Goal: Task Accomplishment & Management: Use online tool/utility

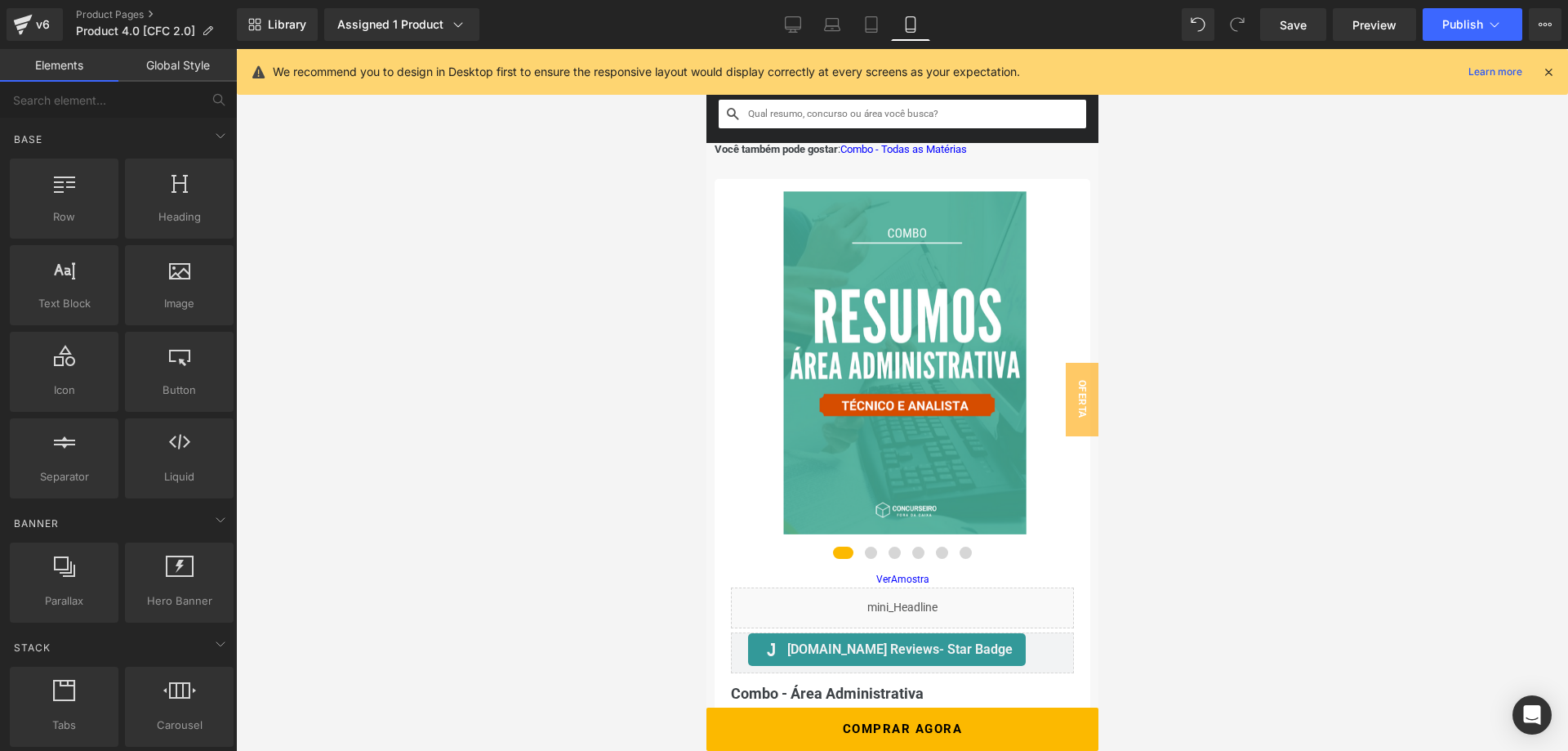
scroll to position [555, 0]
click at [798, 27] on icon at bounding box center [793, 27] width 15 height 0
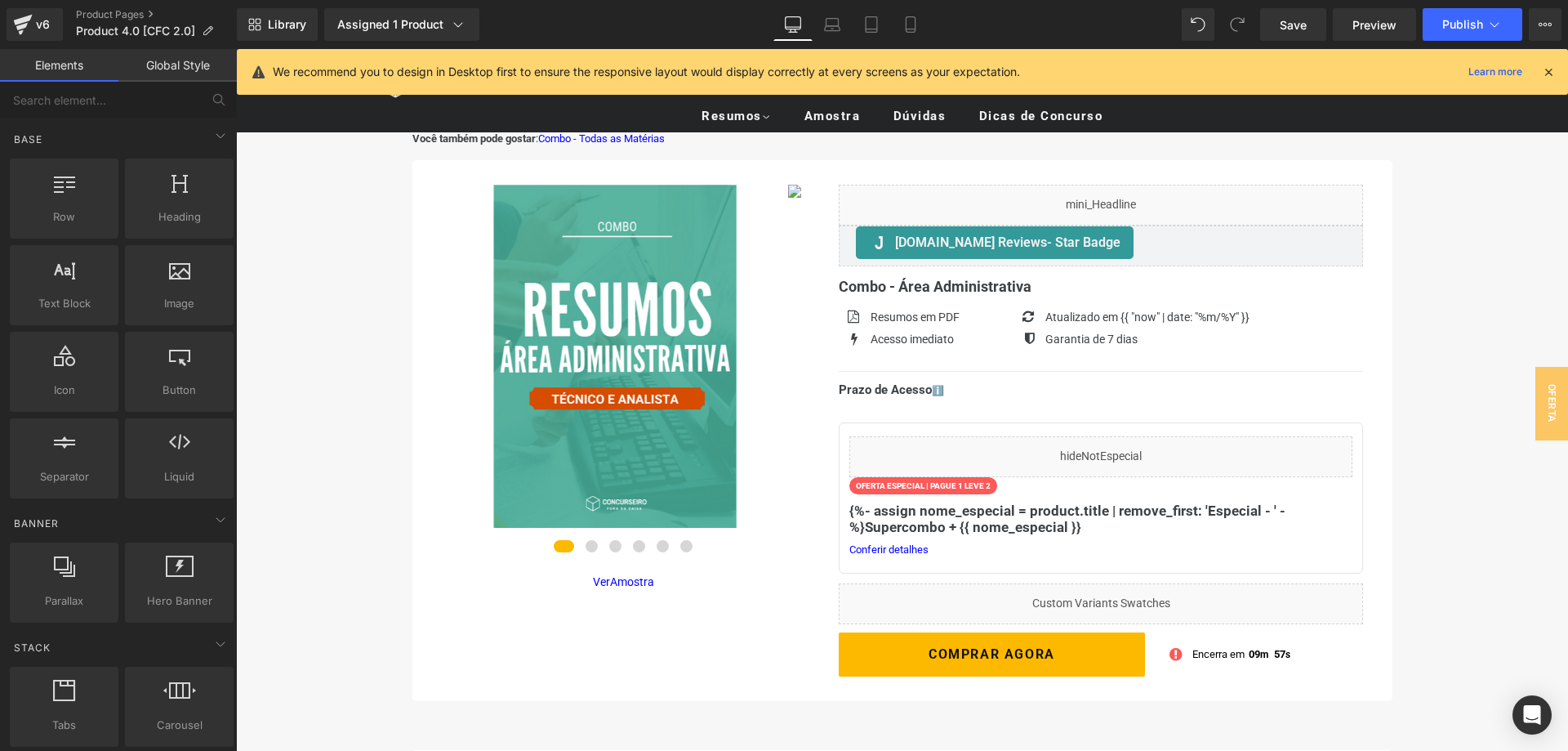
scroll to position [83, 0]
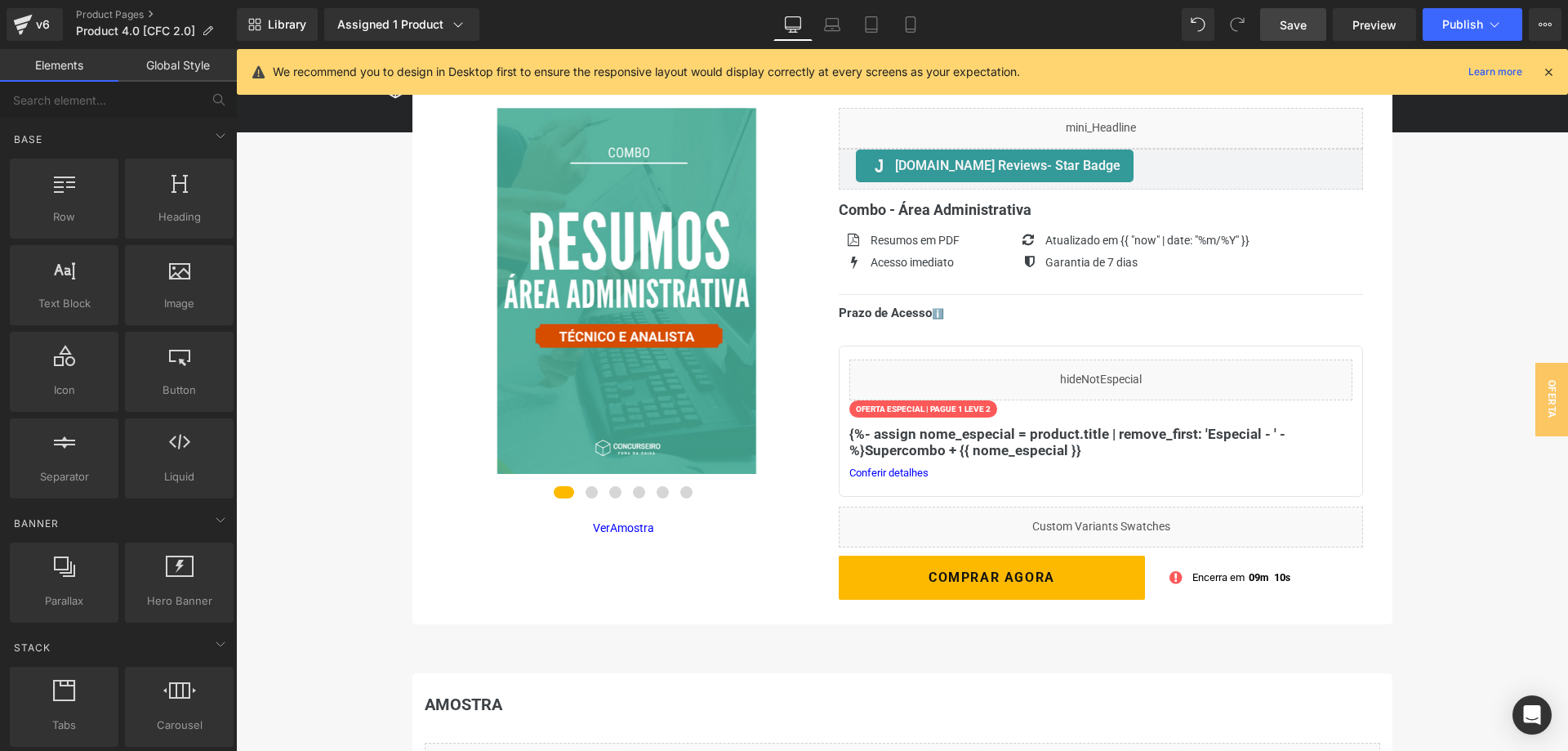
click at [1299, 25] on span "Save" at bounding box center [1293, 24] width 27 height 17
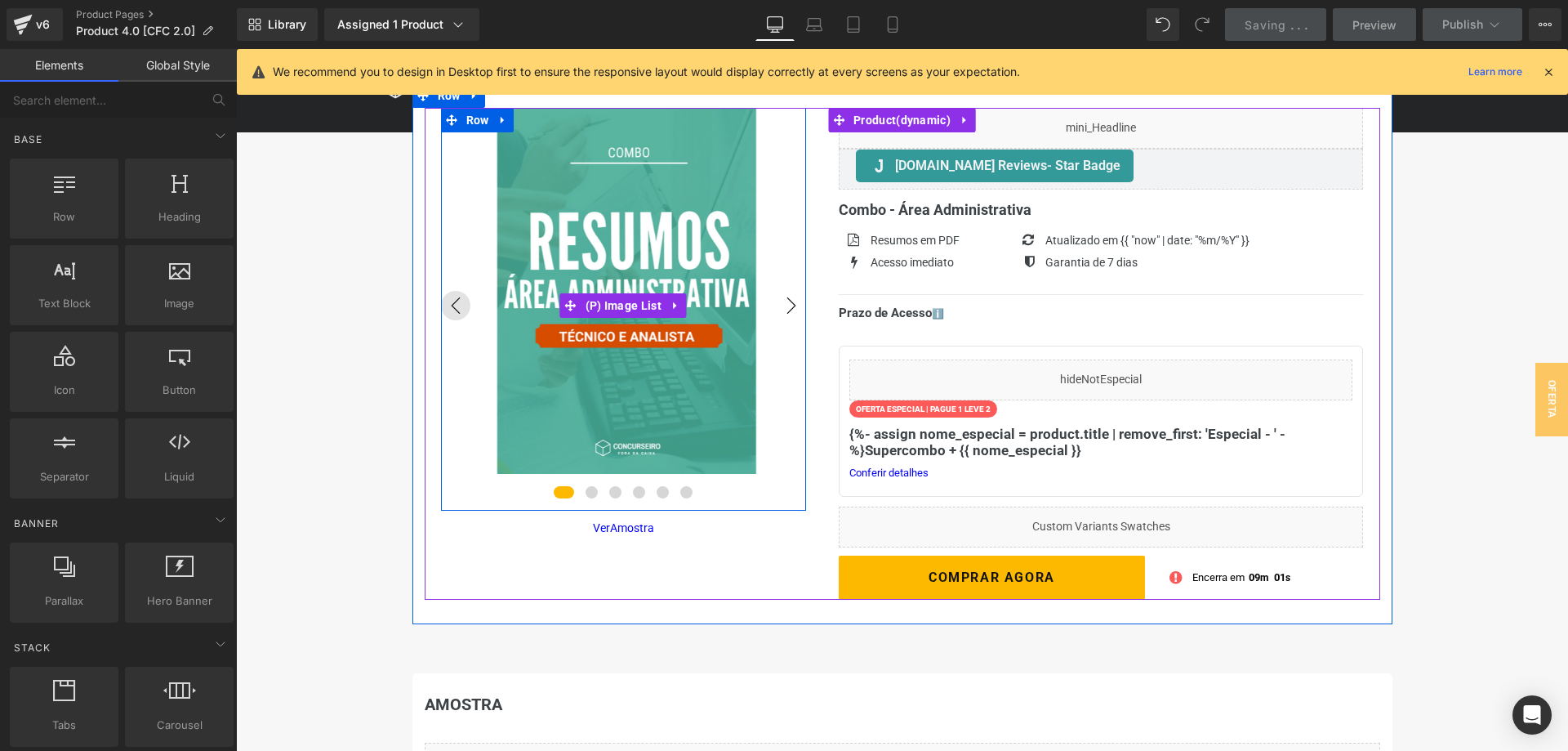
click at [793, 310] on button "›" at bounding box center [791, 305] width 30 height 30
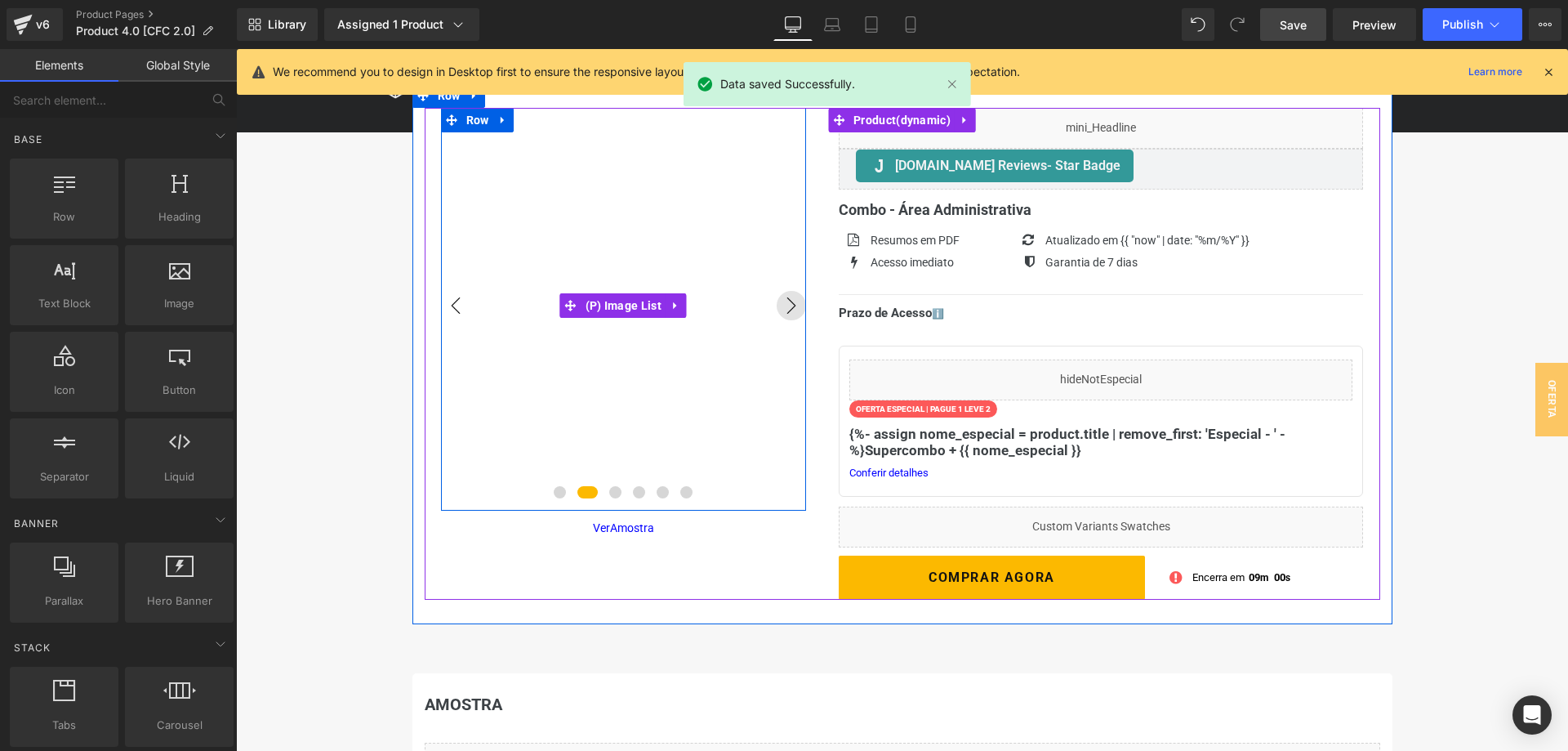
click at [458, 315] on button "‹" at bounding box center [455, 305] width 30 height 30
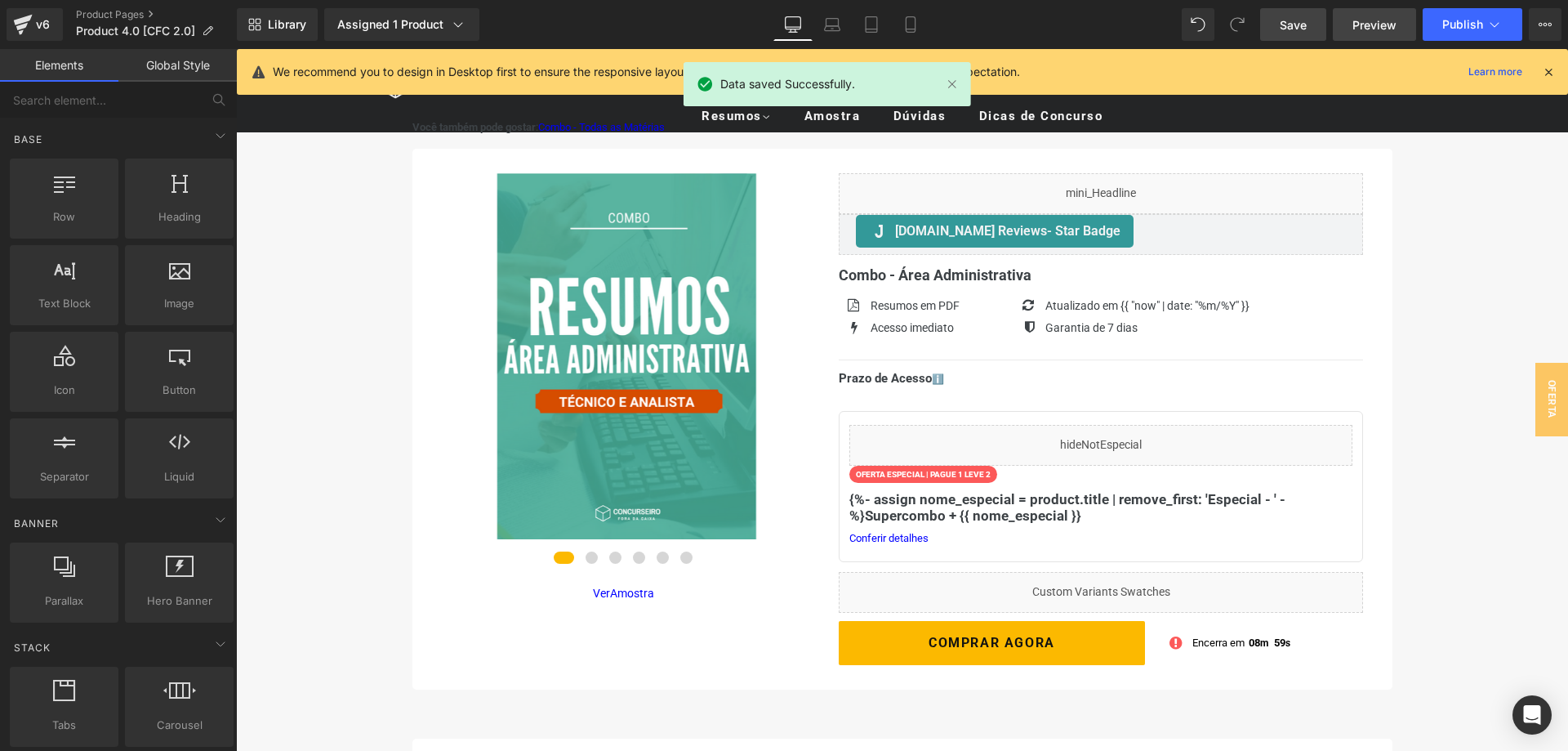
scroll to position [0, 0]
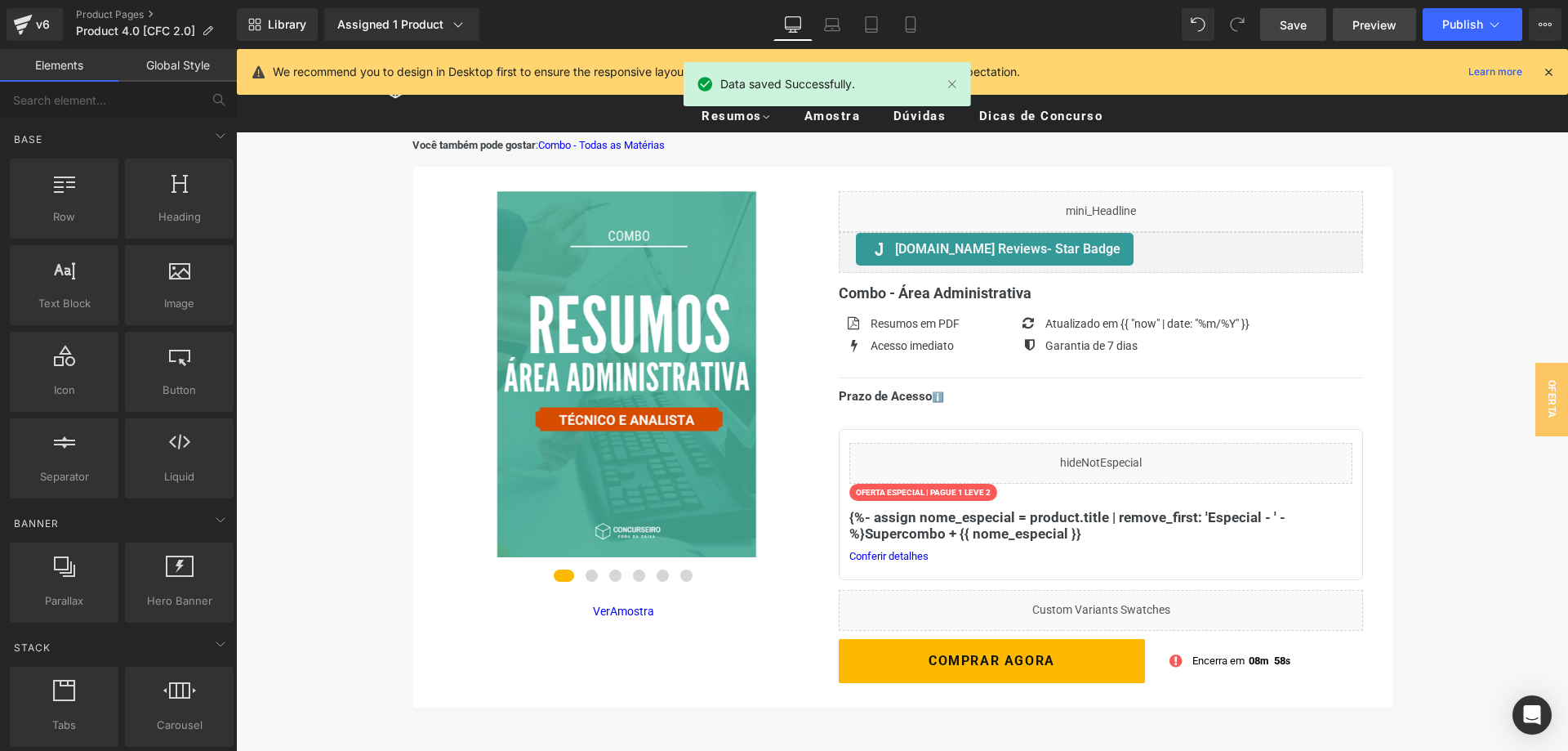
click at [1367, 30] on span "Preview" at bounding box center [1374, 24] width 44 height 17
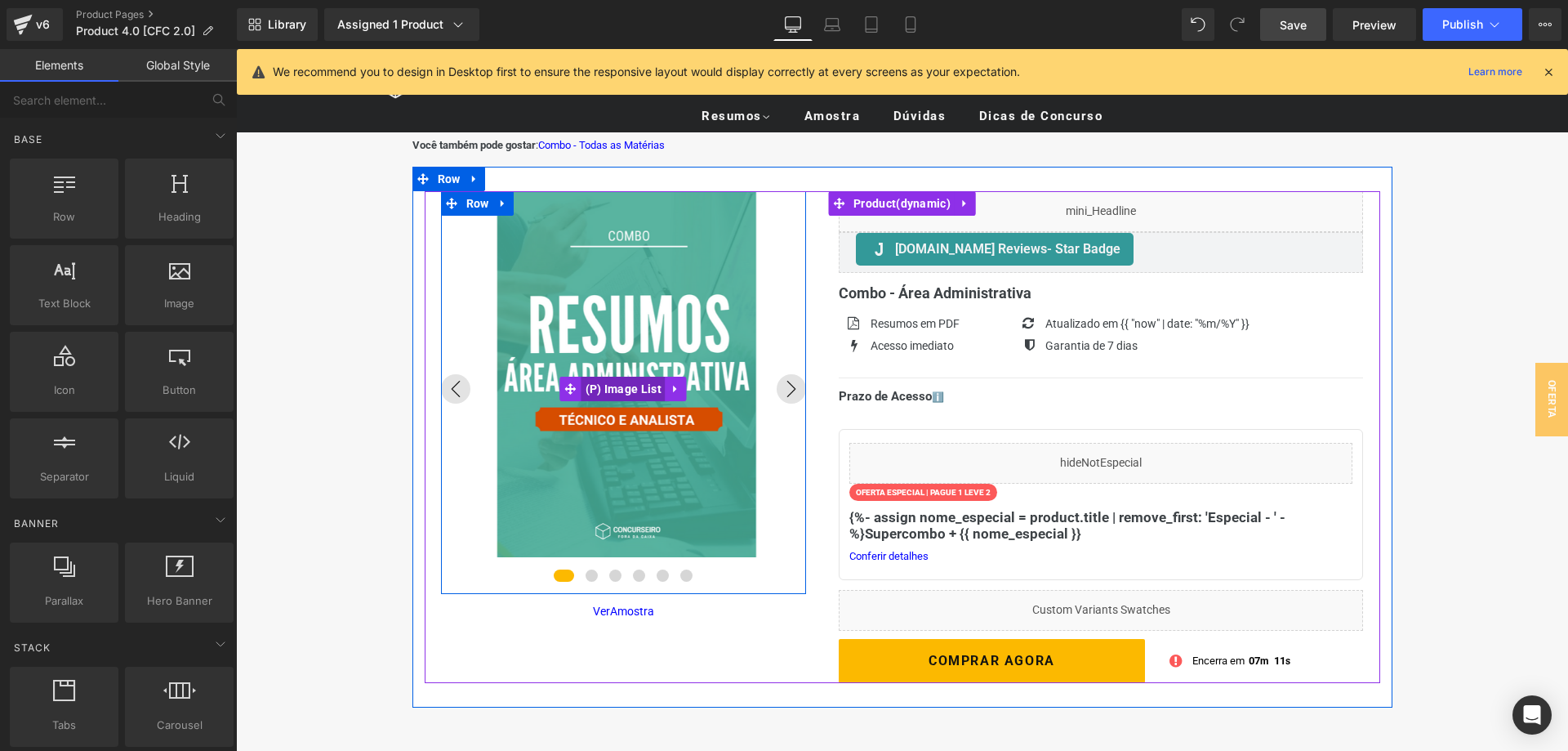
click at [637, 387] on span "(P) Image List" at bounding box center [624, 388] width 84 height 24
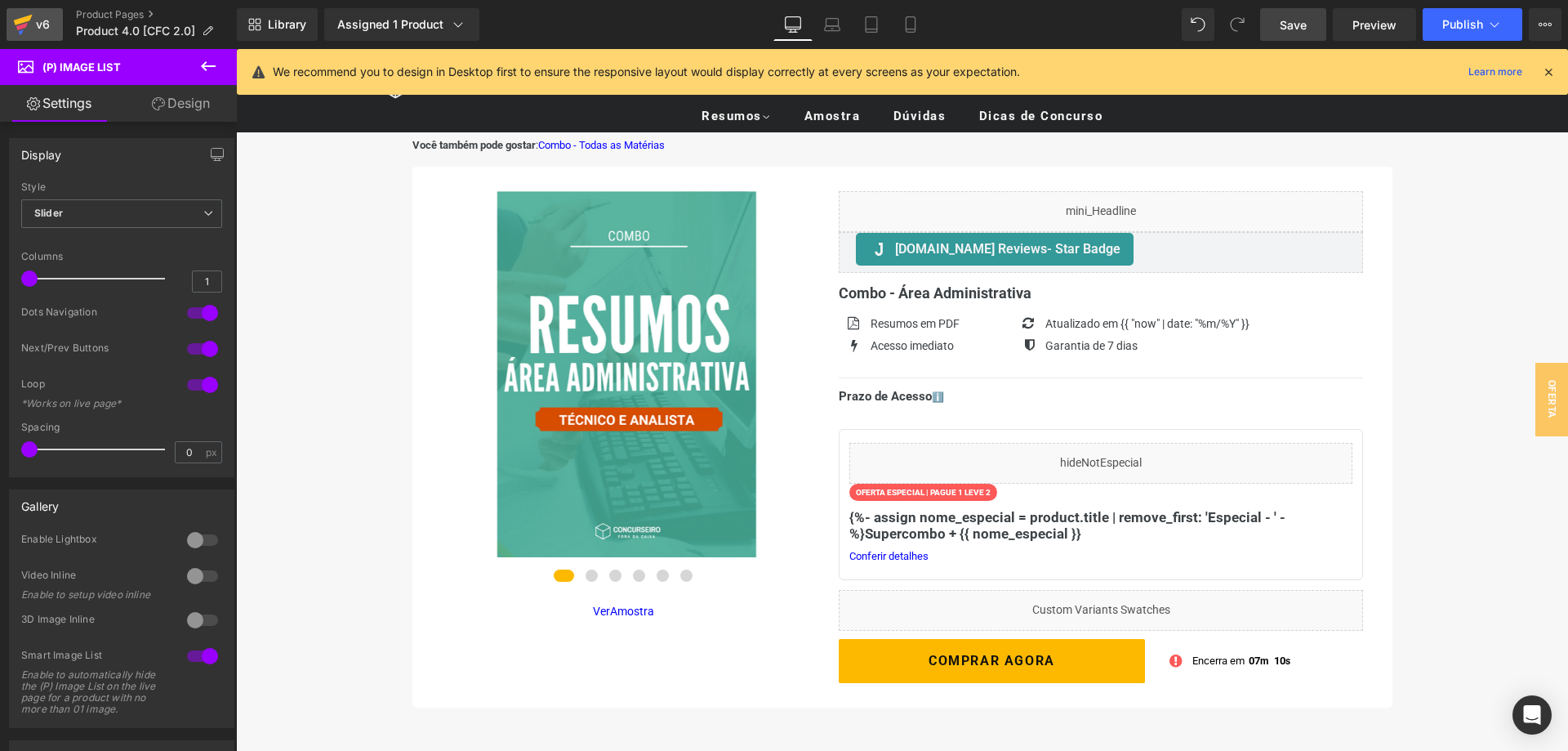
click at [28, 23] on icon at bounding box center [23, 25] width 20 height 41
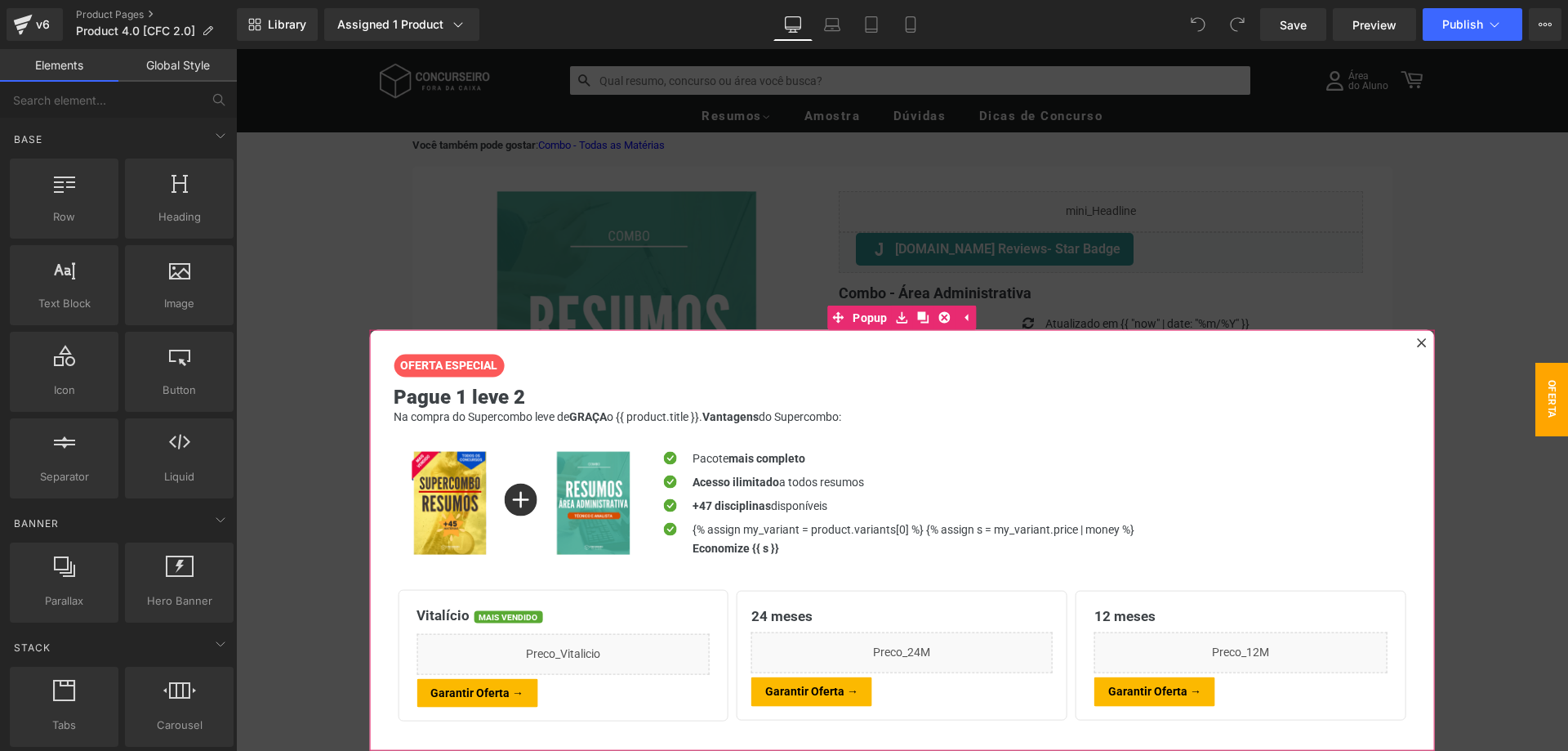
click at [1430, 344] on div at bounding box center [1422, 343] width 20 height 20
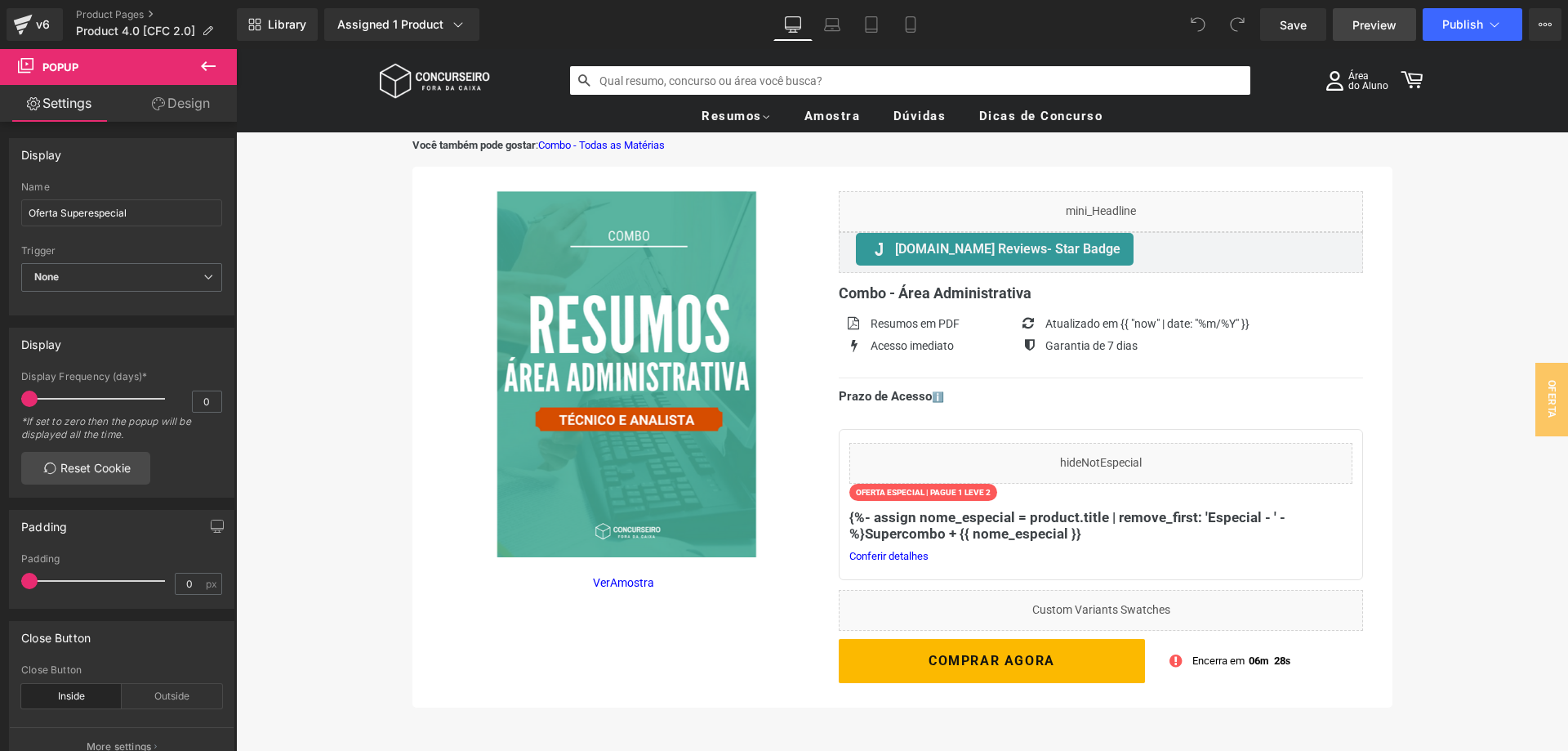
click at [1366, 26] on span "Preview" at bounding box center [1374, 24] width 44 height 17
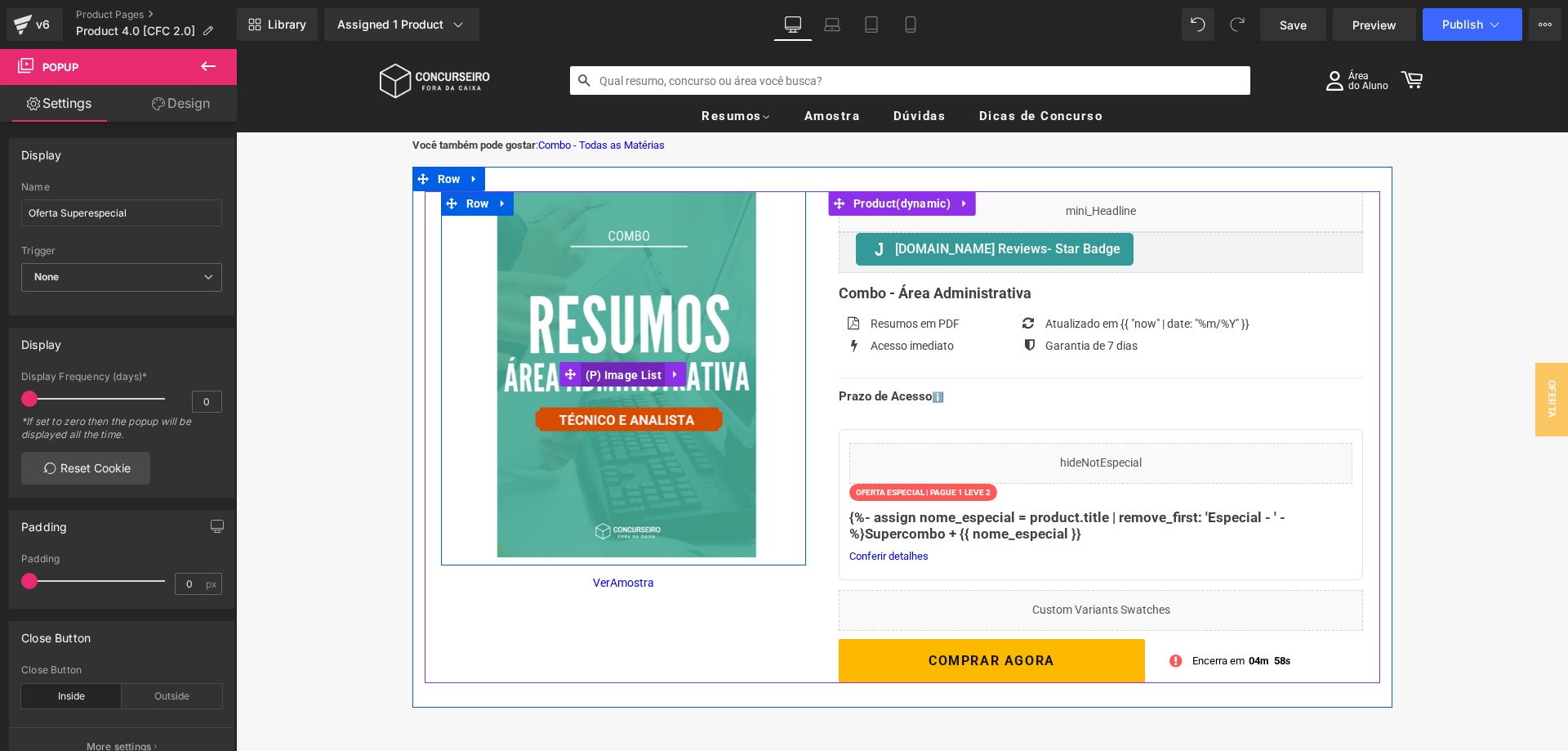
click at [634, 384] on span "(P) Image List" at bounding box center [624, 375] width 84 height 24
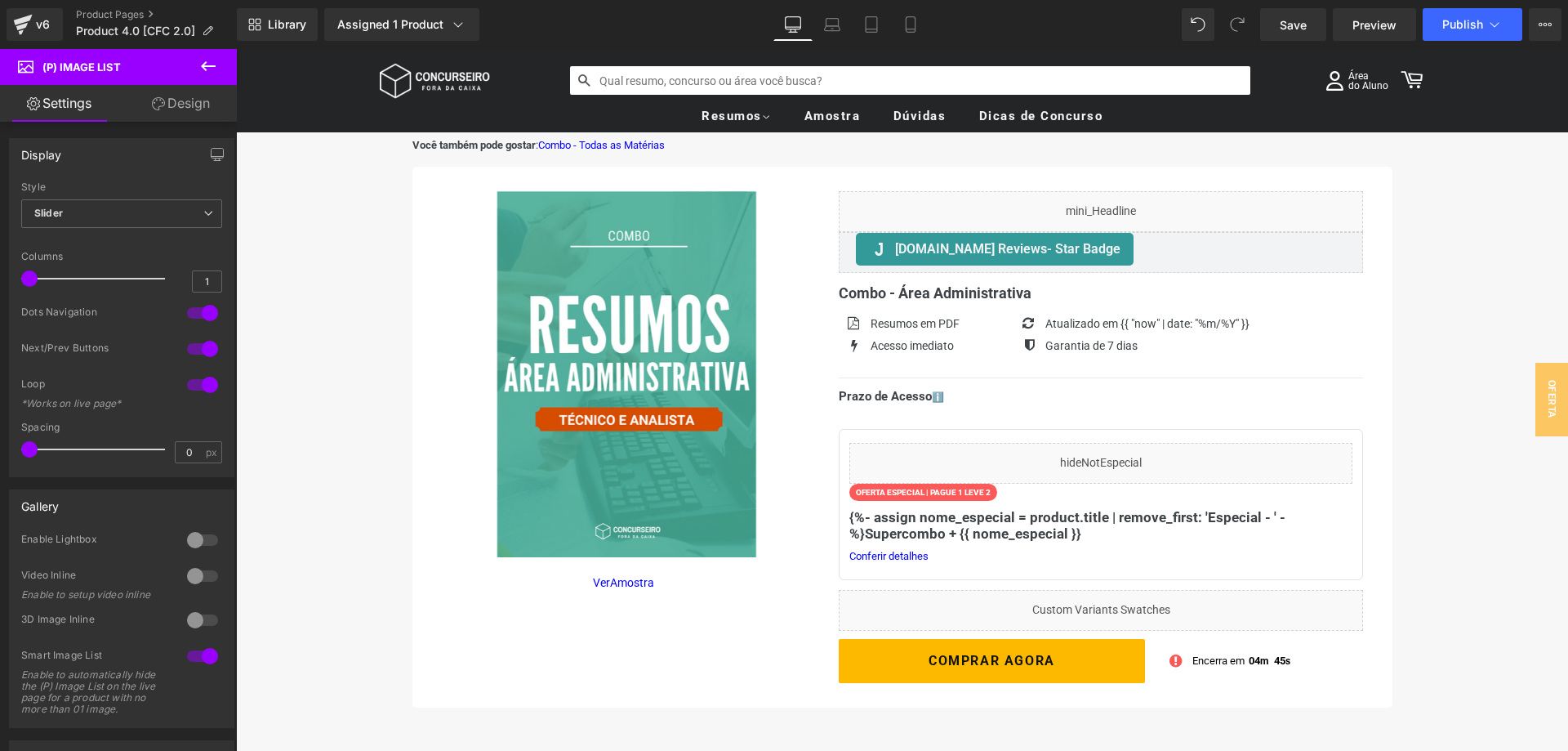
click at [202, 655] on div at bounding box center [202, 655] width 39 height 26
click at [1305, 25] on span "Save" at bounding box center [1293, 24] width 27 height 17
click at [915, 26] on icon at bounding box center [910, 24] width 16 height 16
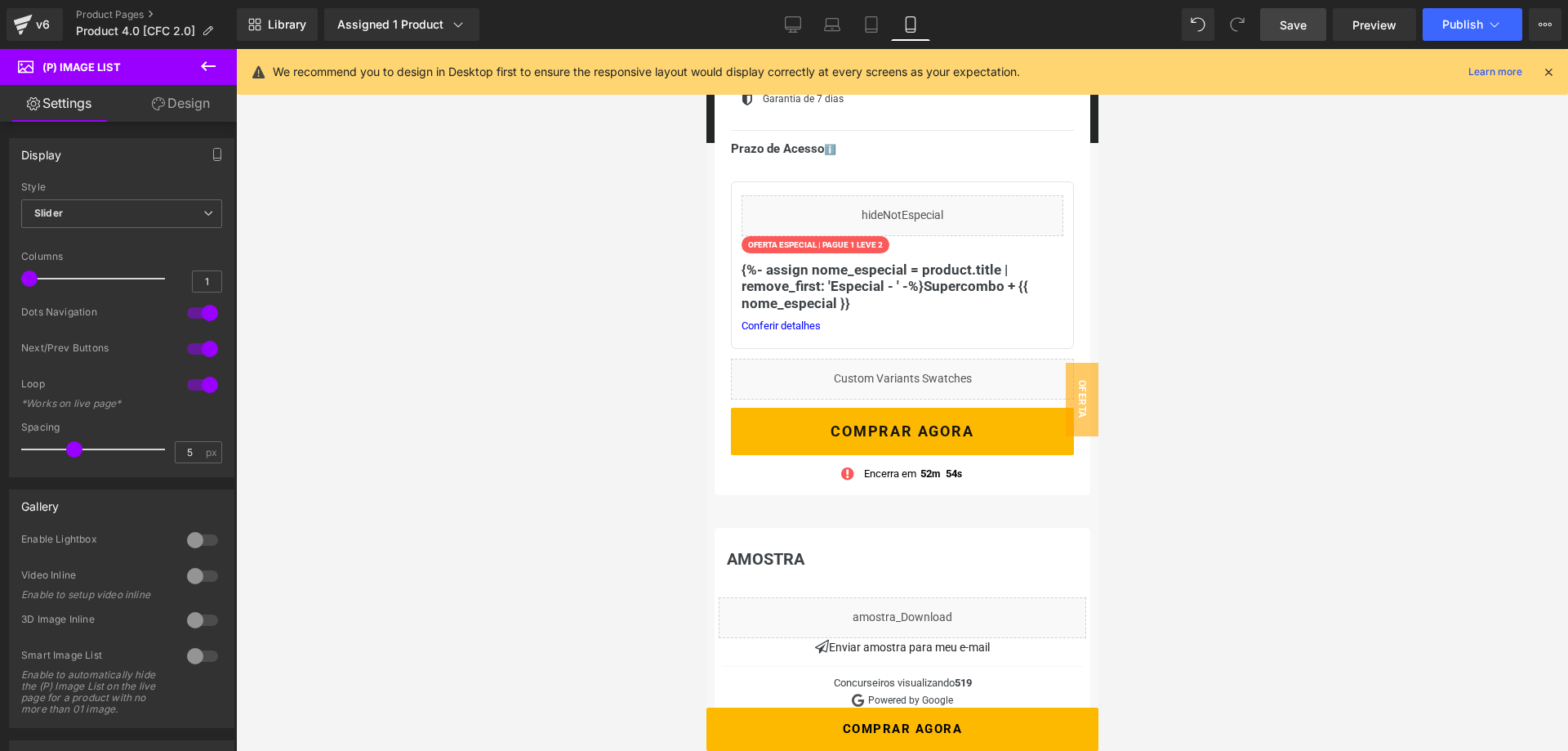
scroll to position [667, 0]
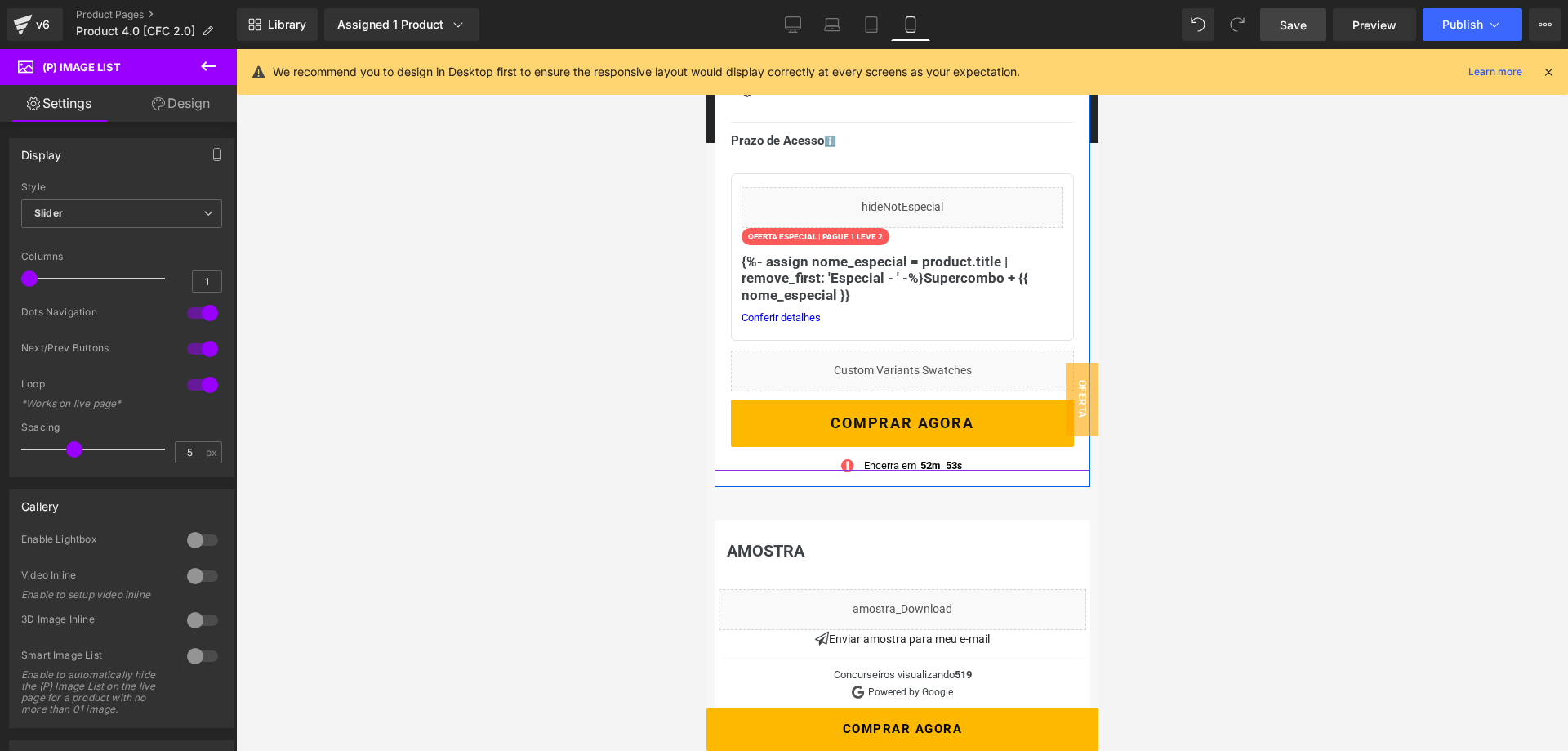
click at [725, 370] on div "Liquid Judge.me Reviews - Star Badge Judge.me Reviews Combo - Área Administrati…" at bounding box center [901, 185] width 375 height 572
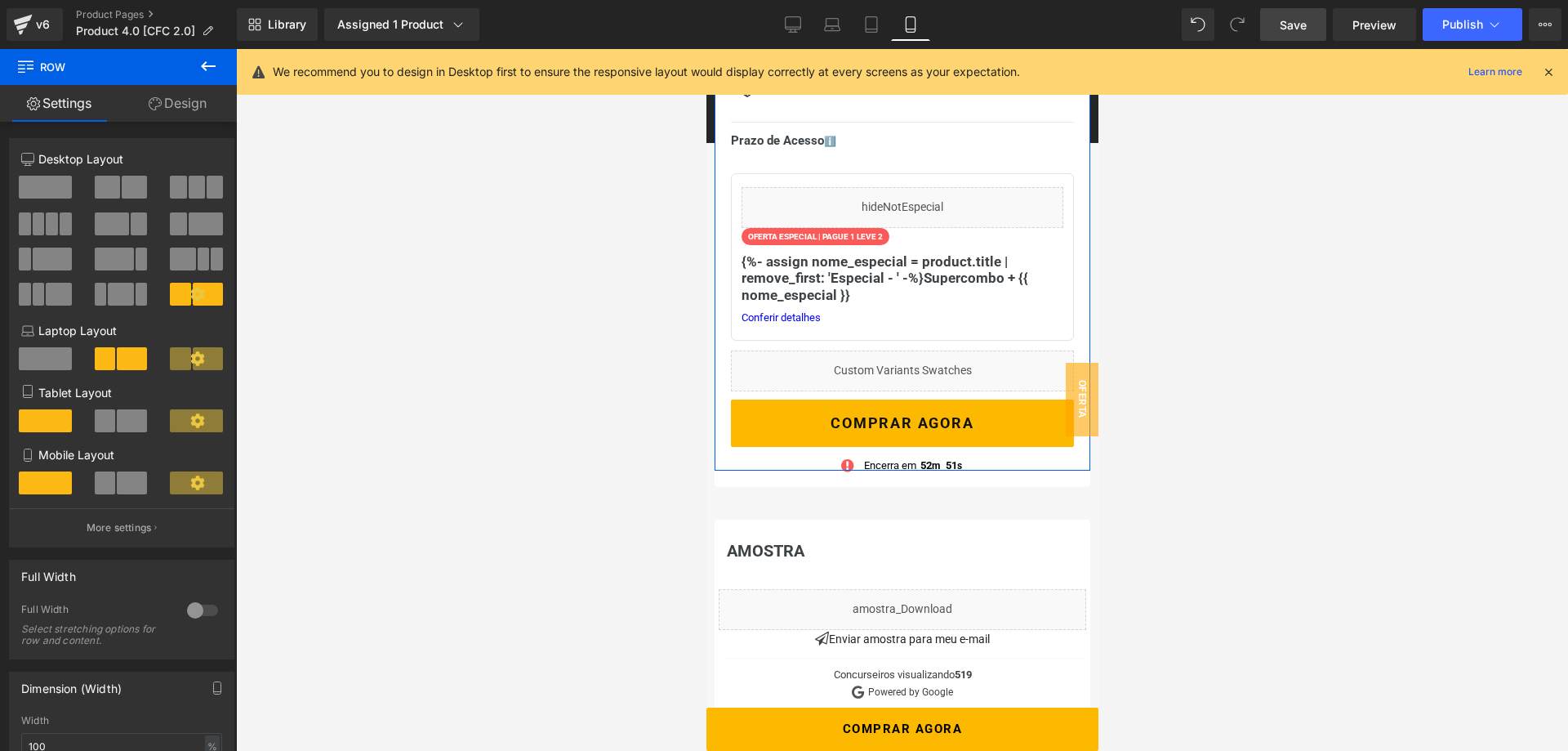
click at [197, 100] on link "Design" at bounding box center [177, 103] width 118 height 37
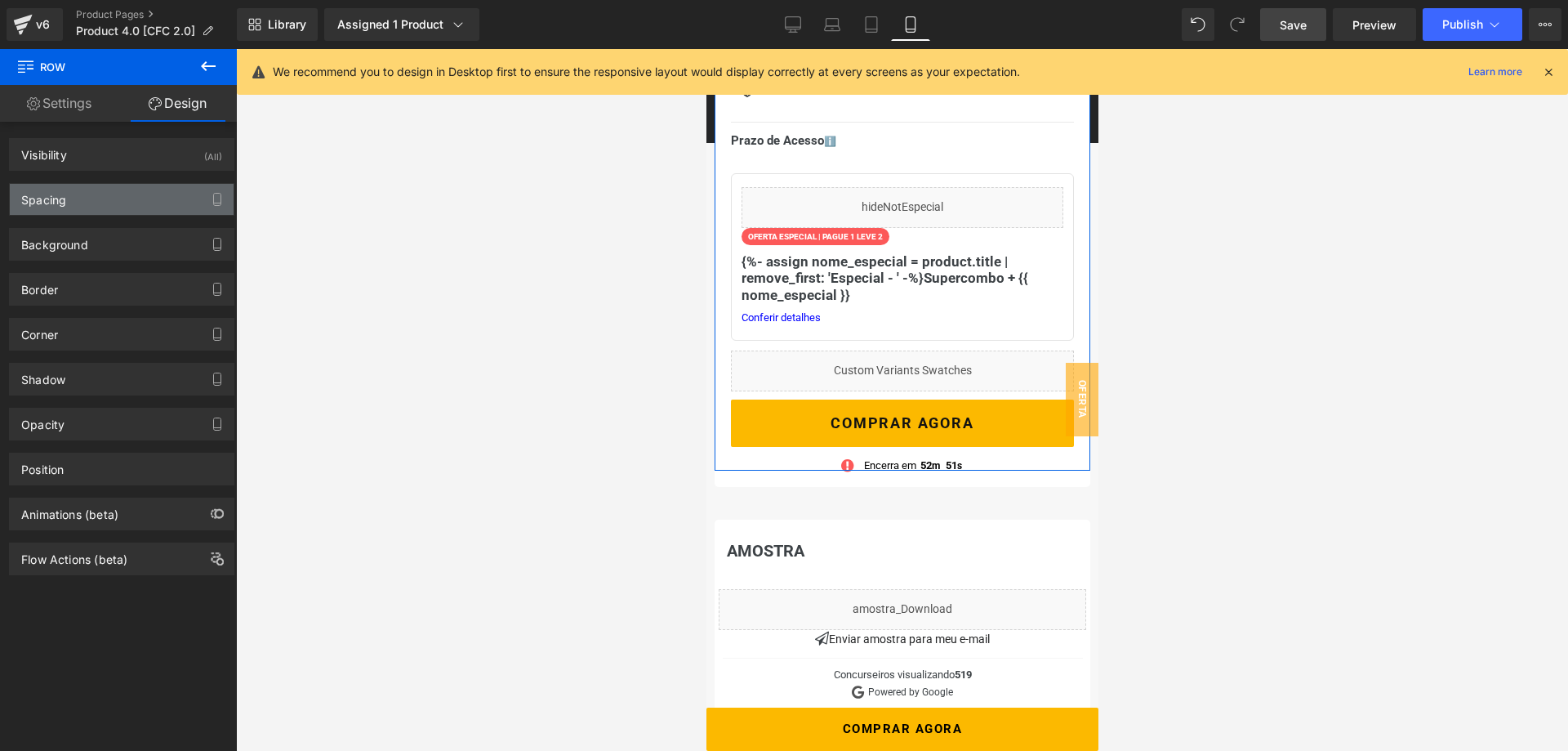
click at [108, 195] on div "Spacing" at bounding box center [122, 199] width 224 height 31
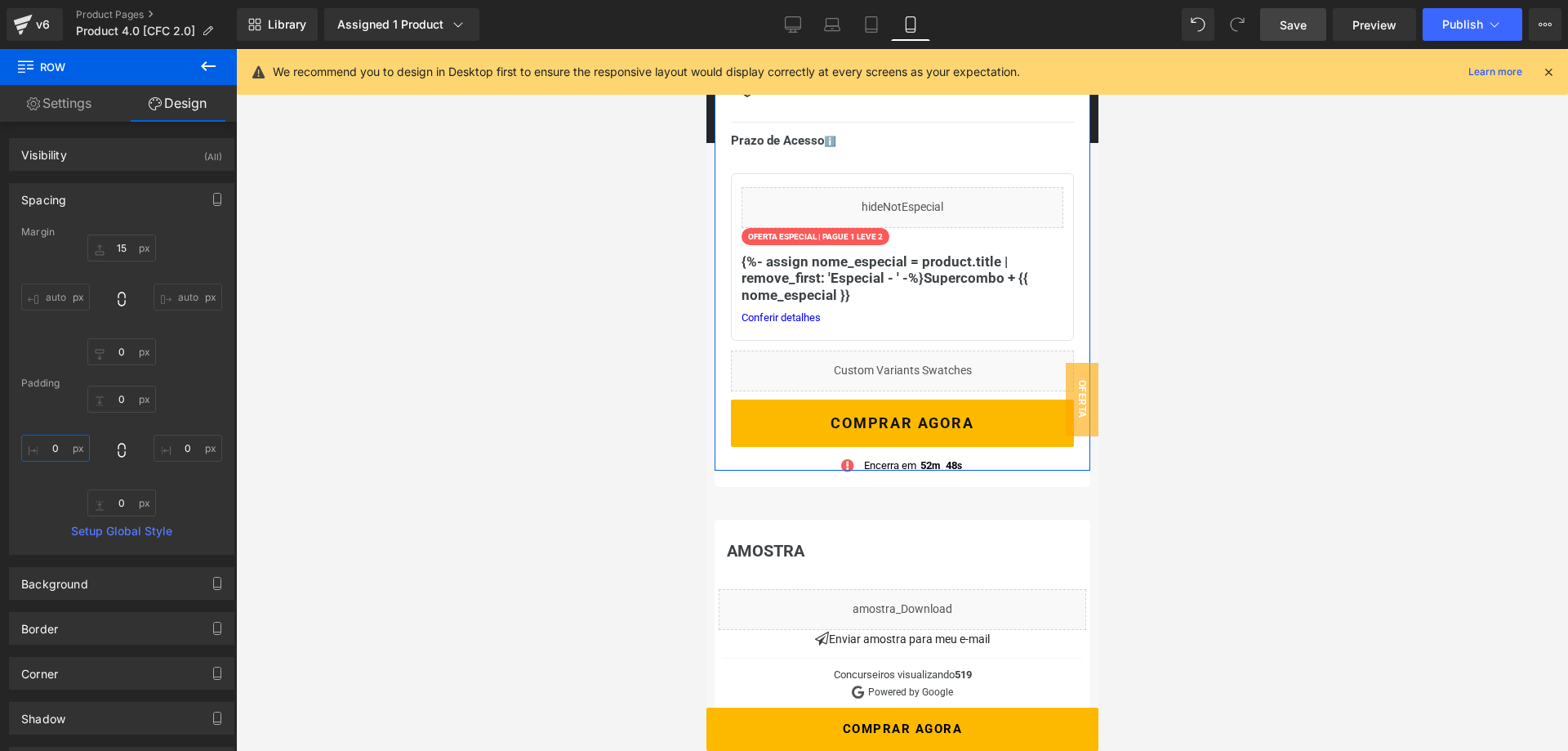
click at [56, 445] on input "0" at bounding box center [56, 448] width 69 height 27
type input "-10"
click at [182, 441] on input "0" at bounding box center [187, 448] width 69 height 27
type input "-10"
click at [380, 490] on div at bounding box center [901, 400] width 1331 height 702
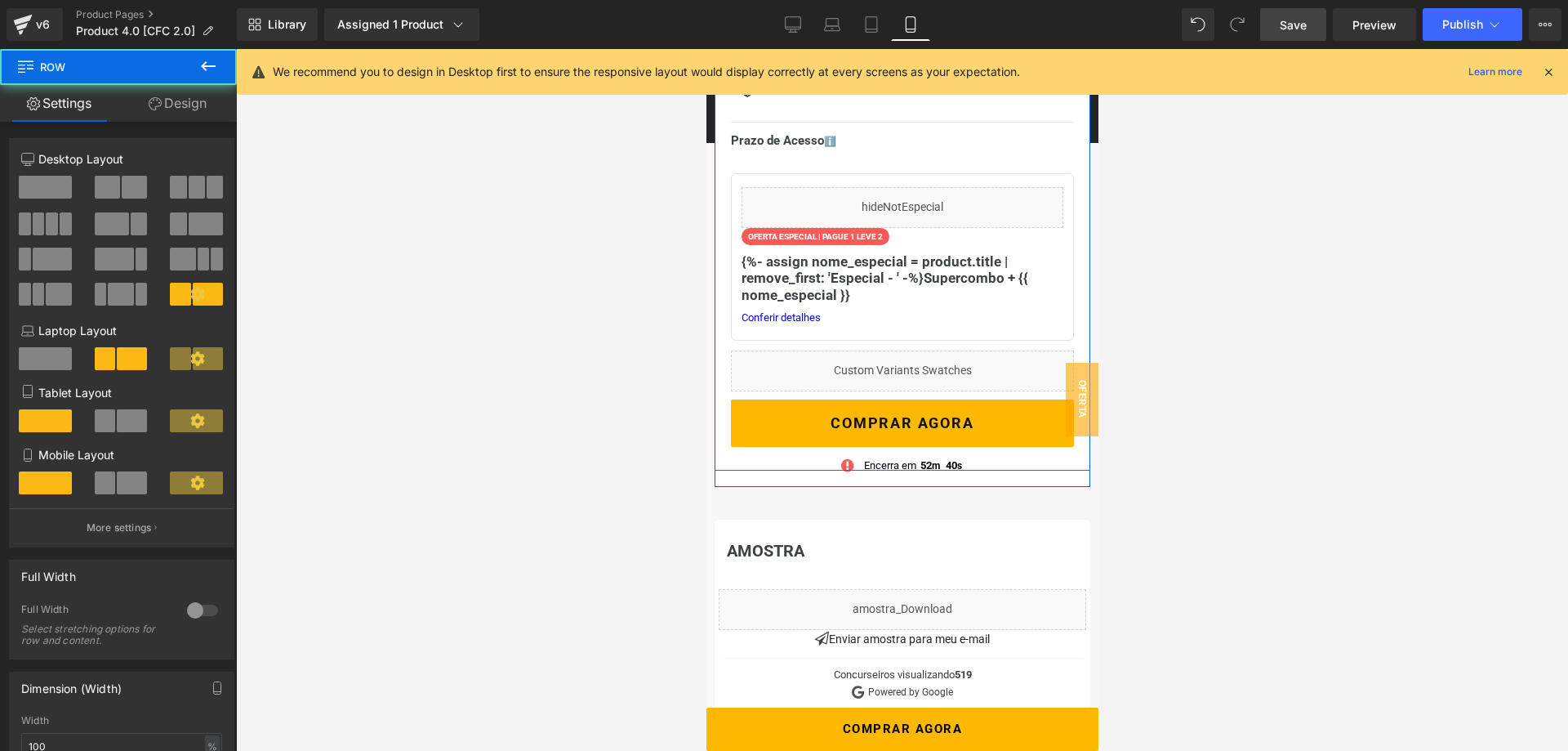
click at [725, 345] on div "Liquid Judge.me Reviews - Star Badge Judge.me Reviews Combo - Área Administrati…" at bounding box center [901, 185] width 375 height 572
click at [209, 106] on link "Design" at bounding box center [177, 103] width 118 height 37
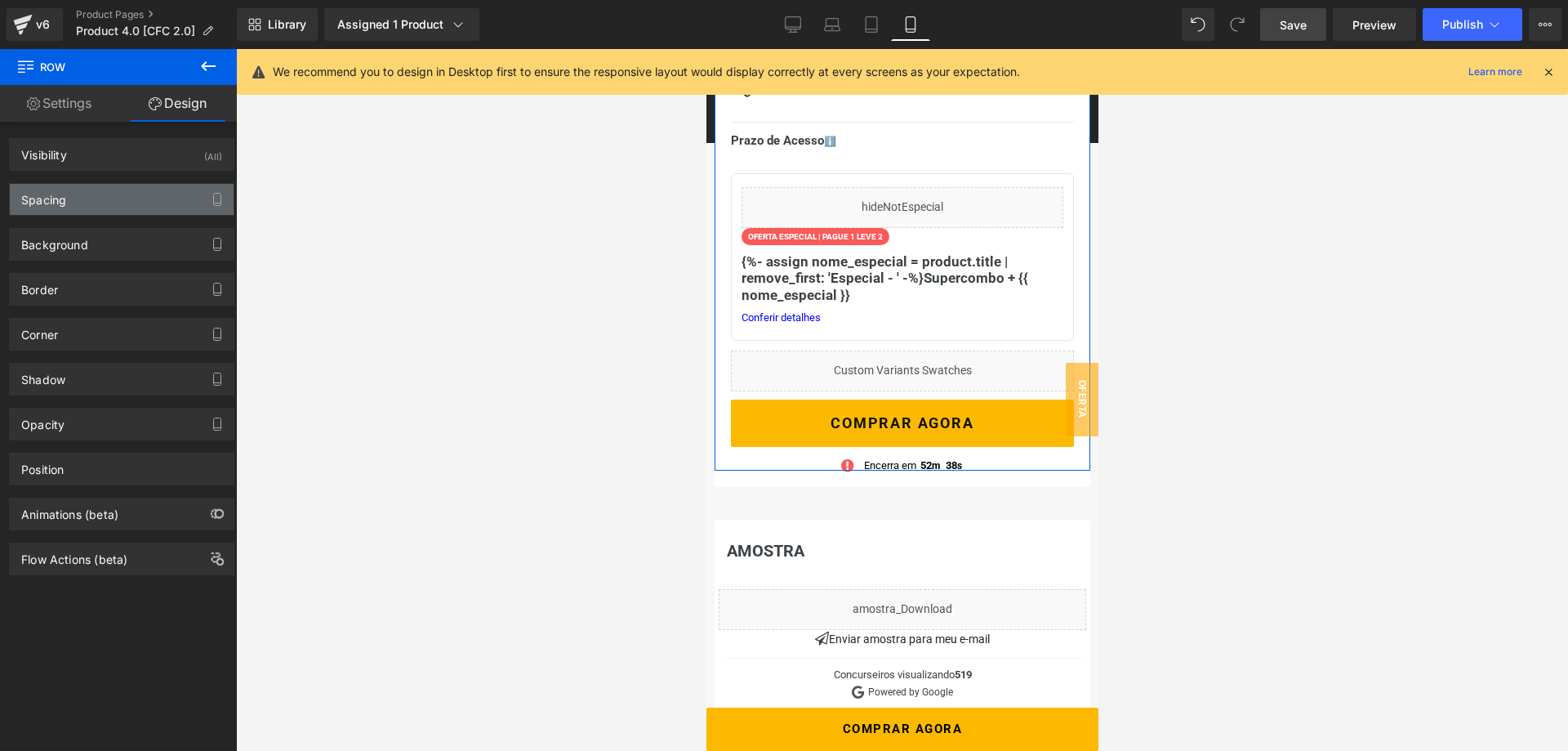
click at [158, 207] on div "Spacing" at bounding box center [122, 199] width 224 height 31
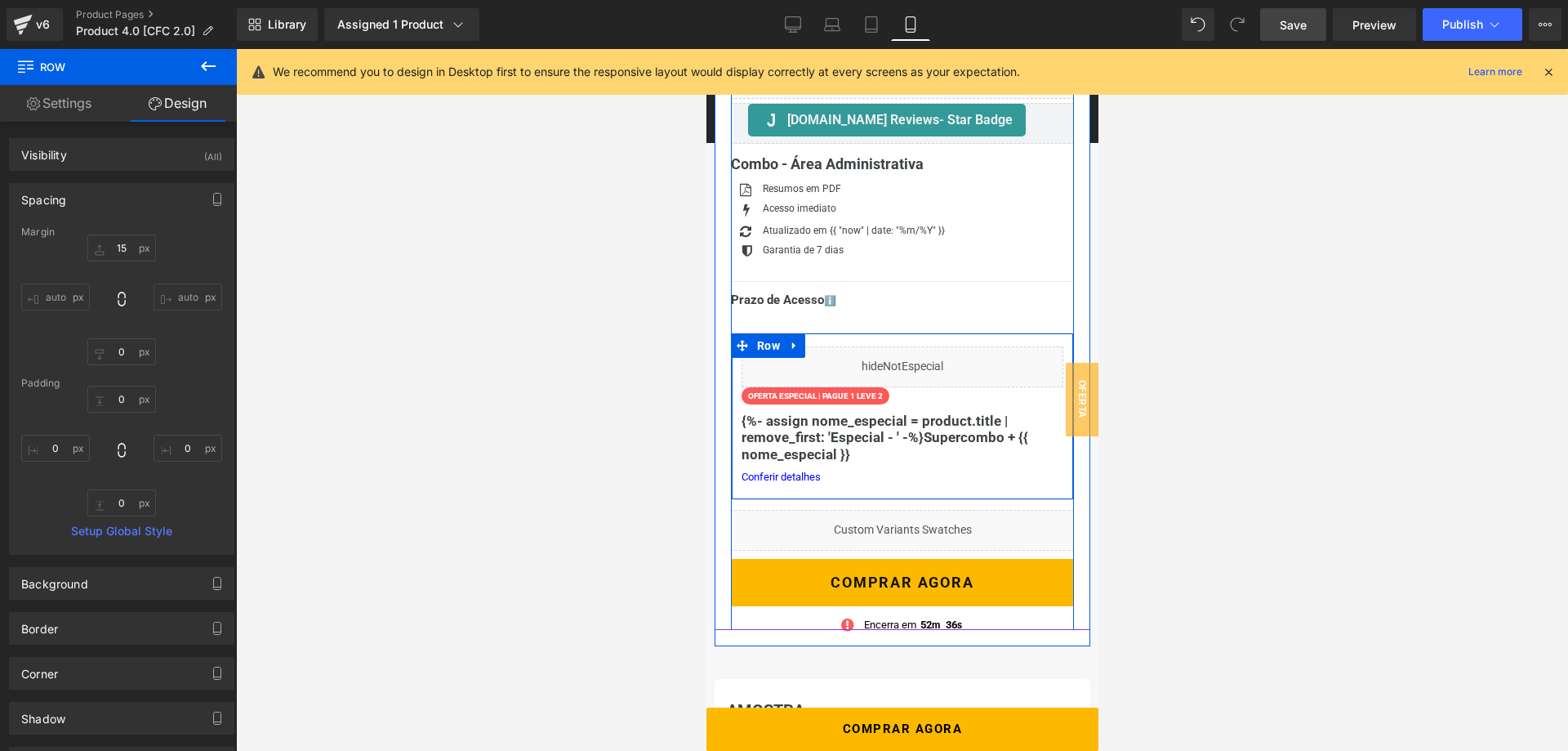
scroll to position [500, 0]
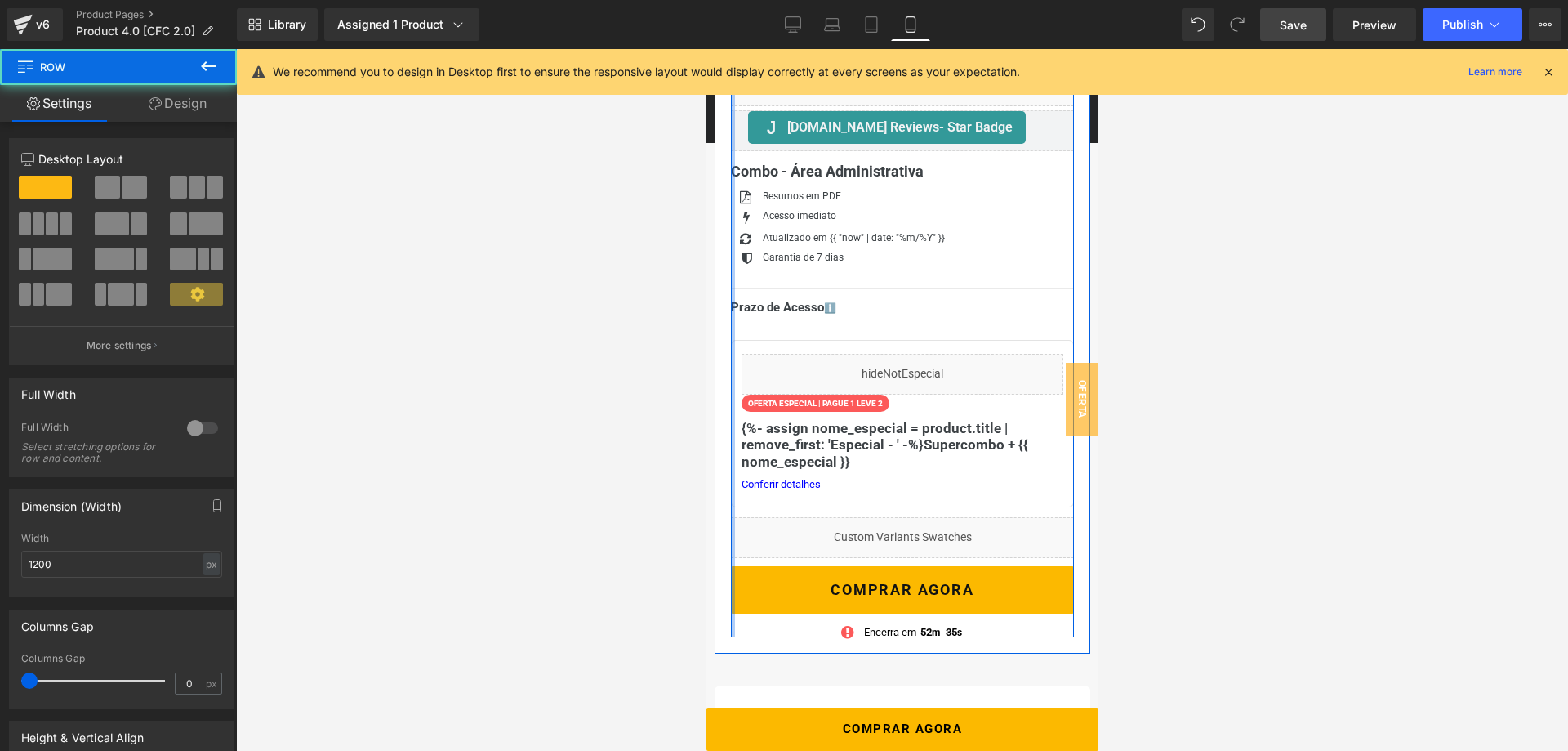
click at [734, 328] on div at bounding box center [732, 351] width 4 height 572
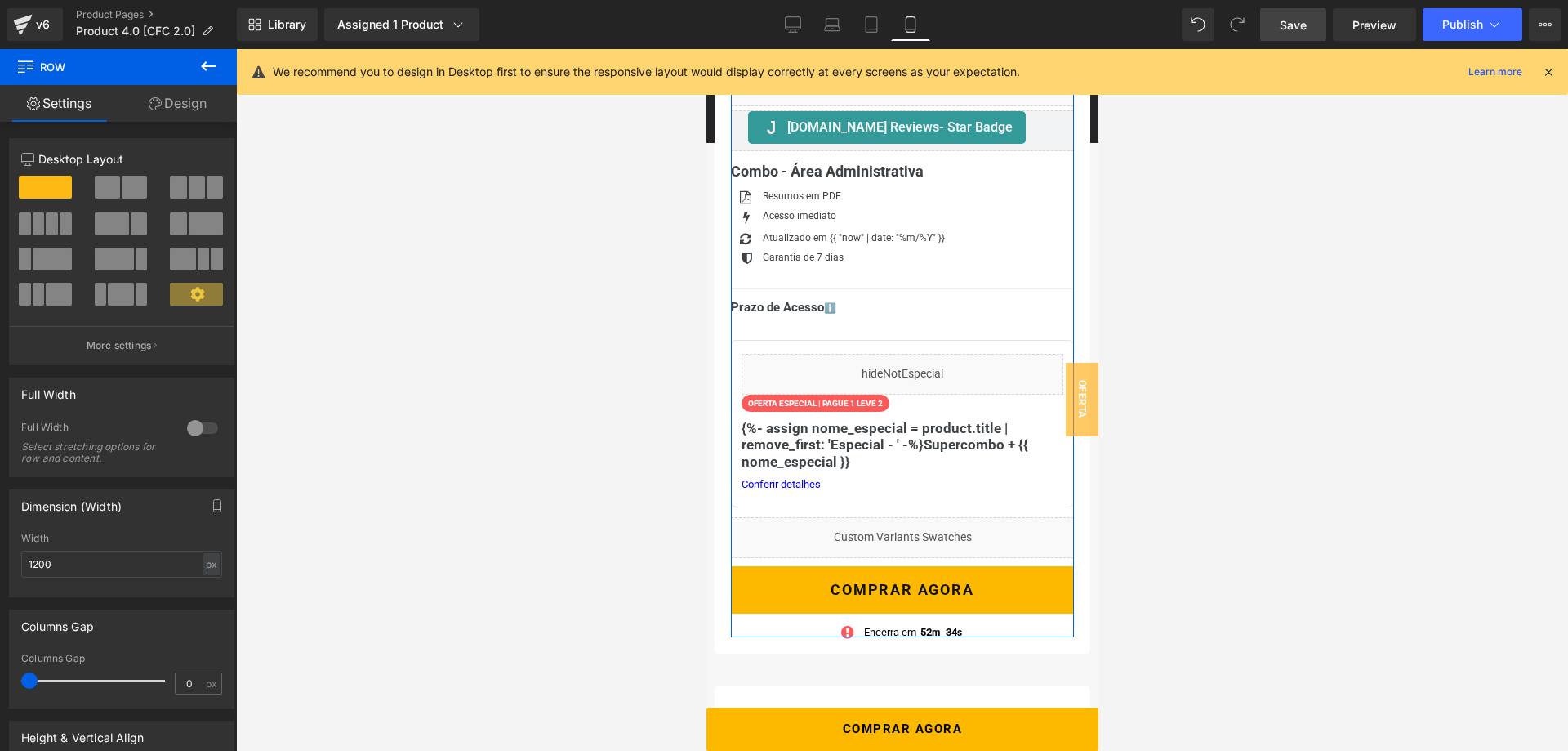
click at [170, 103] on link "Design" at bounding box center [177, 103] width 118 height 37
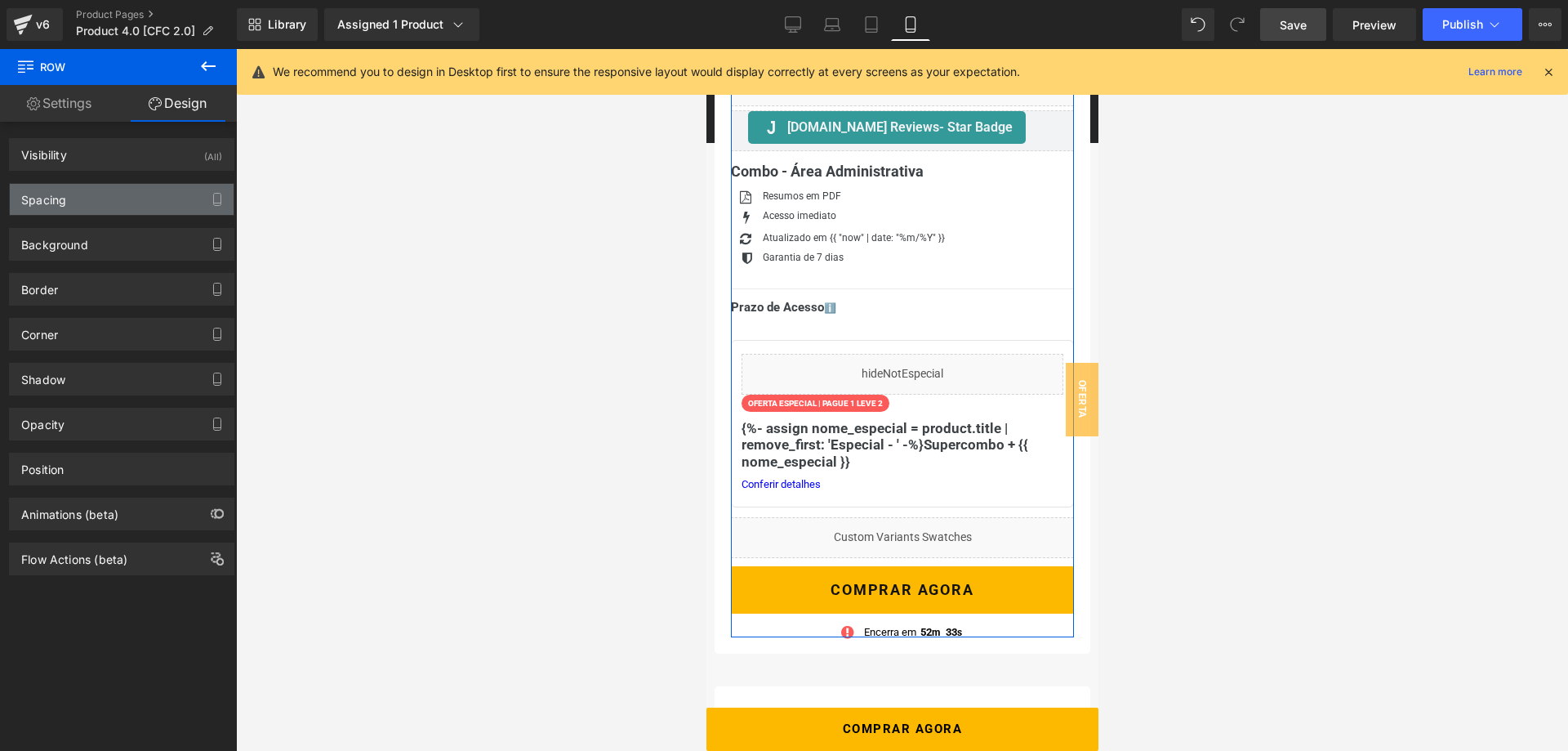
click at [101, 199] on div "Spacing" at bounding box center [122, 199] width 224 height 31
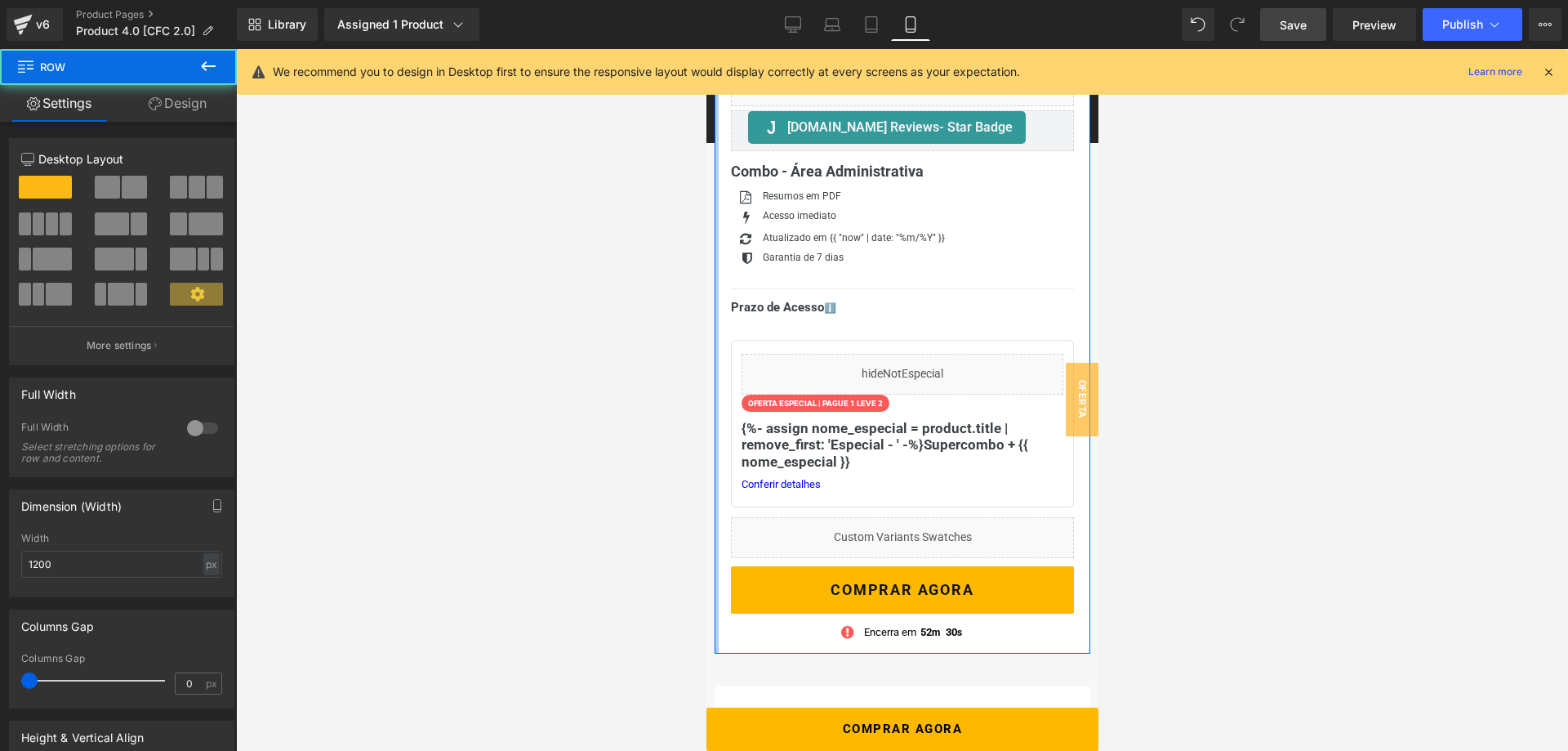
click at [716, 427] on div at bounding box center [716, 169] width 4 height 968
click at [167, 90] on link "Design" at bounding box center [177, 103] width 118 height 37
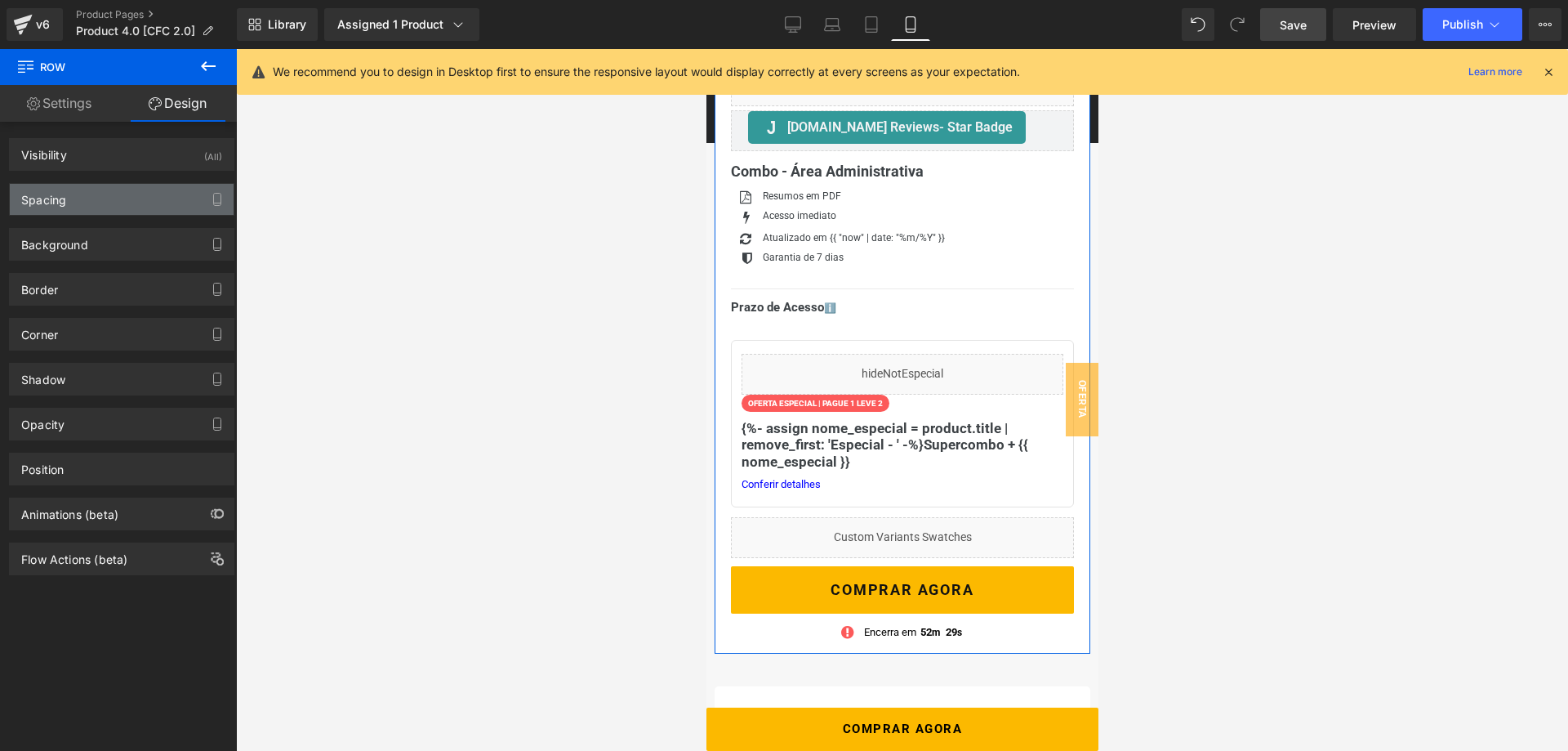
click at [114, 203] on div "Spacing" at bounding box center [122, 199] width 224 height 31
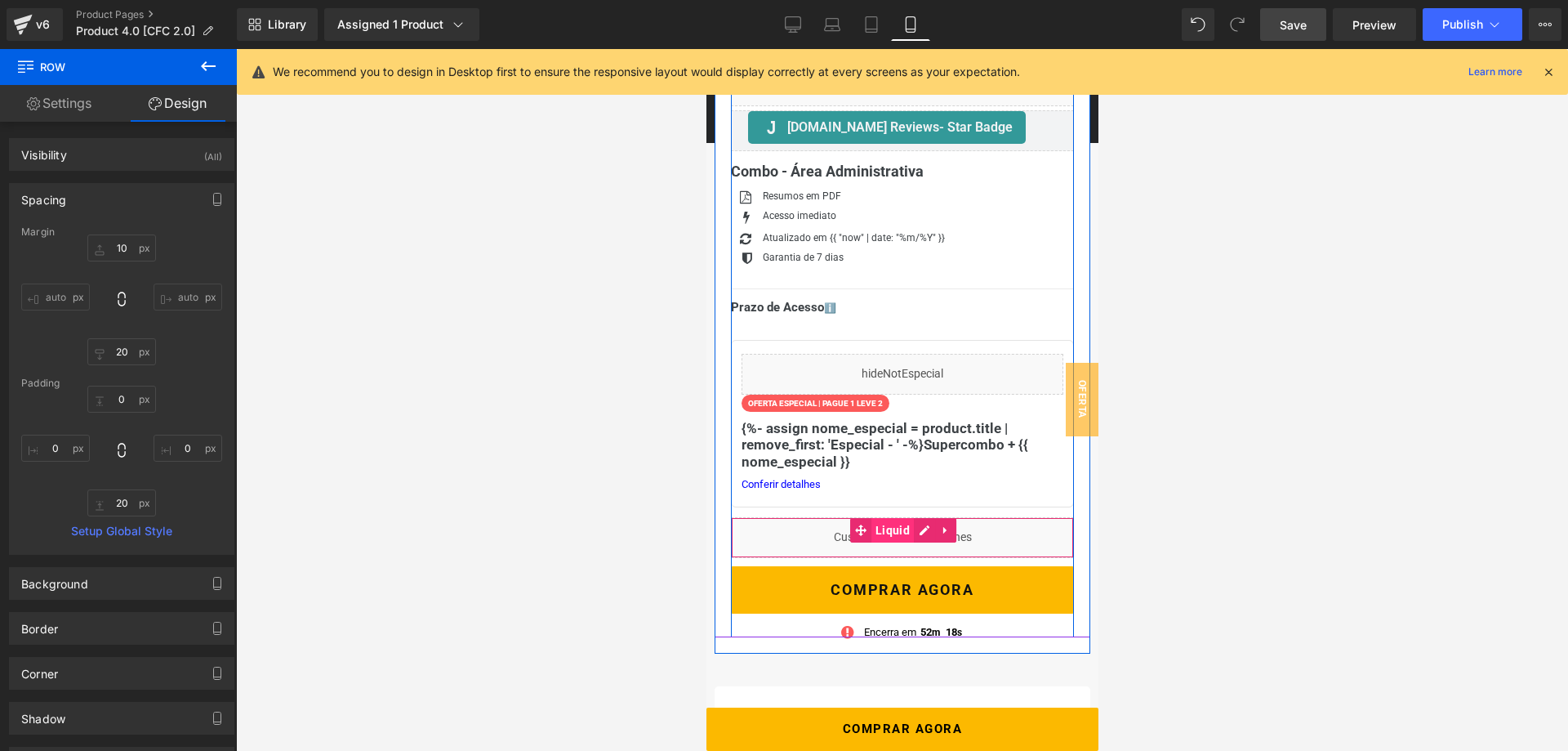
click at [905, 528] on span "Liquid" at bounding box center [891, 530] width 42 height 24
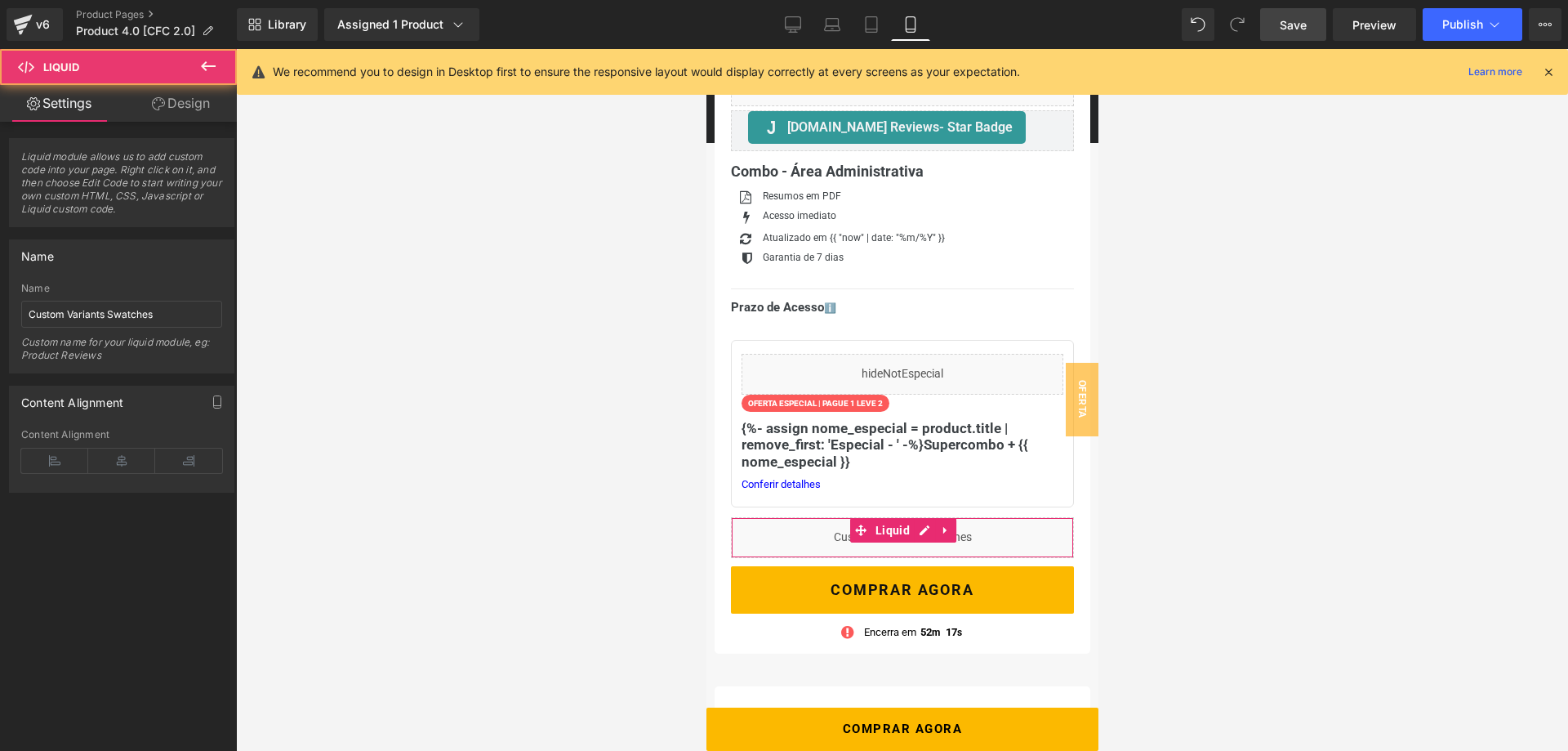
click at [185, 105] on link "Design" at bounding box center [181, 103] width 118 height 37
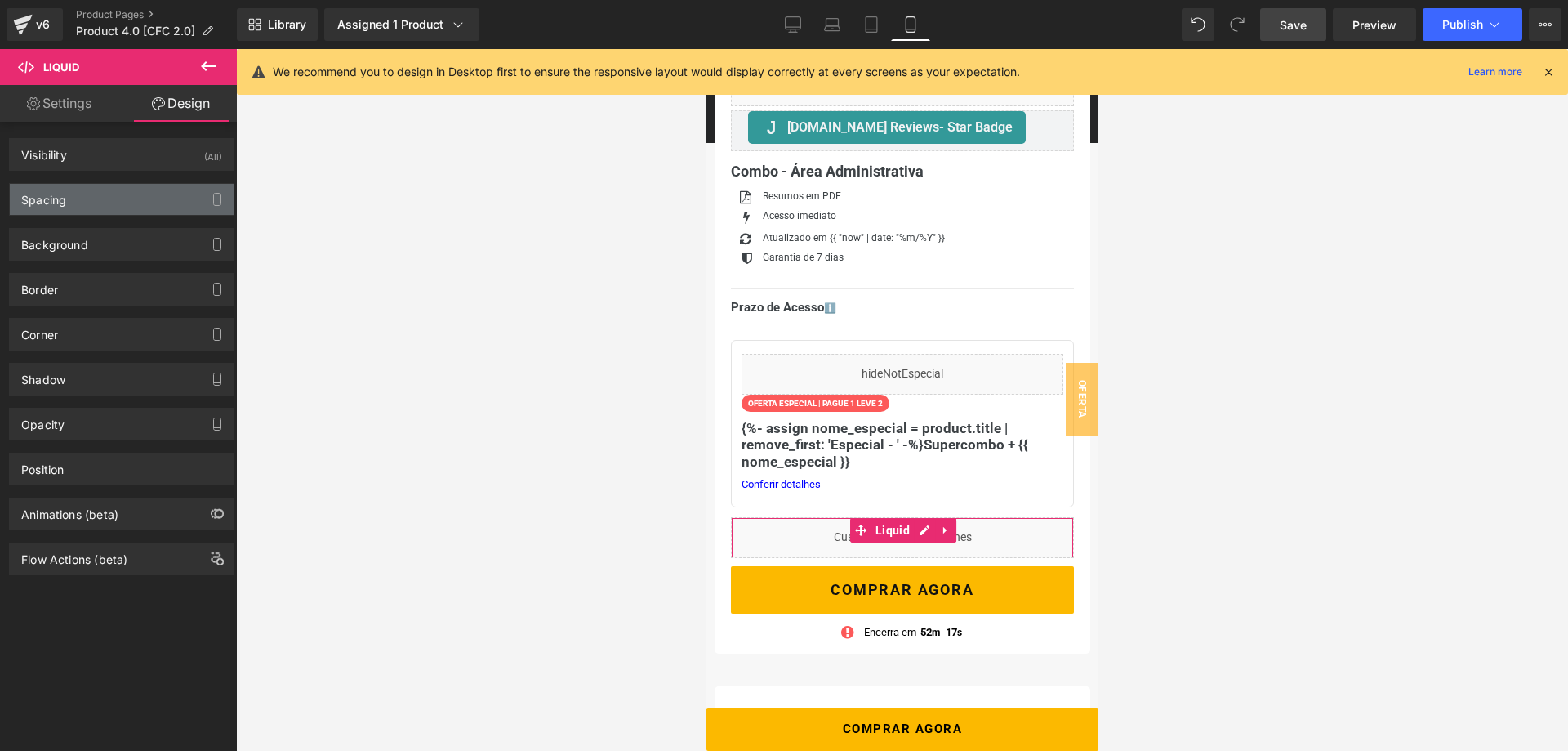
click at [102, 194] on div "Spacing" at bounding box center [122, 199] width 224 height 31
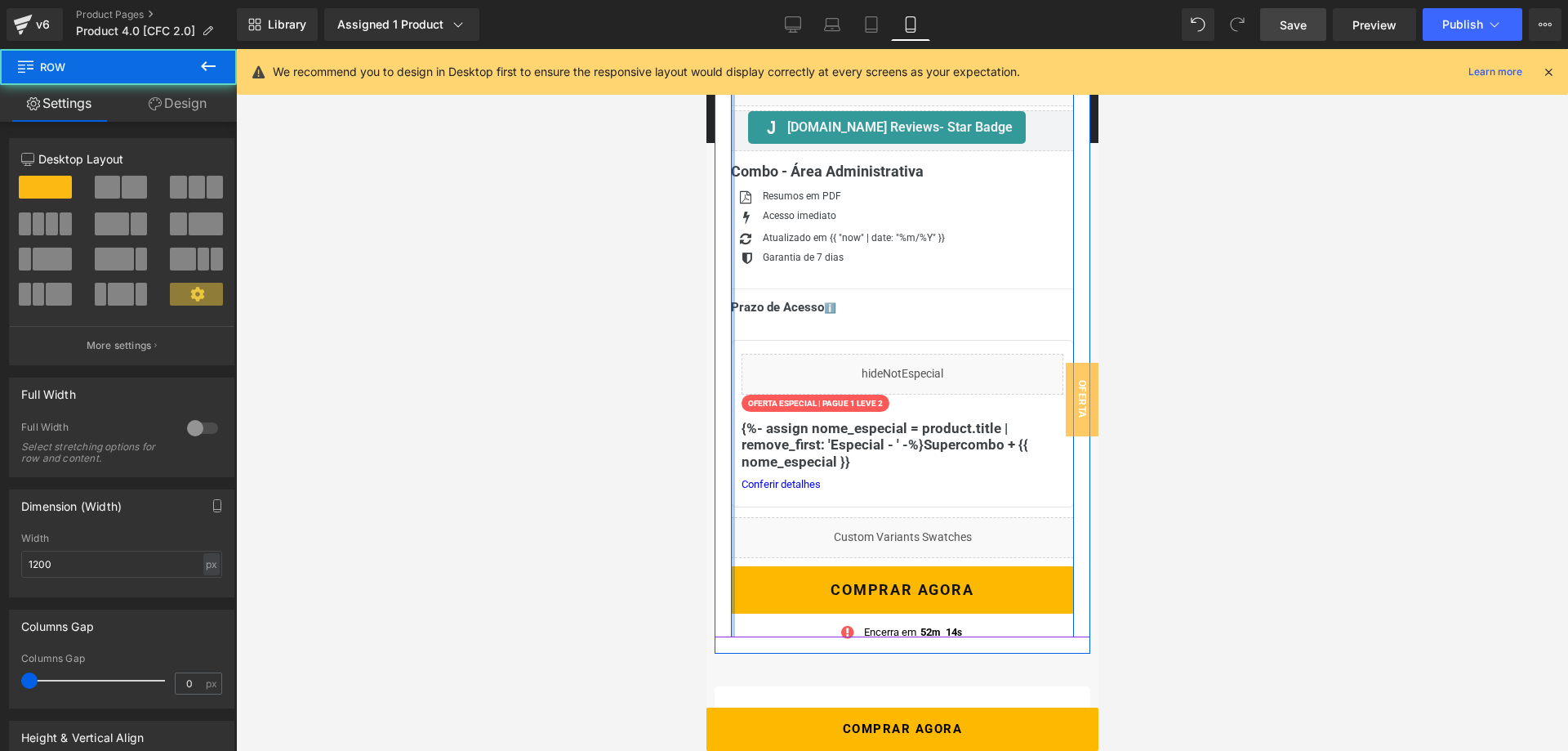
click at [732, 515] on div at bounding box center [732, 351] width 4 height 572
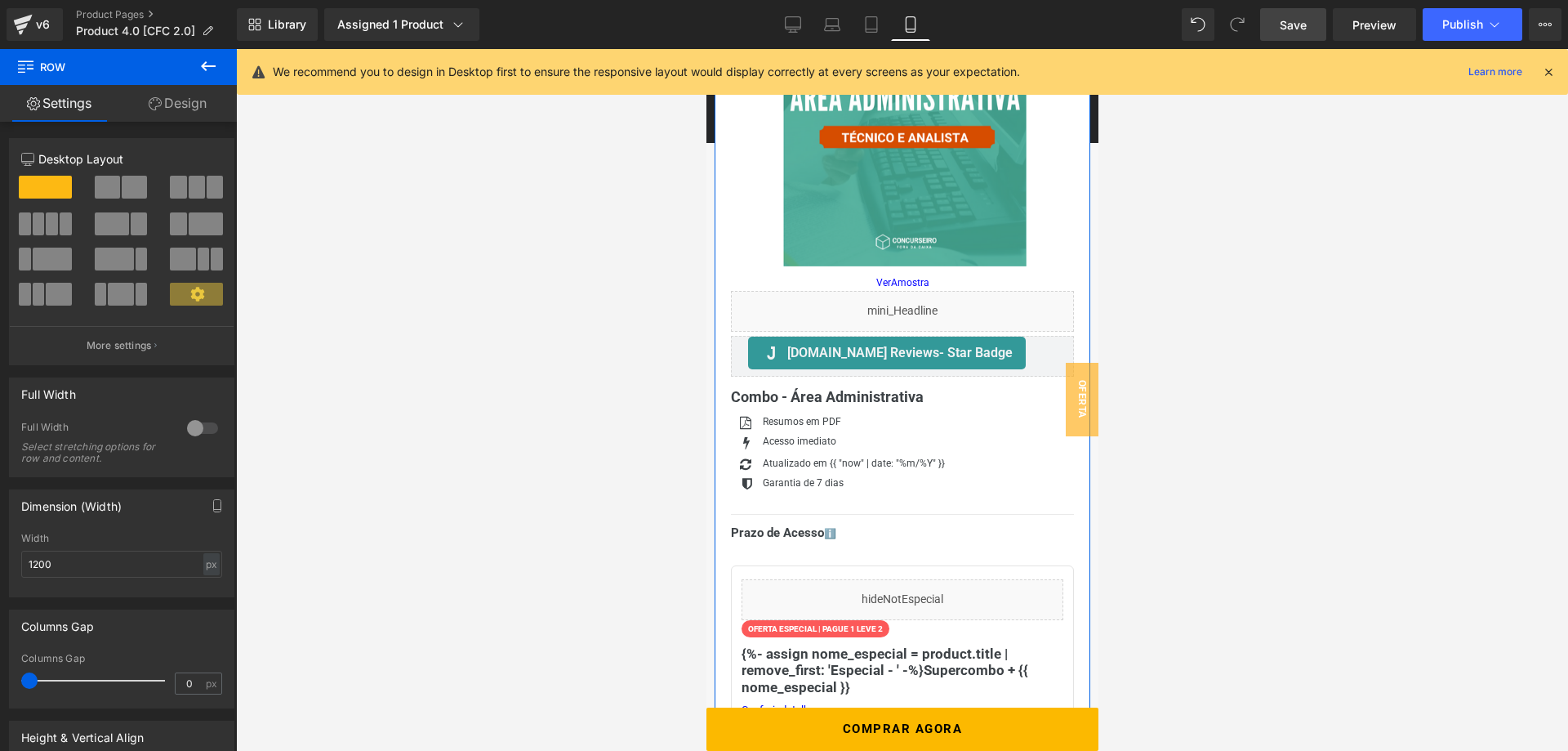
scroll to position [333, 0]
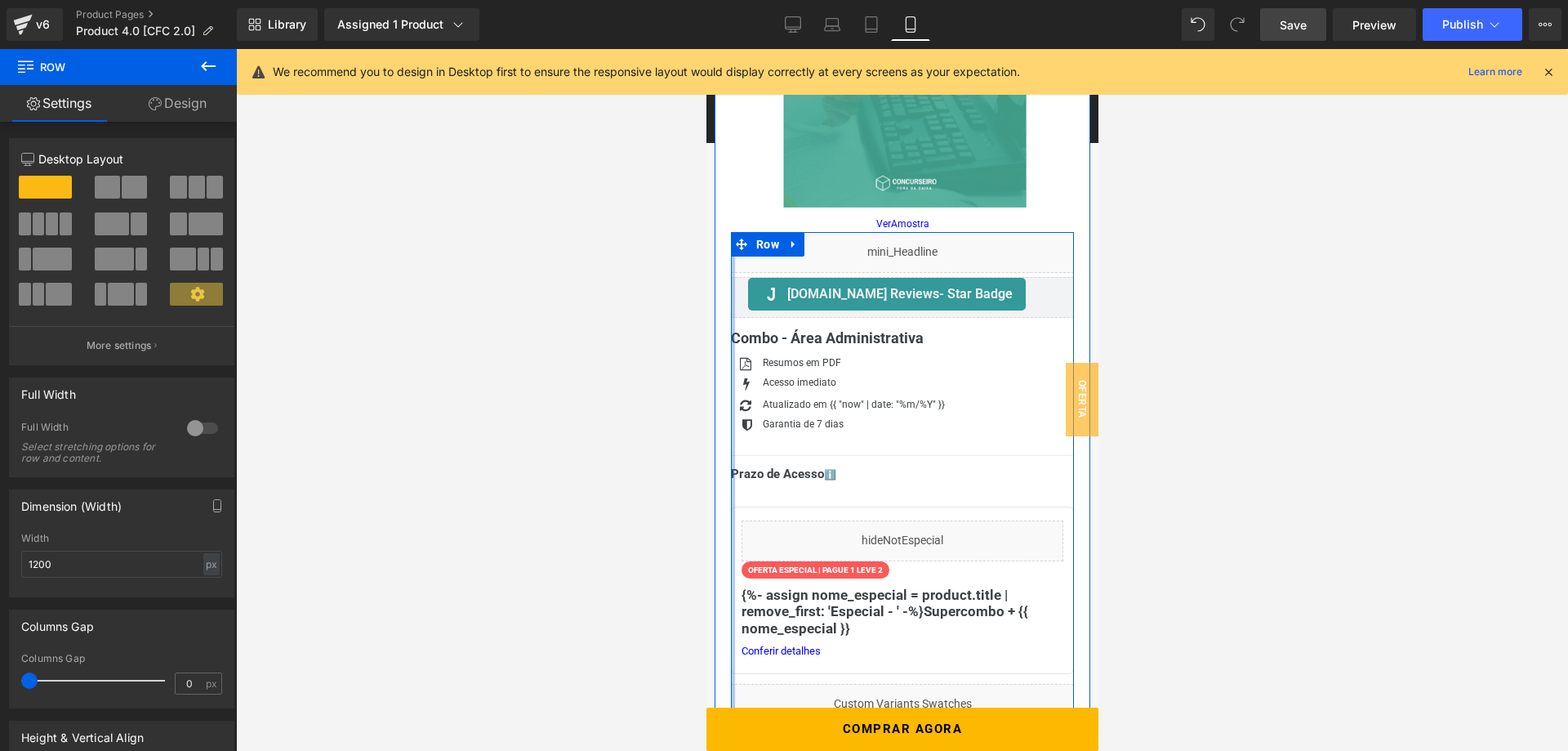
click at [732, 678] on div at bounding box center [732, 518] width 4 height 572
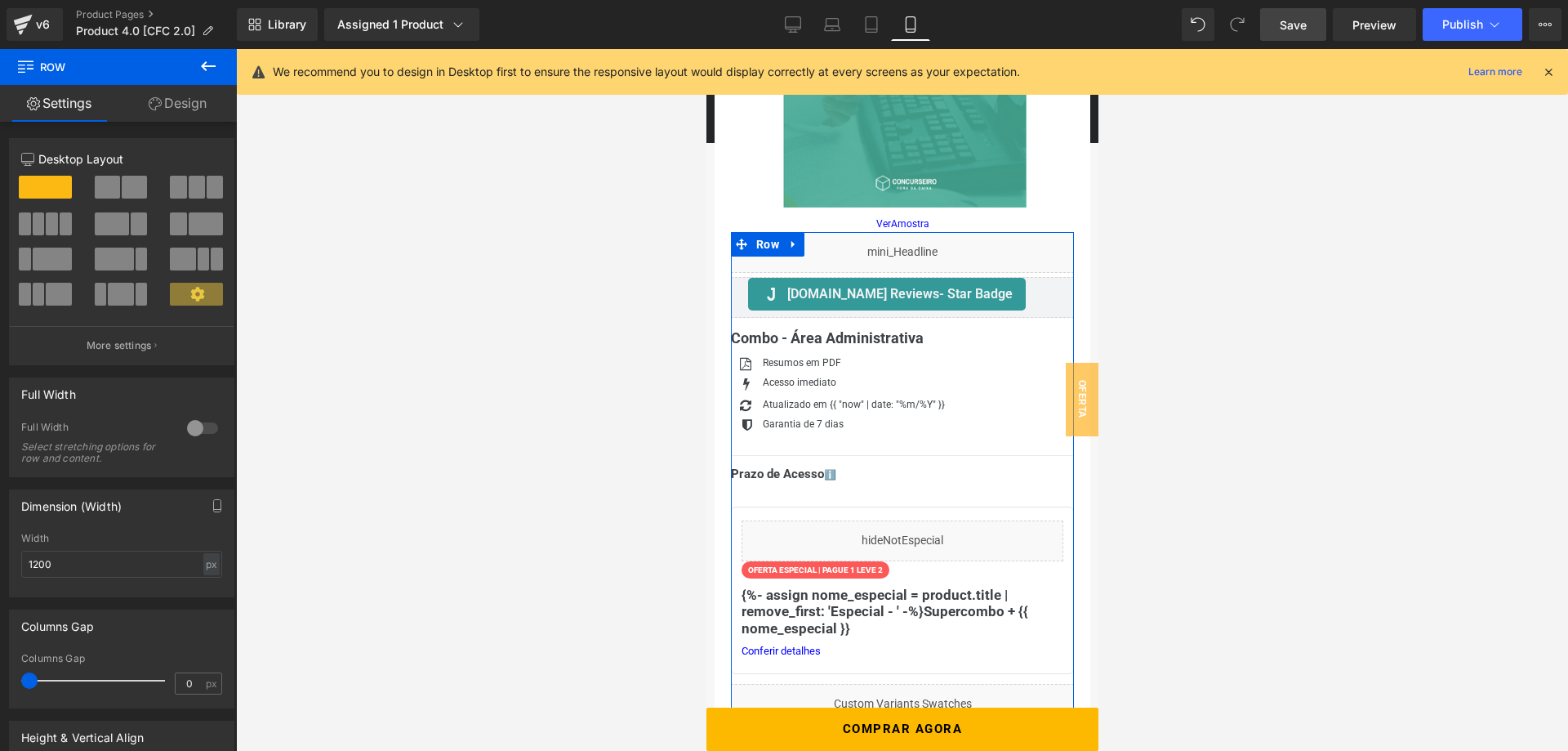
click at [177, 104] on link "Design" at bounding box center [177, 103] width 118 height 37
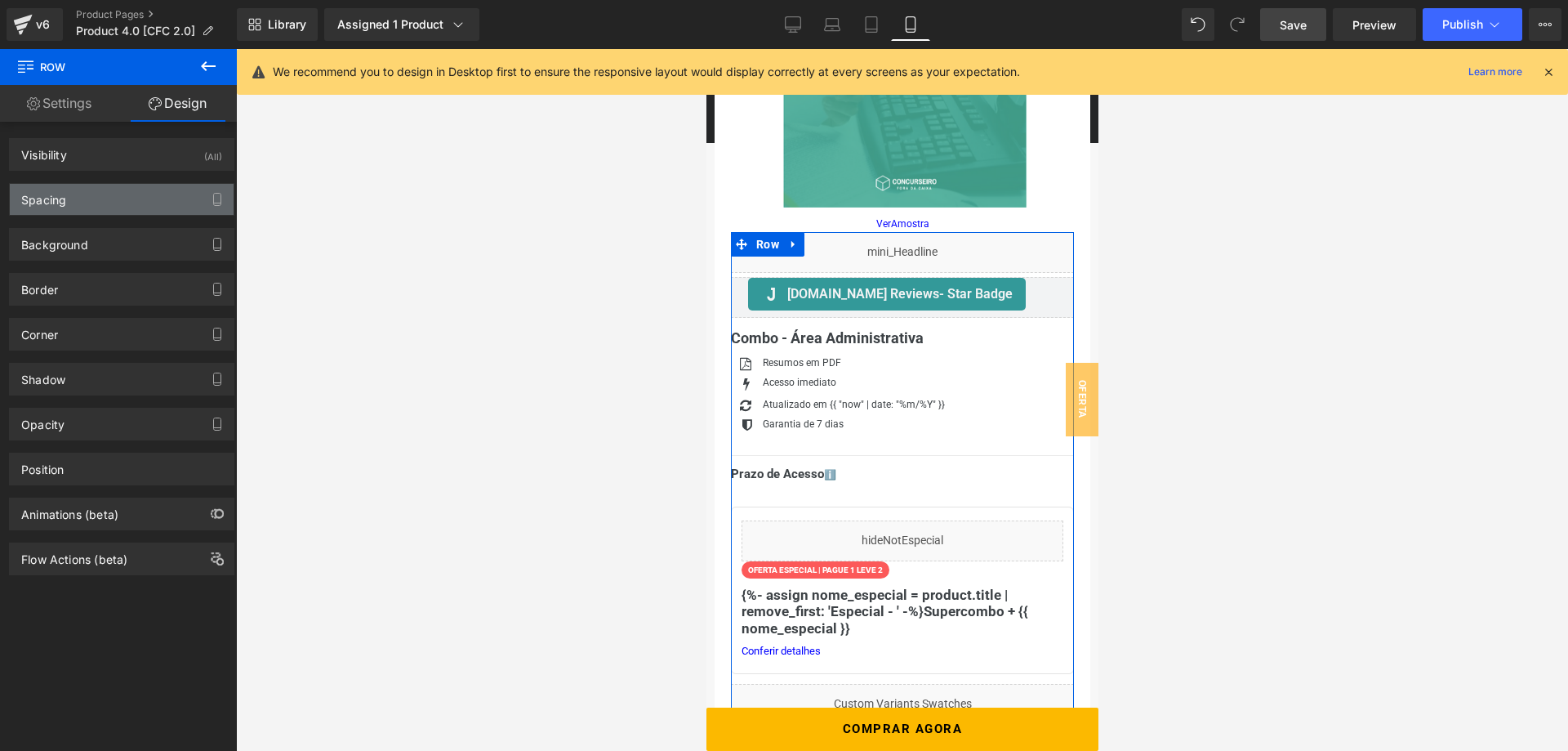
click at [140, 198] on div "Spacing" at bounding box center [122, 199] width 224 height 31
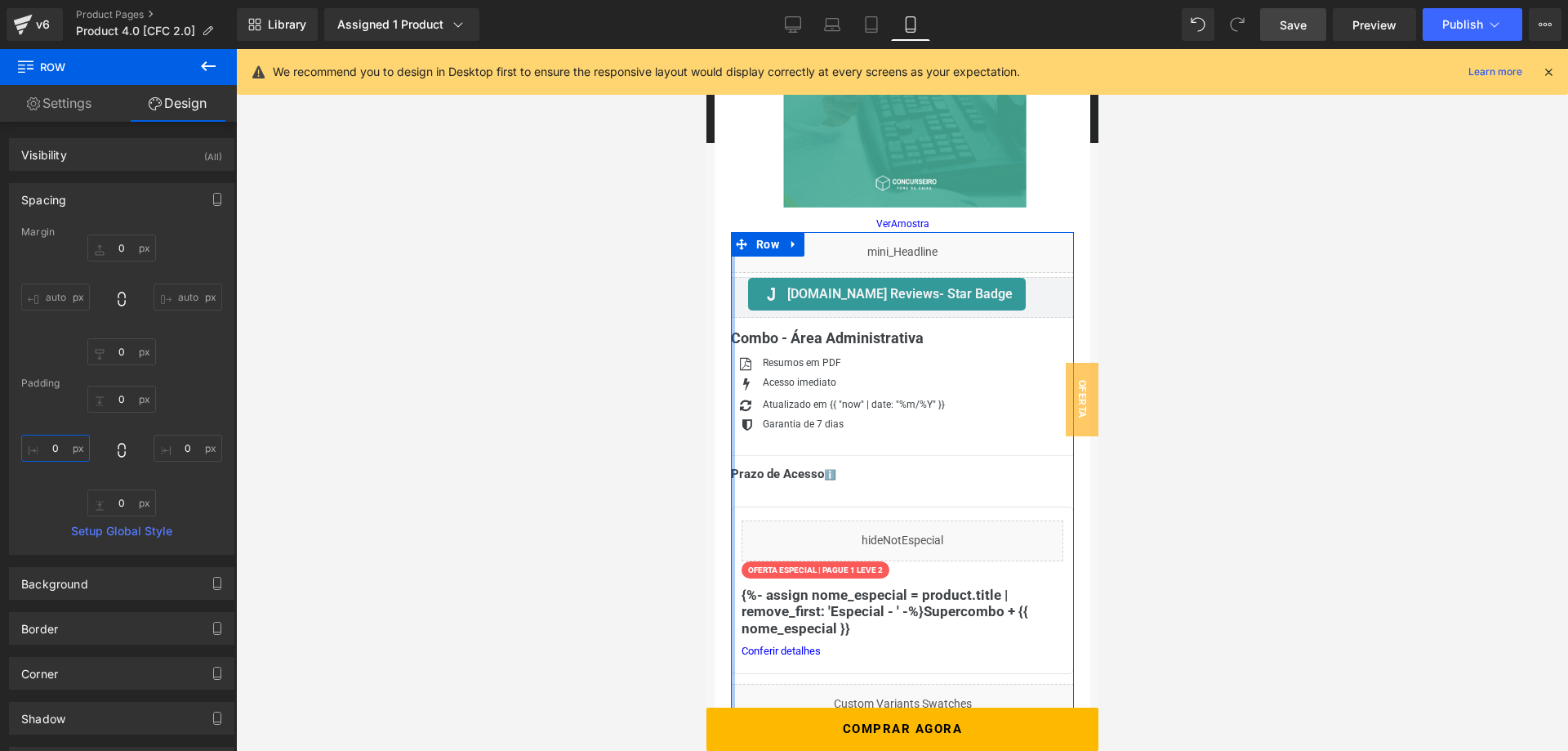
drag, startPoint x: 51, startPoint y: 457, endPoint x: 70, endPoint y: 427, distance: 35.5
click at [51, 457] on input "0" at bounding box center [56, 448] width 69 height 27
click at [55, 401] on div "0 0 0 -100" at bounding box center [122, 451] width 201 height 131
click at [59, 440] on input "-100" at bounding box center [56, 448] width 69 height 27
click at [65, 446] on input "-100" at bounding box center [56, 448] width 69 height 27
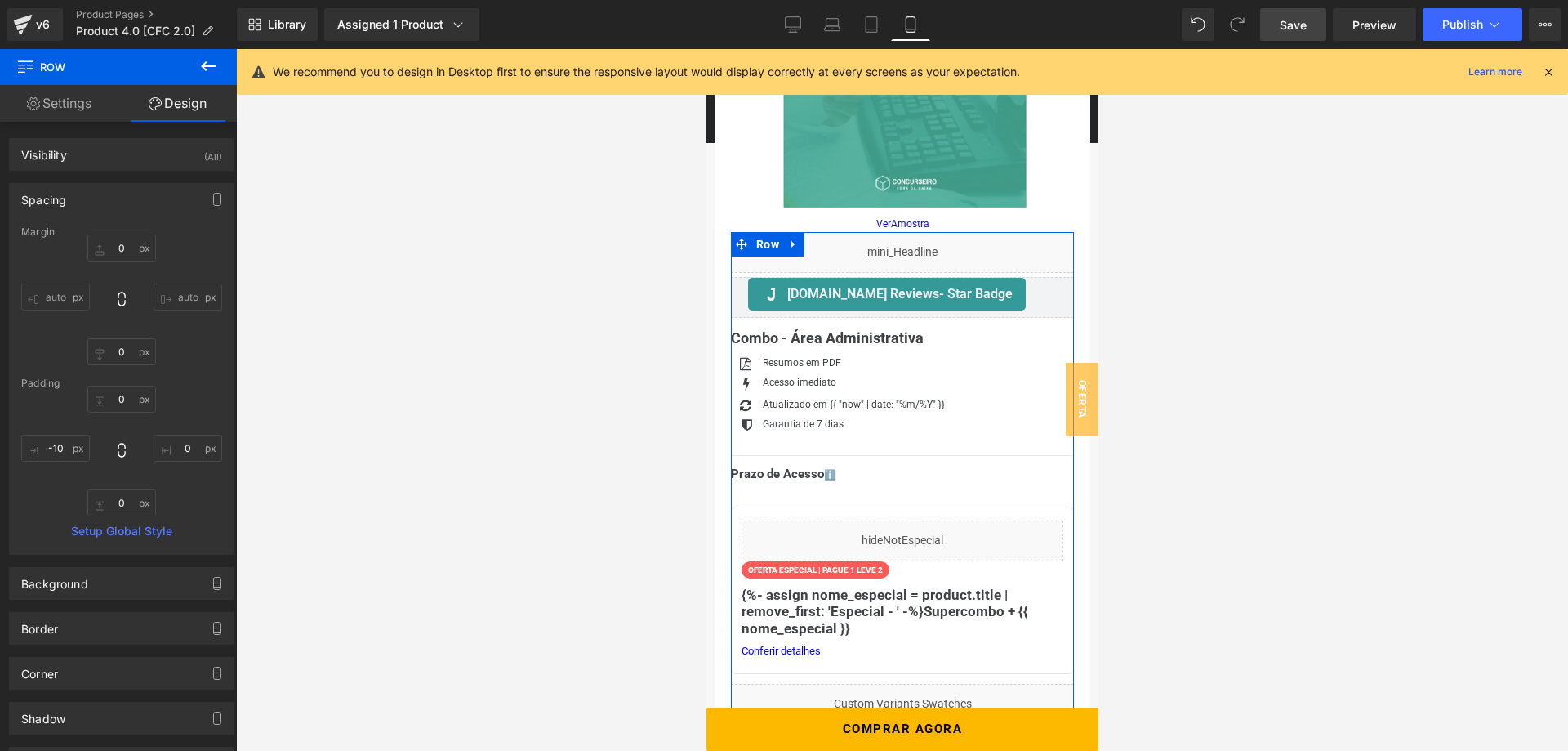
click at [81, 378] on div "Padding" at bounding box center [122, 383] width 201 height 12
click at [68, 435] on input "-10" at bounding box center [56, 448] width 69 height 27
click at [191, 437] on input "0" at bounding box center [187, 448] width 69 height 27
click at [194, 446] on input "0" at bounding box center [187, 448] width 69 height 27
click at [67, 446] on input "-10" at bounding box center [56, 448] width 69 height 27
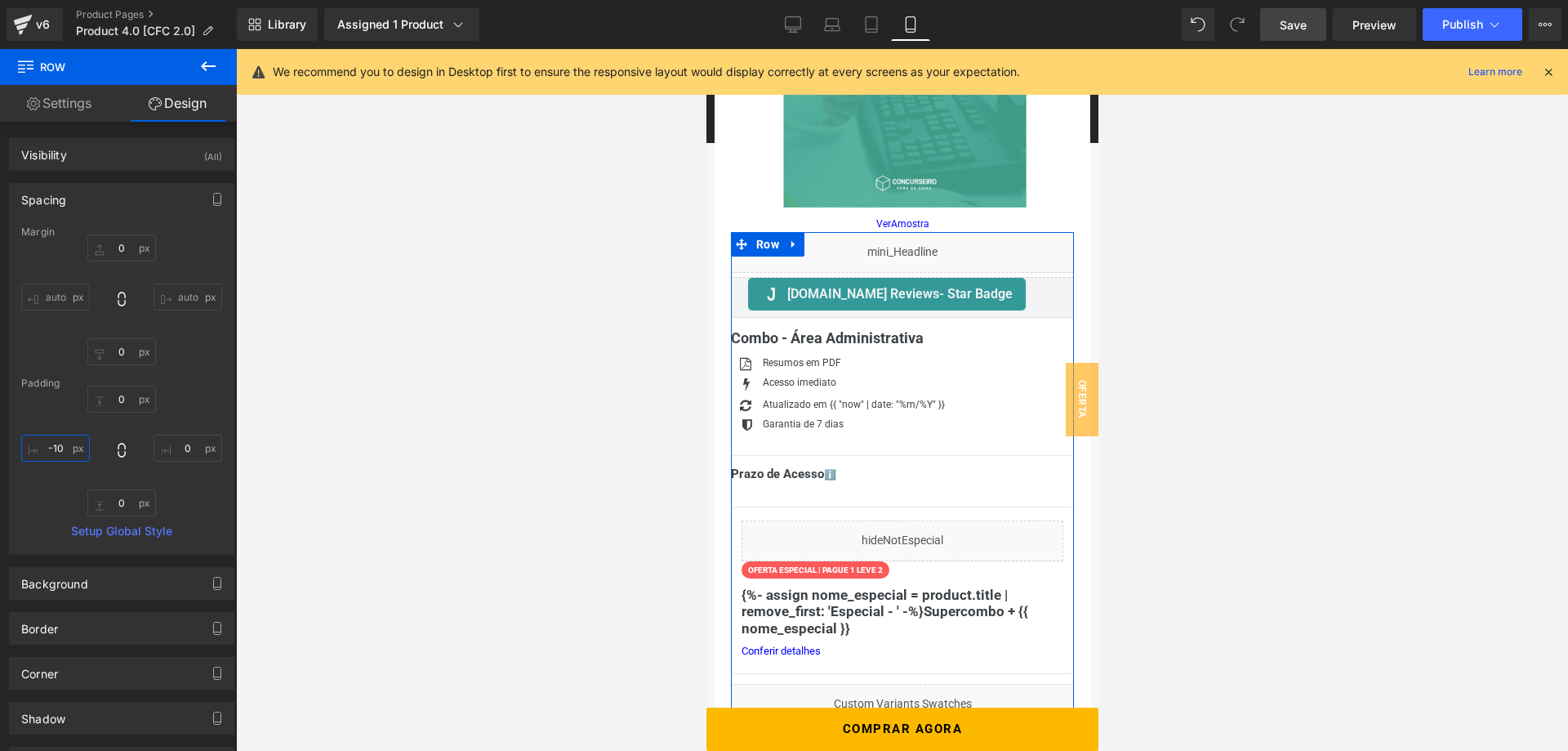
click at [67, 446] on input "-10" at bounding box center [56, 448] width 69 height 27
click at [57, 453] on input "-10" at bounding box center [56, 448] width 69 height 27
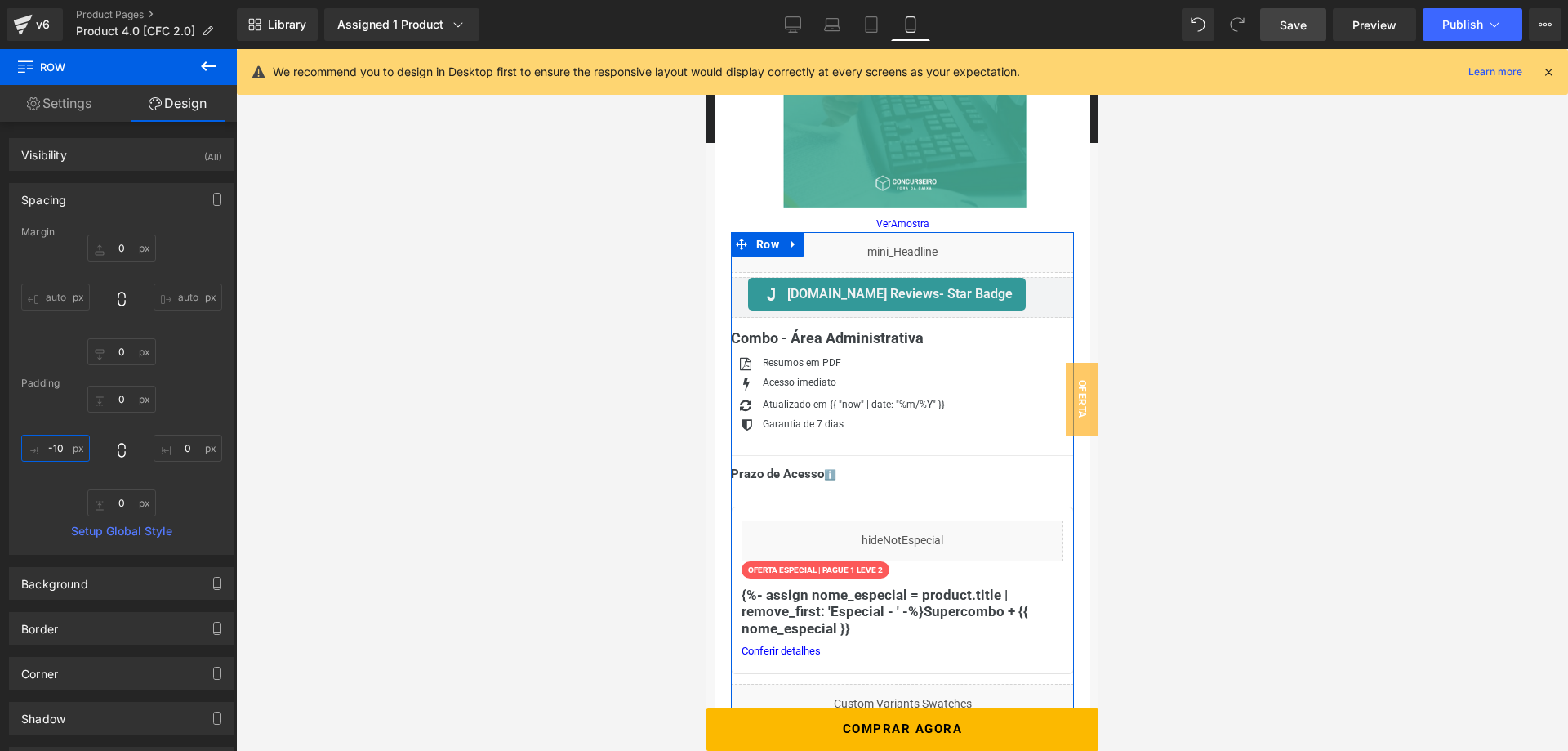
click at [57, 453] on input "-10" at bounding box center [56, 448] width 69 height 27
type input "-"
click at [49, 403] on div "0 0 0" at bounding box center [122, 451] width 201 height 131
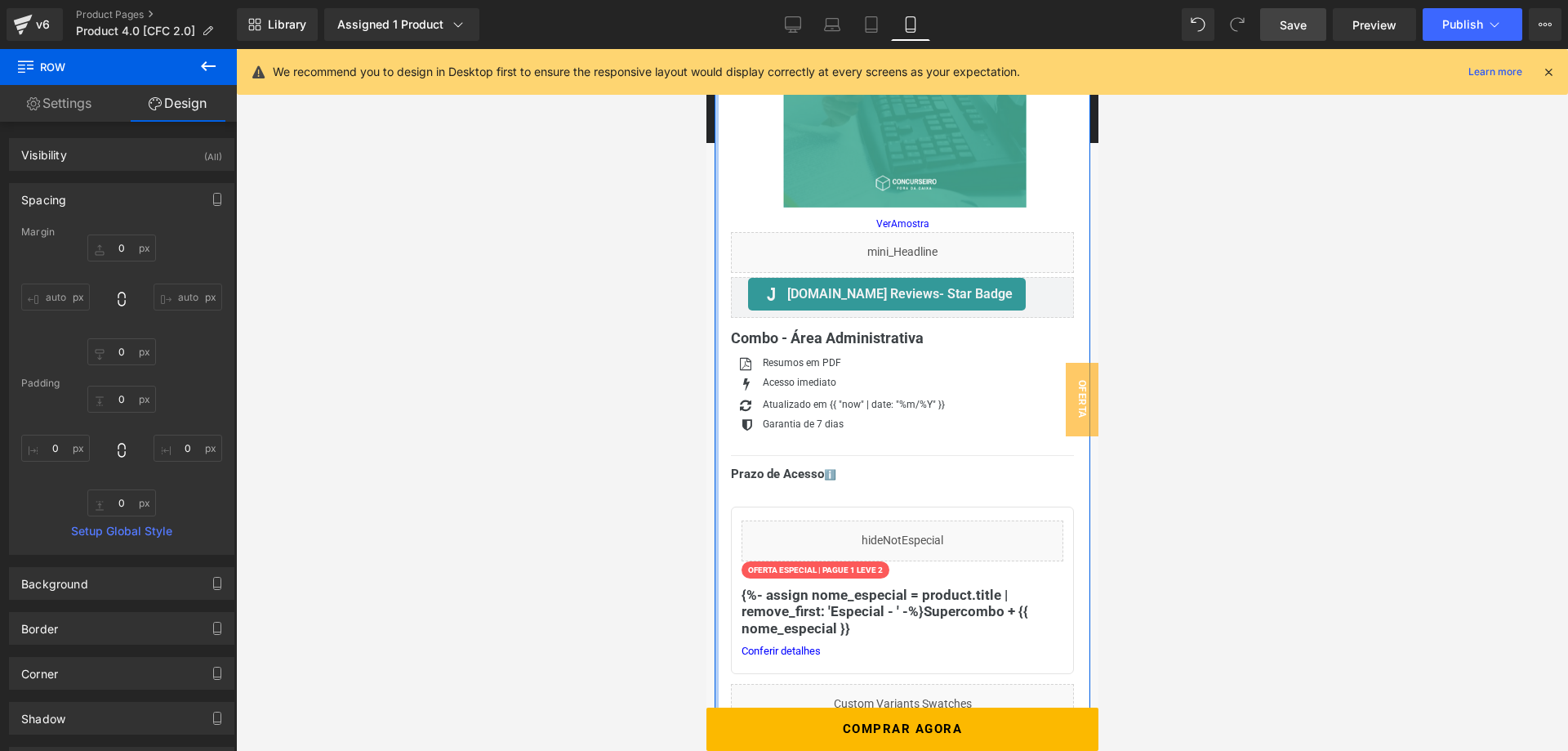
click at [715, 509] on div at bounding box center [716, 336] width 4 height 968
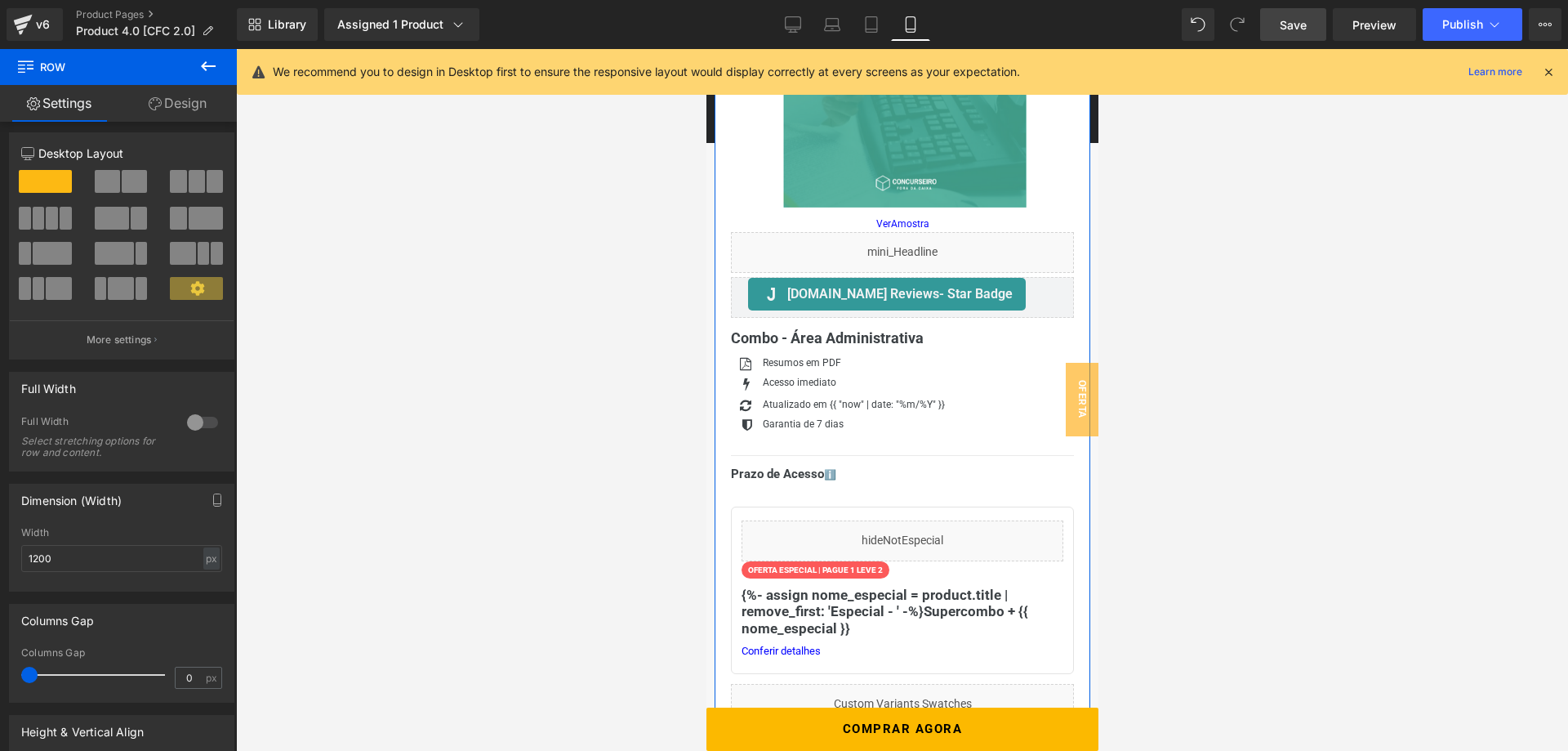
scroll to position [0, 0]
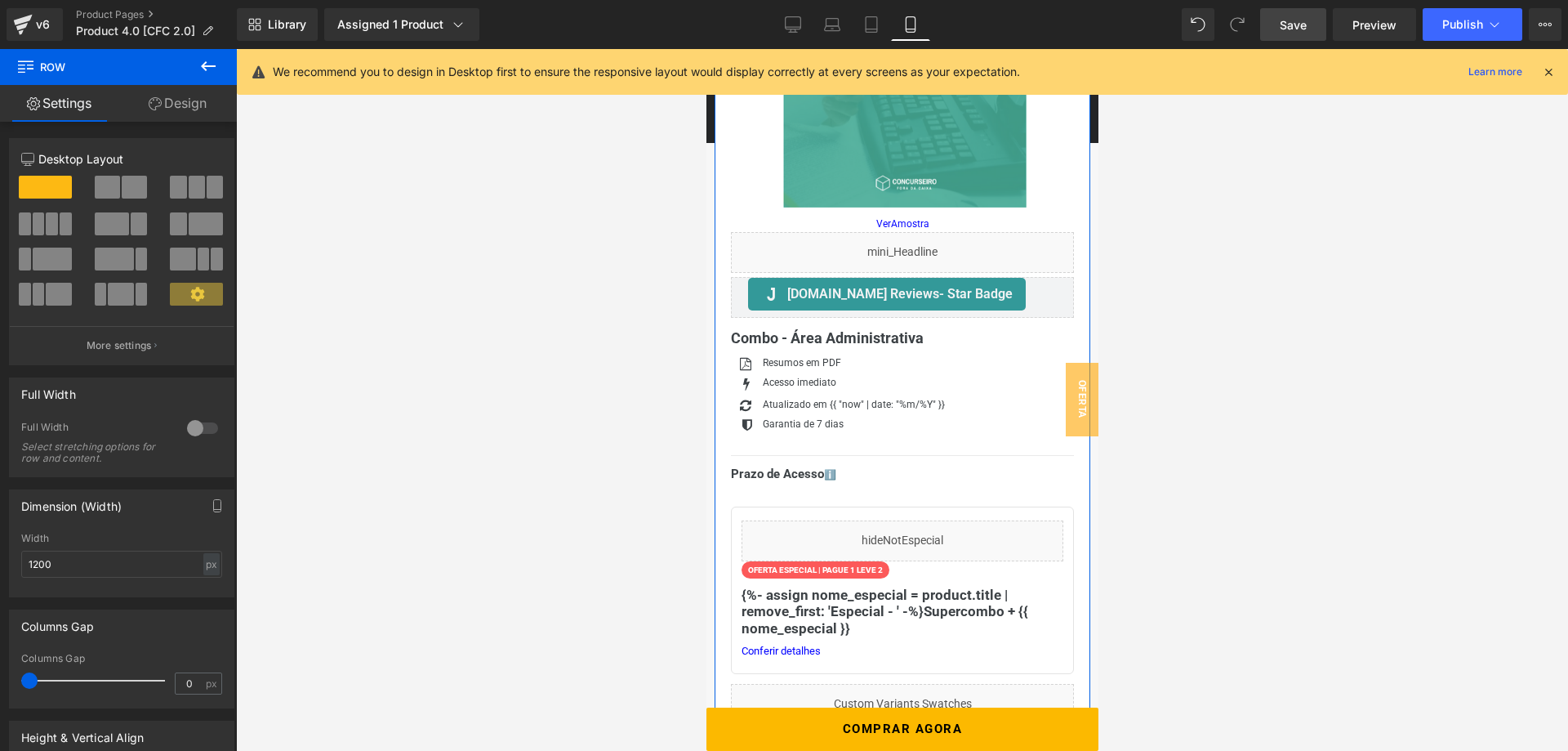
click at [207, 107] on link "Design" at bounding box center [177, 103] width 118 height 37
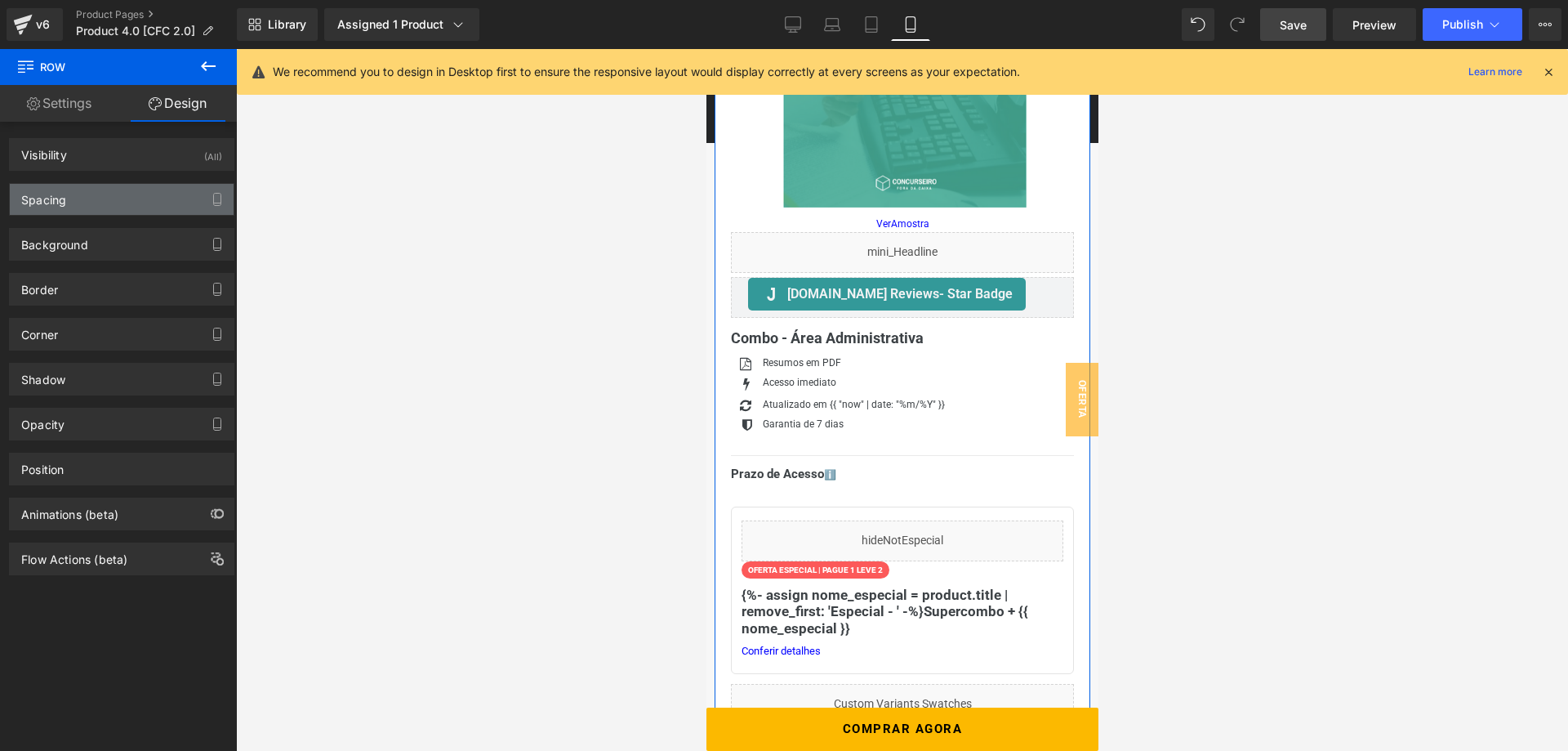
click at [111, 203] on div "Spacing" at bounding box center [122, 199] width 224 height 31
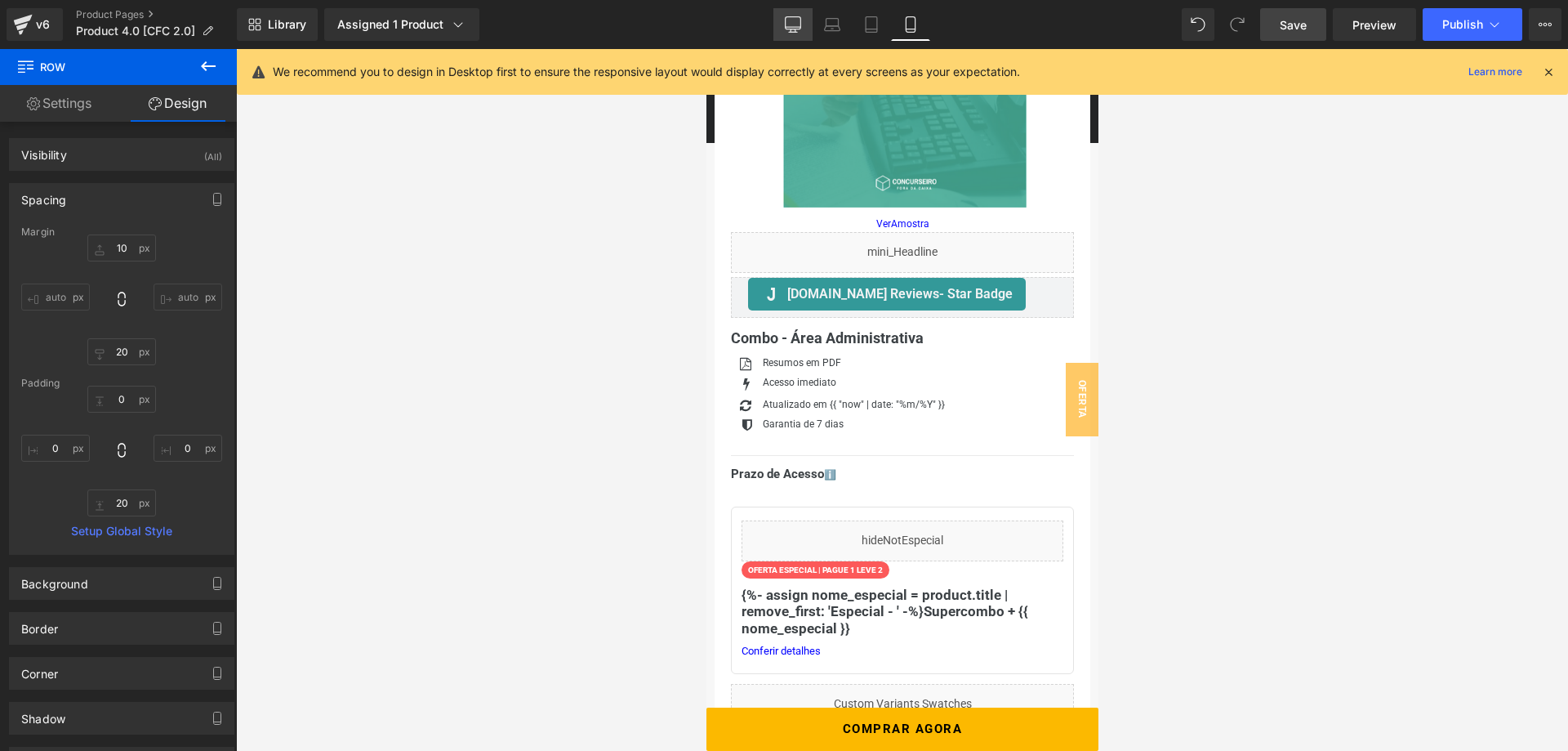
click at [802, 22] on link "Desktop" at bounding box center [793, 24] width 39 height 32
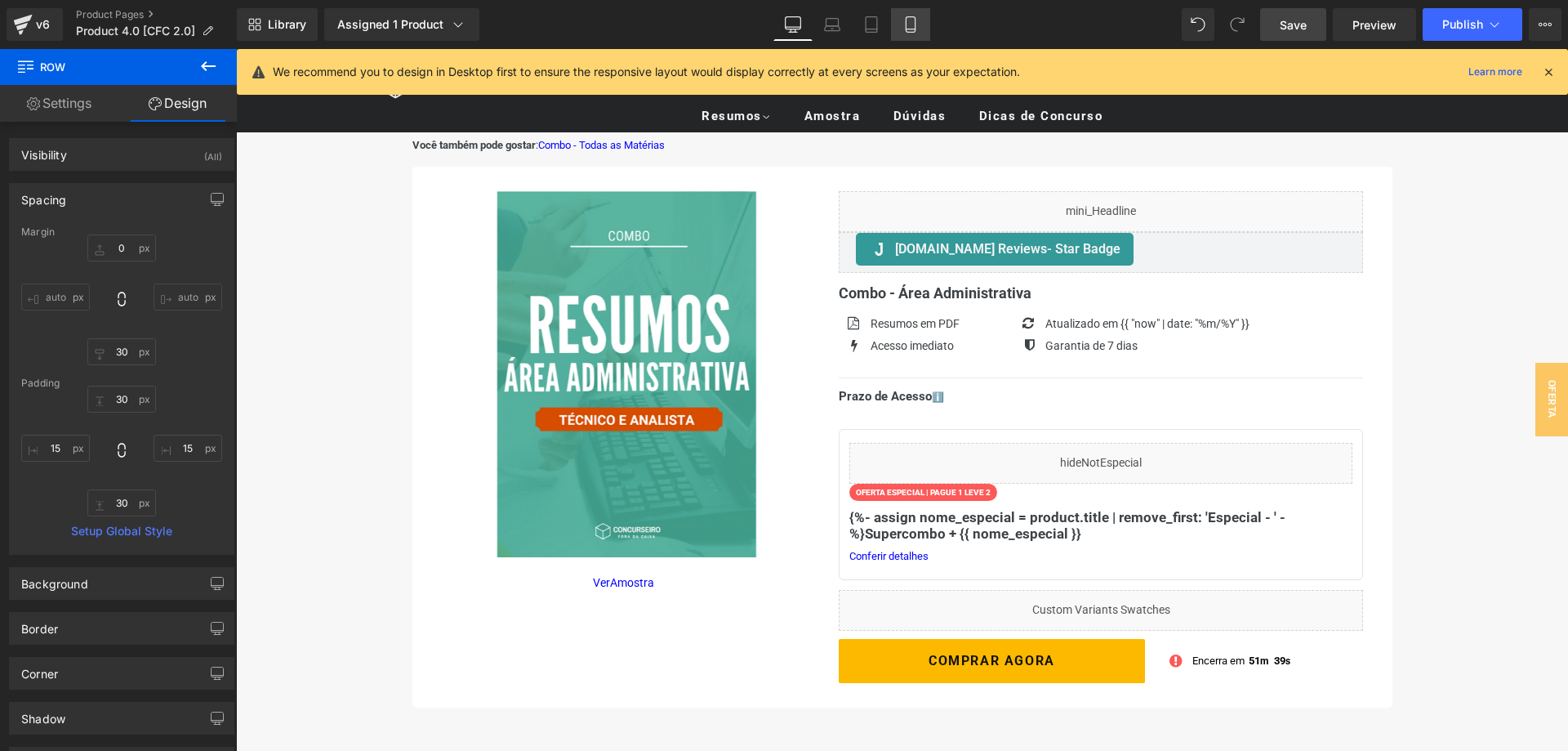
click at [908, 22] on icon at bounding box center [910, 24] width 16 height 16
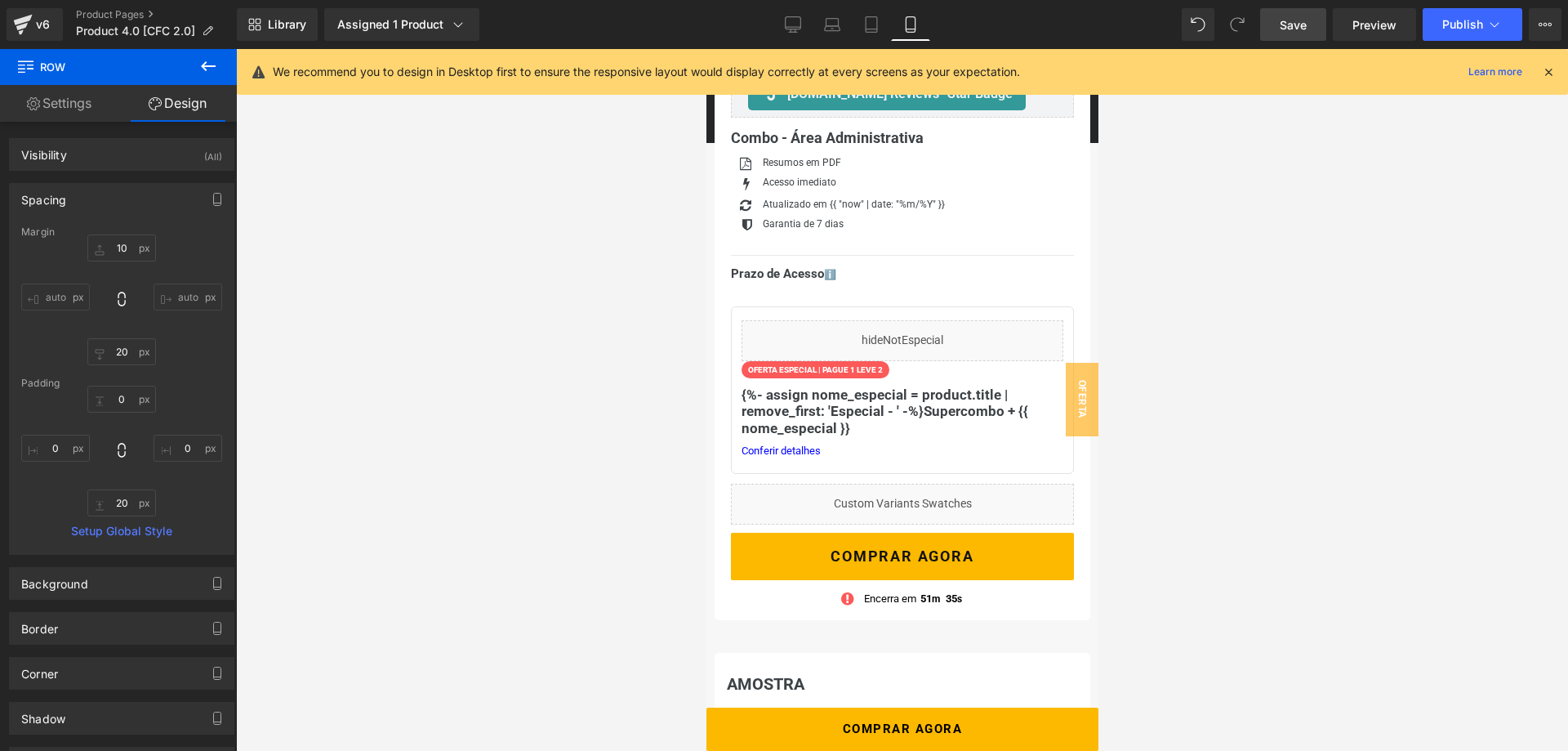
scroll to position [602, 0]
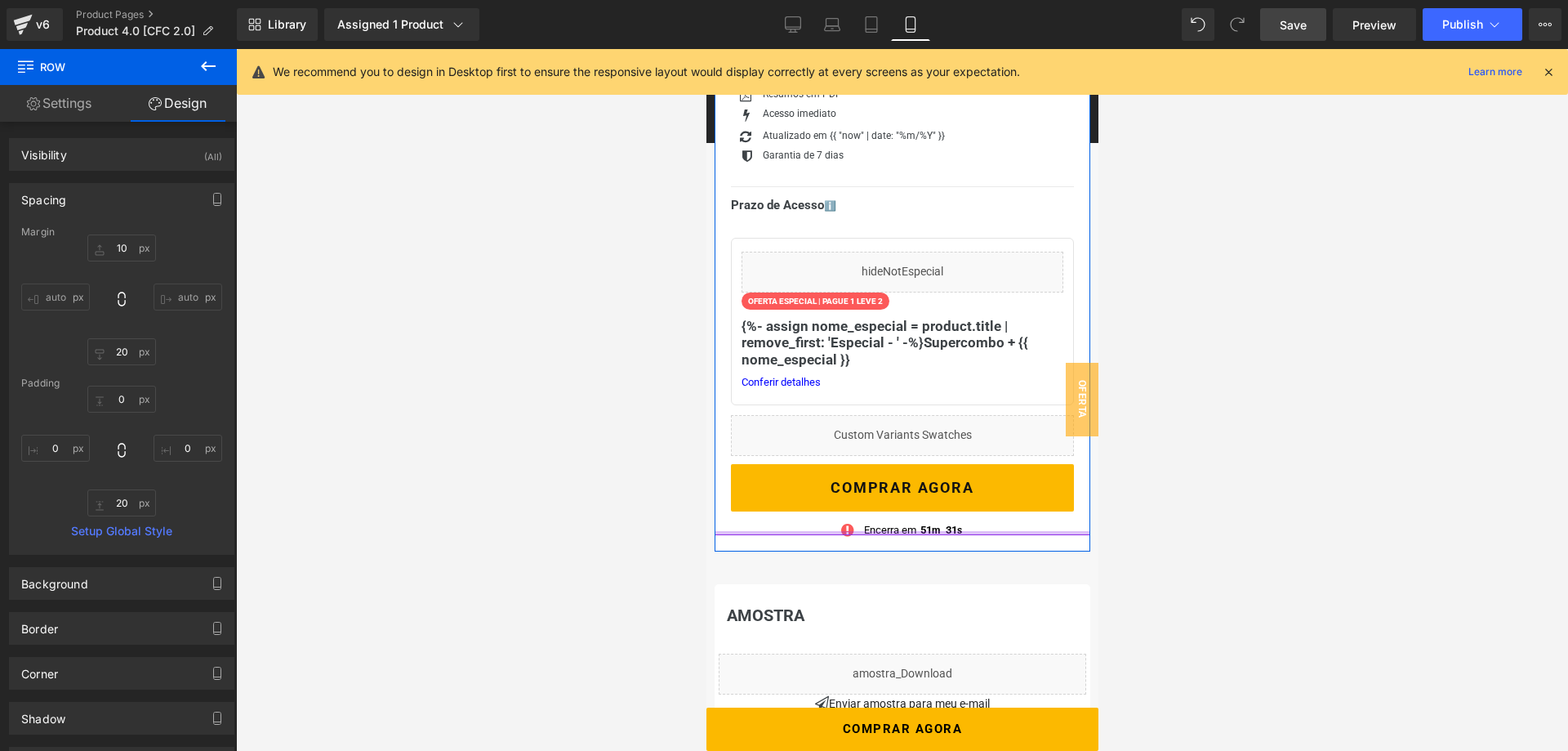
click at [723, 532] on div at bounding box center [901, 532] width 375 height 4
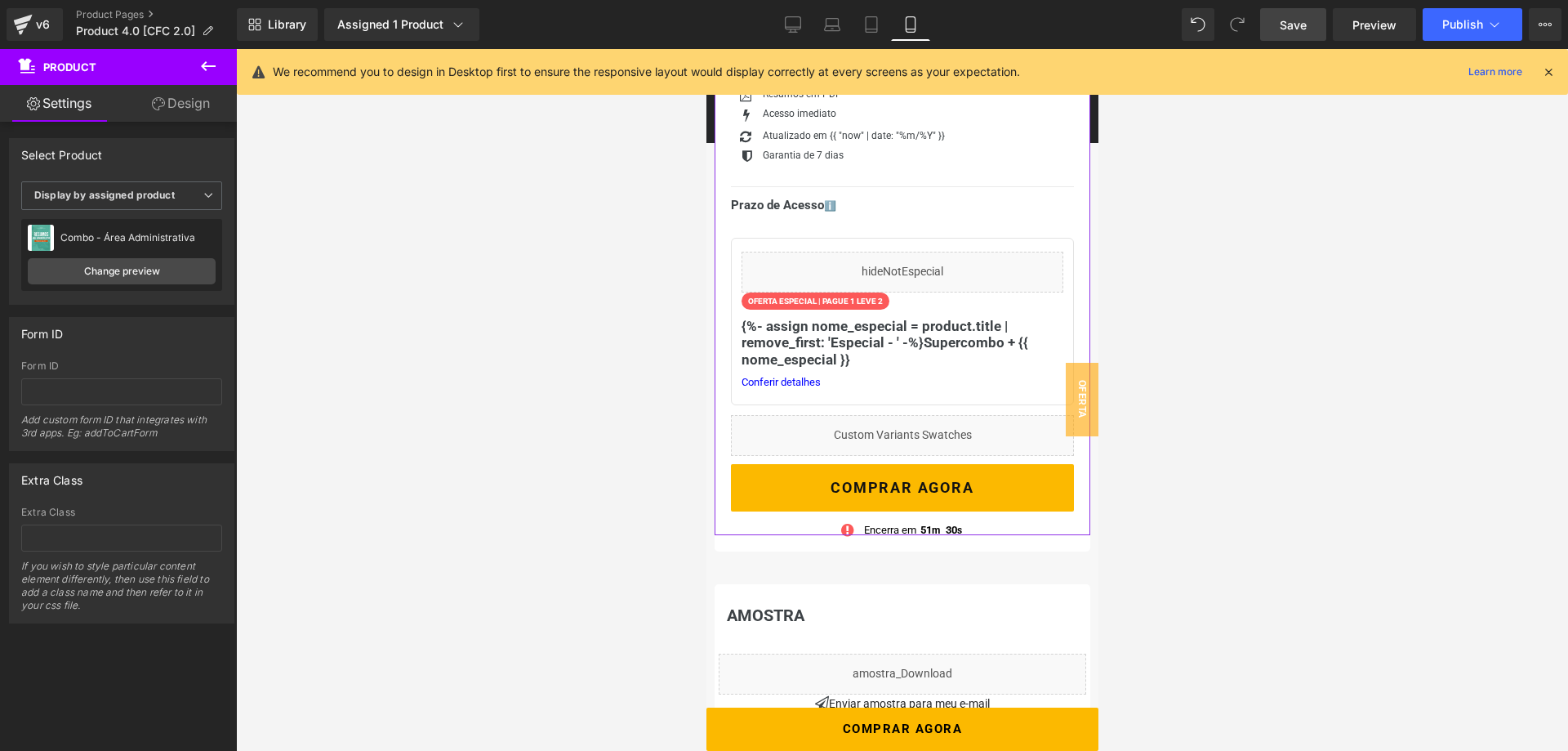
click at [185, 105] on link "Design" at bounding box center [181, 103] width 118 height 37
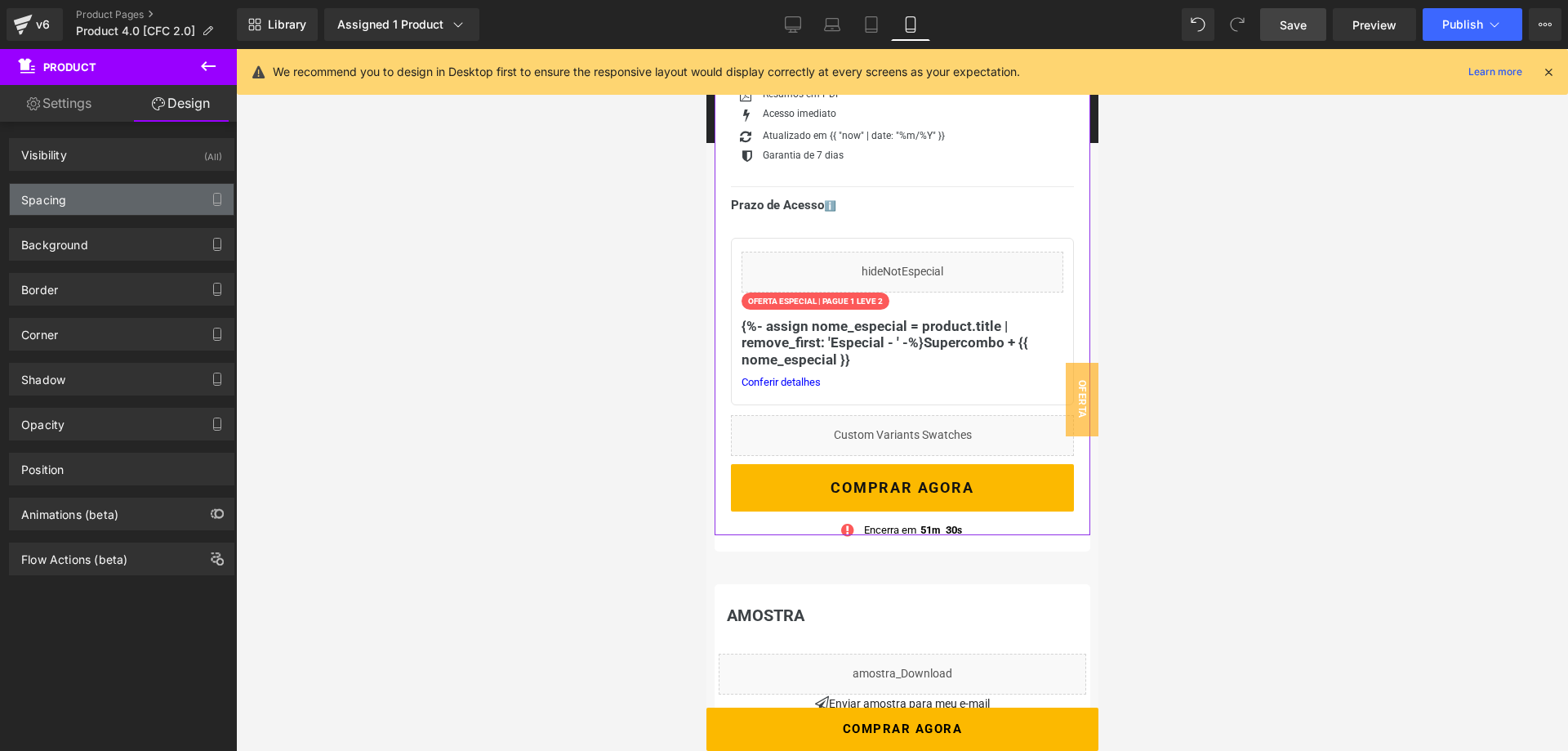
click at [103, 192] on div "Spacing" at bounding box center [122, 199] width 224 height 31
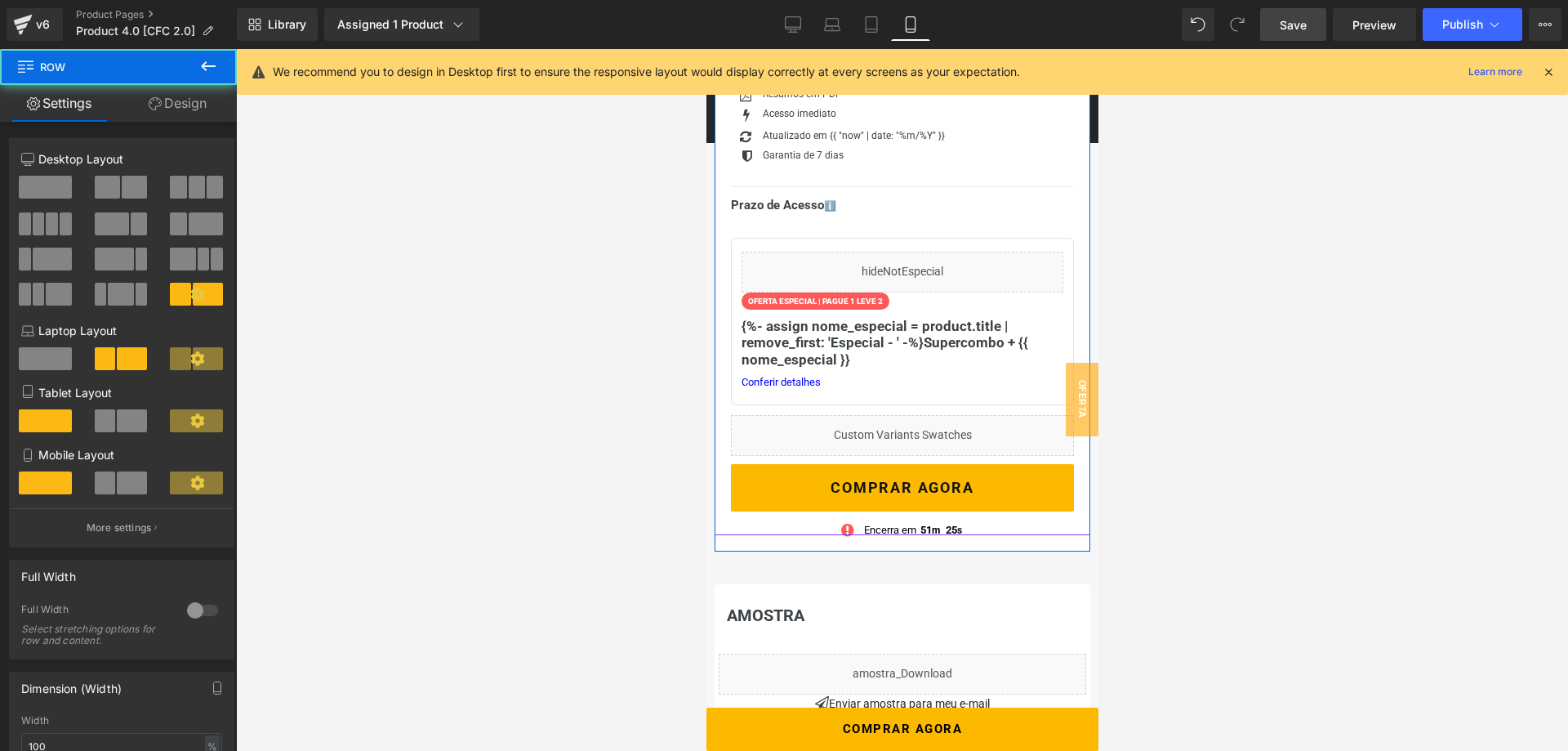
click at [726, 496] on div "Liquid Judge.me Reviews - Star Badge Judge.me Reviews Combo - Área Administrati…" at bounding box center [901, 249] width 375 height 572
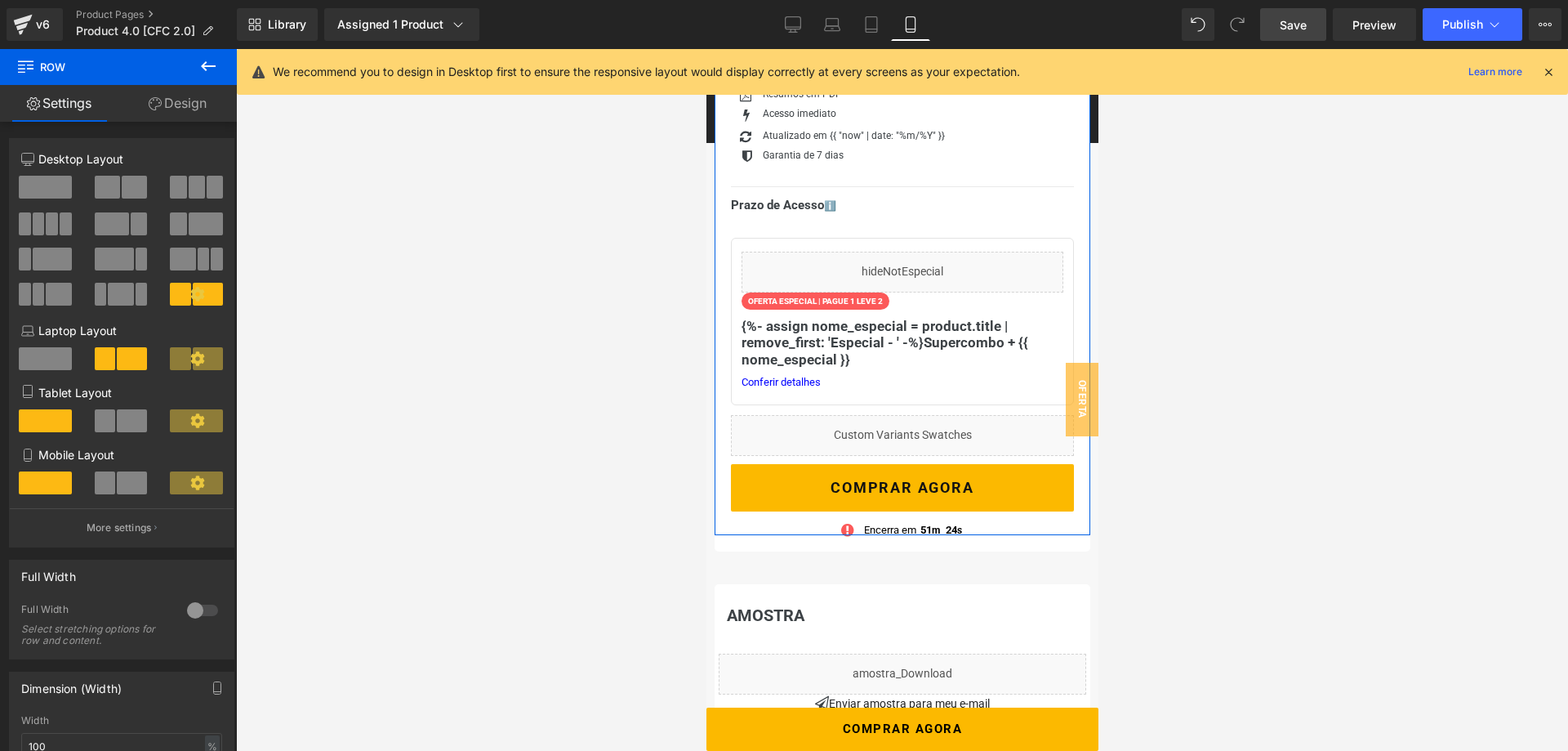
click at [185, 108] on link "Design" at bounding box center [177, 103] width 118 height 37
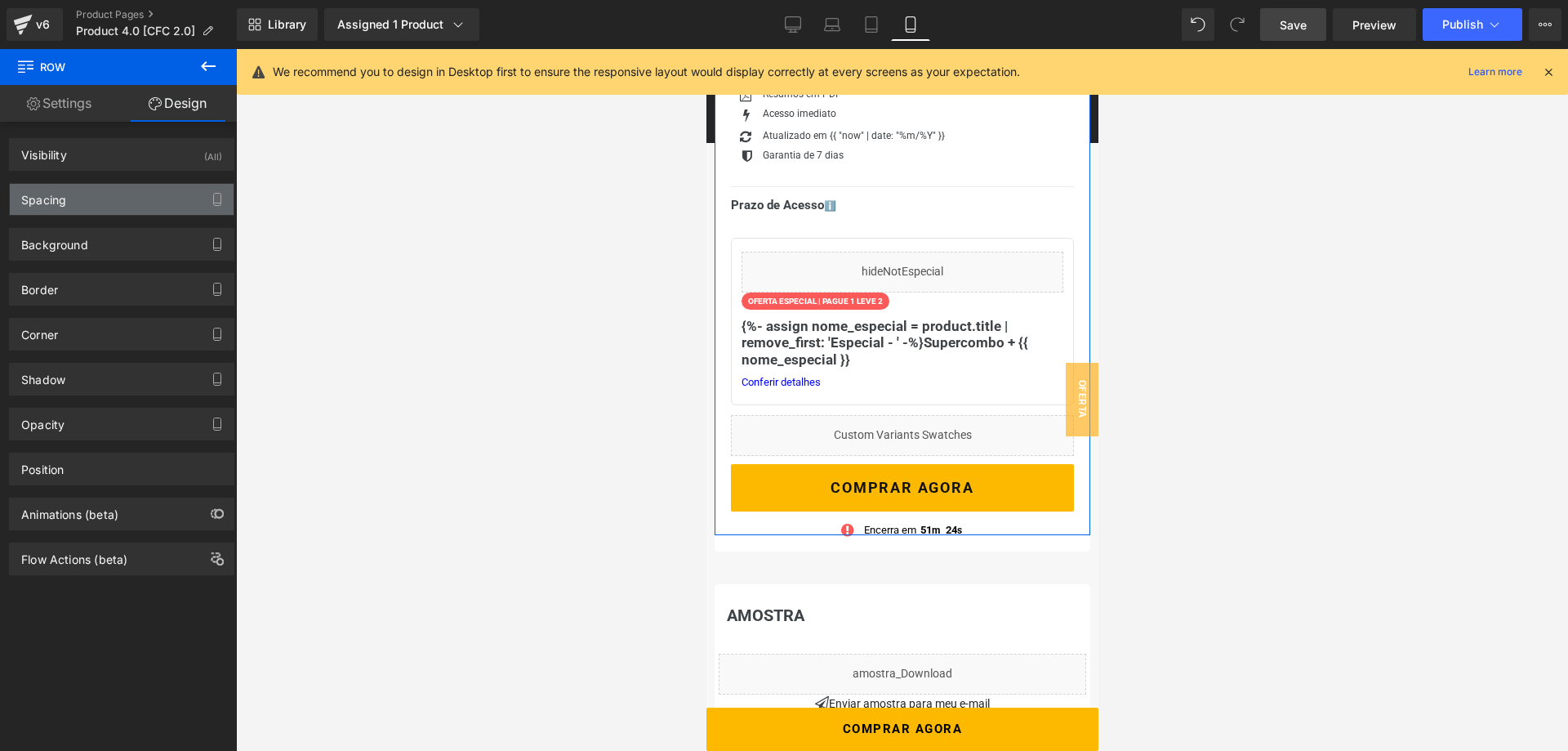
click at [123, 194] on div "Spacing" at bounding box center [122, 199] width 224 height 31
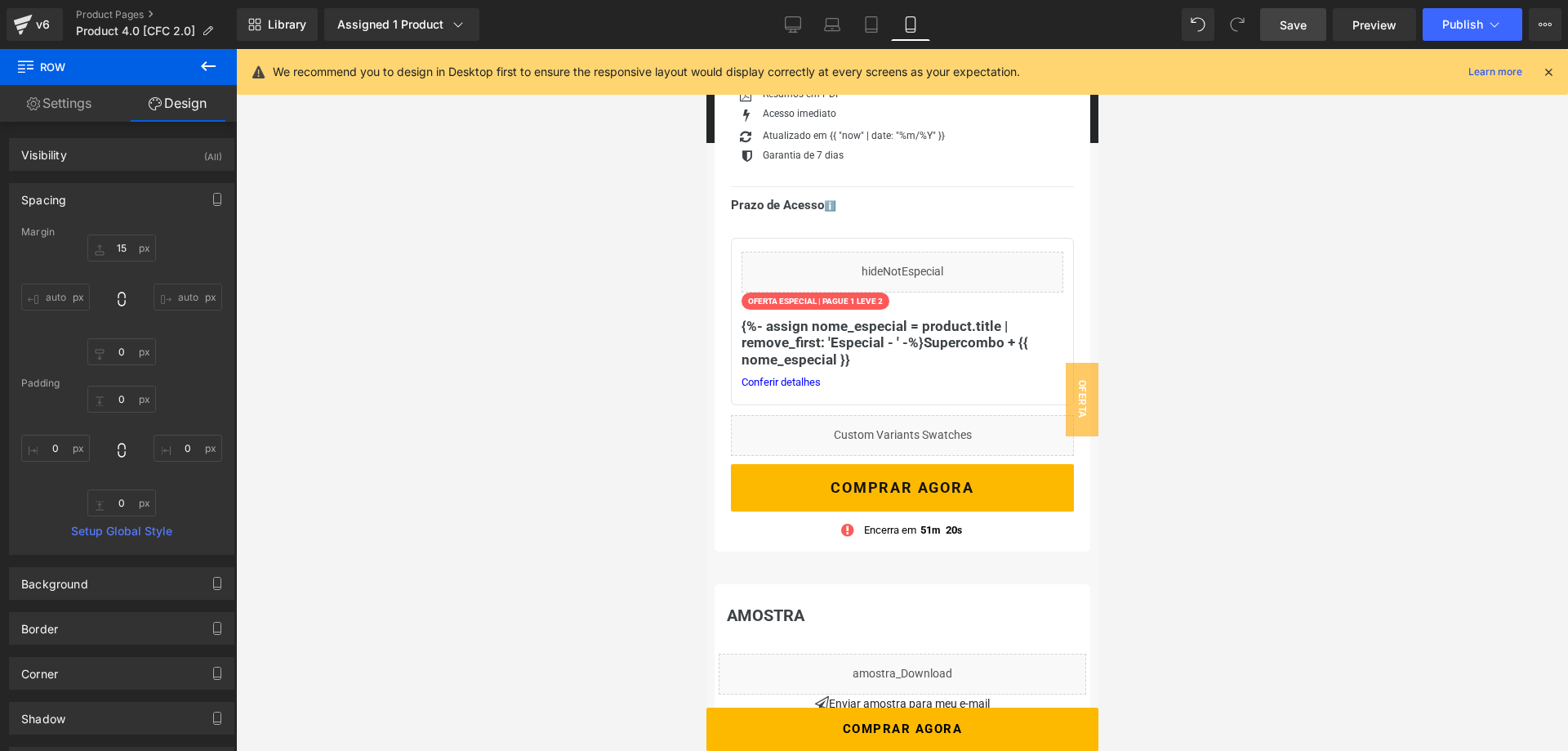
click at [1293, 32] on span "Save" at bounding box center [1293, 24] width 27 height 17
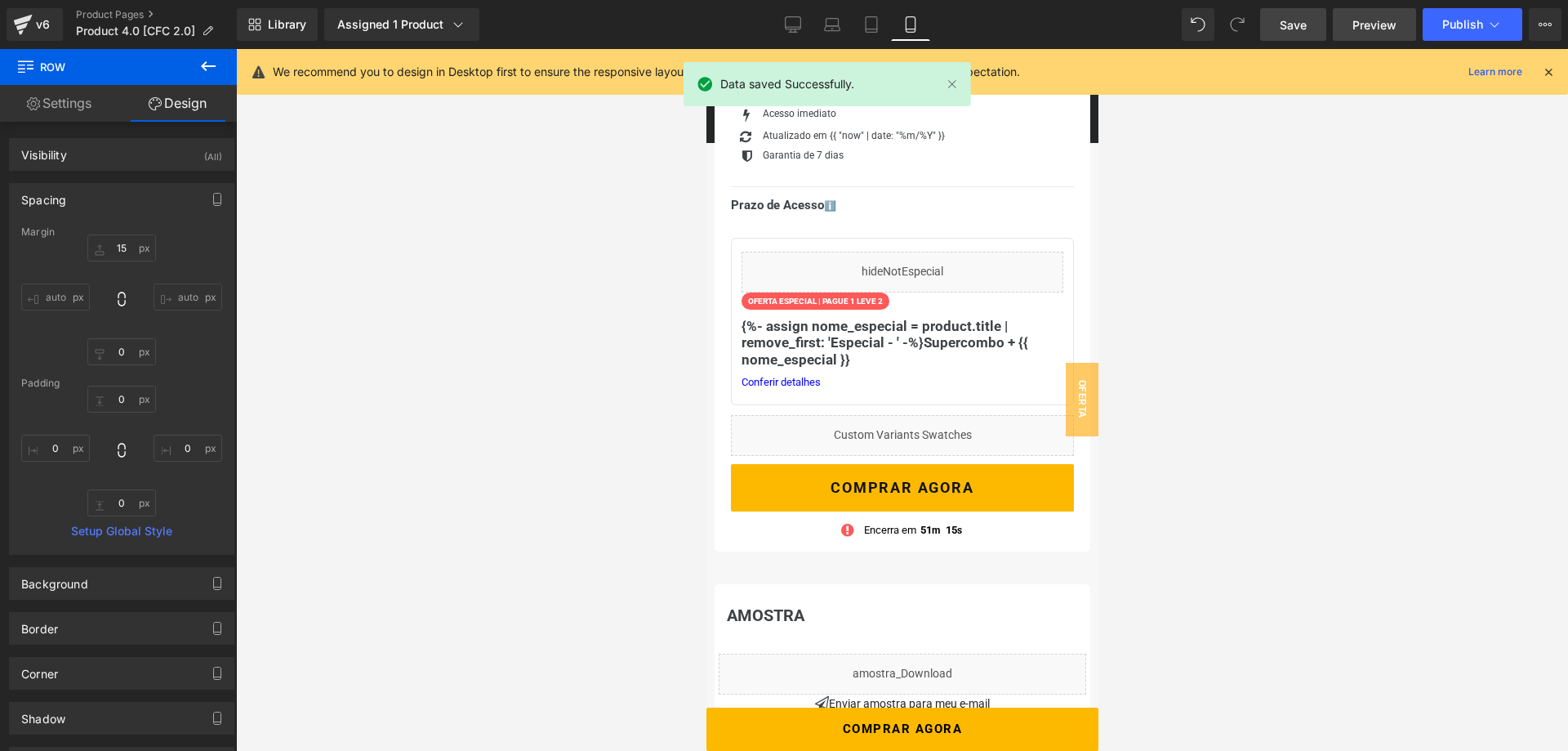
click at [1373, 29] on span "Preview" at bounding box center [1374, 24] width 44 height 17
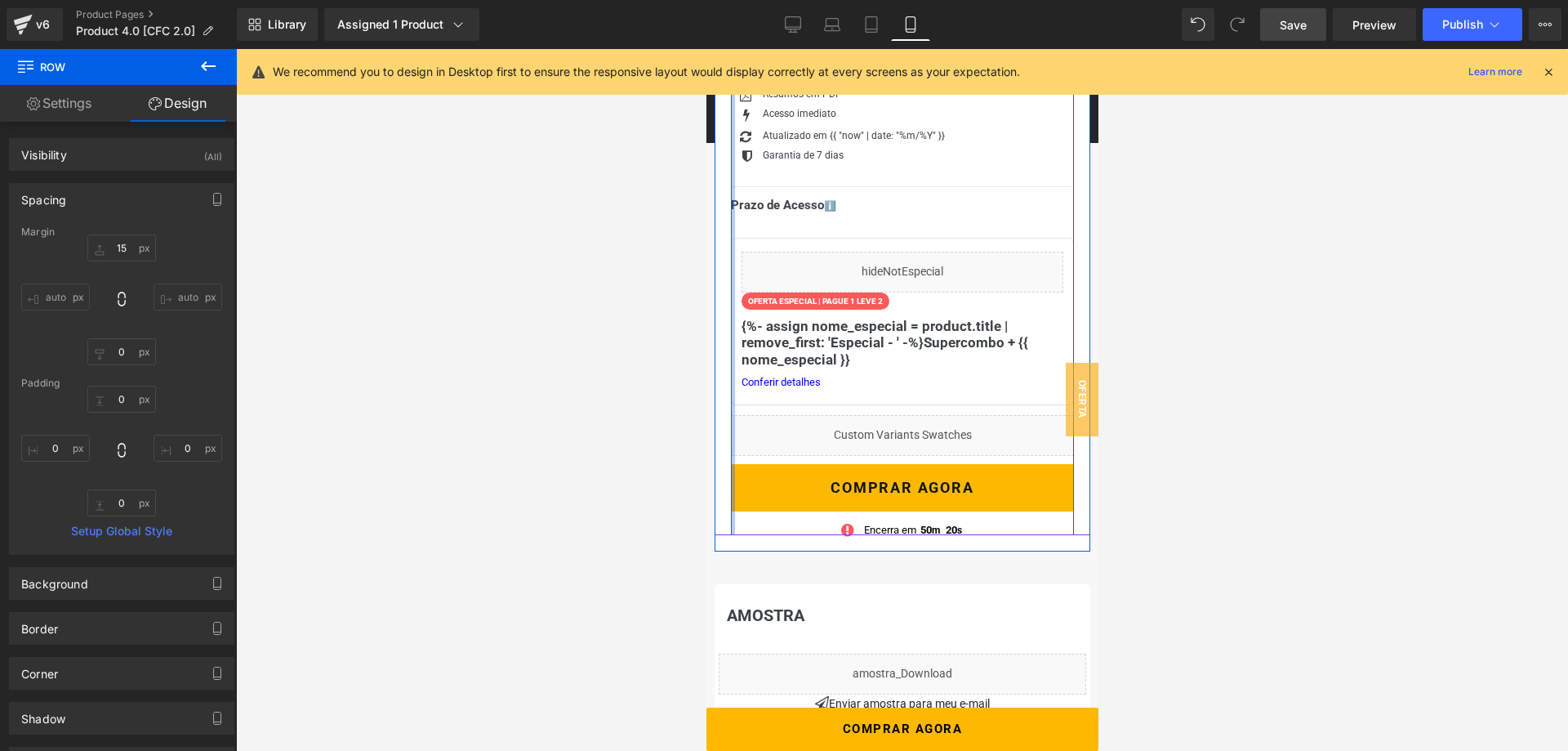
click at [732, 459] on div at bounding box center [732, 249] width 4 height 572
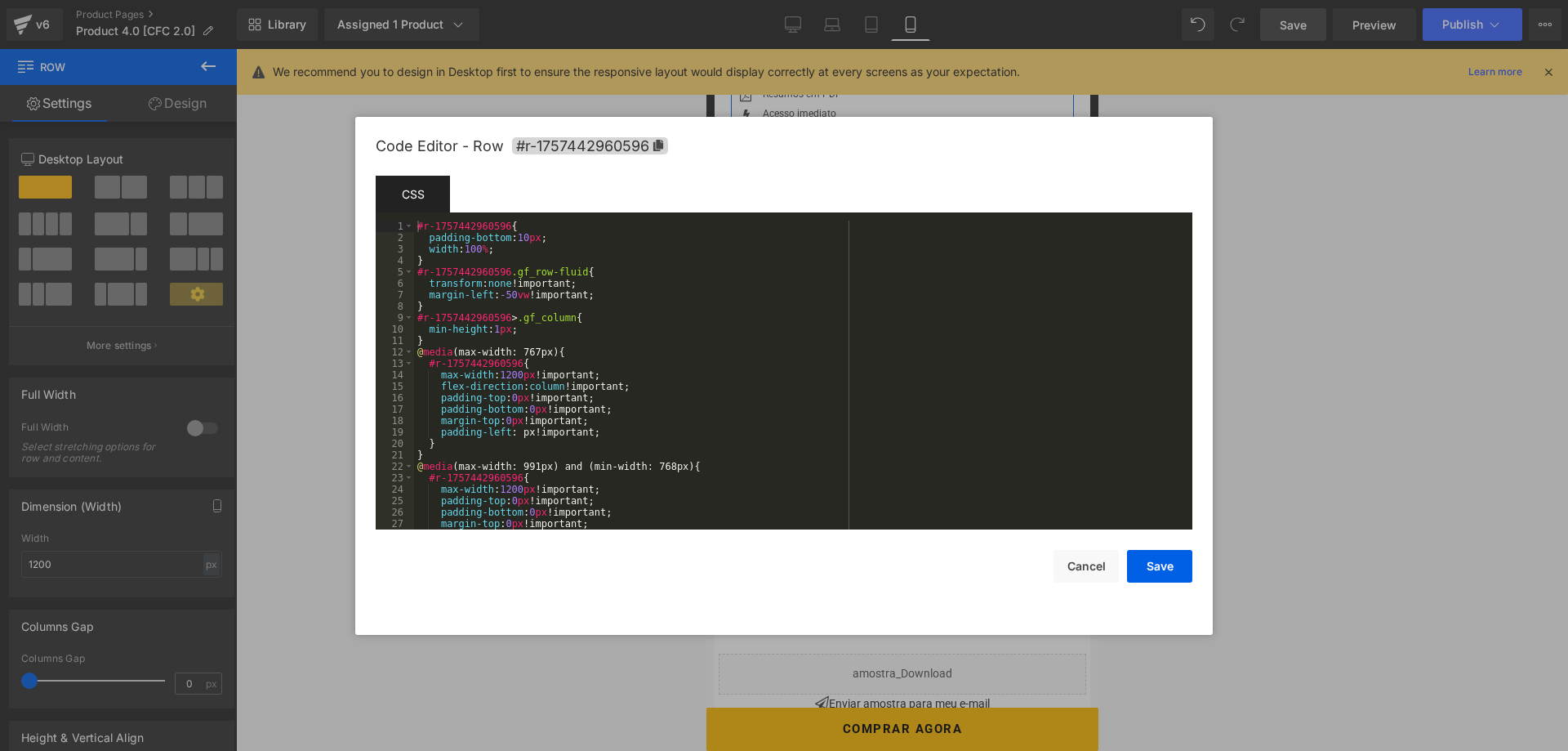
click at [731, 0] on div "Liquid You are previewing how the will restyle your page. You can not edit Elem…" at bounding box center [784, 0] width 1568 height 0
click at [1098, 563] on button "Cancel" at bounding box center [1086, 565] width 65 height 32
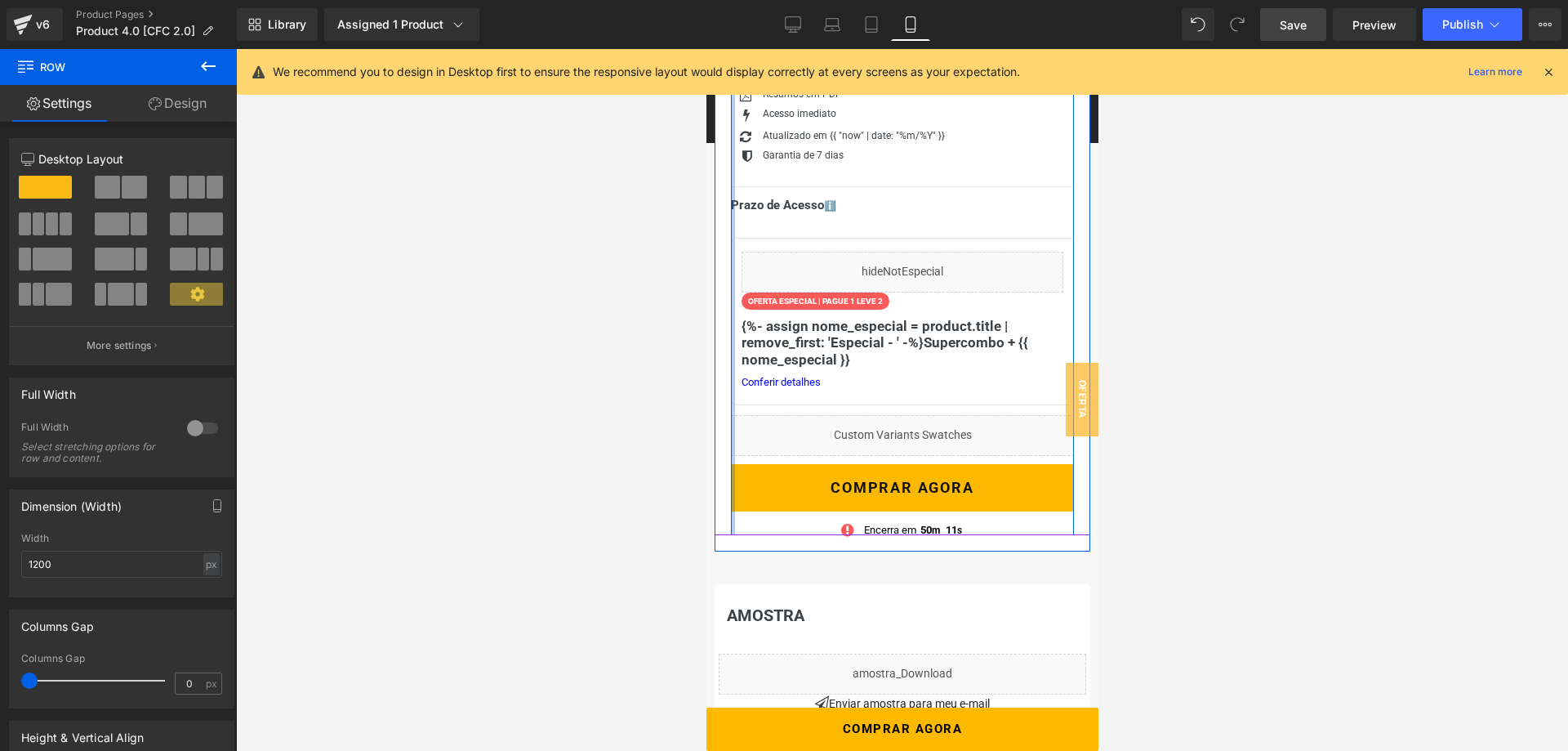
click at [733, 221] on div at bounding box center [732, 249] width 4 height 572
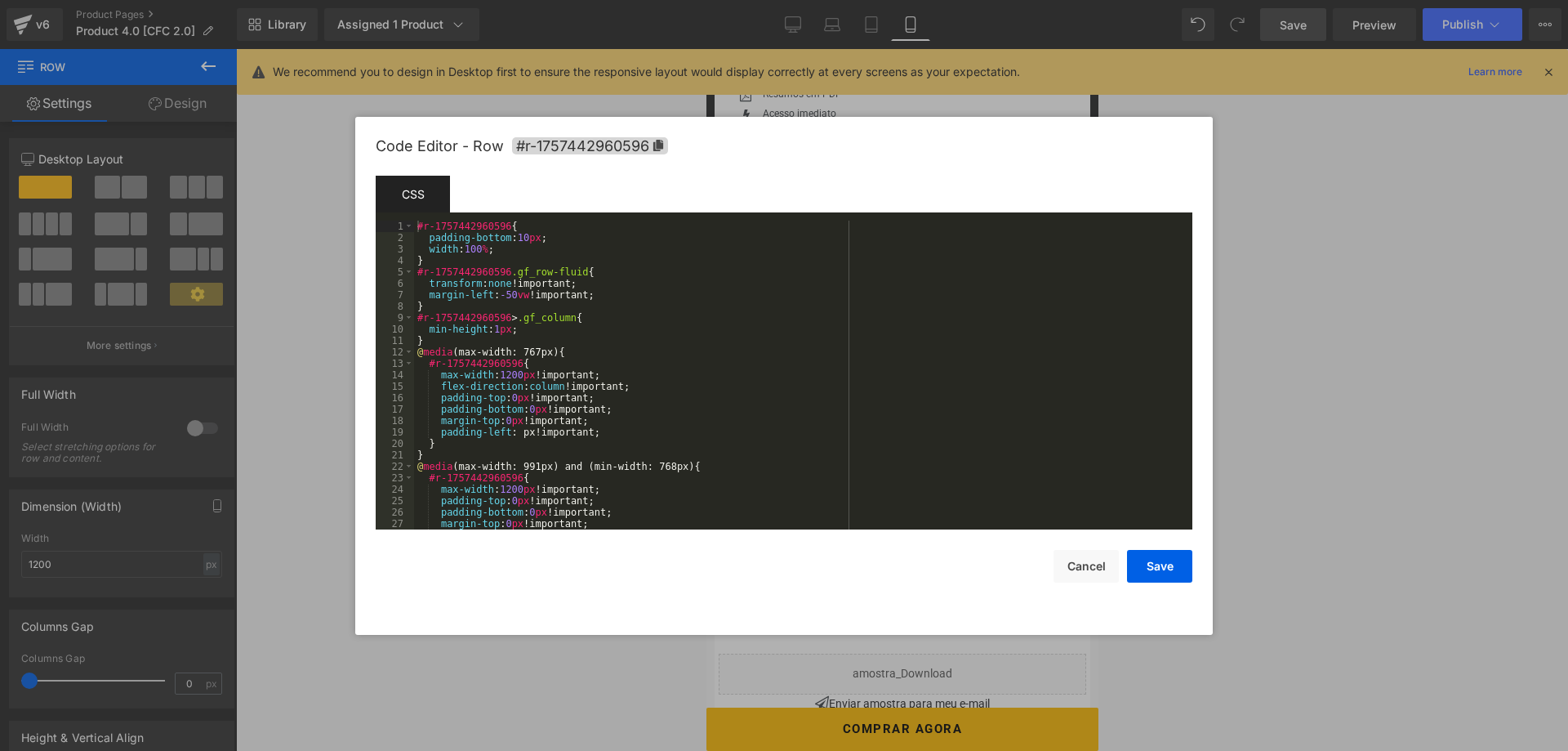
click at [752, 0] on div "Liquid You are previewing how the will restyle your page. You can not edit Elem…" at bounding box center [784, 0] width 1568 height 0
click at [1077, 564] on button "Cancel" at bounding box center [1086, 565] width 65 height 32
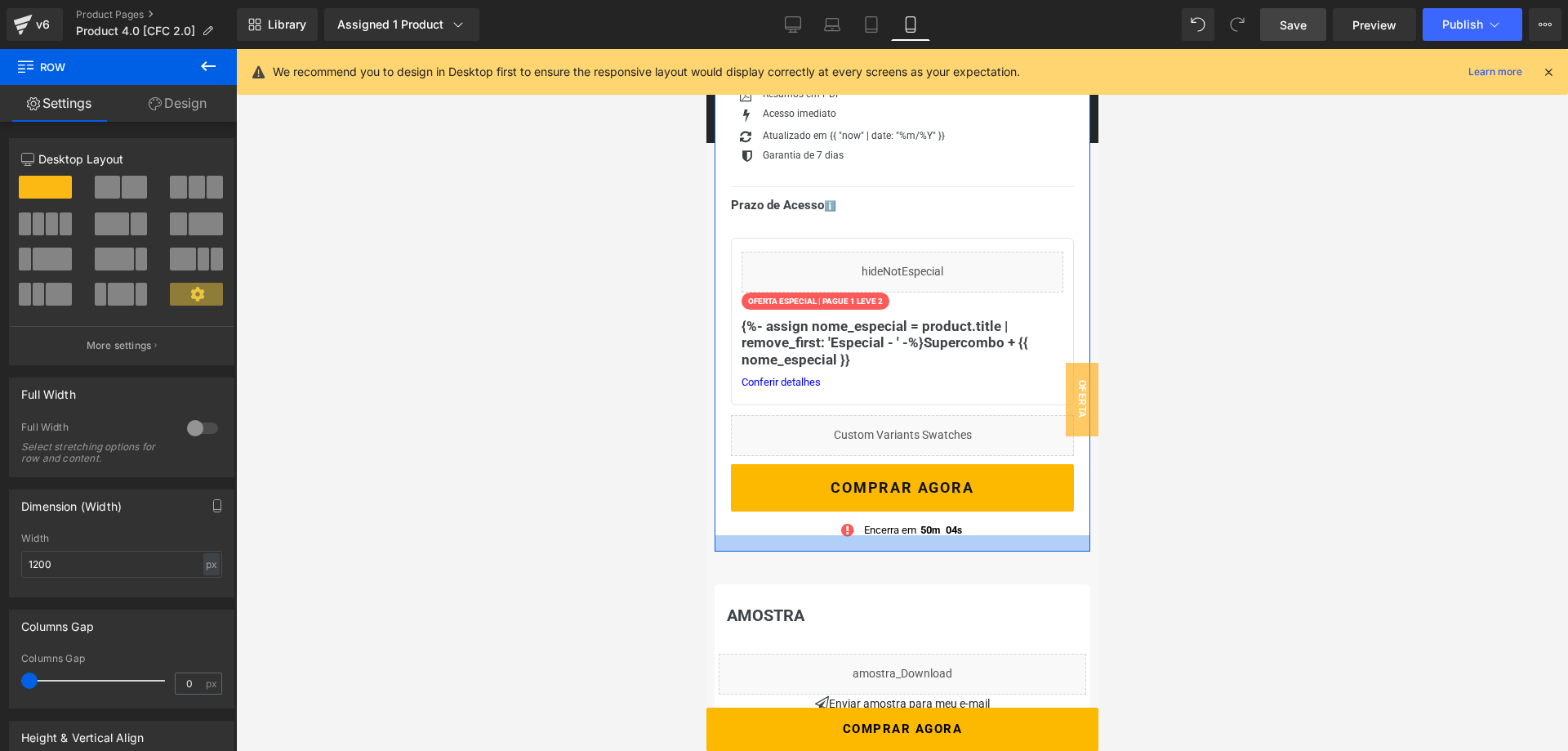
click at [733, 548] on div at bounding box center [901, 543] width 375 height 16
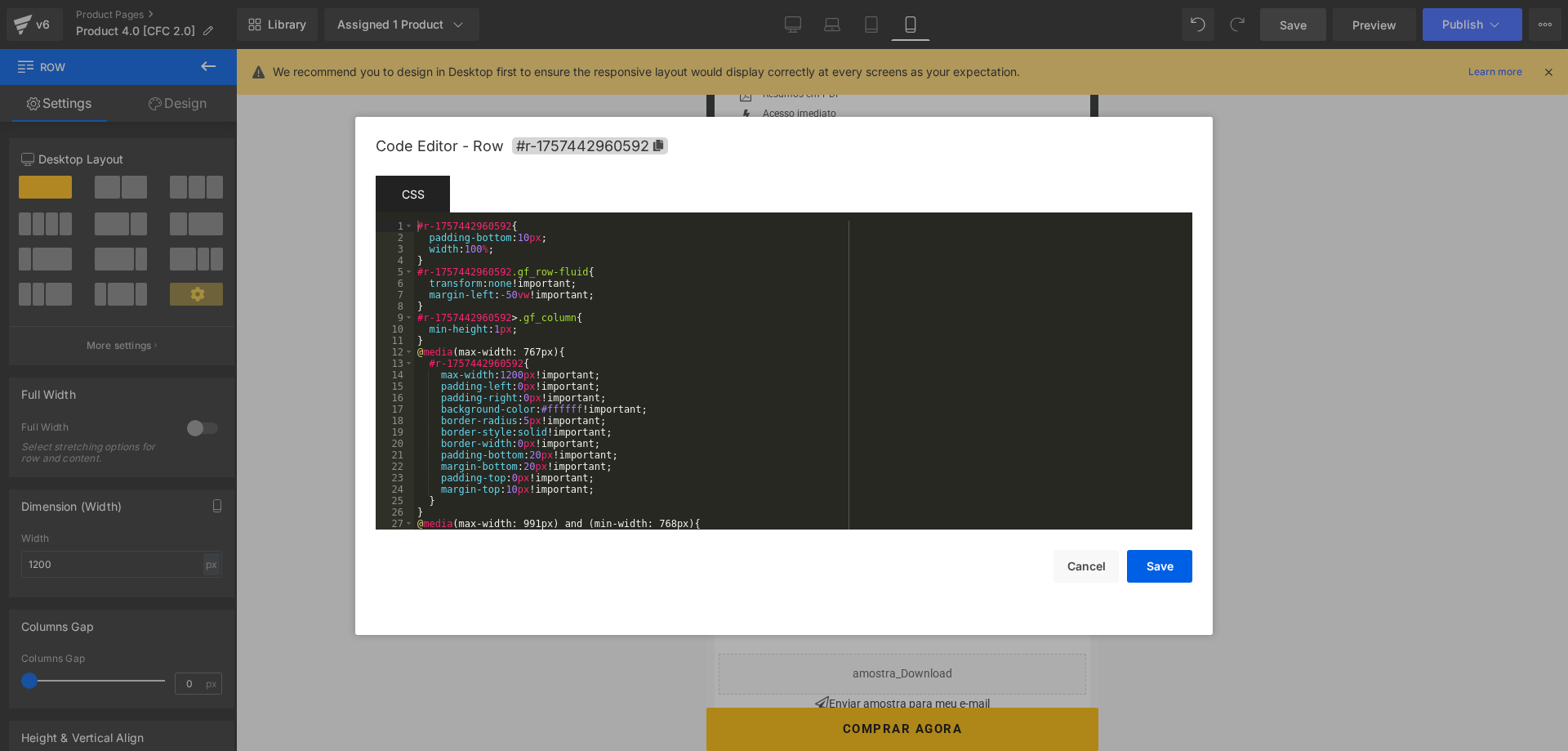
click at [745, 0] on div "Liquid You are previewing how the will restyle your page. You can not edit Elem…" at bounding box center [784, 0] width 1568 height 0
click at [1087, 566] on button "Cancel" at bounding box center [1086, 565] width 65 height 32
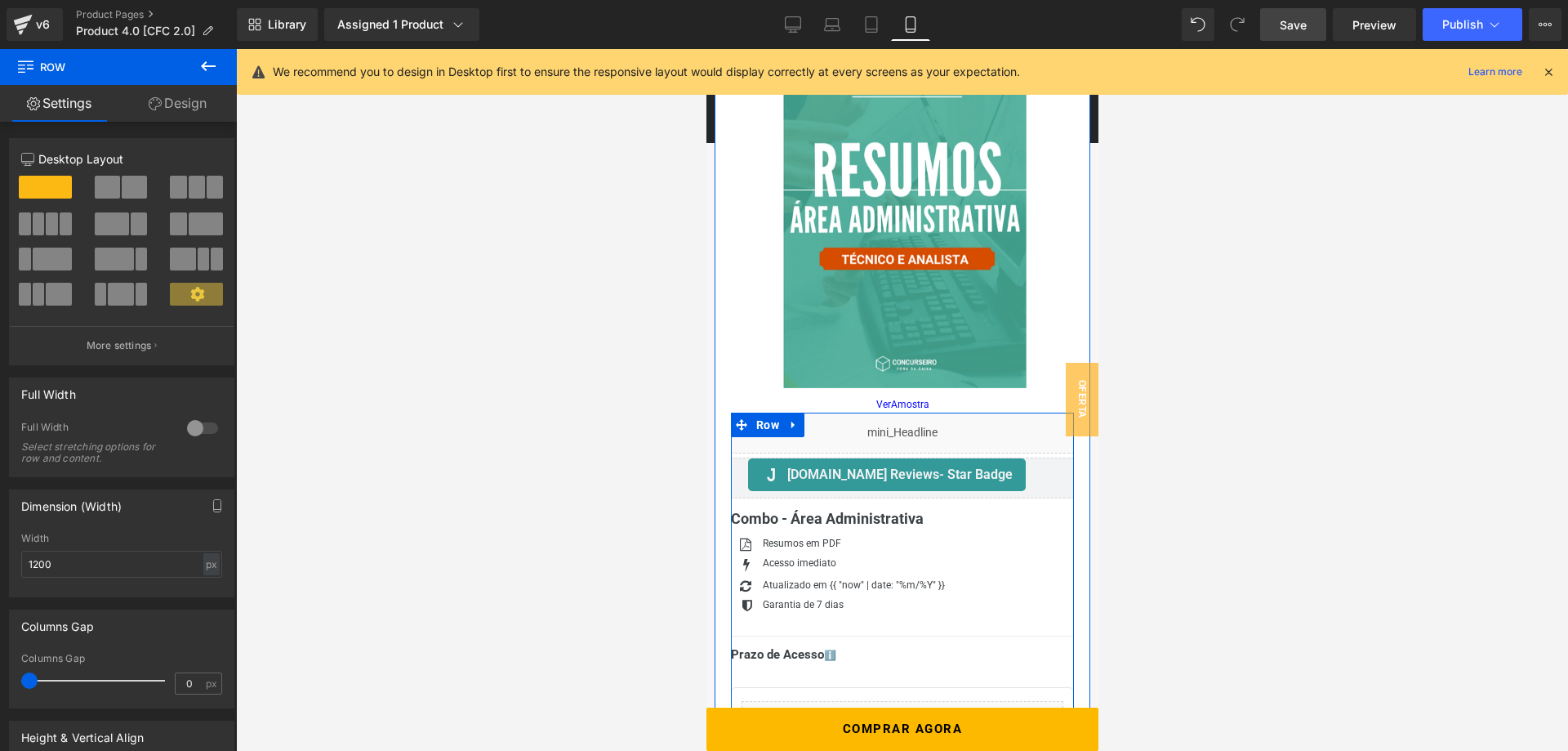
scroll to position [186, 0]
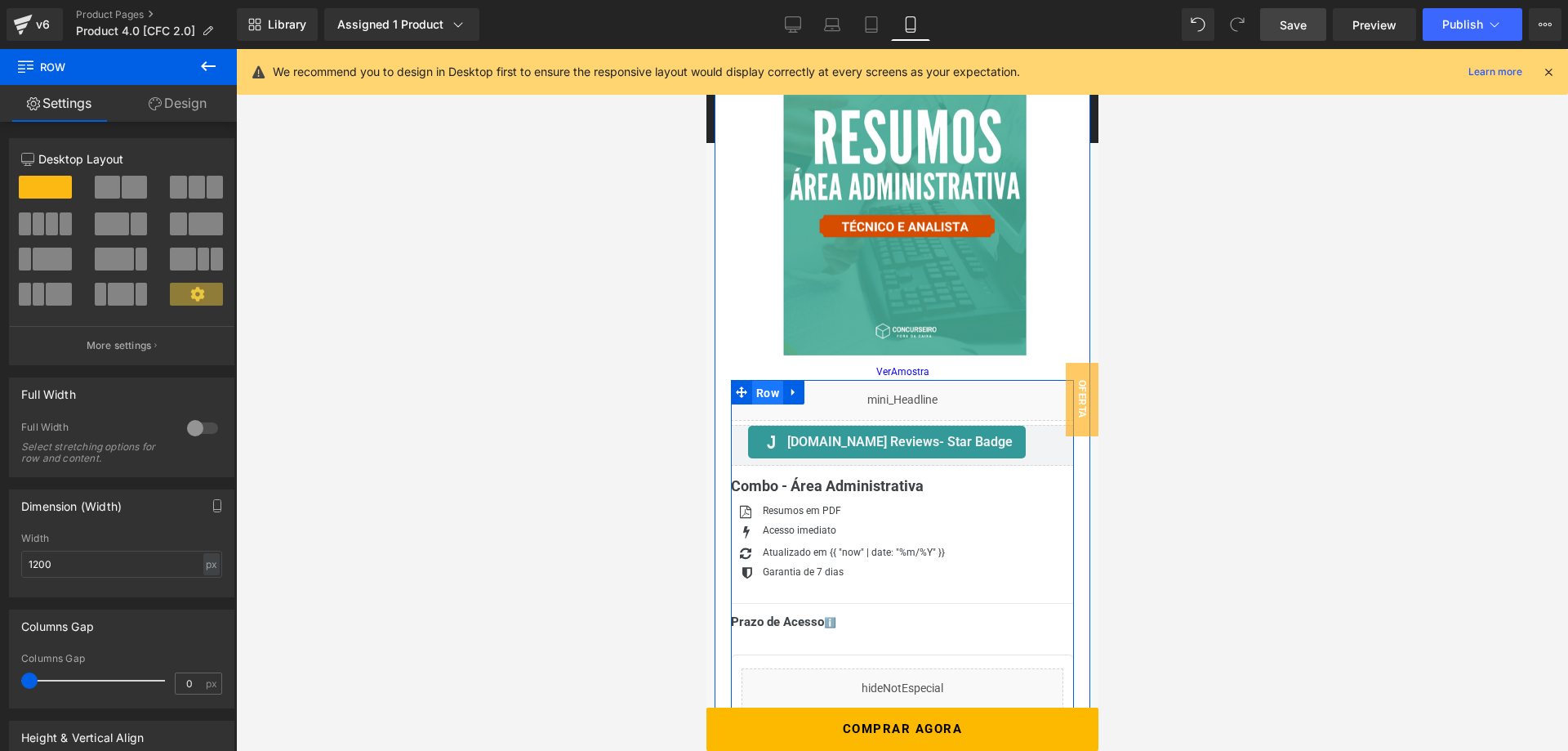
click at [763, 390] on span "Row" at bounding box center [766, 393] width 31 height 24
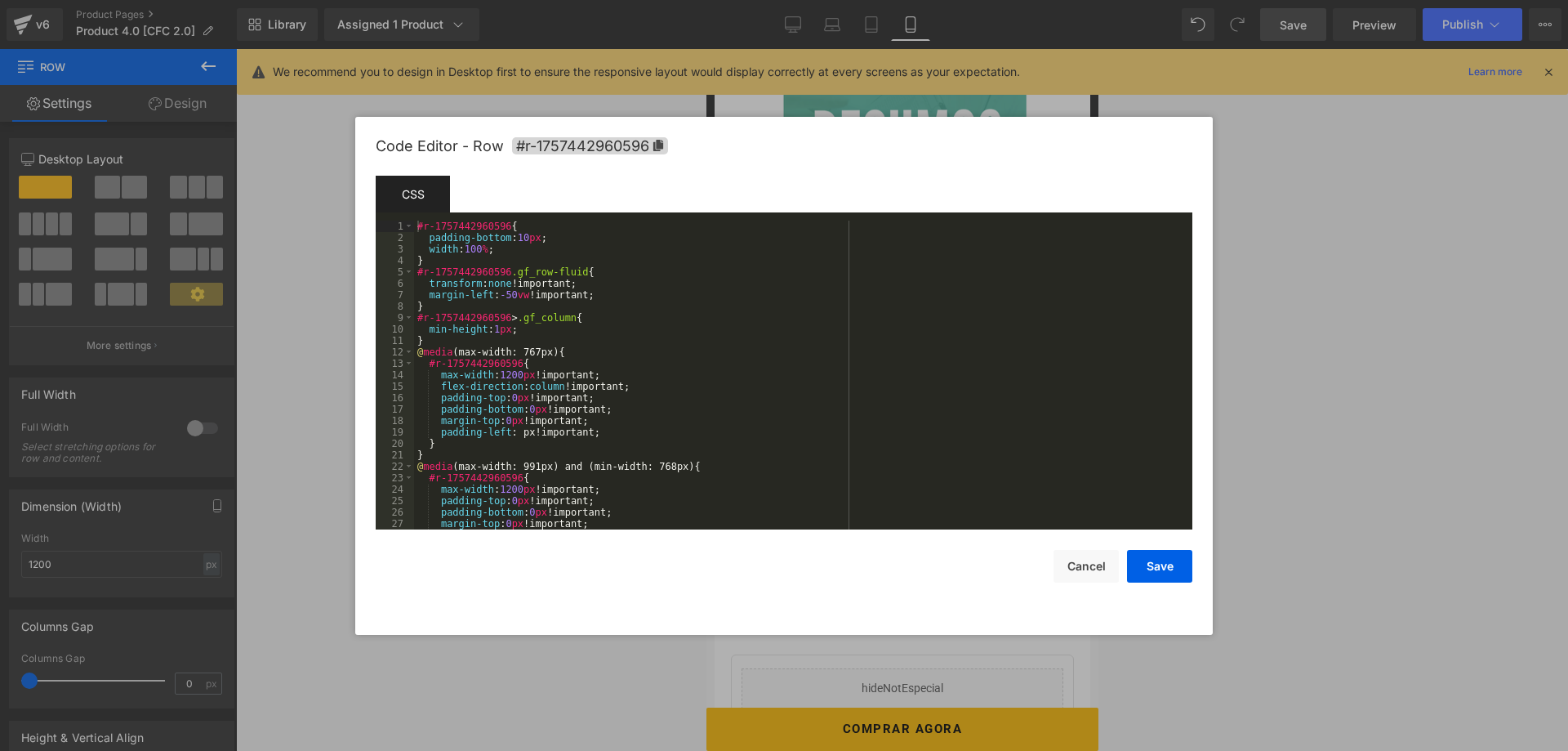
click at [762, 0] on div "Row You are previewing how the will restyle your page. You can not edit Element…" at bounding box center [784, 0] width 1568 height 0
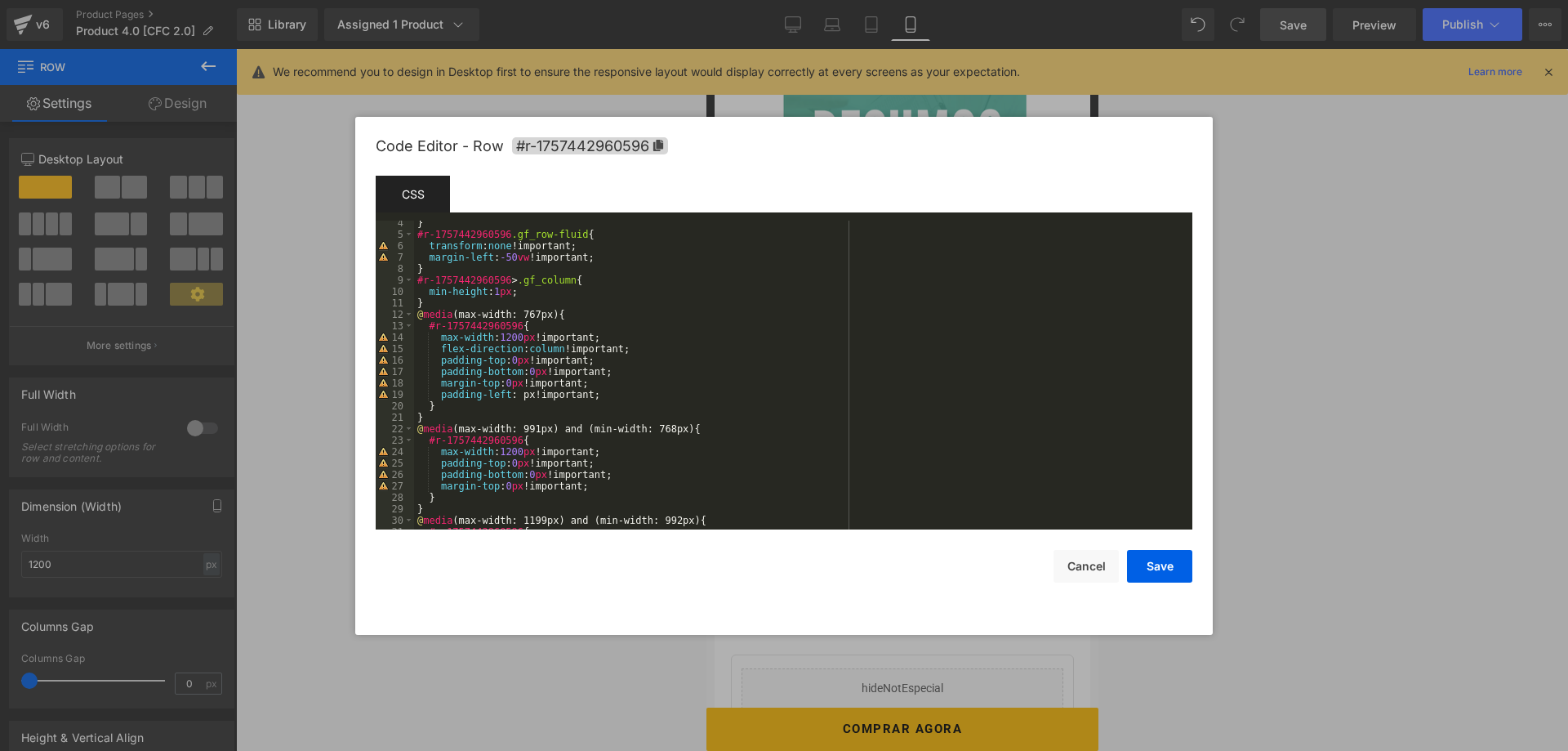
scroll to position [0, 0]
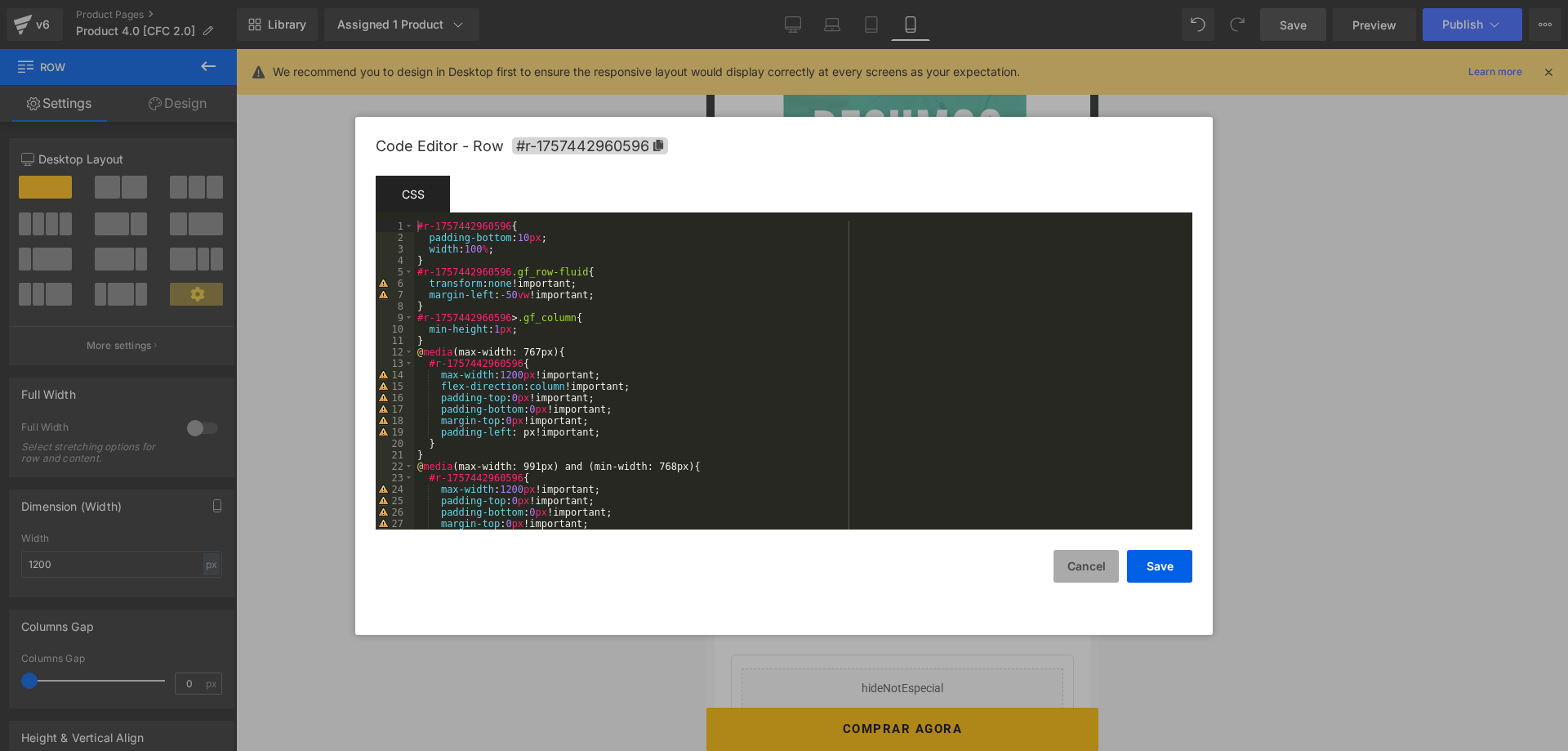
click at [1072, 557] on button "Cancel" at bounding box center [1086, 565] width 65 height 32
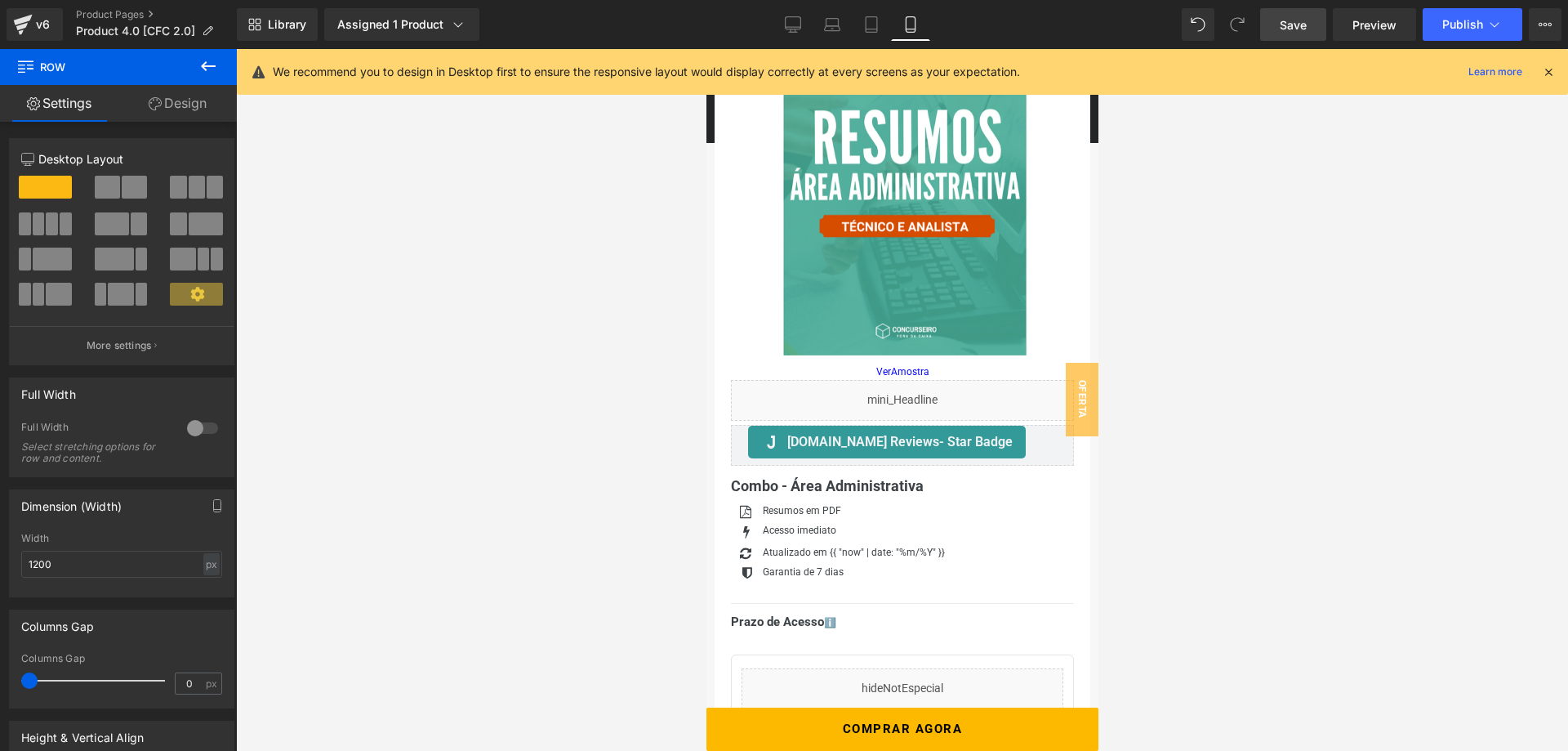
click at [794, 45] on div "Library Assigned 1 Product Product Preview Combo - Área Administrativa Manage a…" at bounding box center [901, 24] width 1331 height 49
click at [788, 32] on icon at bounding box center [793, 24] width 16 height 16
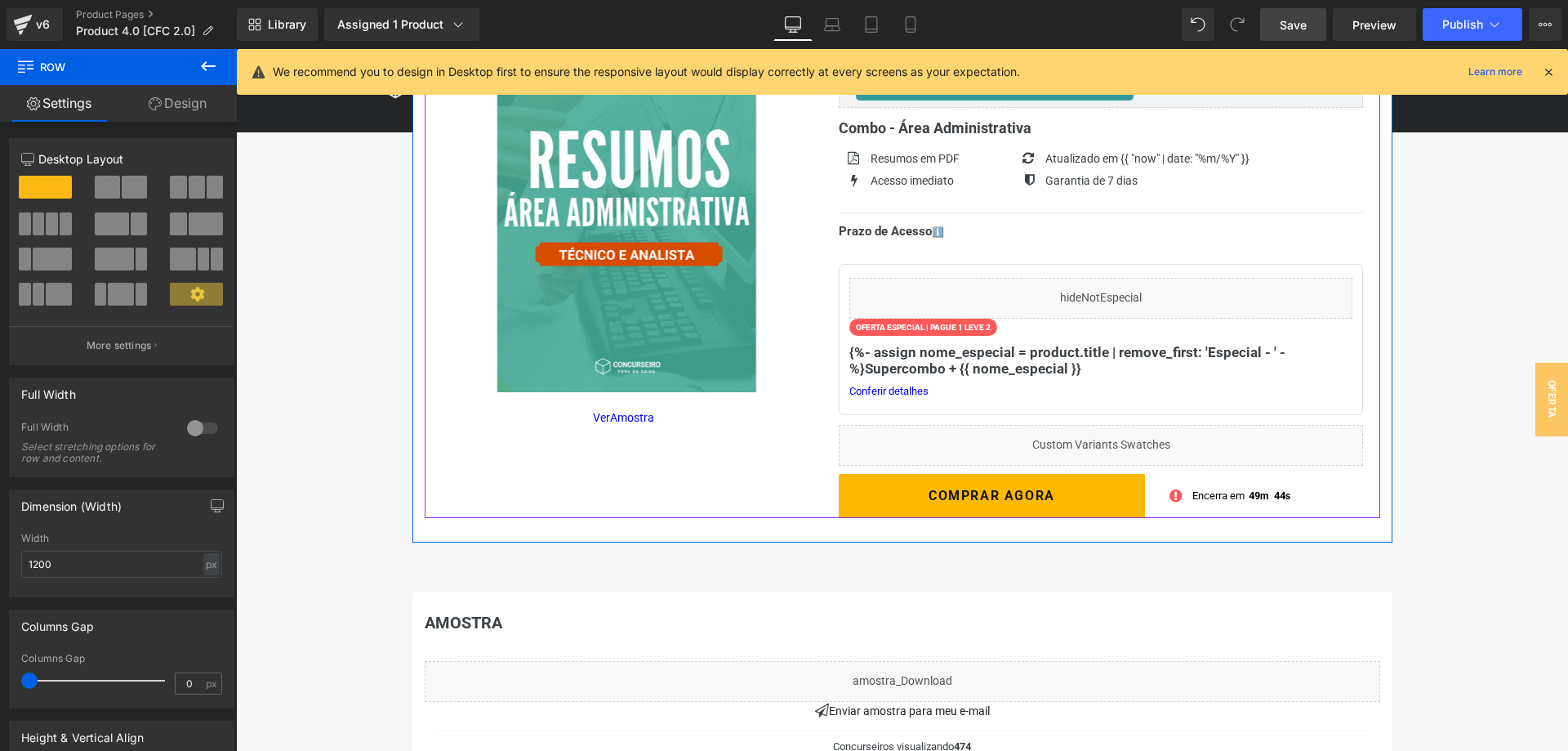
scroll to position [250, 0]
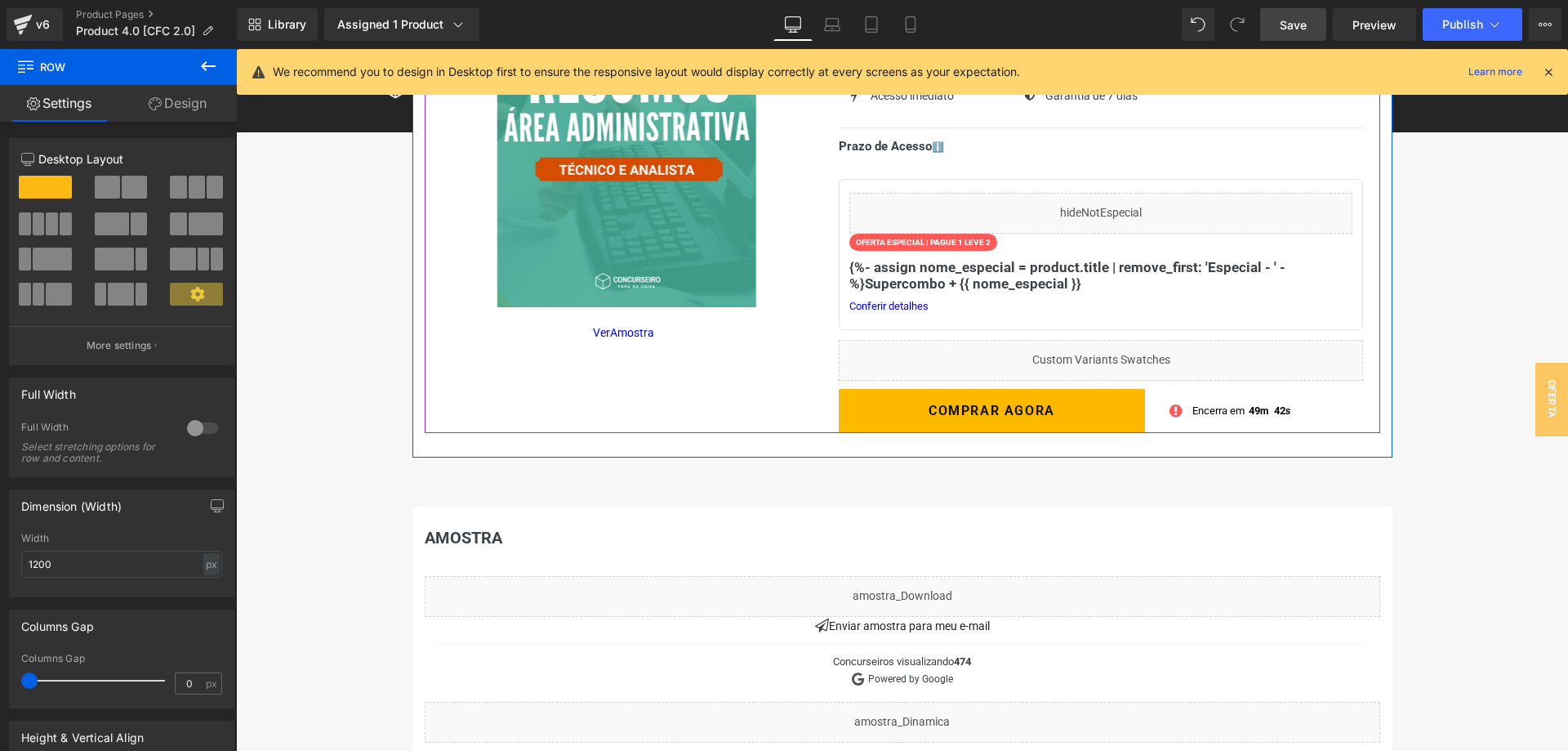
click at [834, 386] on div "Liquid Judge.me Reviews - Star Badge Judge.me Reviews Combo - Área Administrati…" at bounding box center [1101, 186] width 557 height 492
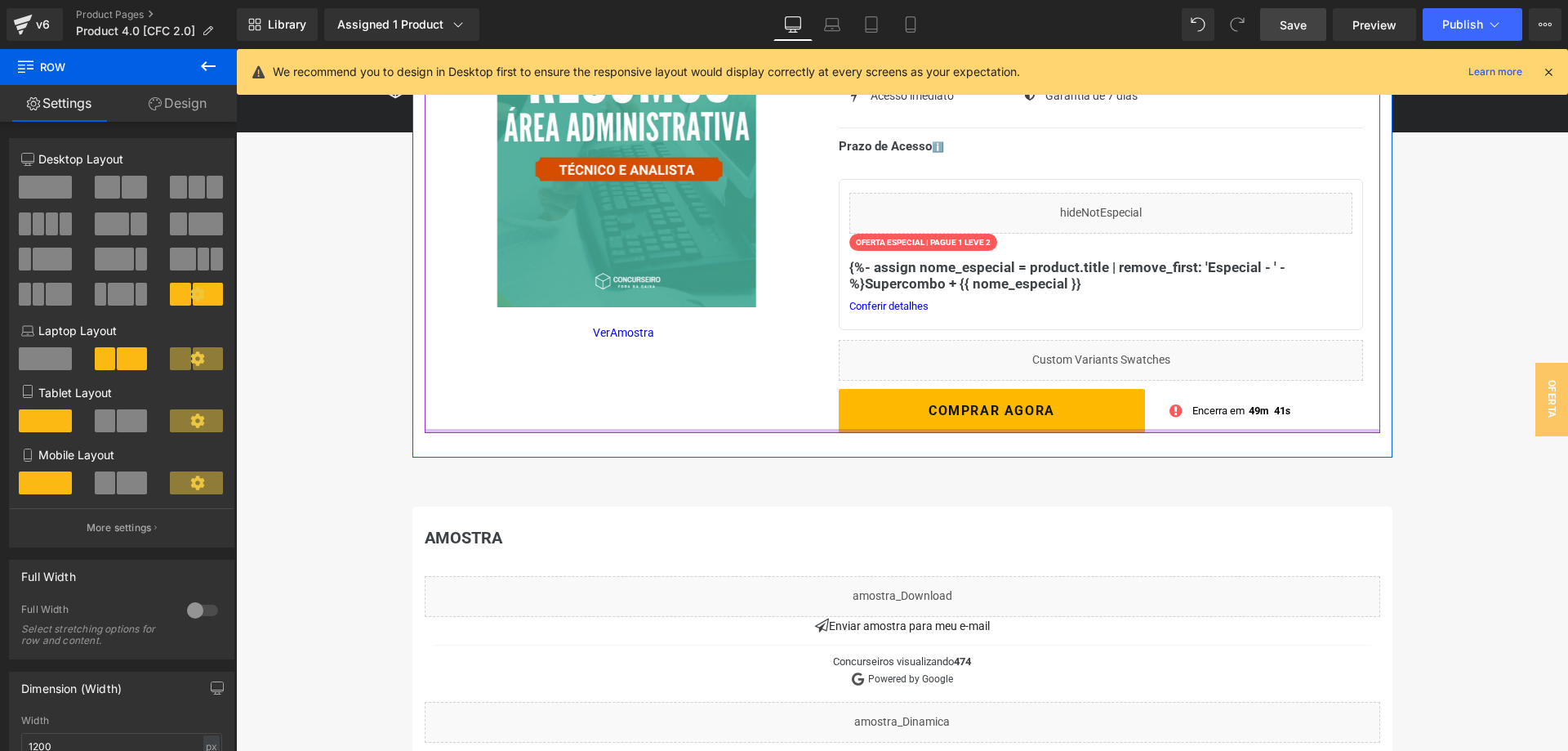
click at [799, 431] on div at bounding box center [902, 430] width 955 height 4
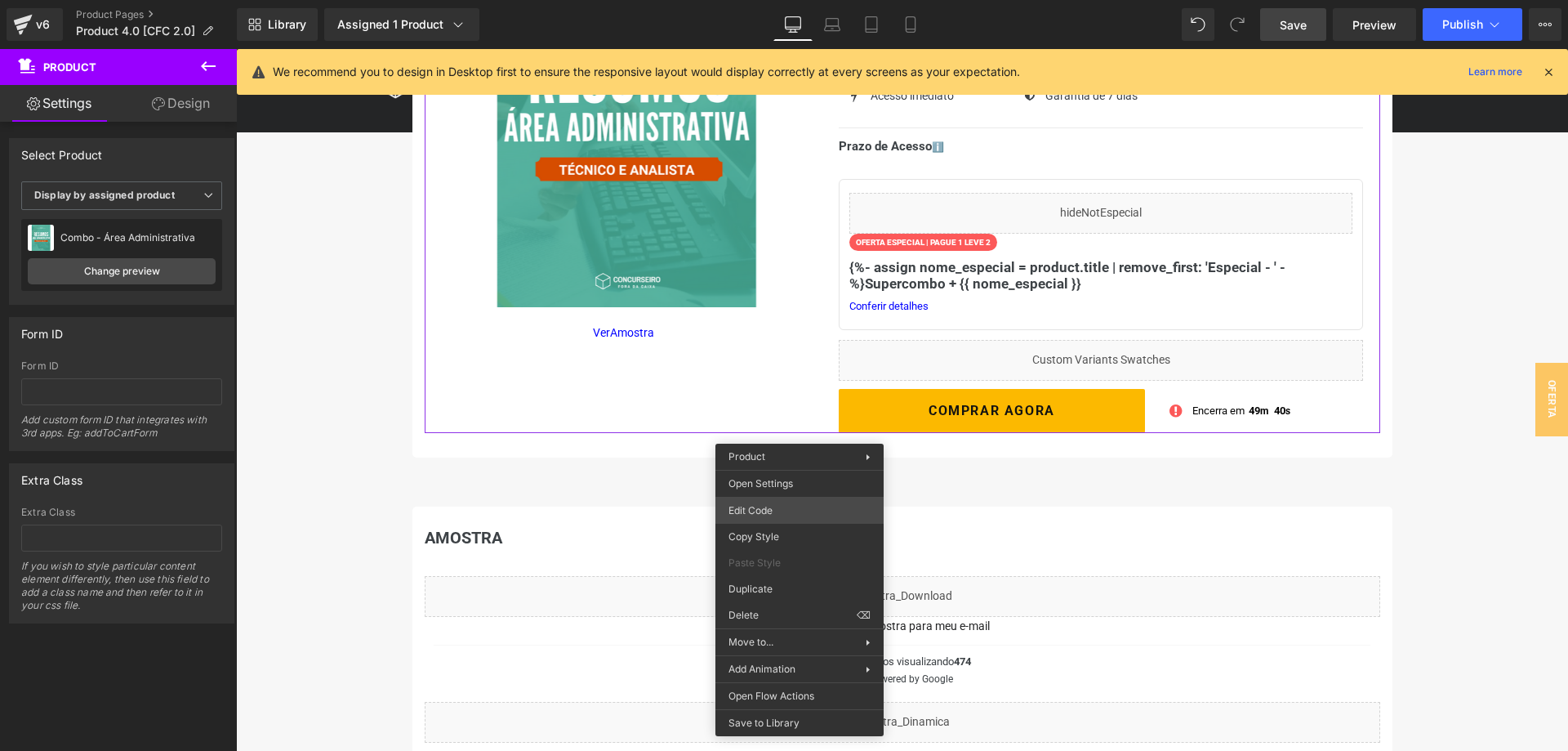
click at [838, 0] on div "Row You are previewing how the will restyle your page. You can not edit Element…" at bounding box center [784, 0] width 1568 height 0
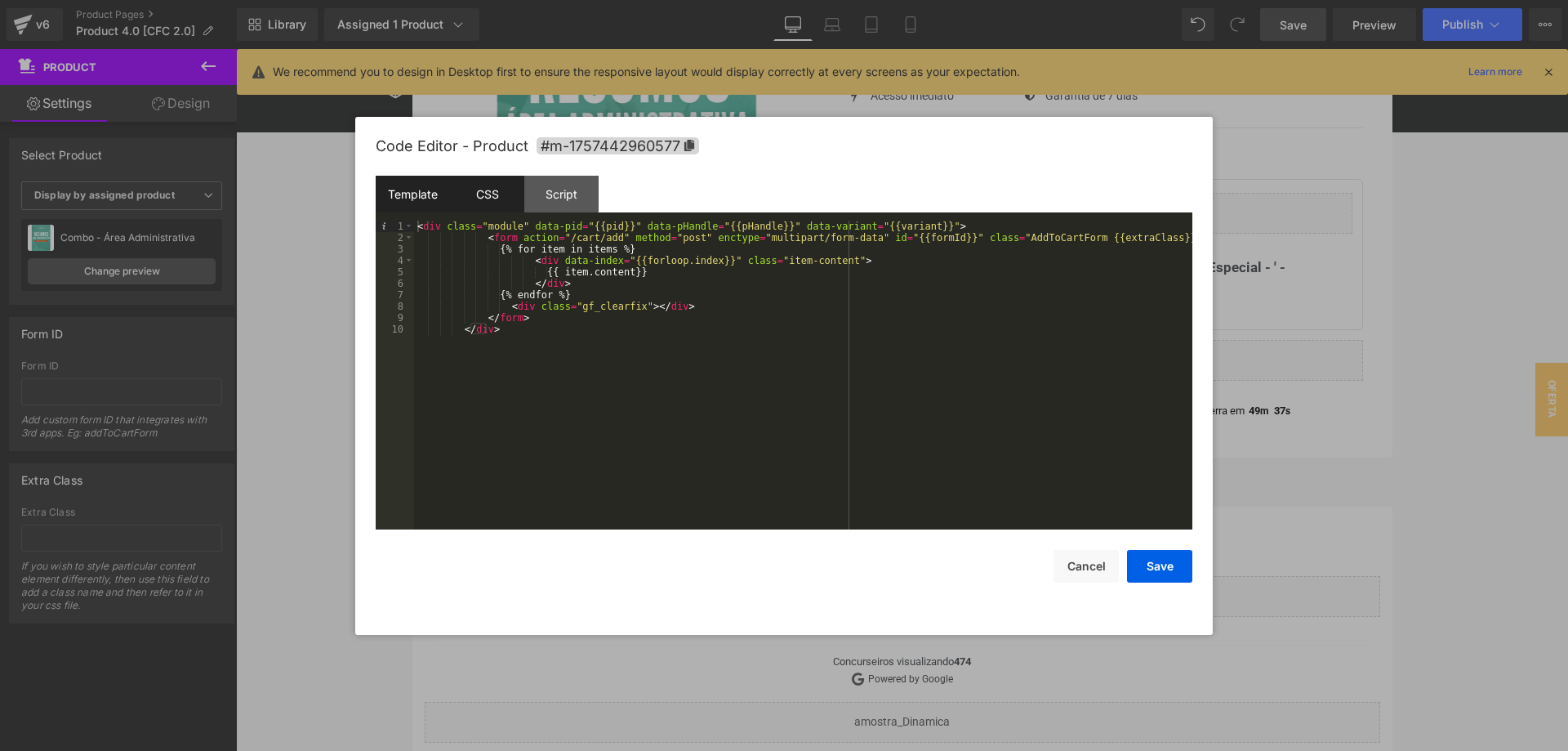
click at [493, 194] on div "CSS" at bounding box center [487, 194] width 74 height 37
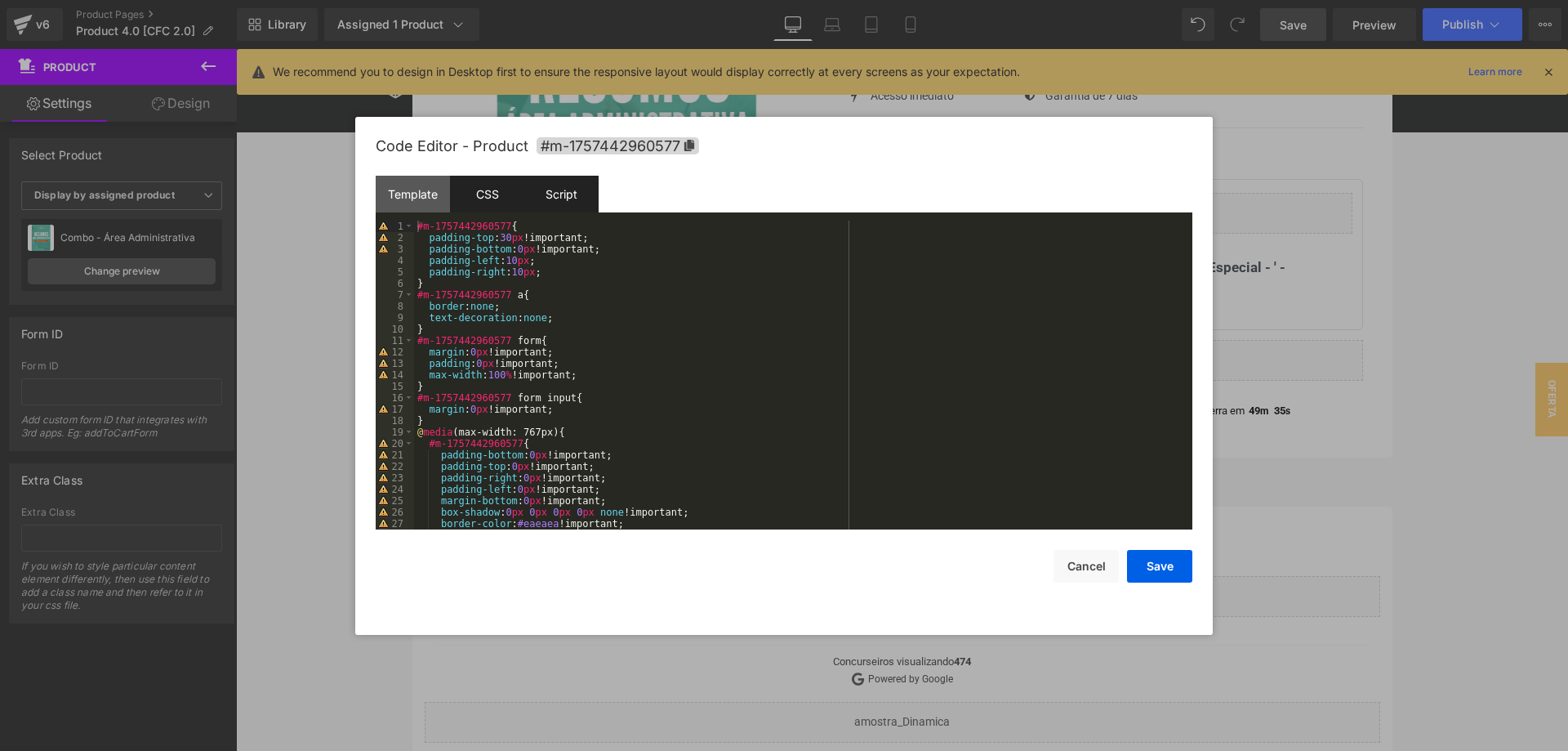
click at [557, 194] on div "Script" at bounding box center [561, 194] width 74 height 37
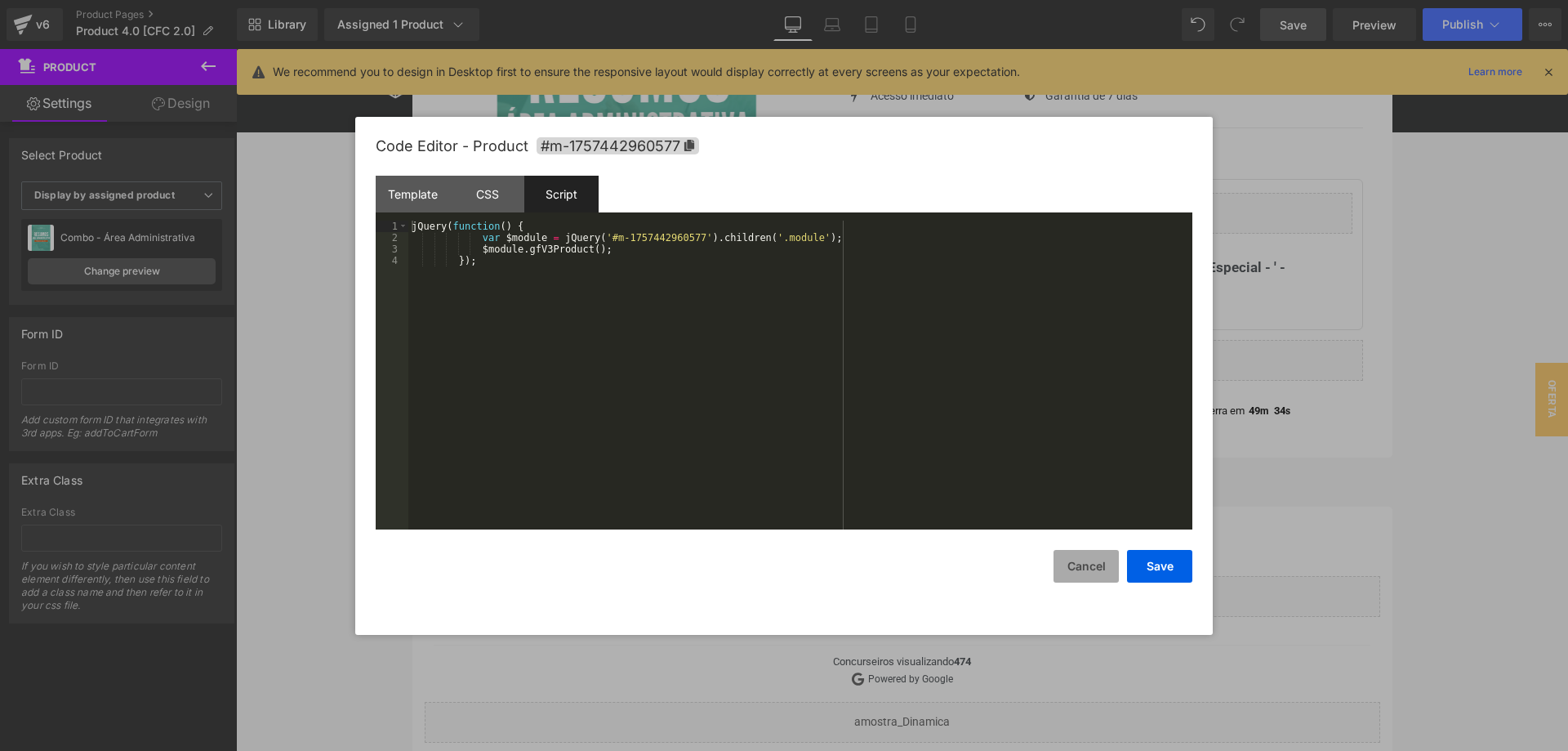
click at [1087, 562] on button "Cancel" at bounding box center [1086, 565] width 65 height 32
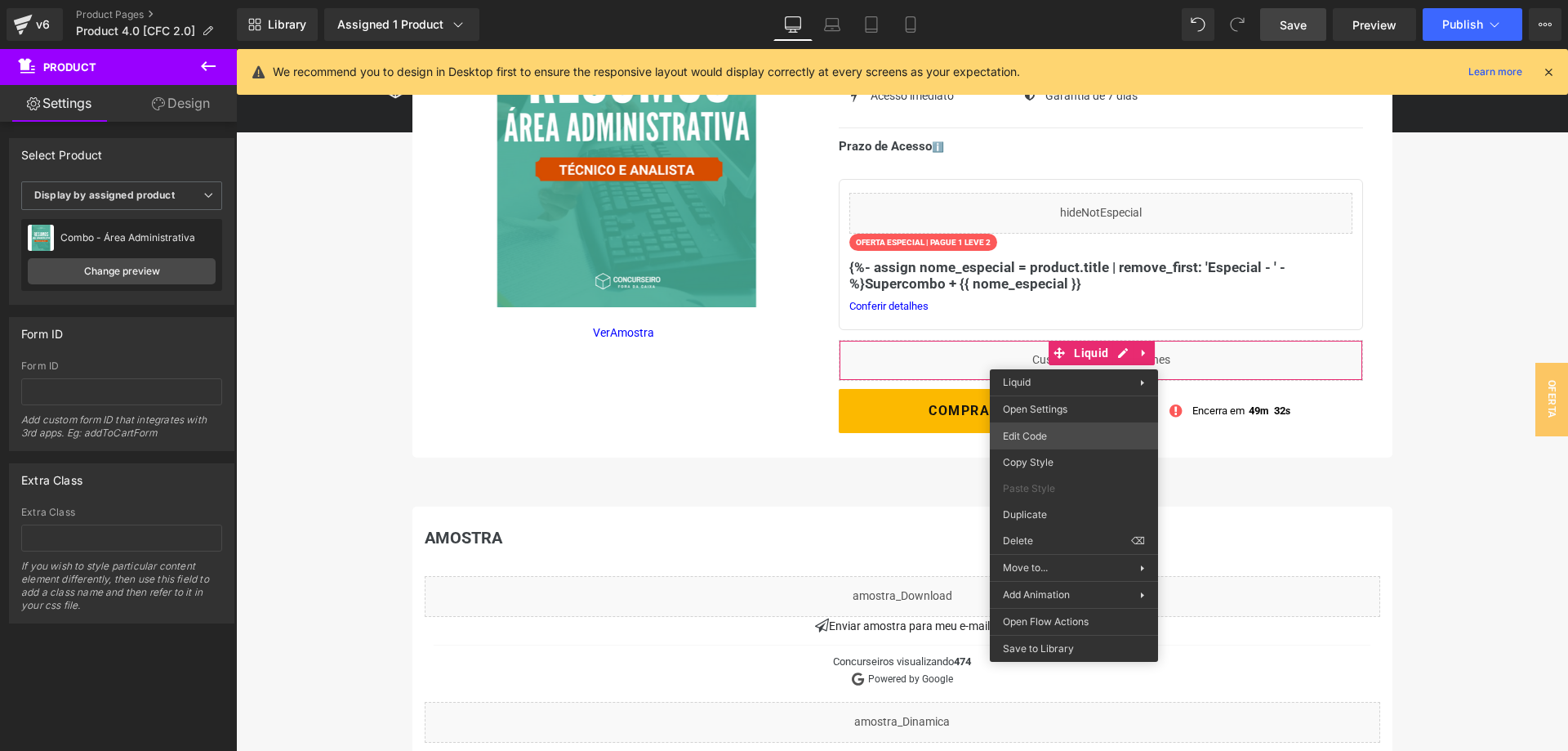
click at [1047, 0] on div "Row You are previewing how the will restyle your page. You can not edit Element…" at bounding box center [784, 0] width 1568 height 0
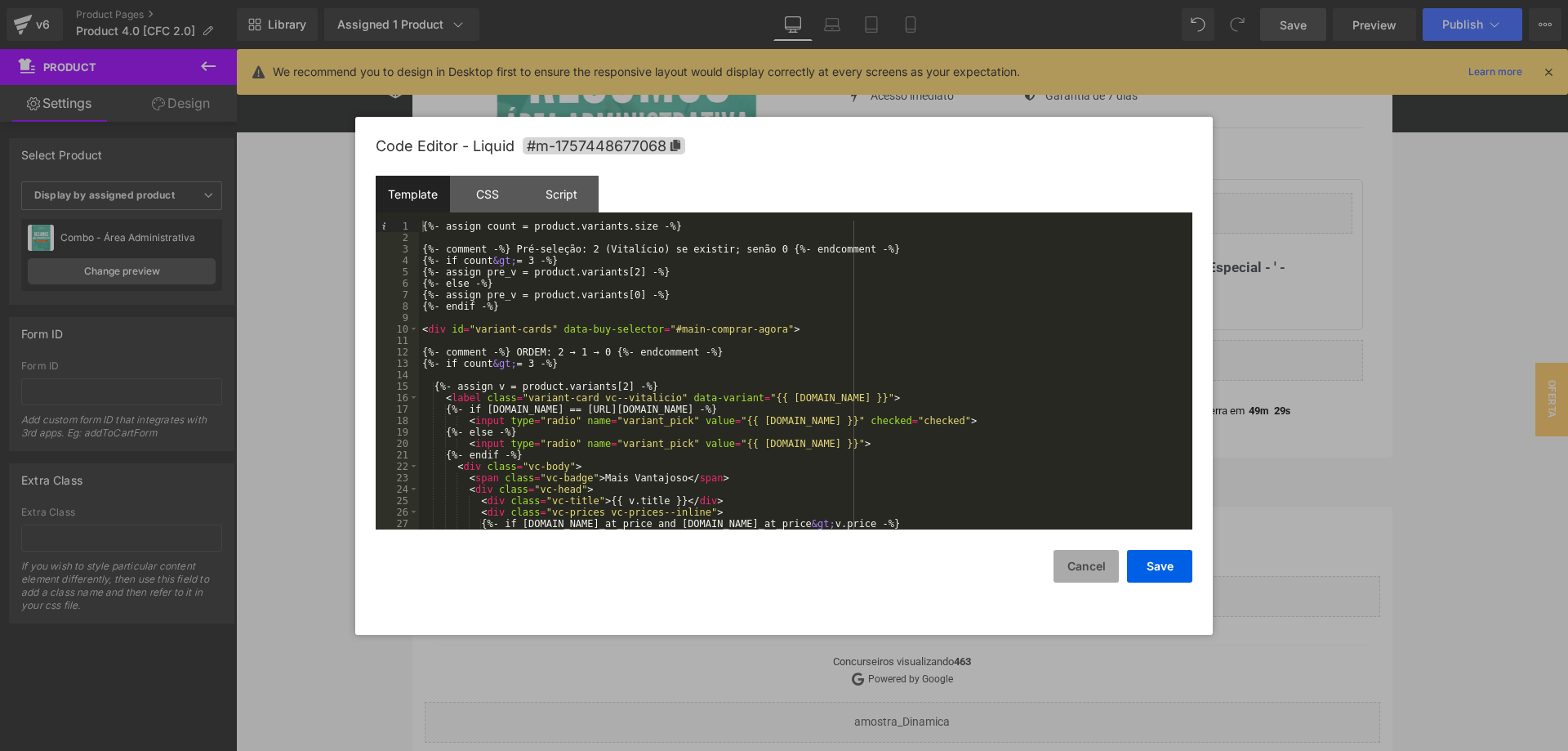
click at [1116, 574] on button "Cancel" at bounding box center [1086, 565] width 65 height 32
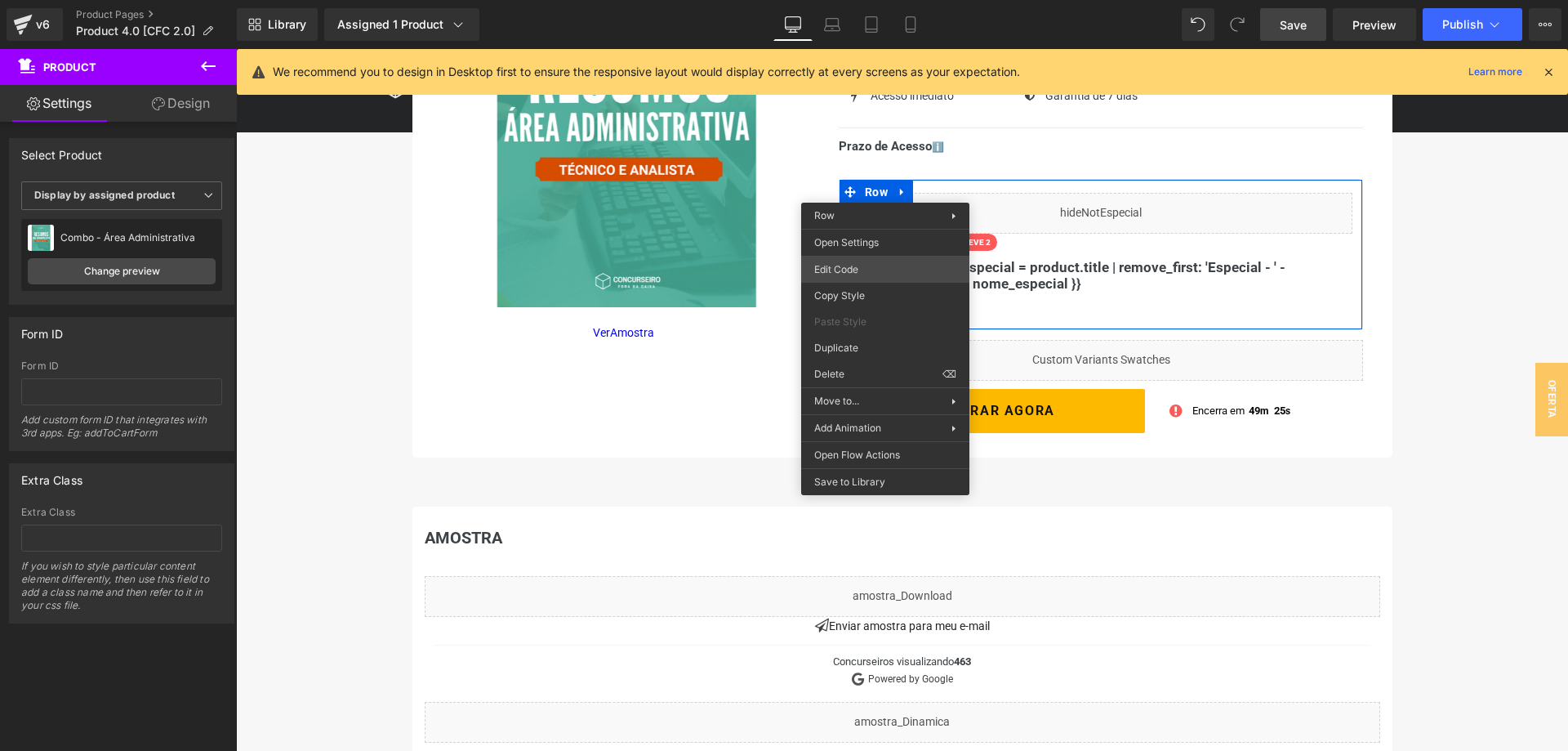
click at [889, 0] on div "Row You are previewing how the will restyle your page. You can not edit Element…" at bounding box center [784, 0] width 1568 height 0
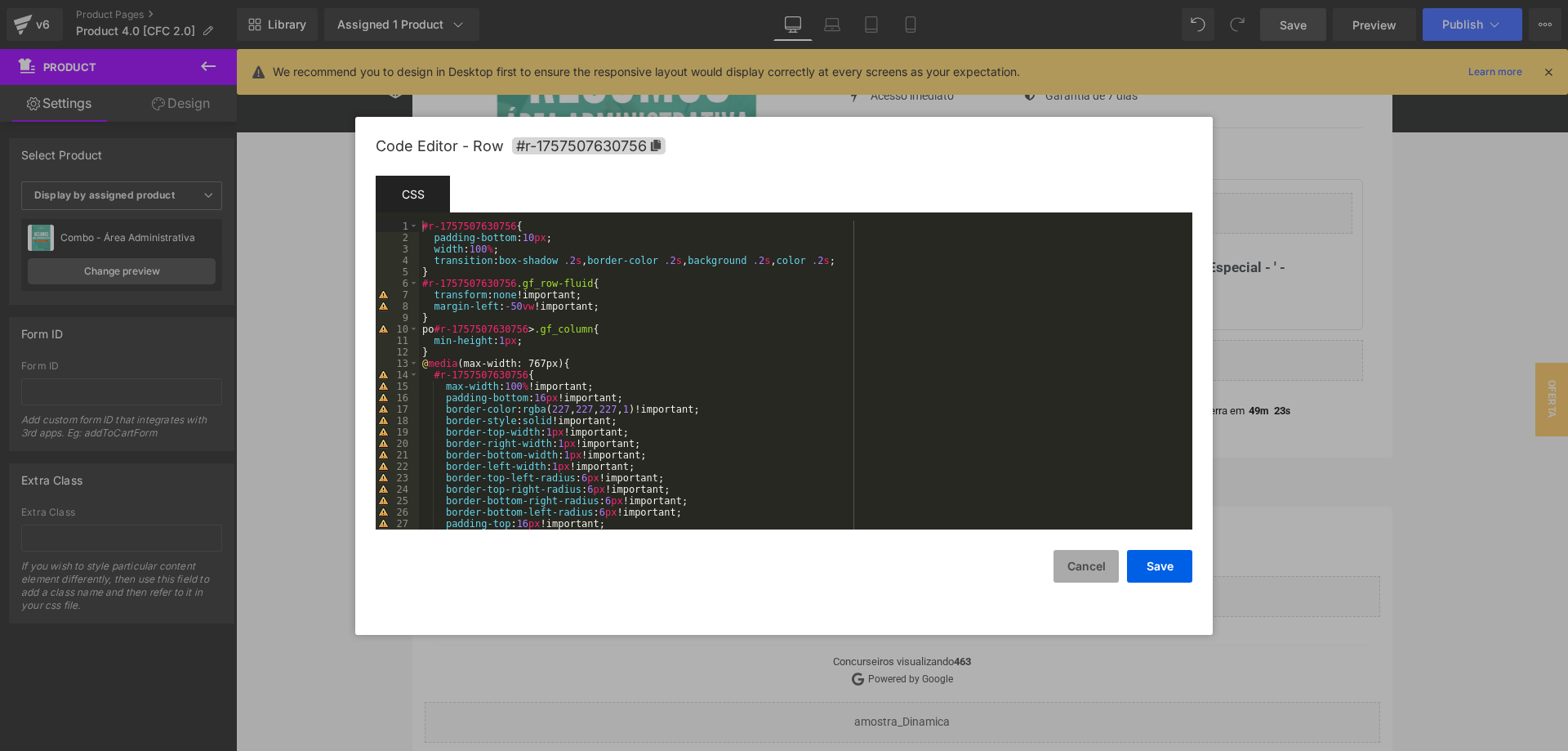
click at [1090, 565] on button "Cancel" at bounding box center [1086, 565] width 65 height 32
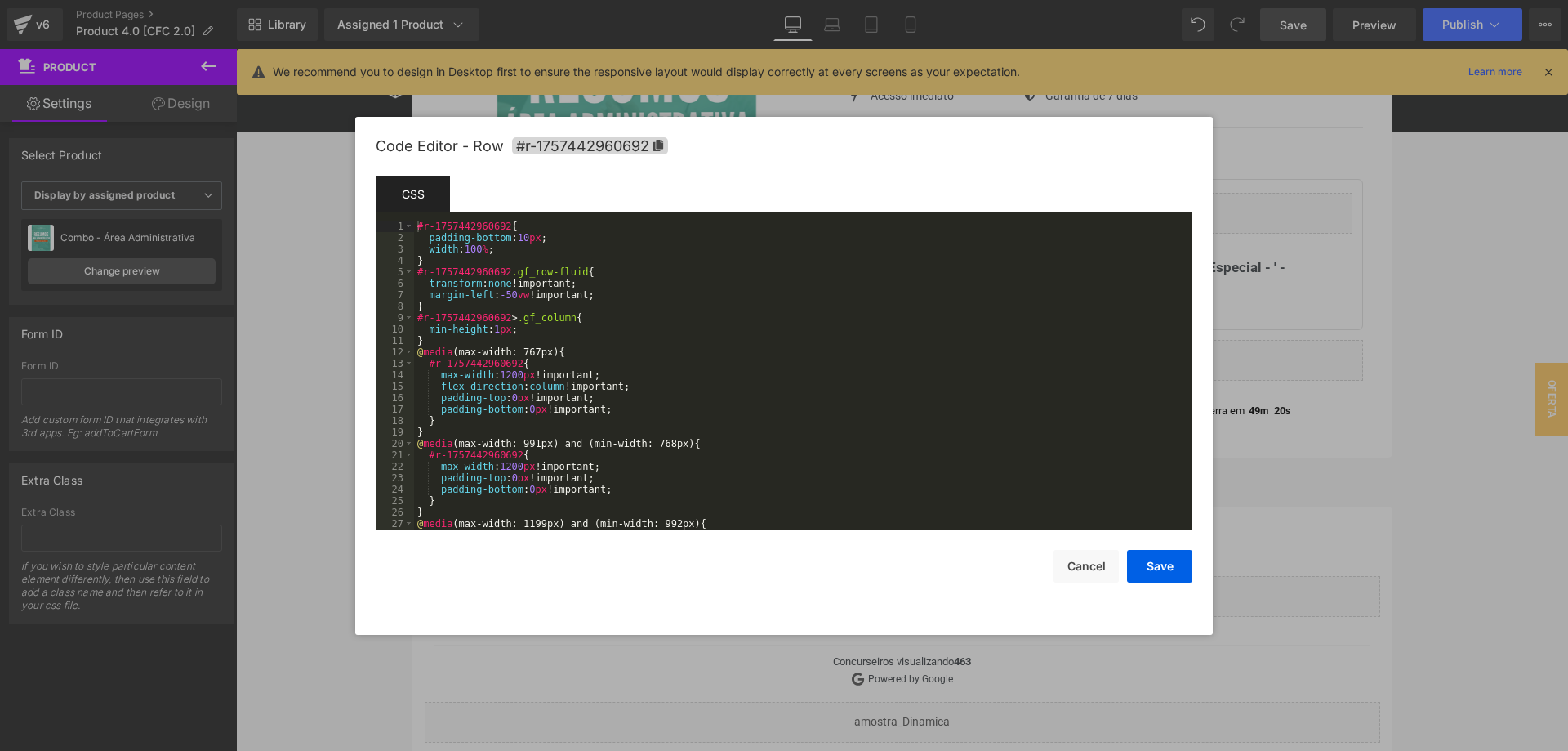
click at [870, 0] on div "Row You are previewing how the will restyle your page. You can not edit Element…" at bounding box center [784, 0] width 1568 height 0
click at [1075, 571] on button "Cancel" at bounding box center [1086, 565] width 65 height 32
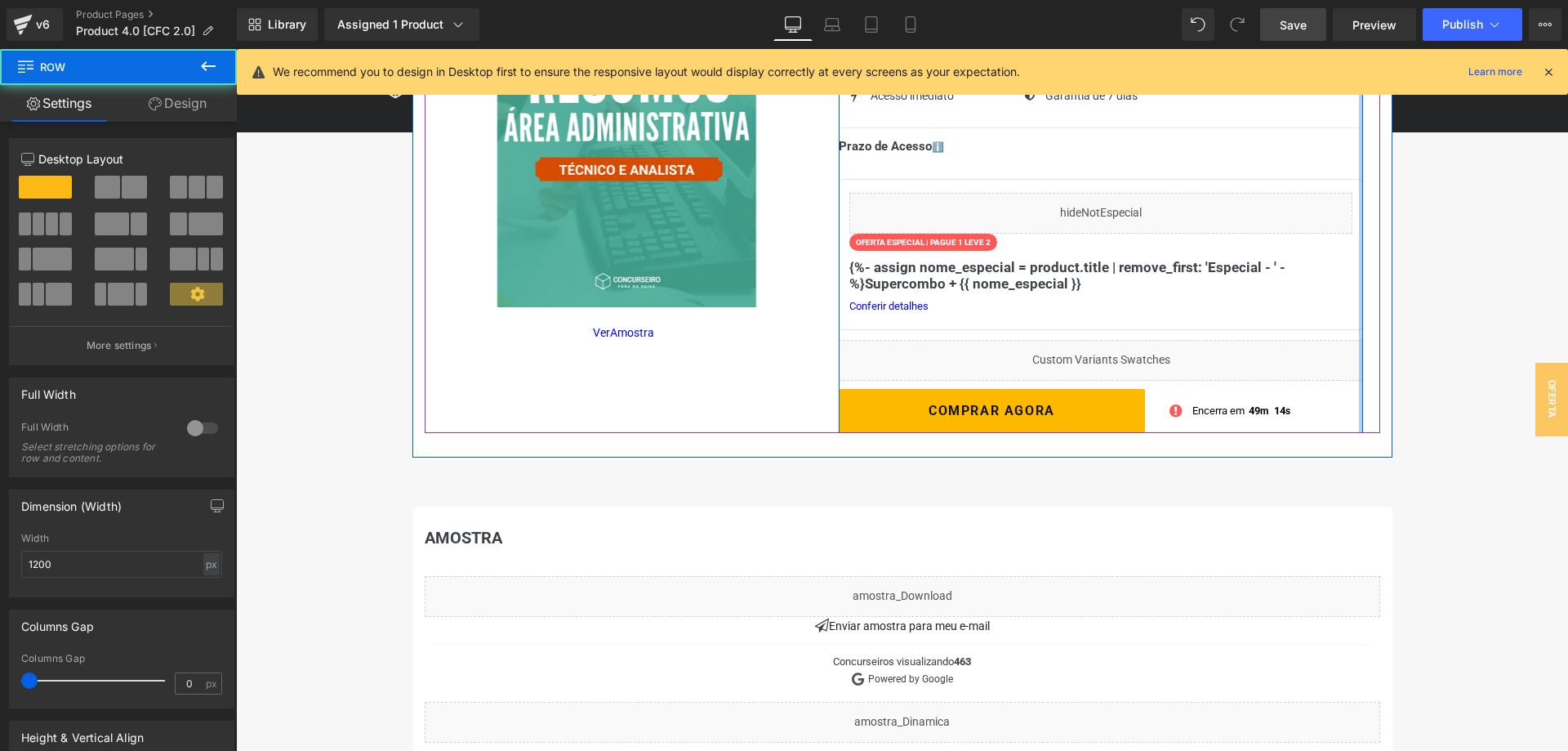
click at [1362, 381] on div at bounding box center [1360, 186] width 4 height 492
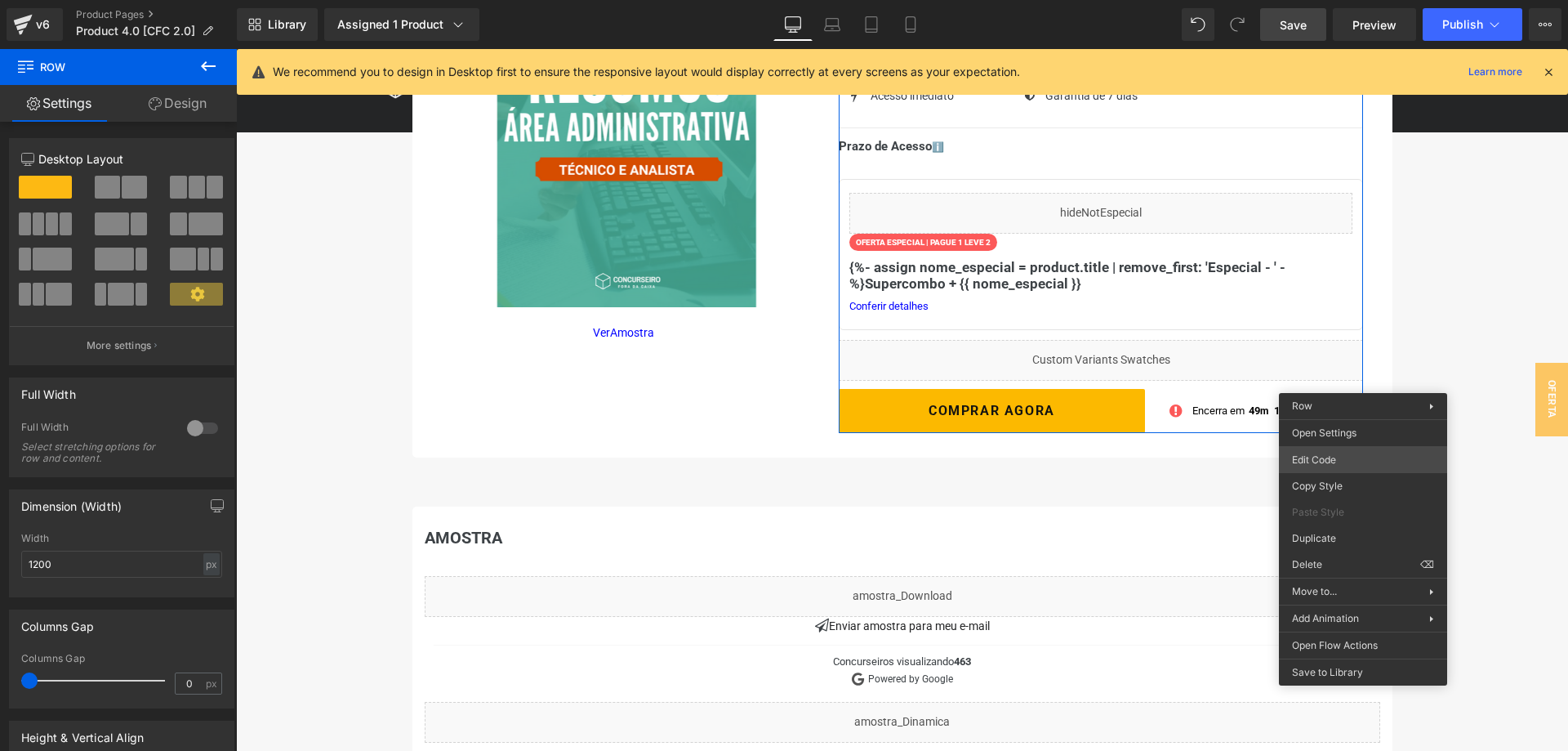
click at [1335, 462] on body "Row You are previewing how the will restyle your page. You can not edit Element…" at bounding box center [784, 376] width 1568 height 751
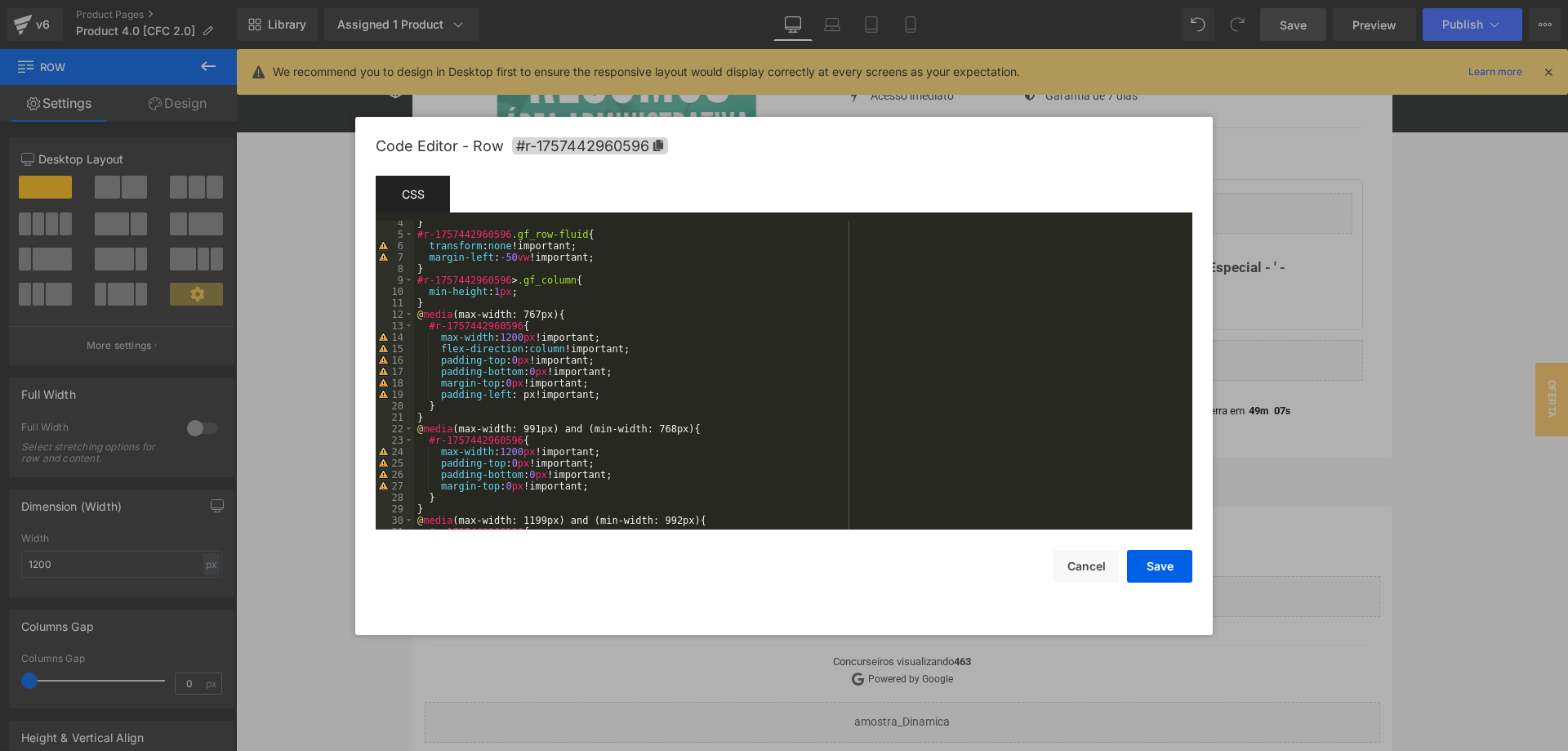
scroll to position [0, 0]
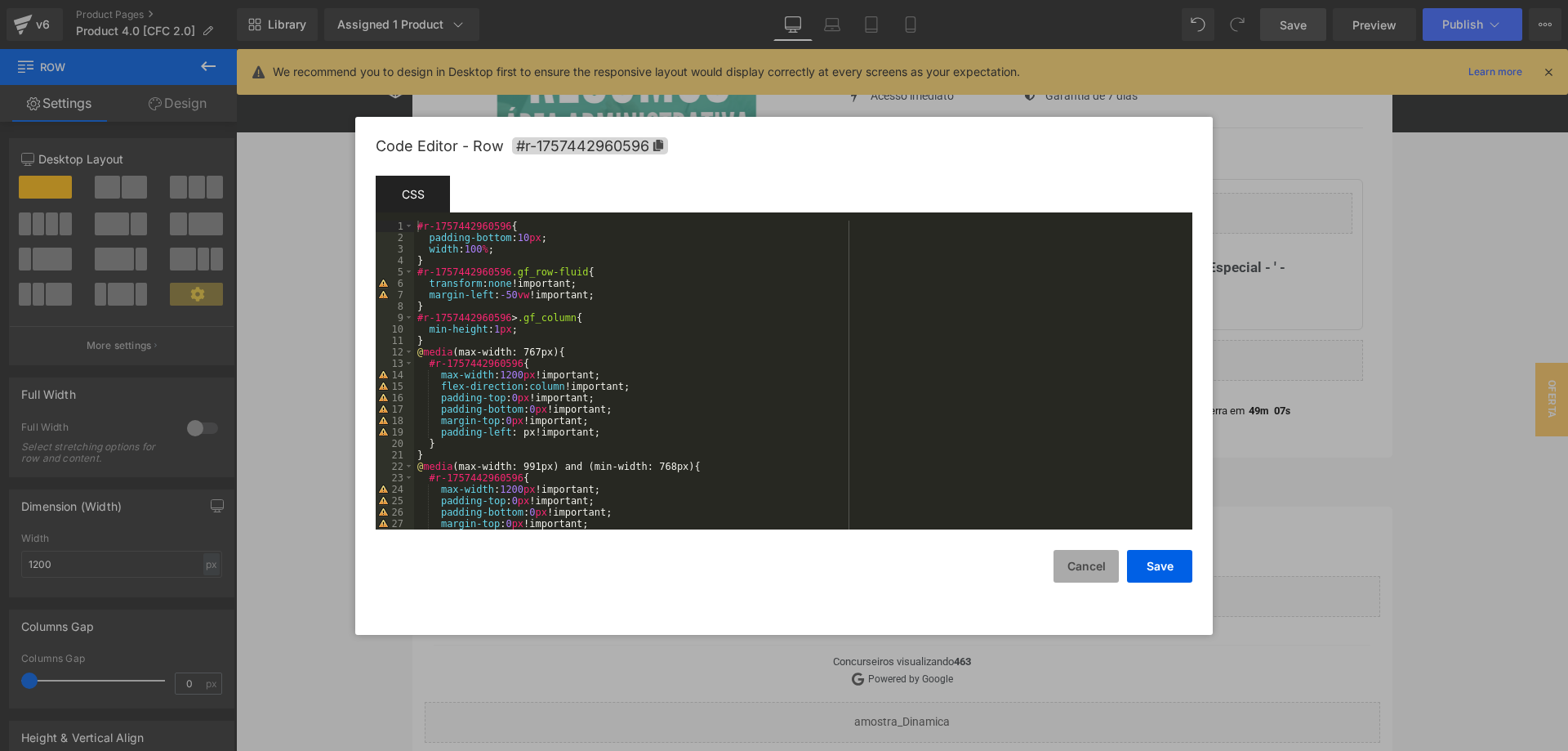
click at [1064, 568] on button "Cancel" at bounding box center [1086, 565] width 65 height 32
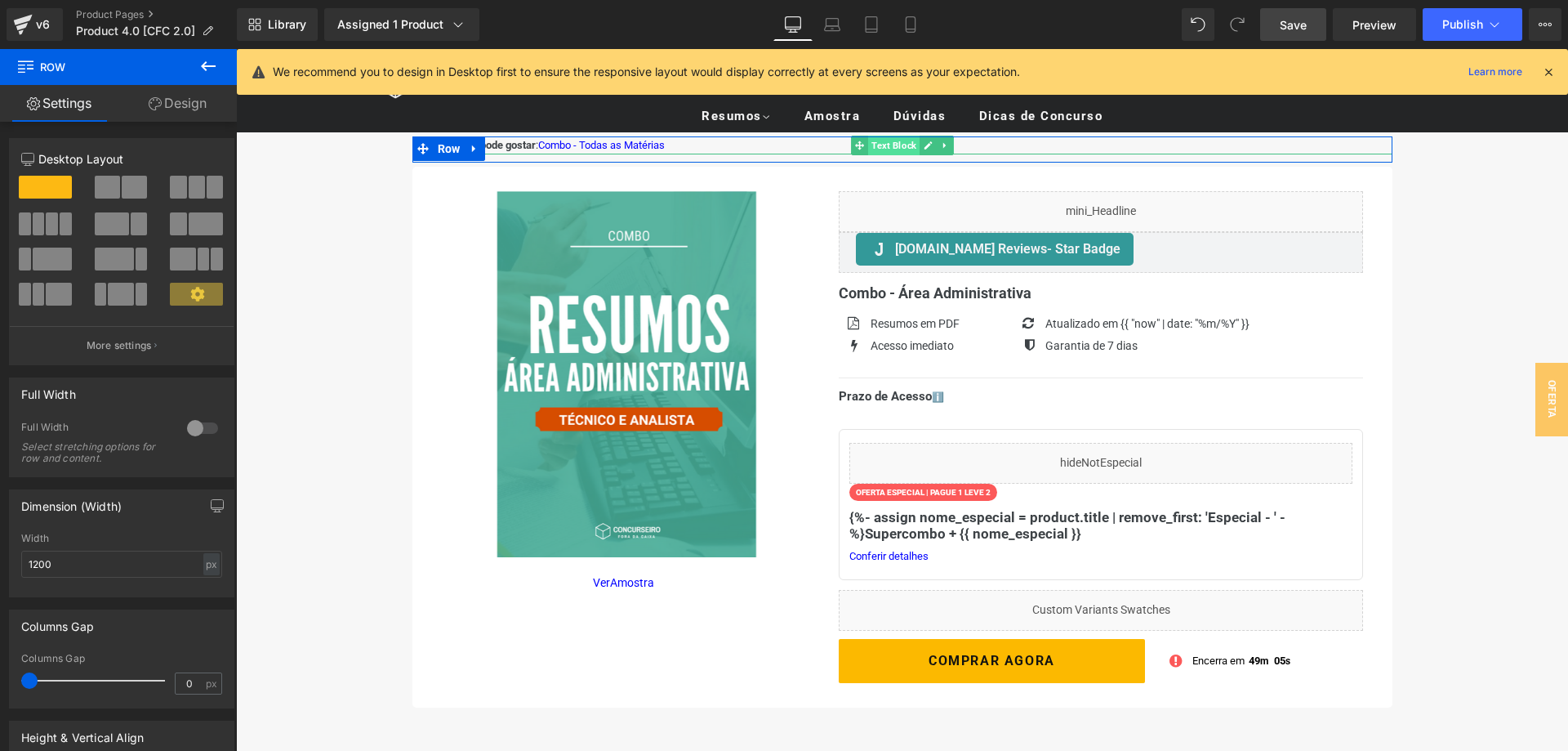
click at [911, 144] on span "Text Block" at bounding box center [893, 145] width 51 height 20
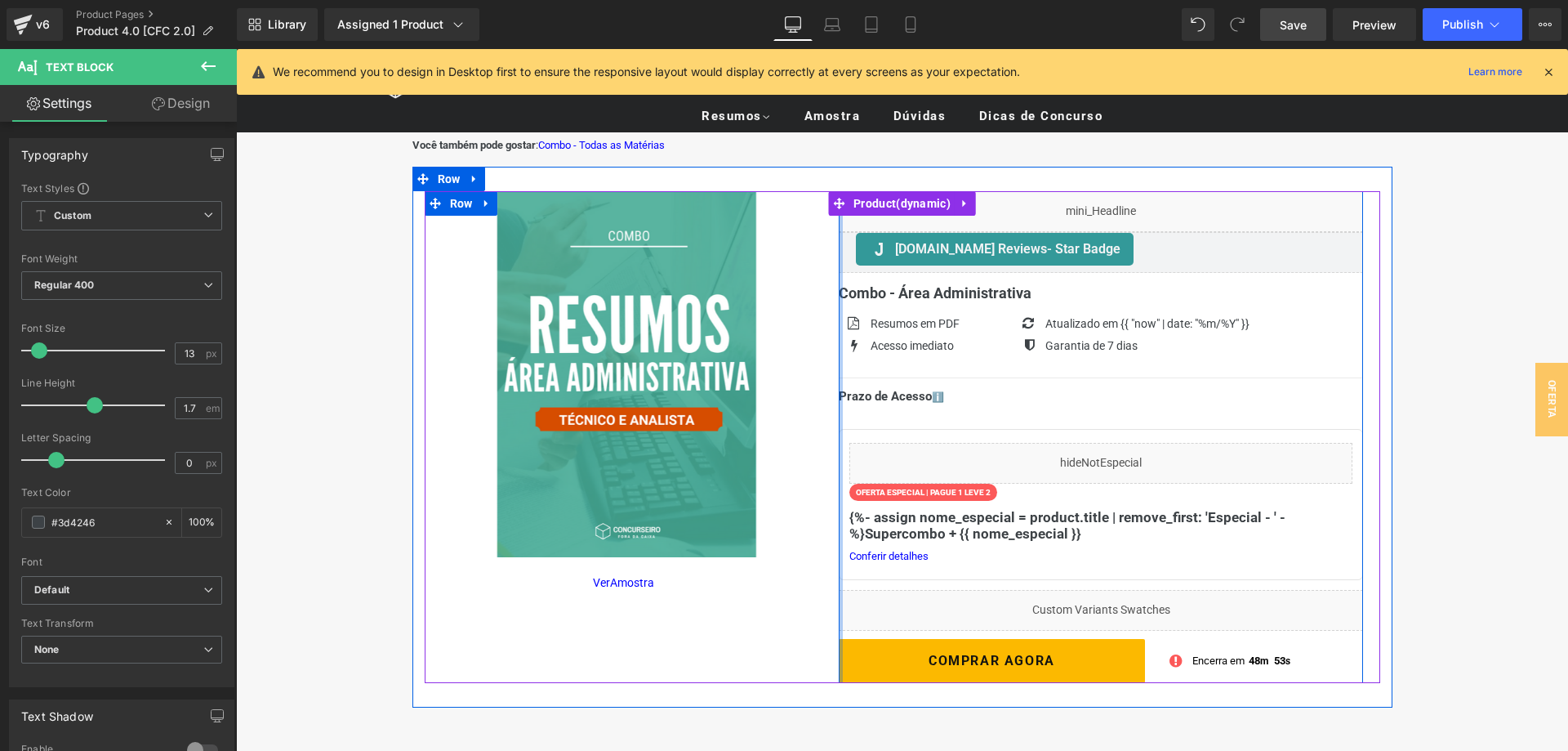
click at [841, 419] on div at bounding box center [840, 436] width 4 height 492
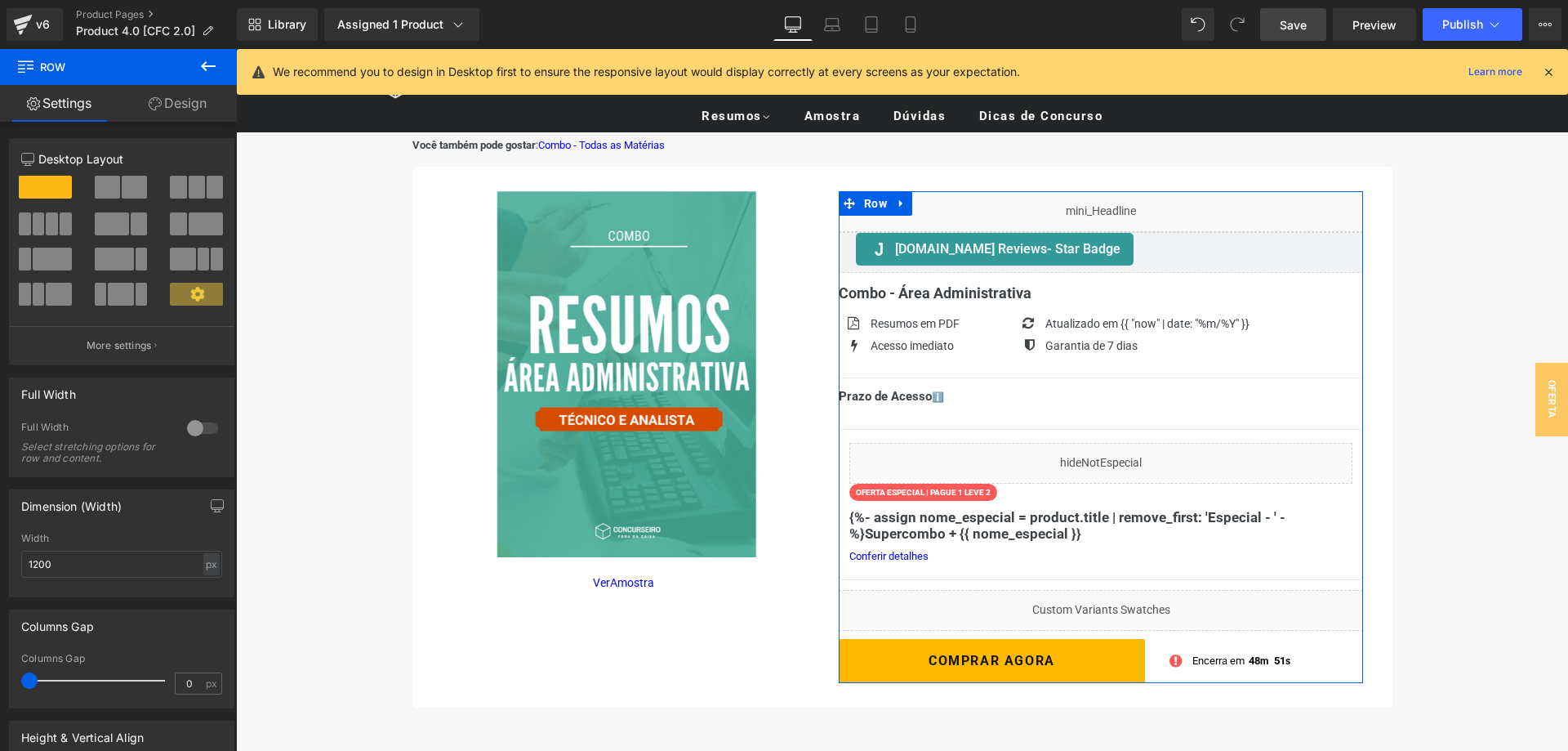
drag, startPoint x: 170, startPoint y: 106, endPoint x: 117, endPoint y: 161, distance: 76.4
click at [170, 106] on link "Design" at bounding box center [177, 103] width 118 height 37
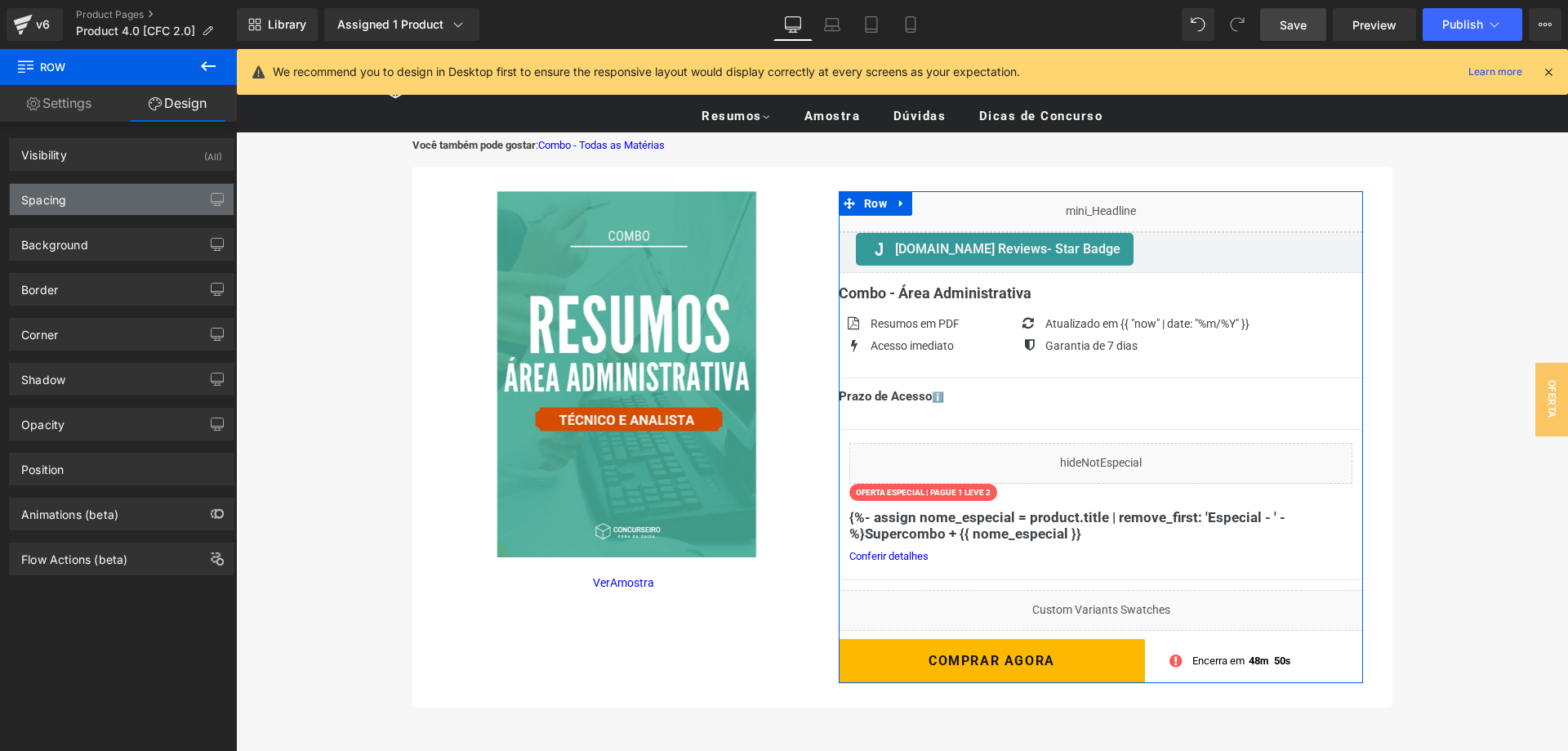
click at [83, 198] on div "Spacing" at bounding box center [122, 199] width 224 height 31
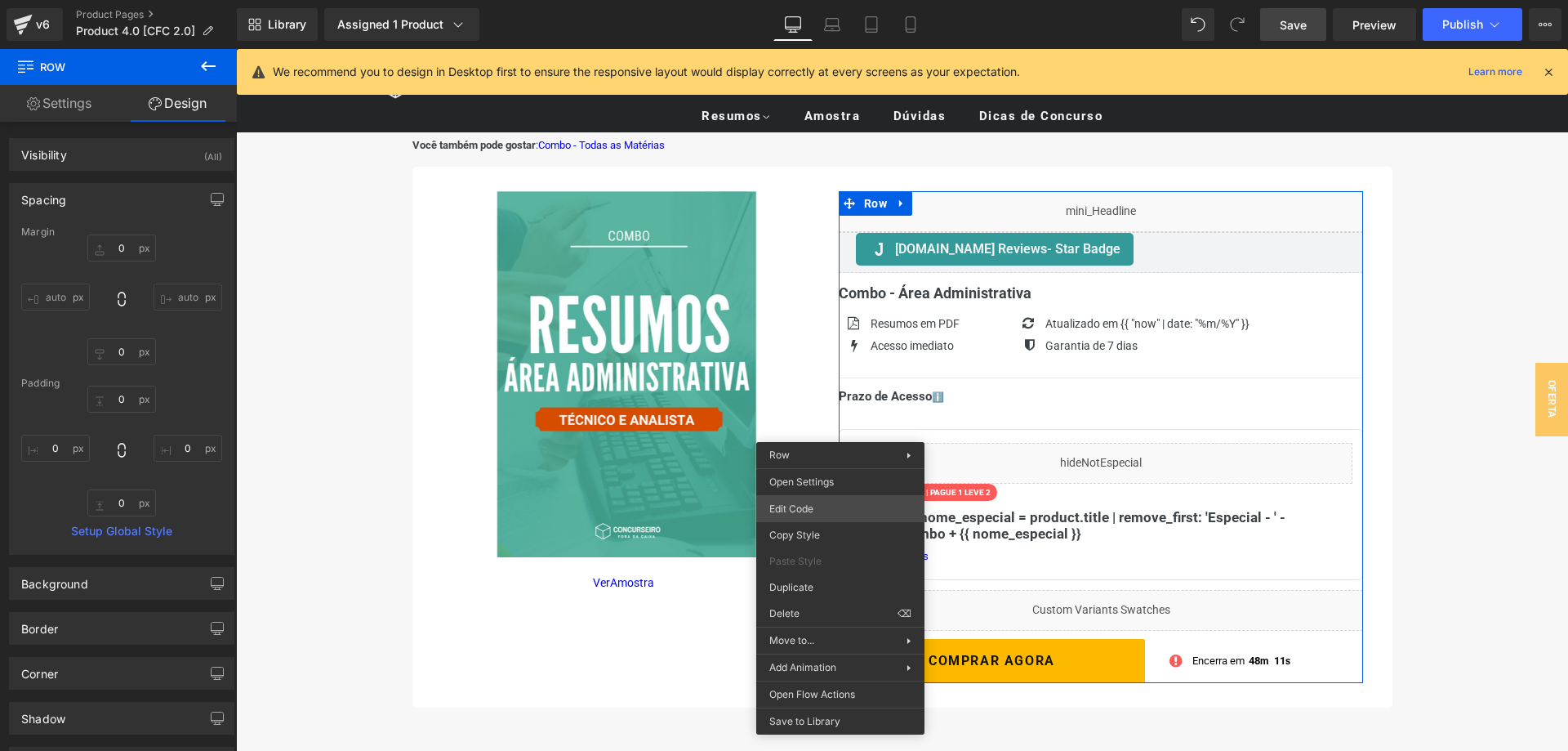
click at [841, 0] on div "Text Block You are previewing how the will restyle your page. You can not edit …" at bounding box center [784, 0] width 1568 height 0
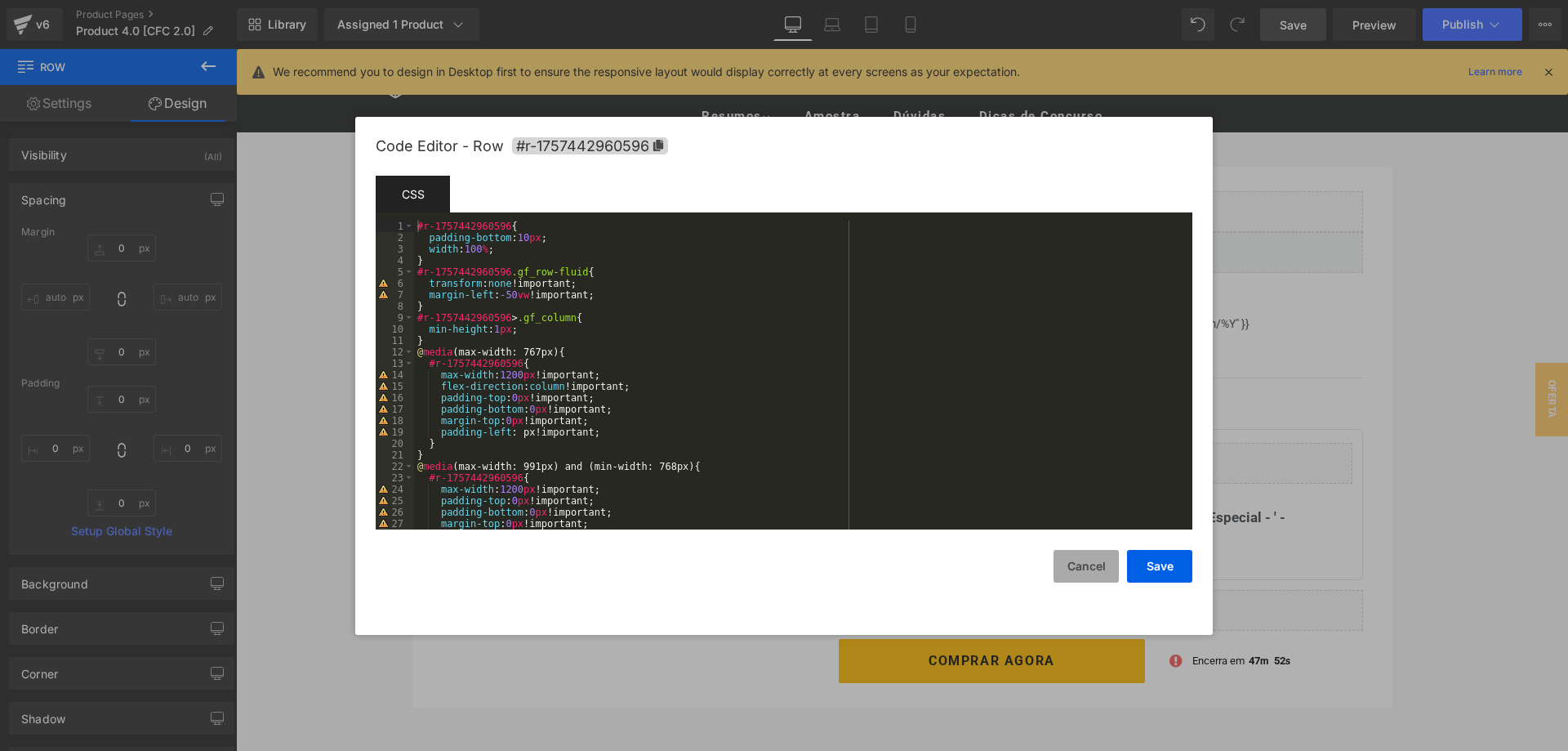
click at [1075, 566] on button "Cancel" at bounding box center [1086, 565] width 65 height 32
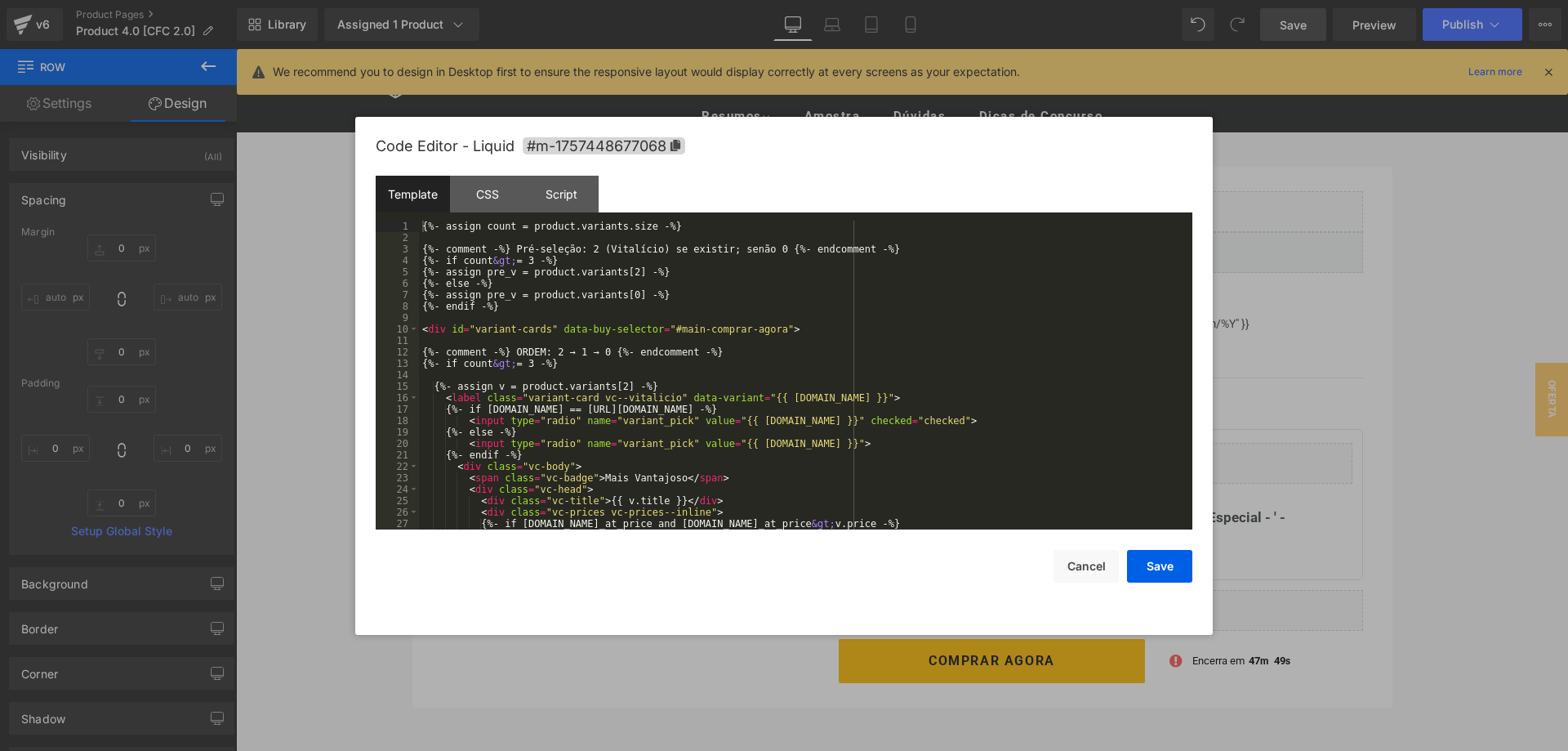
click at [1055, 0] on div "Text Block You are previewing how the will restyle your page. You can not edit …" at bounding box center [784, 0] width 1568 height 0
click at [466, 191] on div "CSS" at bounding box center [487, 194] width 74 height 37
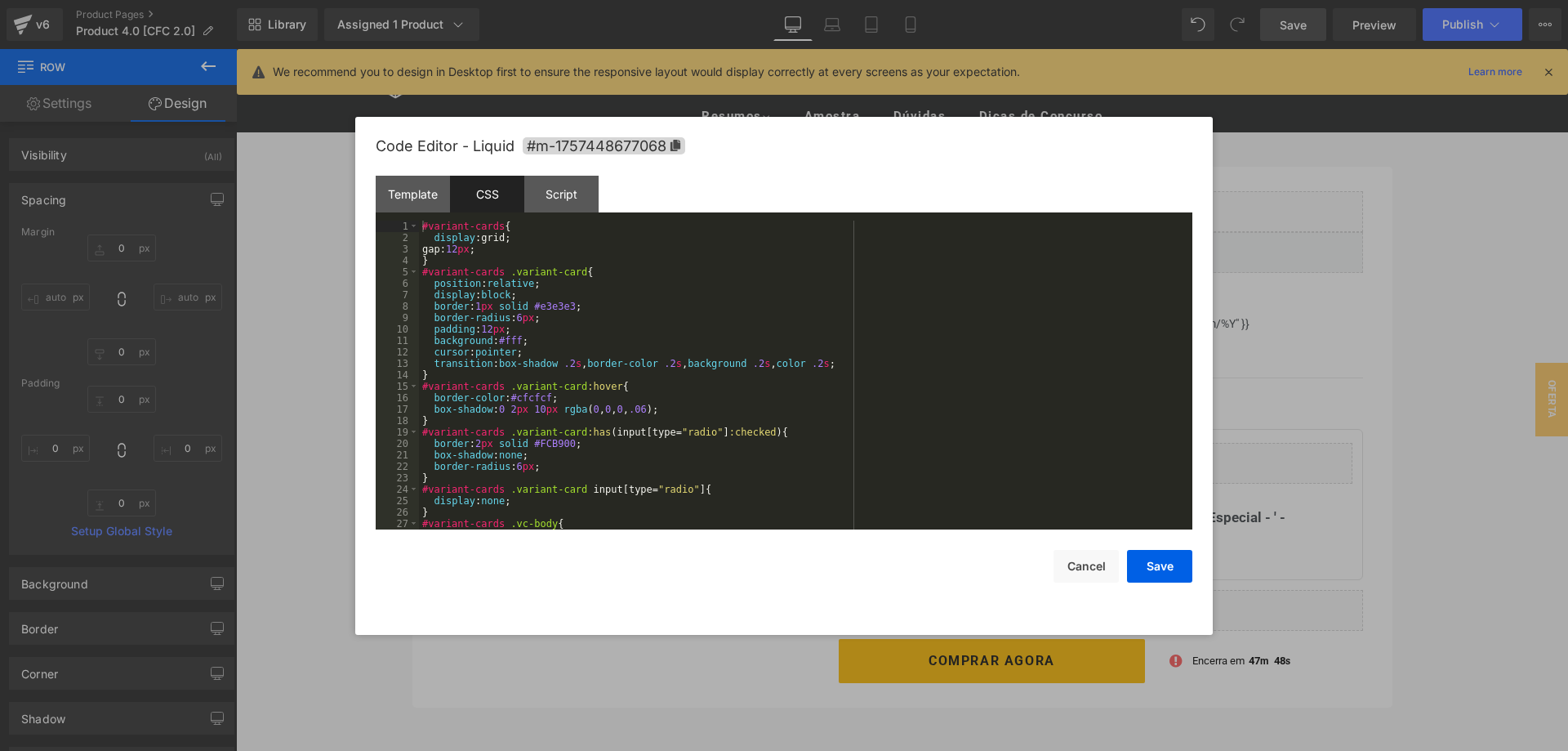
click at [637, 335] on div "#variant-cards { display :grid; gap: 12 px ; } #variant-cards .variant-card { p…" at bounding box center [806, 386] width 773 height 332
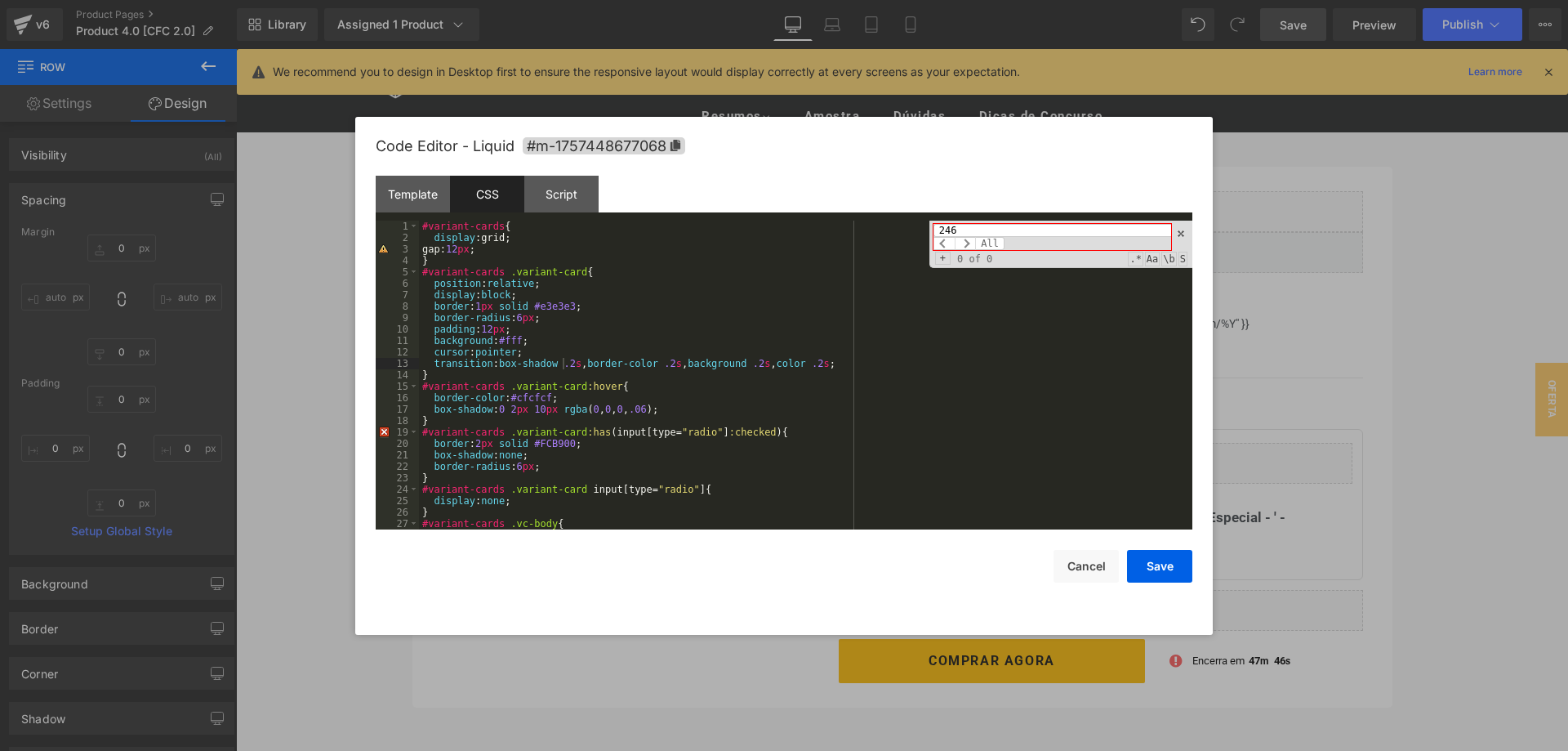
type input "2467"
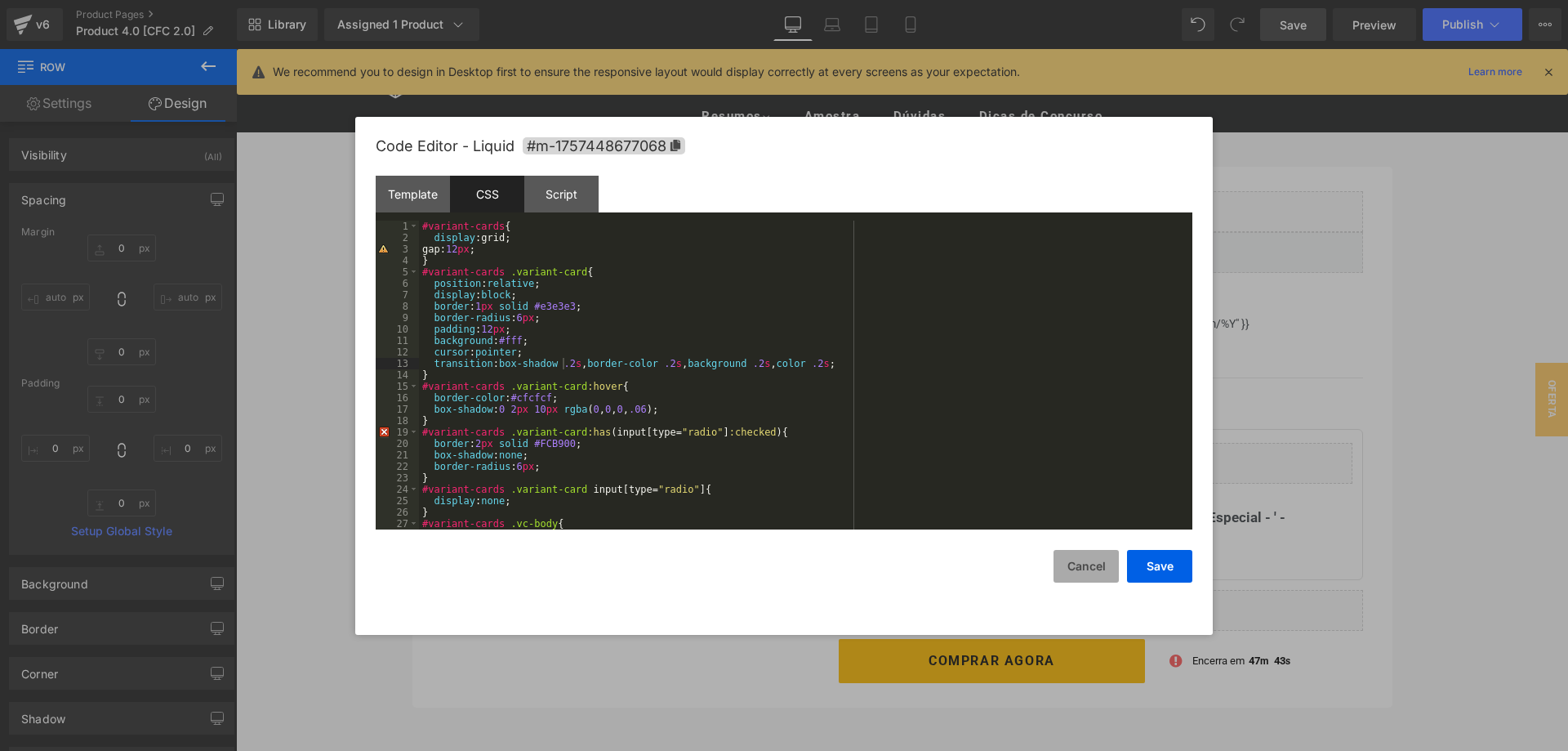
click at [1076, 565] on button "Cancel" at bounding box center [1086, 565] width 65 height 32
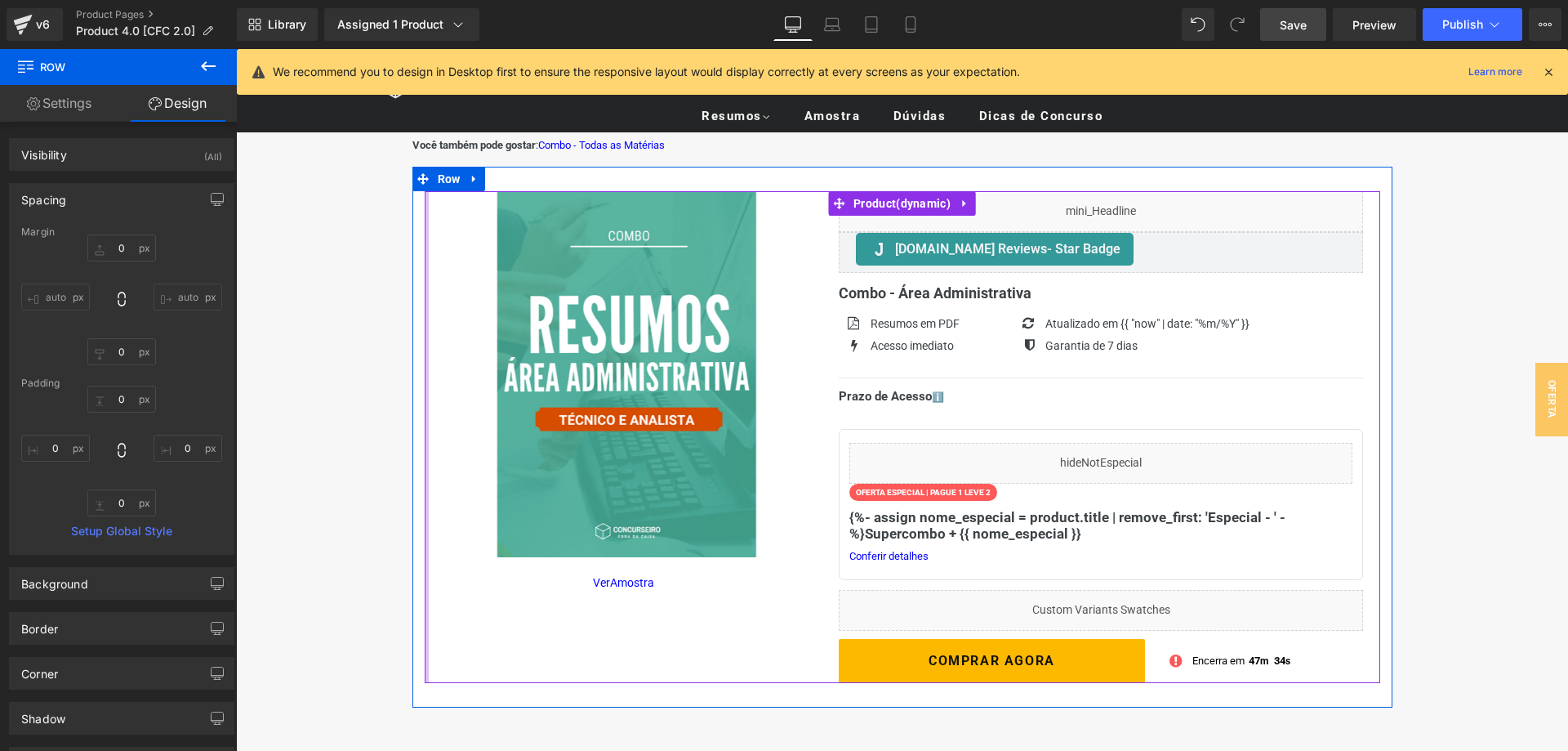
click at [428, 654] on div at bounding box center [426, 436] width 4 height 492
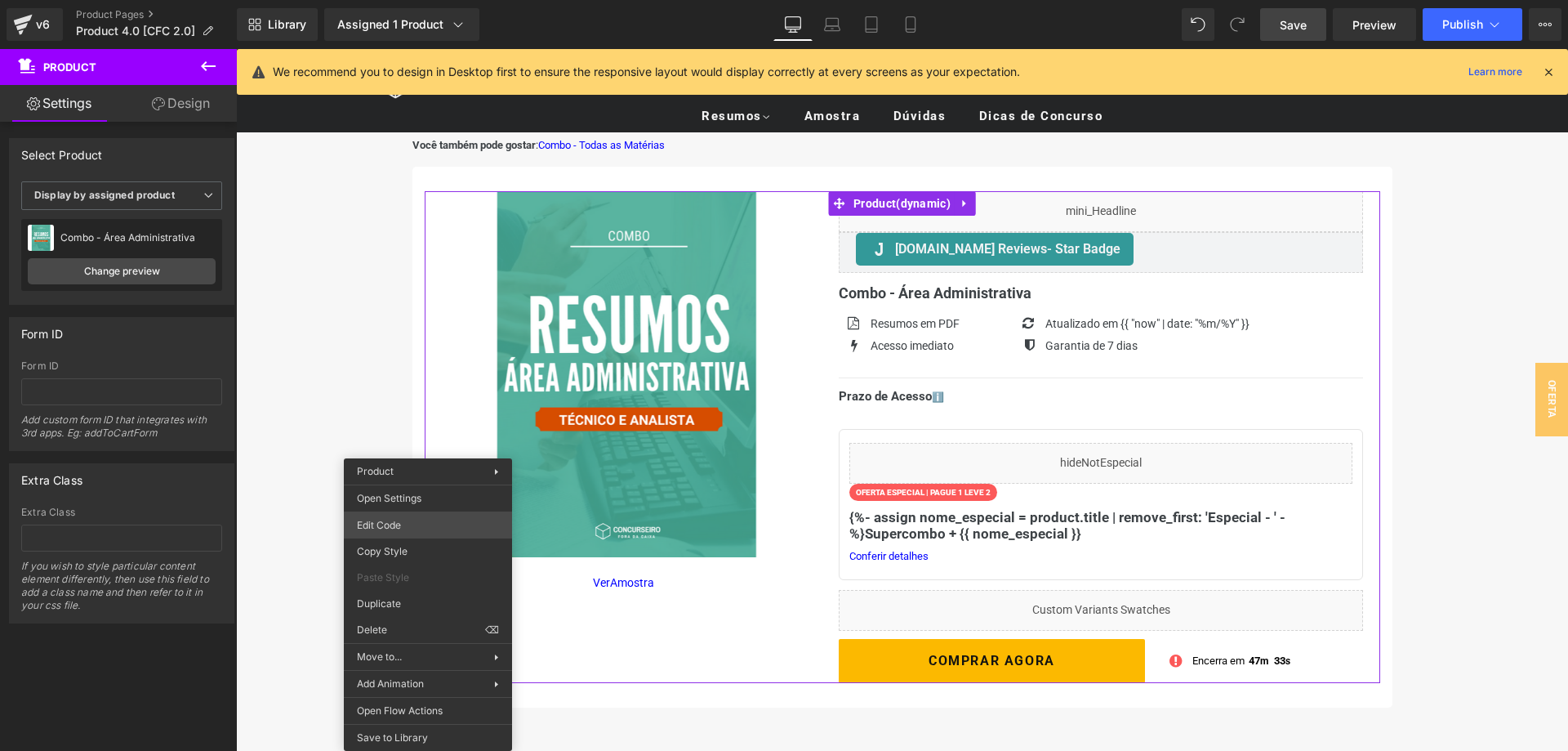
click at [439, 0] on div "Text Block You are previewing how the will restyle your page. You can not edit …" at bounding box center [784, 0] width 1568 height 0
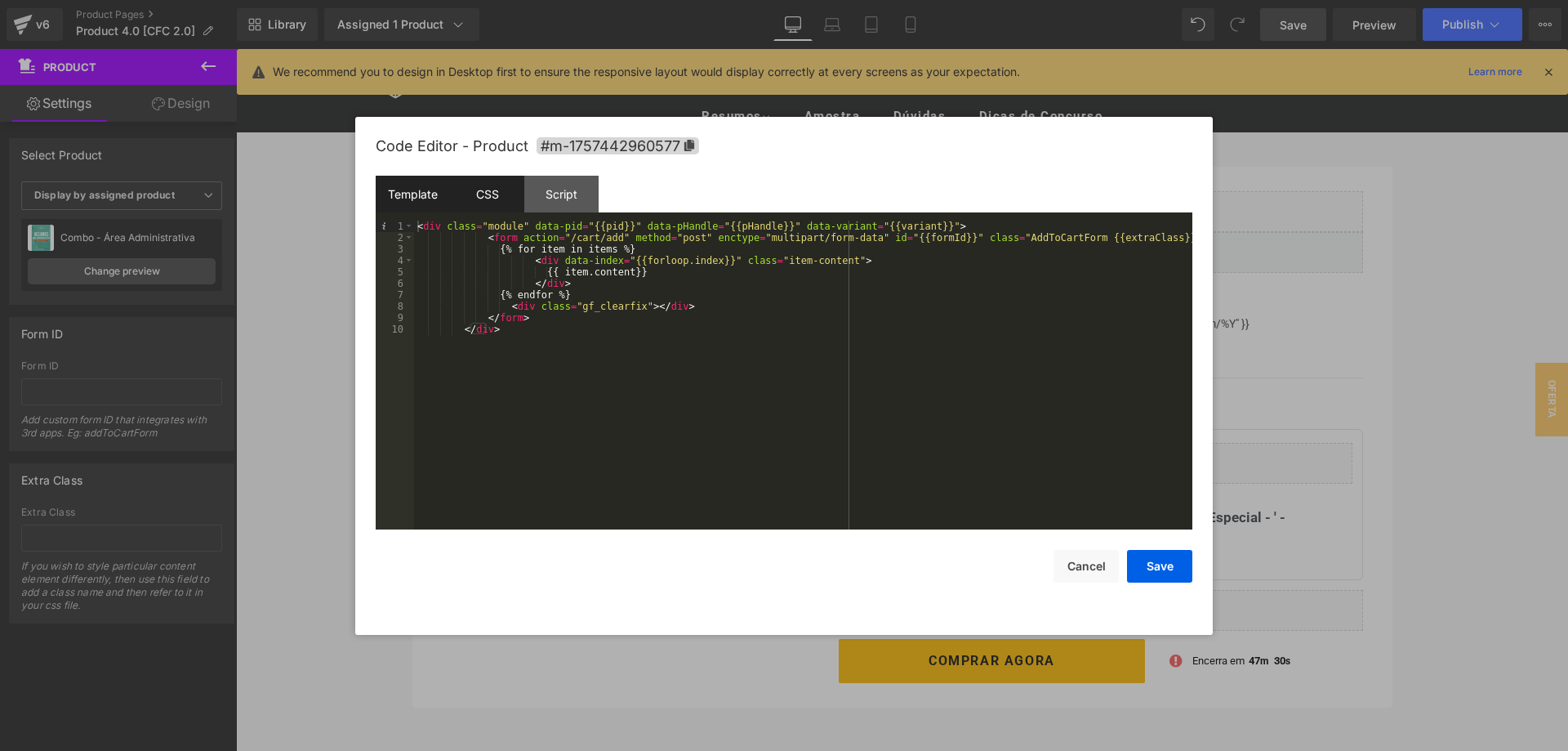
click at [460, 203] on div "CSS" at bounding box center [487, 194] width 74 height 37
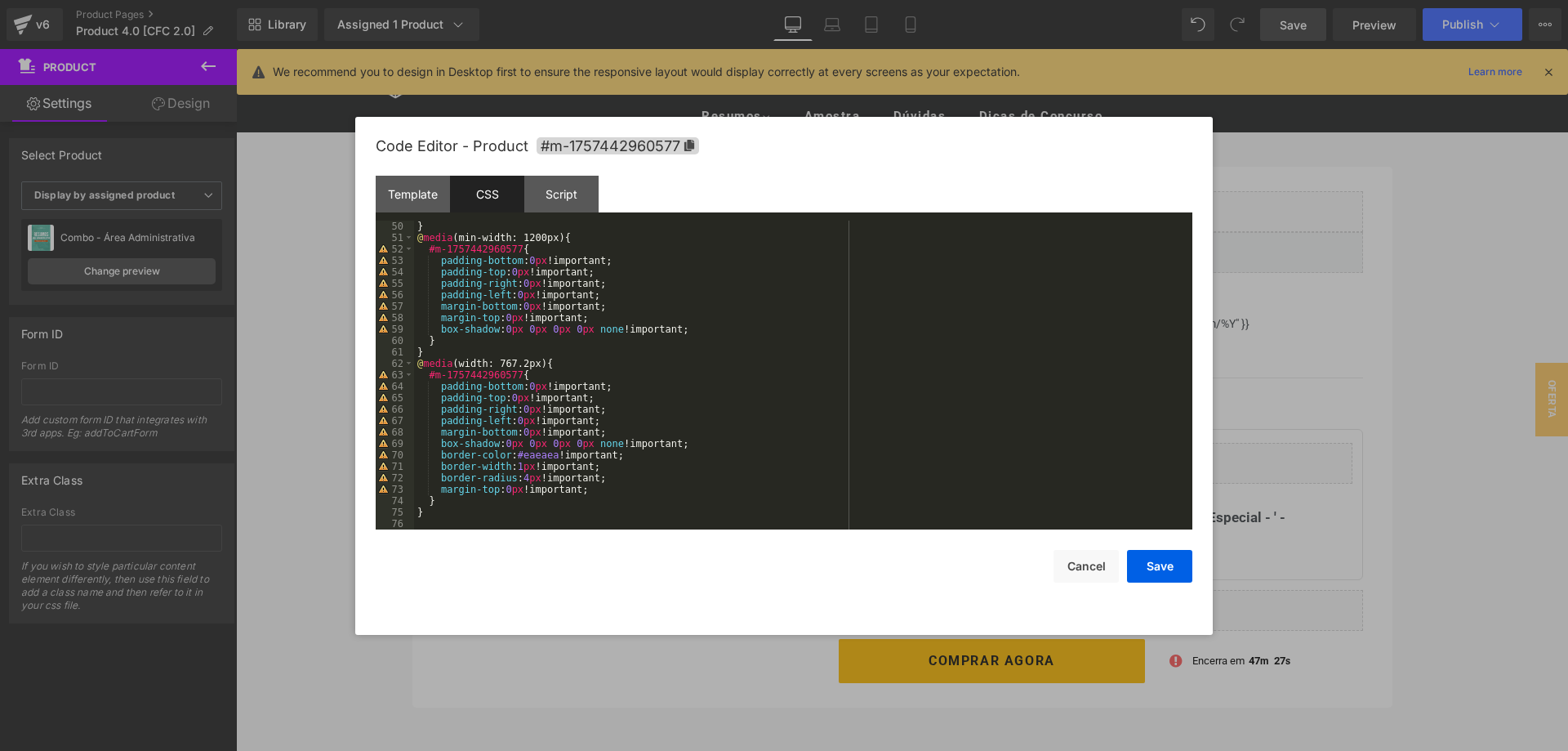
scroll to position [560, 0]
click at [1071, 551] on button "Cancel" at bounding box center [1086, 565] width 65 height 32
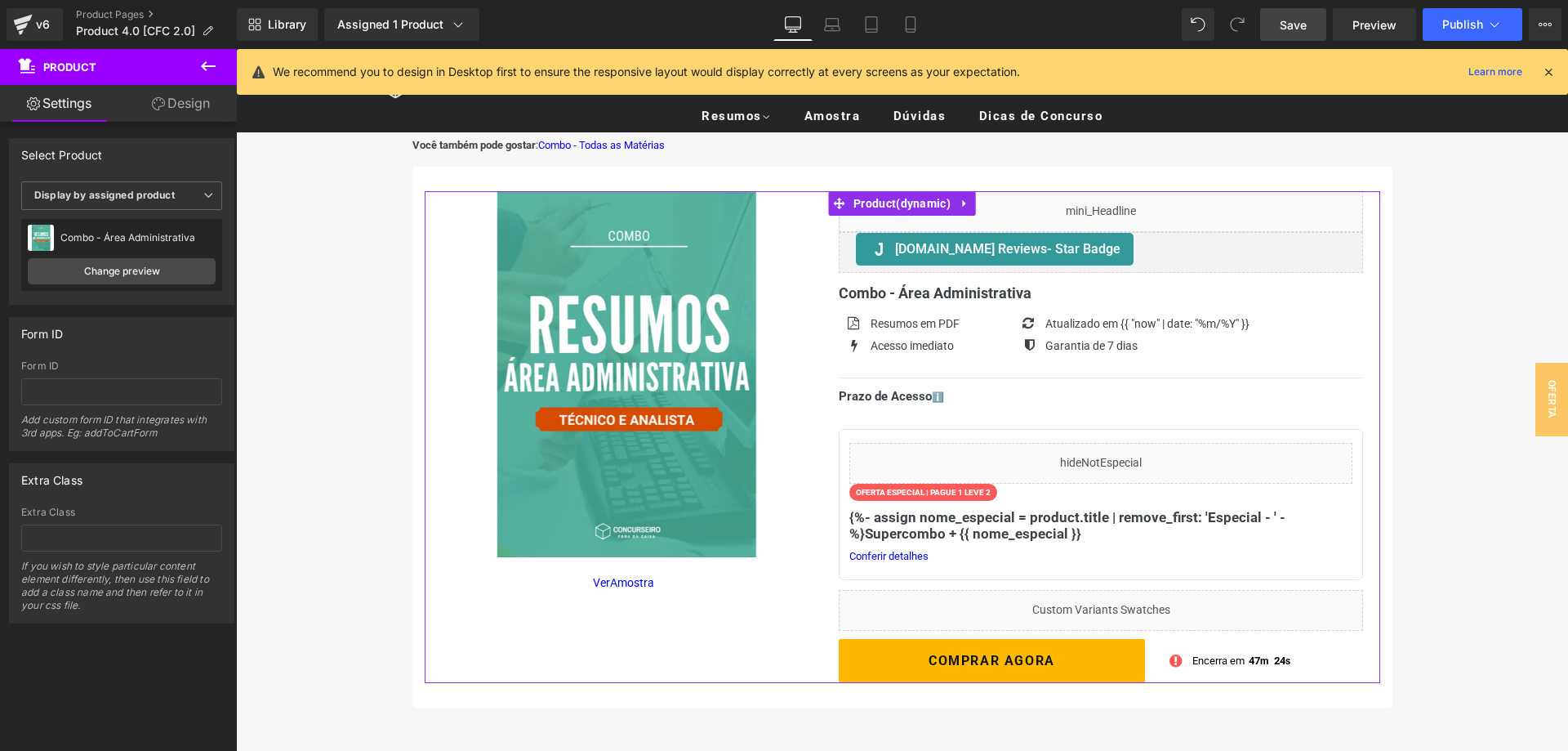
click at [182, 117] on link "Design" at bounding box center [181, 103] width 118 height 37
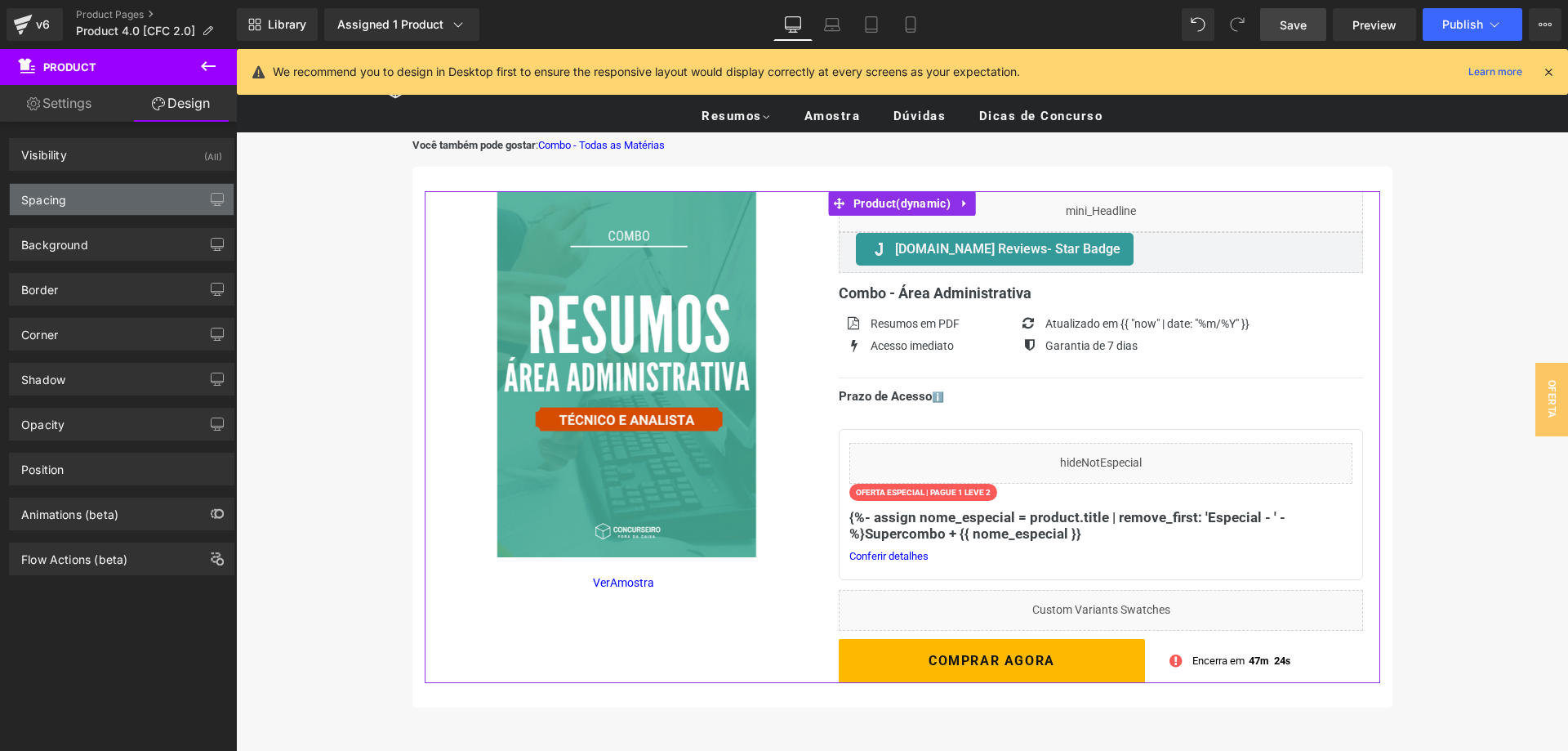
click at [97, 205] on div "Spacing" at bounding box center [122, 199] width 224 height 31
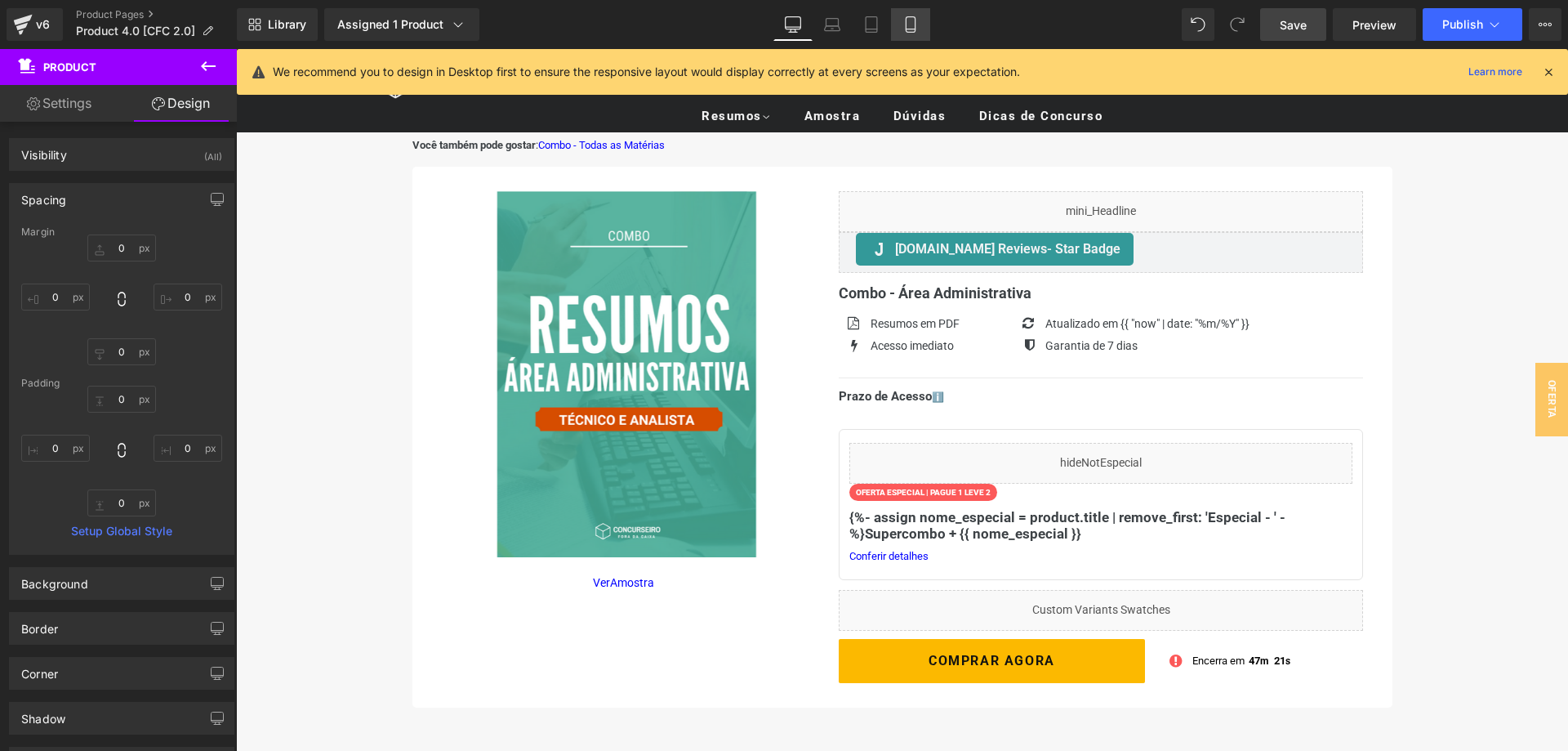
click at [915, 22] on icon at bounding box center [910, 24] width 9 height 15
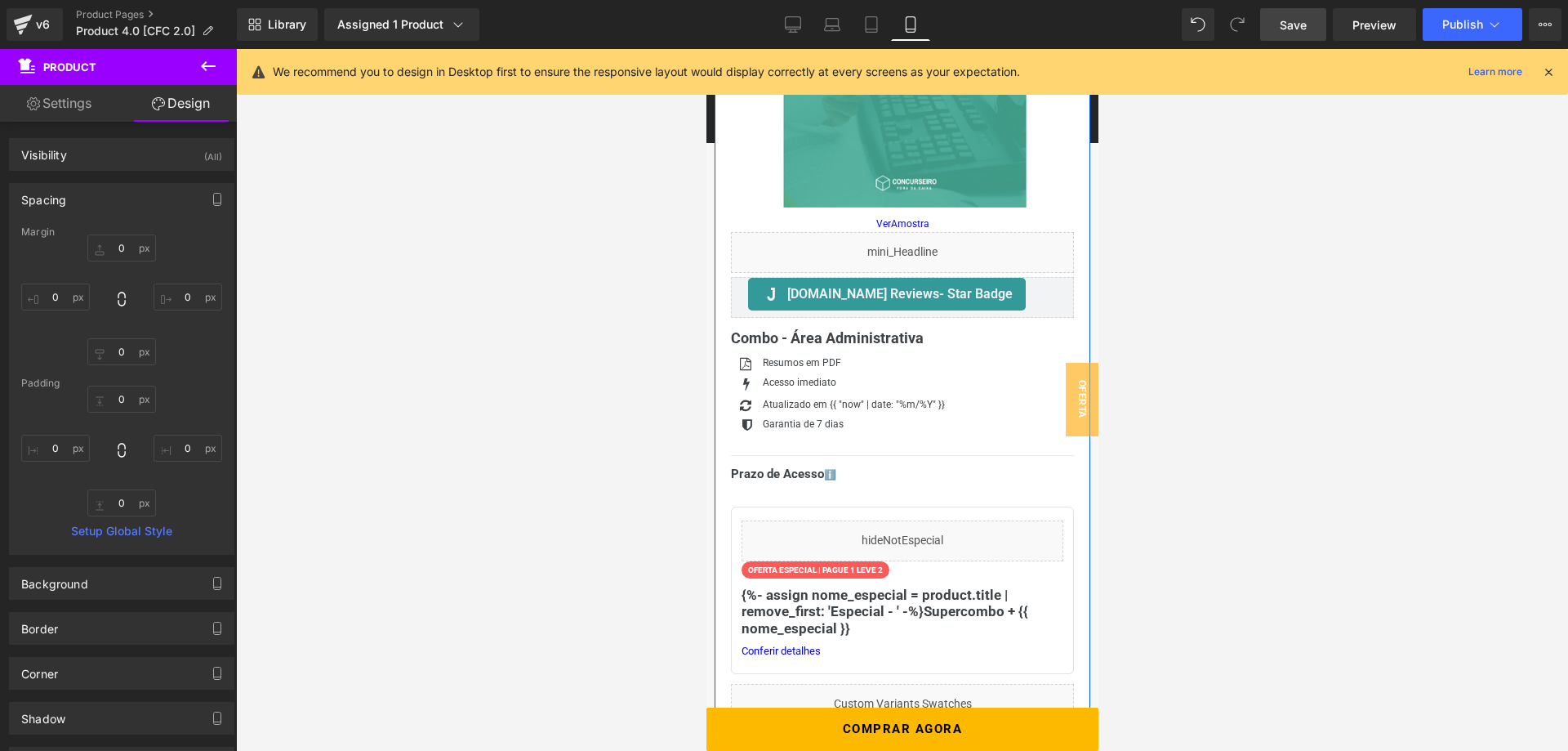
scroll to position [0, 0]
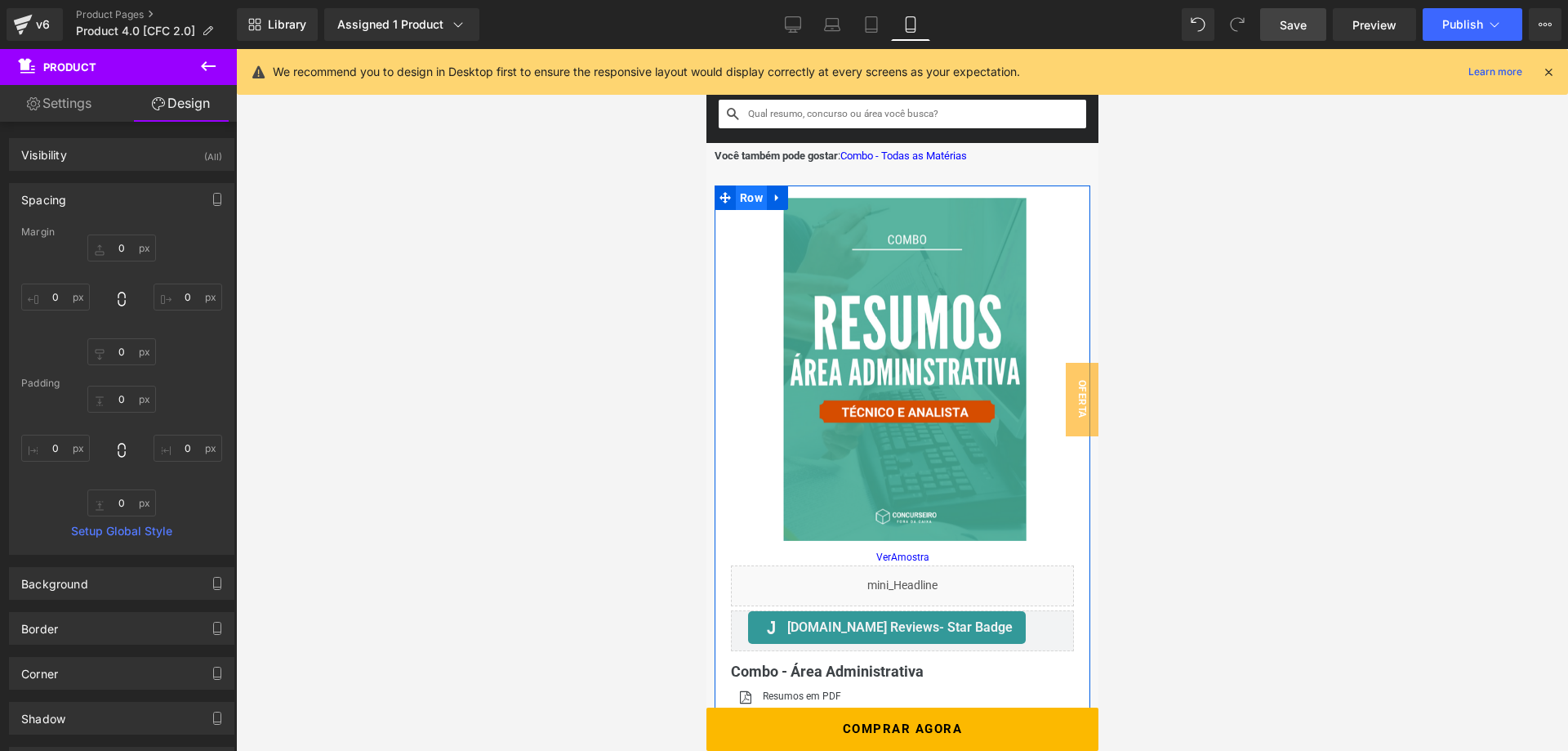
click at [743, 206] on span "Row" at bounding box center [750, 197] width 31 height 24
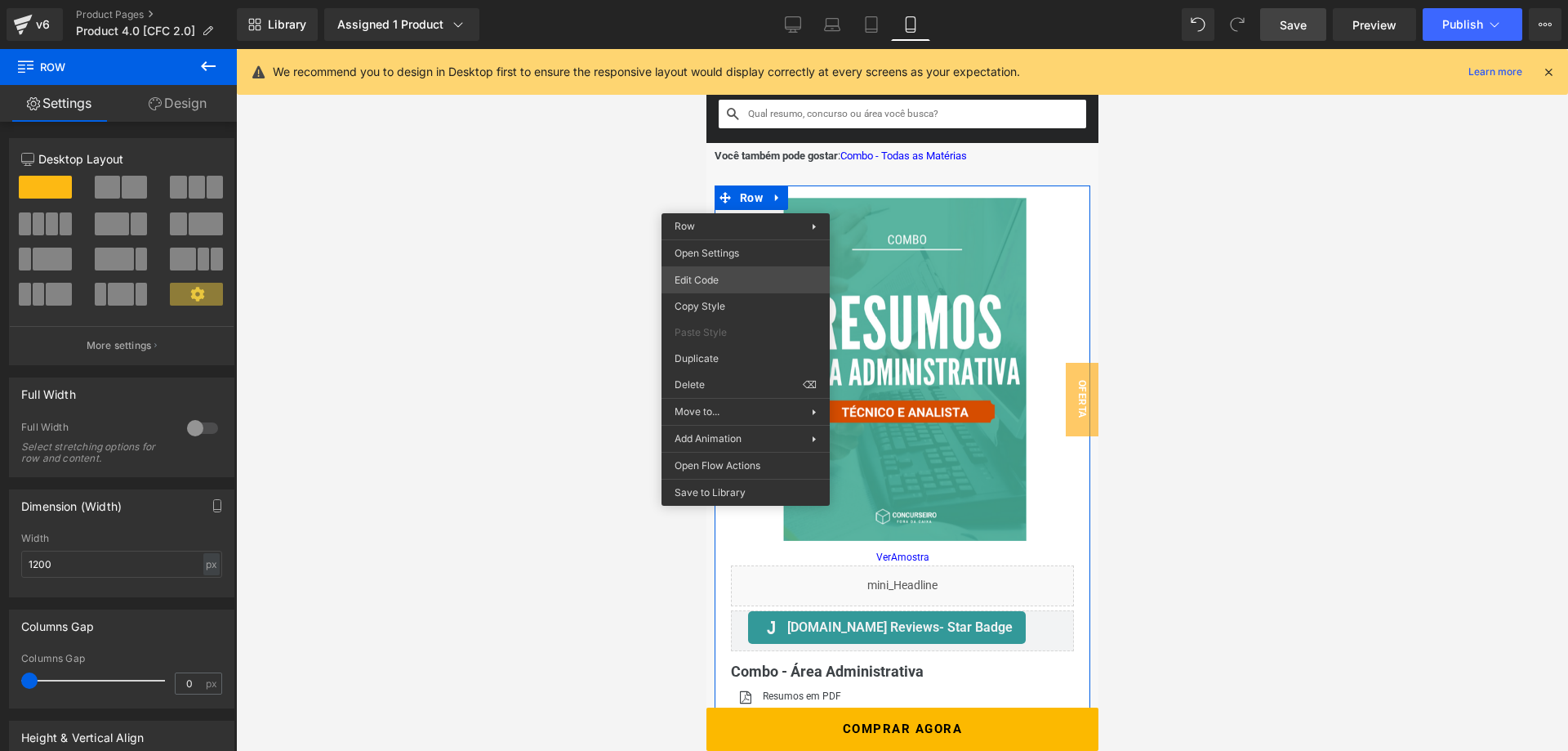
click at [766, 0] on div "Row You are previewing how the will restyle your page. You can not edit Element…" at bounding box center [784, 0] width 1568 height 0
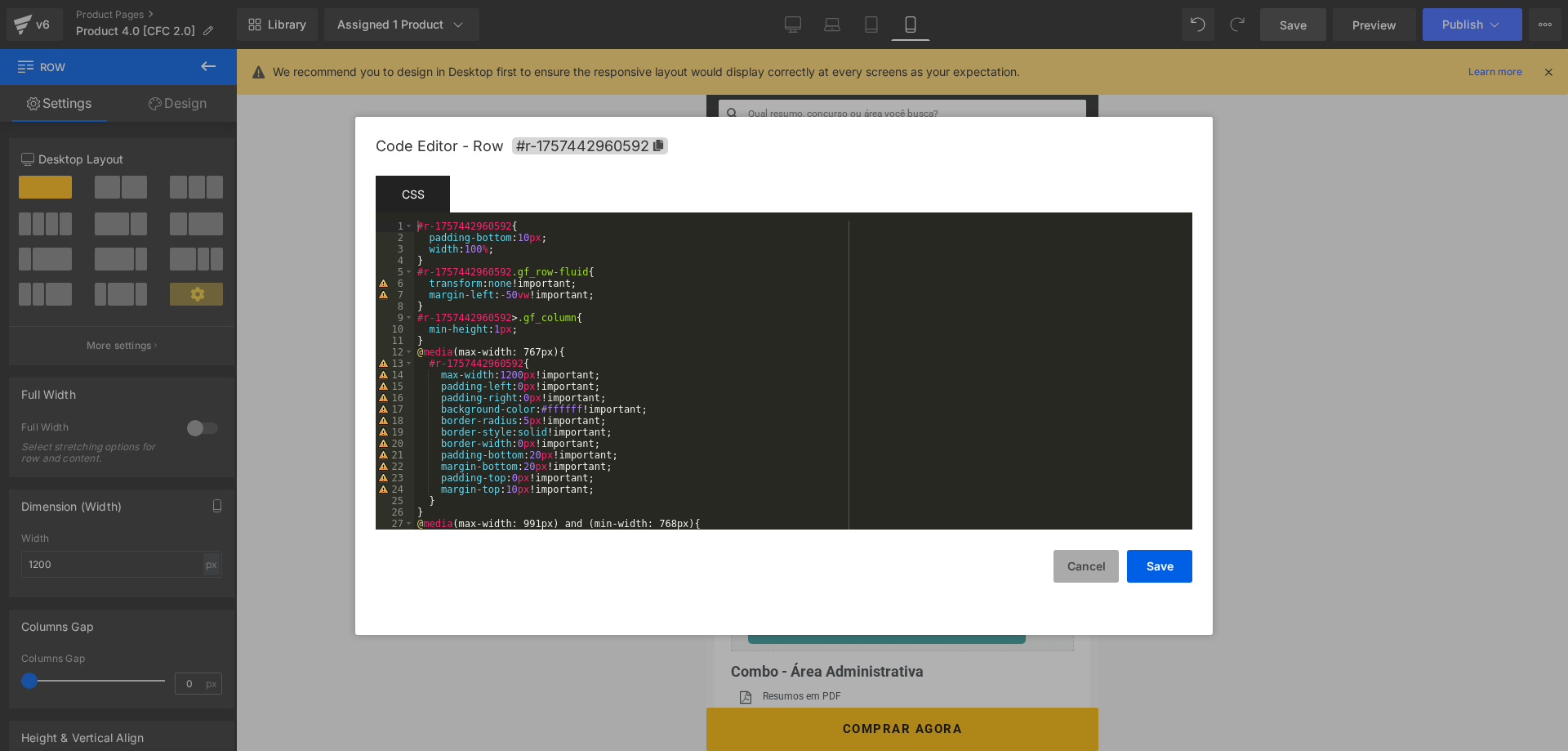
click at [1082, 562] on button "Cancel" at bounding box center [1086, 565] width 65 height 32
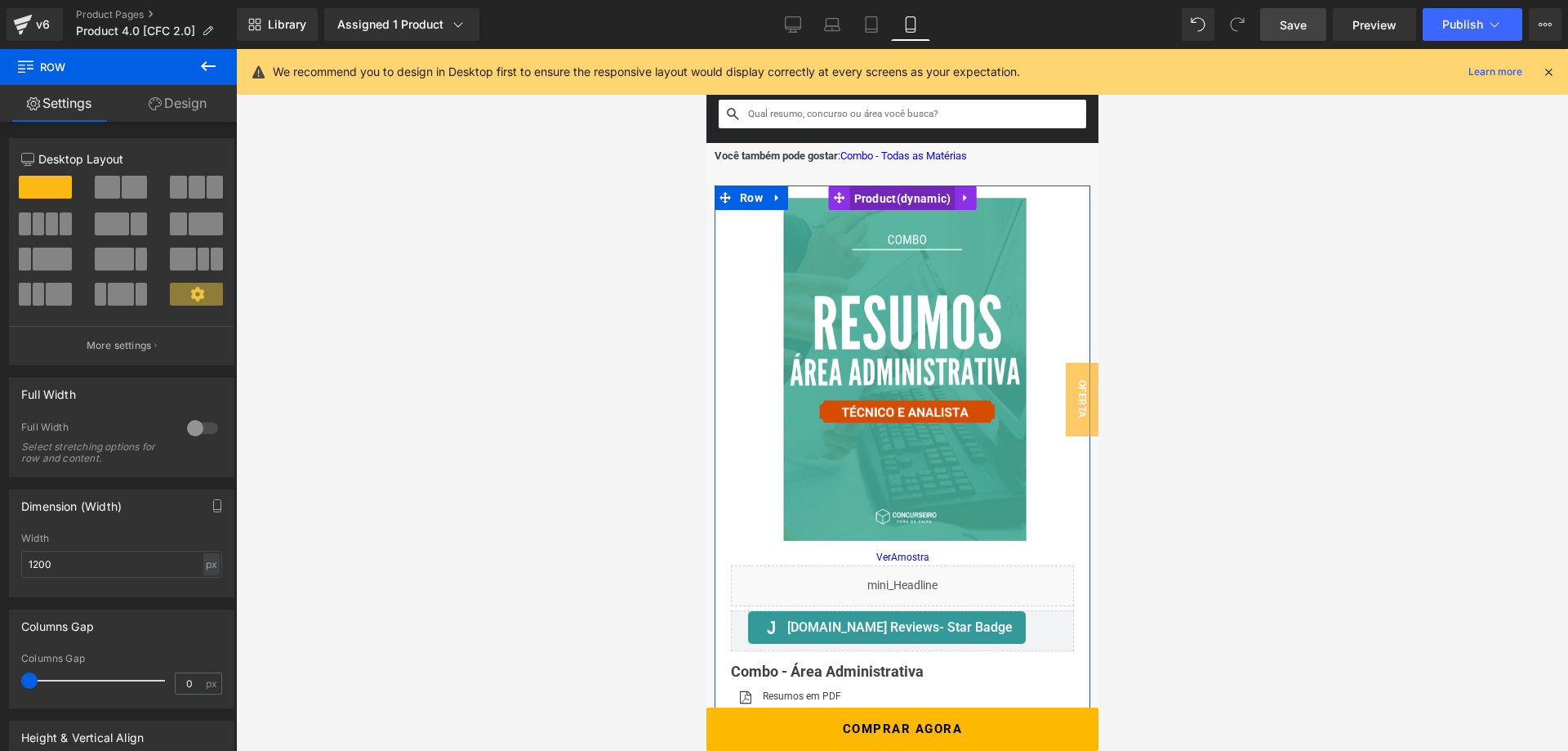
click at [870, 194] on span "Product" at bounding box center [902, 198] width 106 height 24
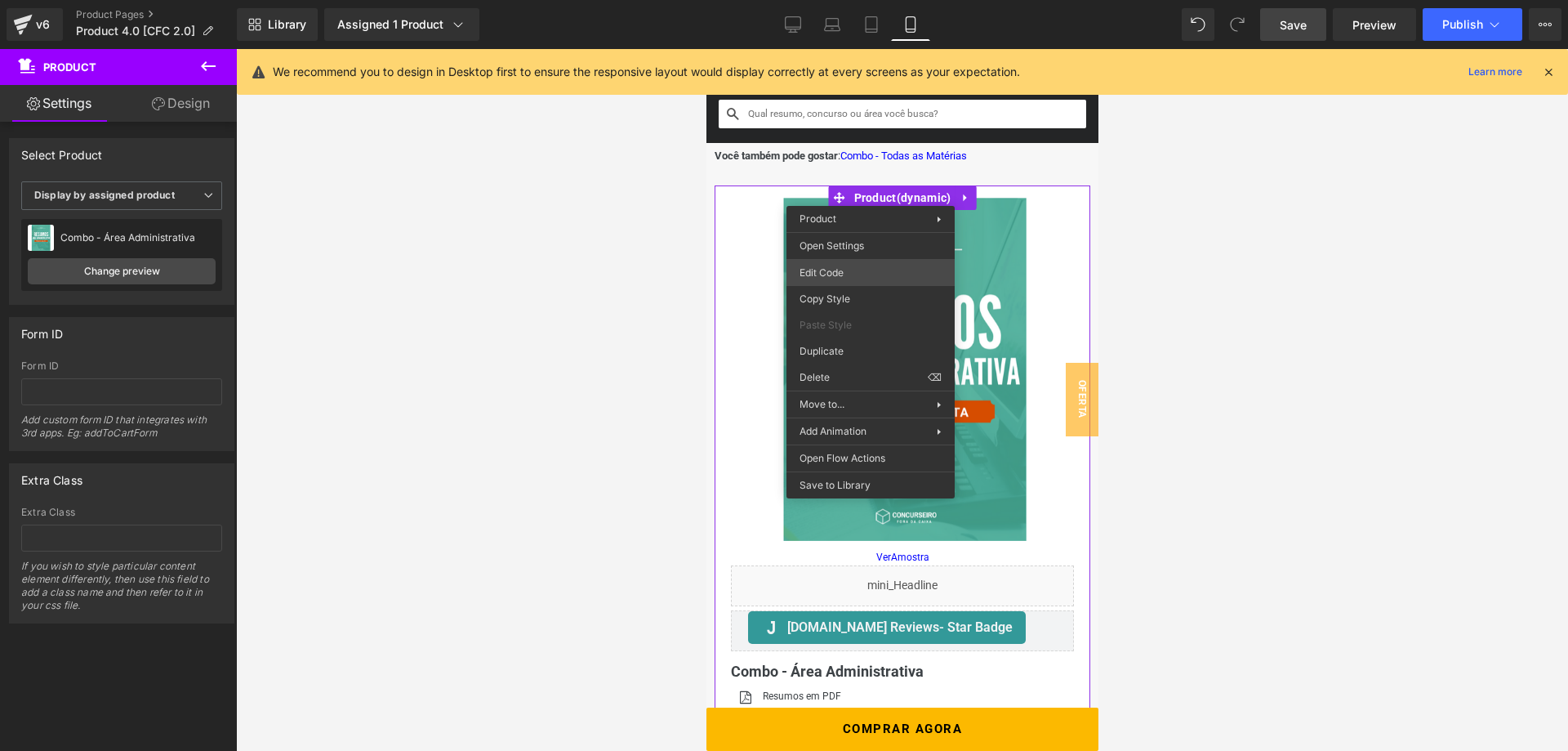
click at [868, 0] on div "Product You are previewing how the will restyle your page. You can not edit Ele…" at bounding box center [784, 0] width 1568 height 0
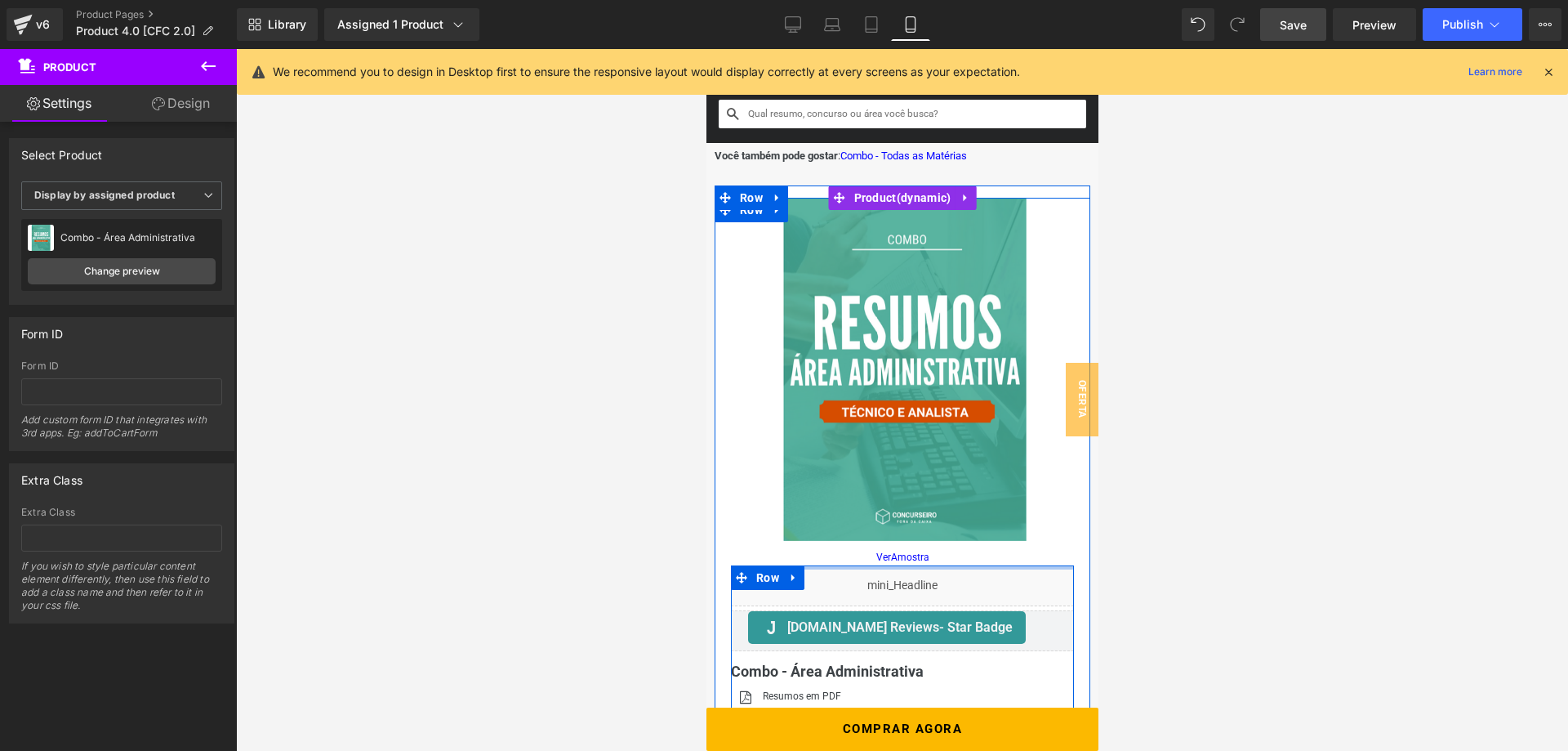
click at [833, 569] on div at bounding box center [901, 567] width 343 height 4
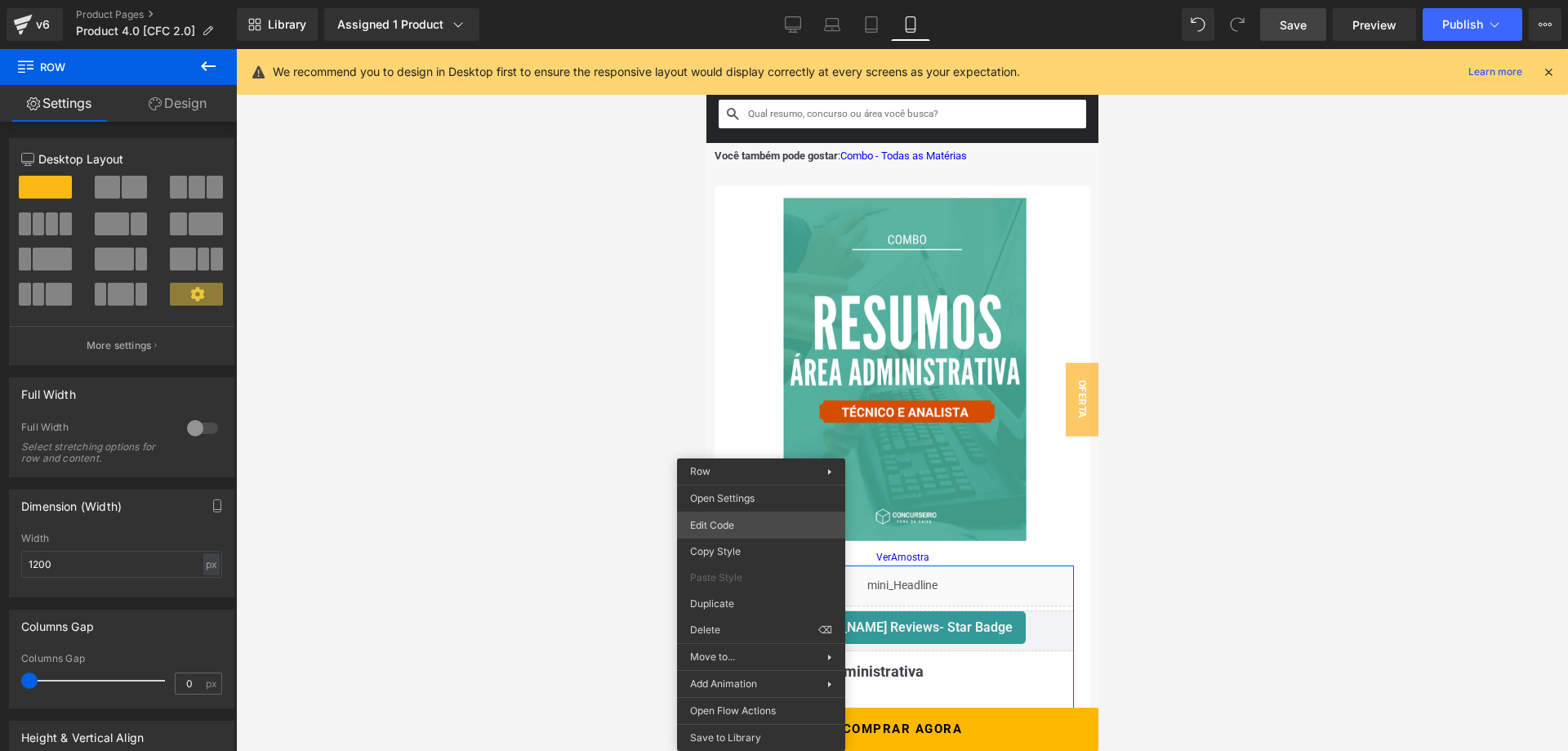
click at [755, 0] on div "Product You are previewing how the will restyle your page. You can not edit Ele…" at bounding box center [784, 0] width 1568 height 0
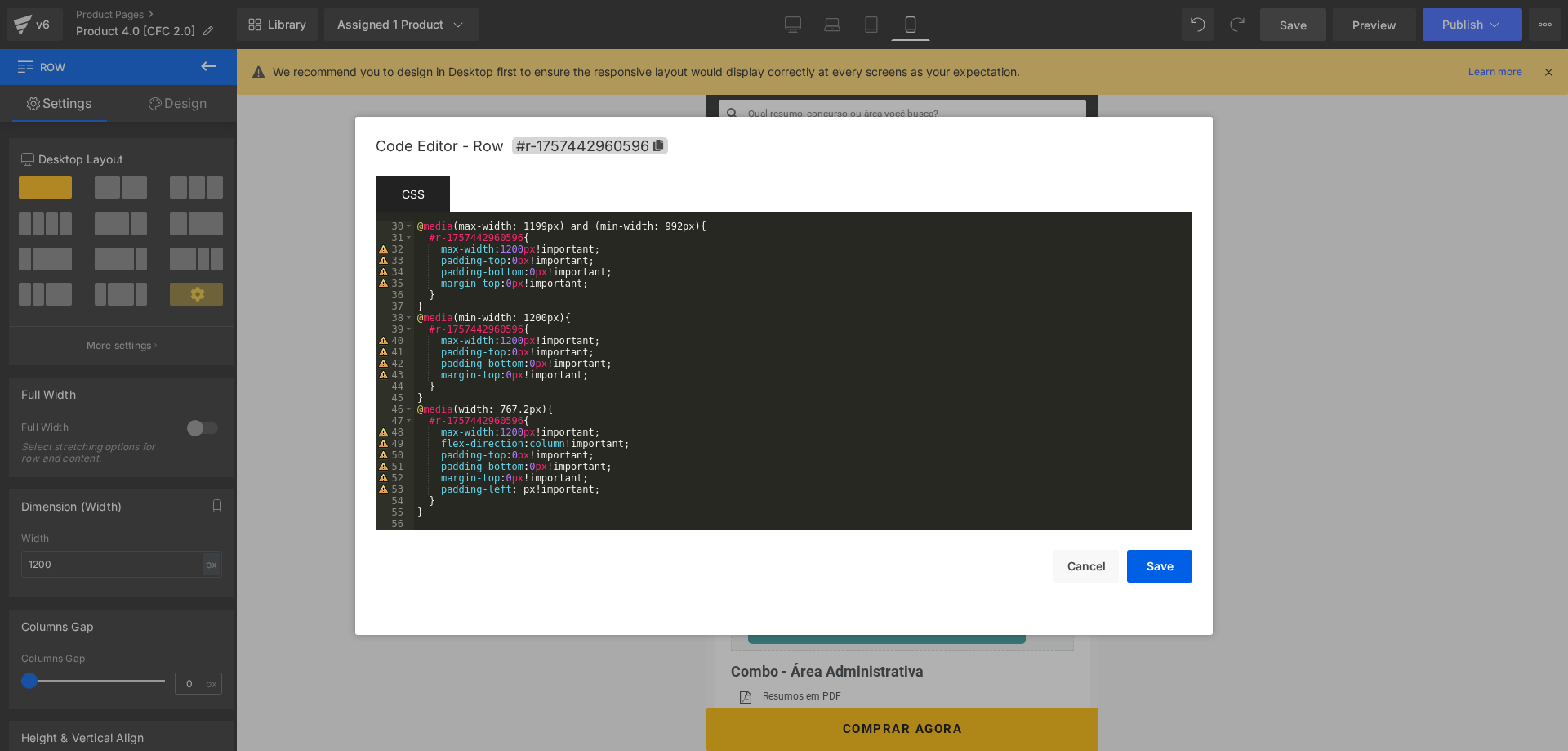
scroll to position [332, 0]
click at [1097, 573] on button "Cancel" at bounding box center [1086, 565] width 65 height 32
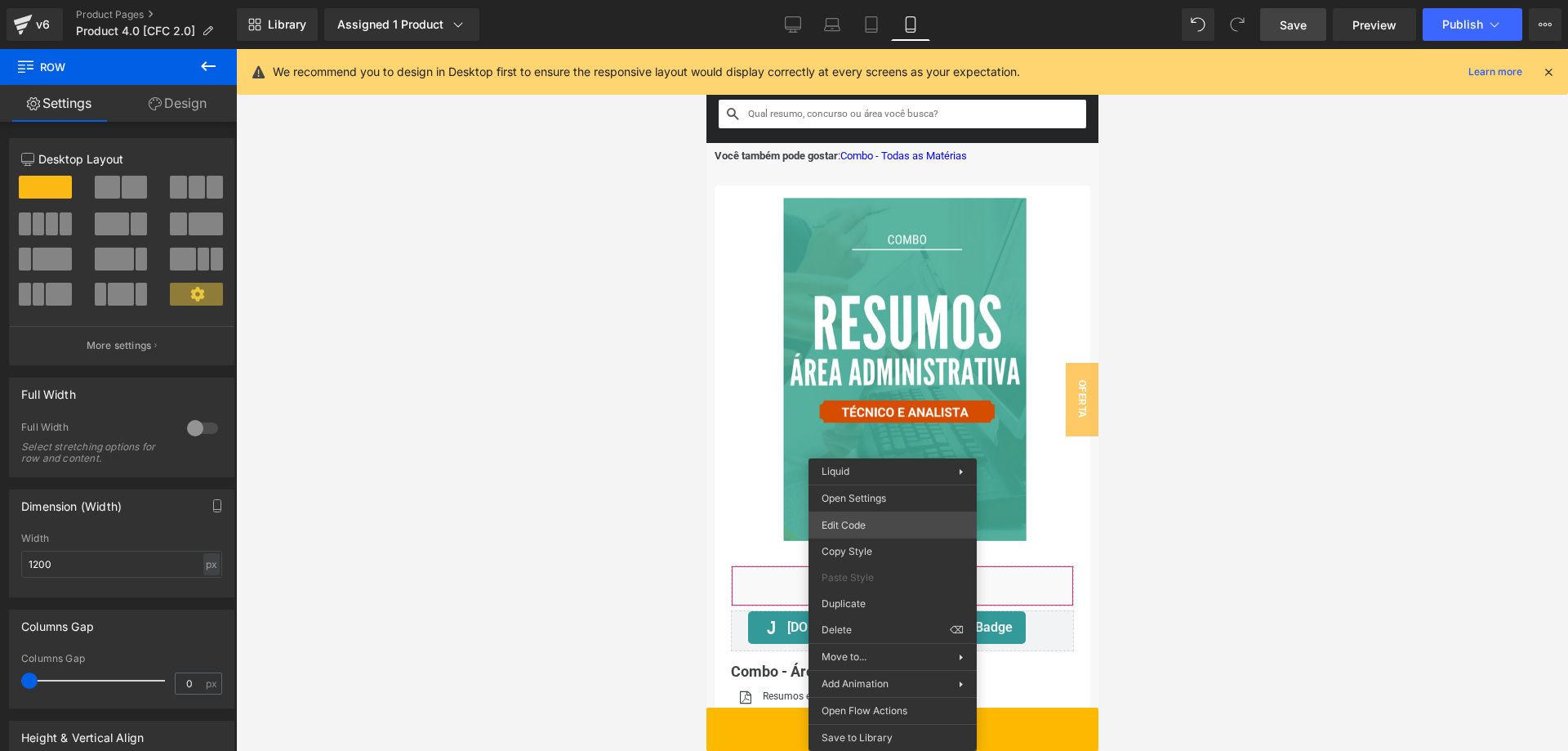
click at [843, 0] on div "Product You are previewing how the will restyle your page. You can not edit Ele…" at bounding box center [784, 0] width 1568 height 0
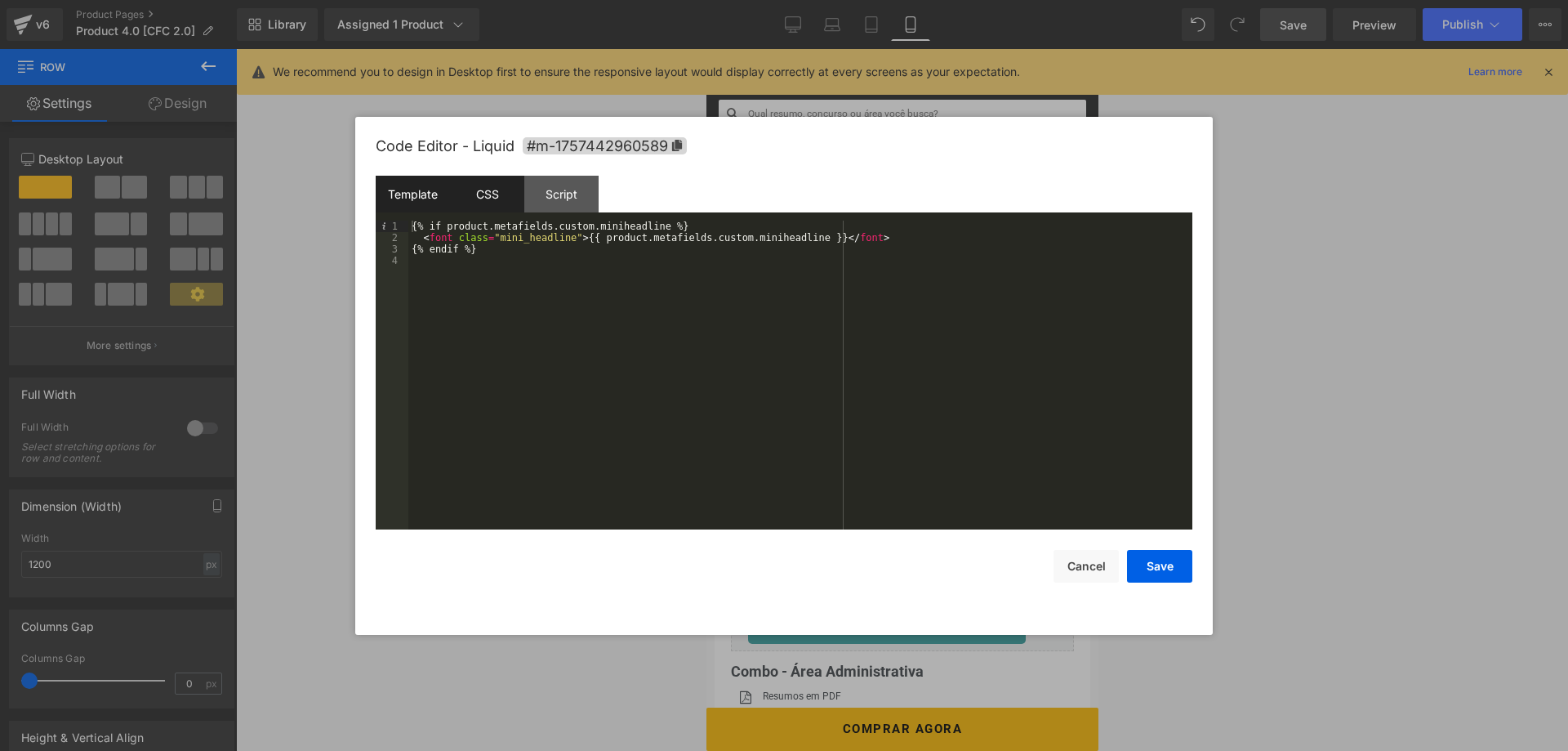
click at [479, 195] on div "CSS" at bounding box center [487, 194] width 74 height 37
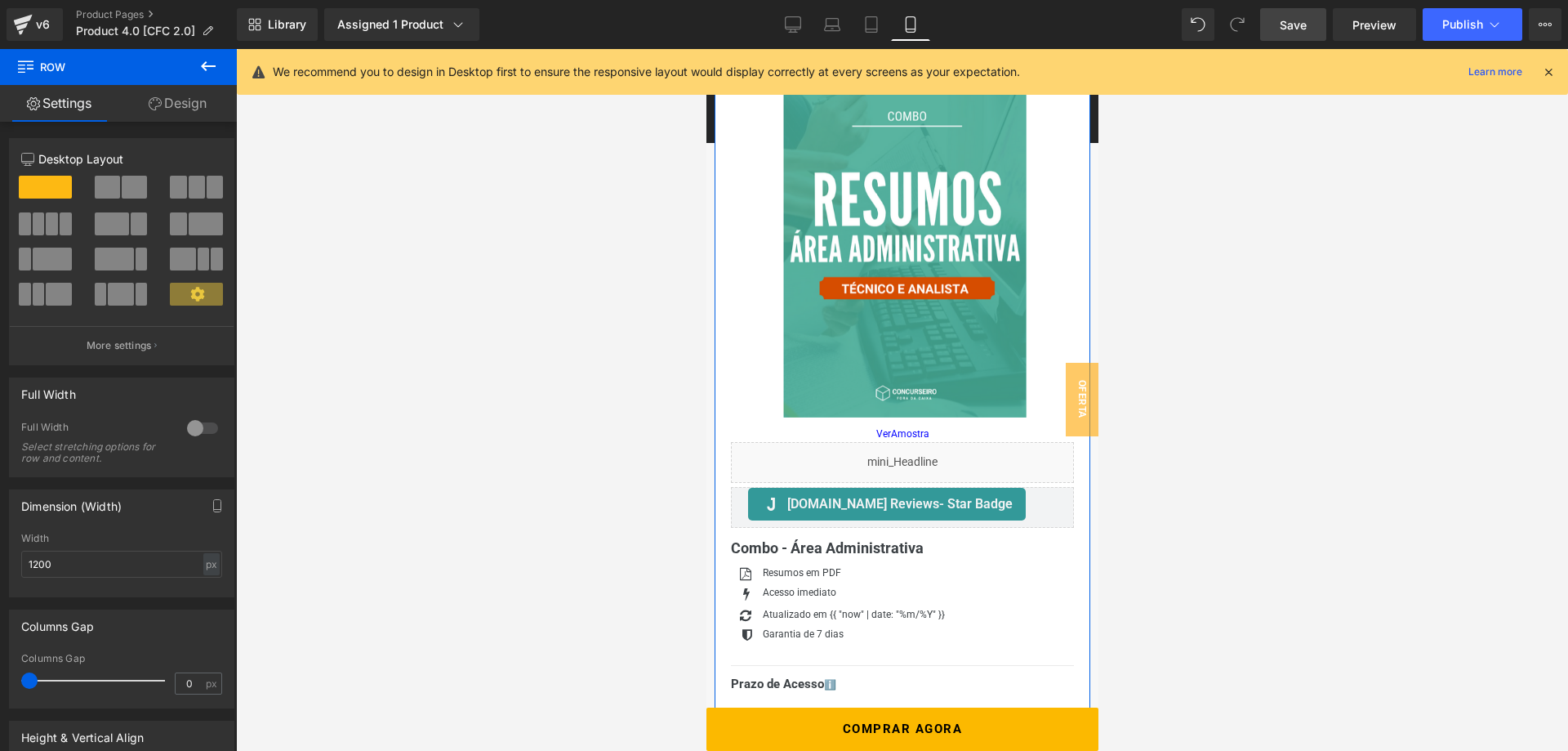
scroll to position [167, 0]
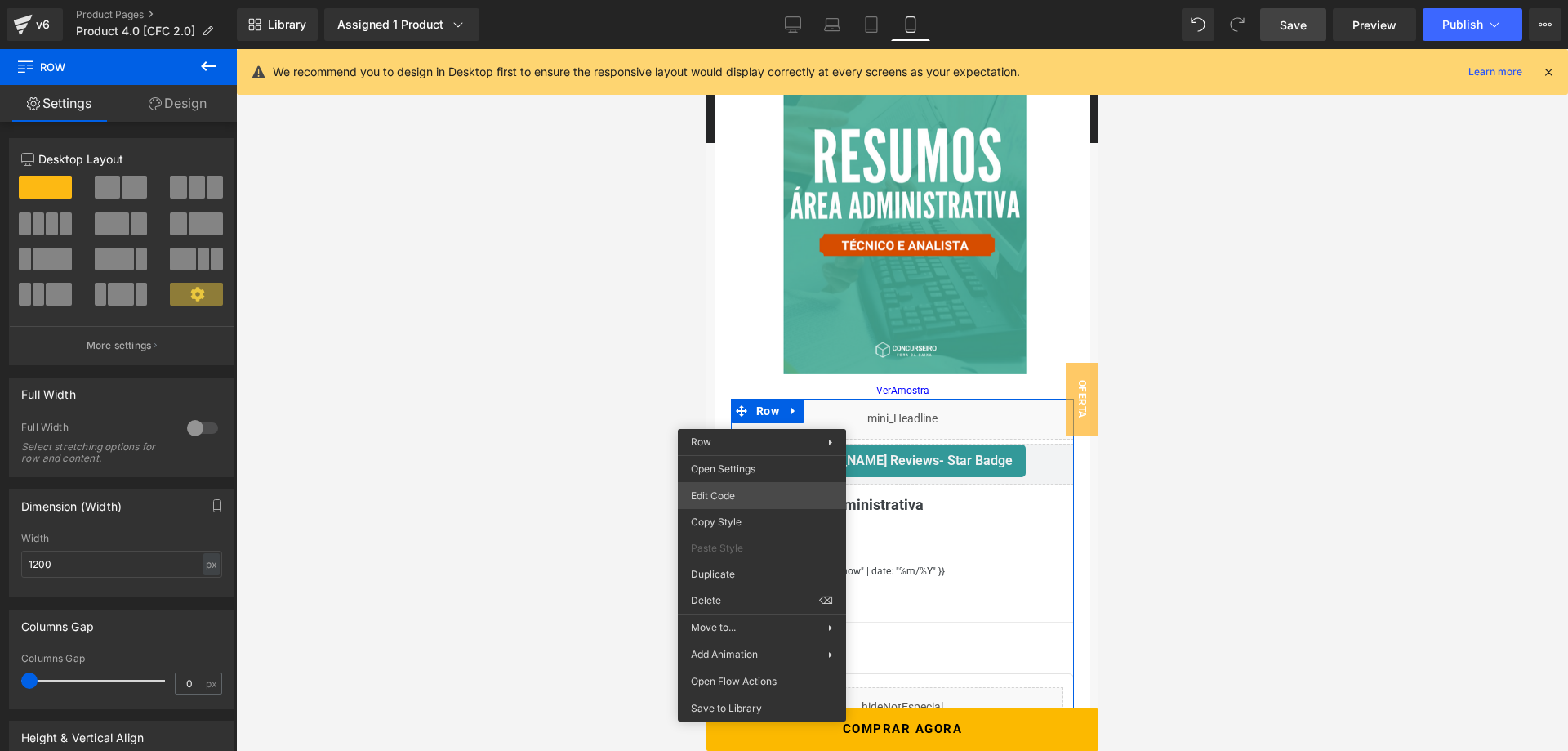
click at [758, 0] on div "Product You are previewing how the will restyle your page. You can not edit Ele…" at bounding box center [784, 0] width 1568 height 0
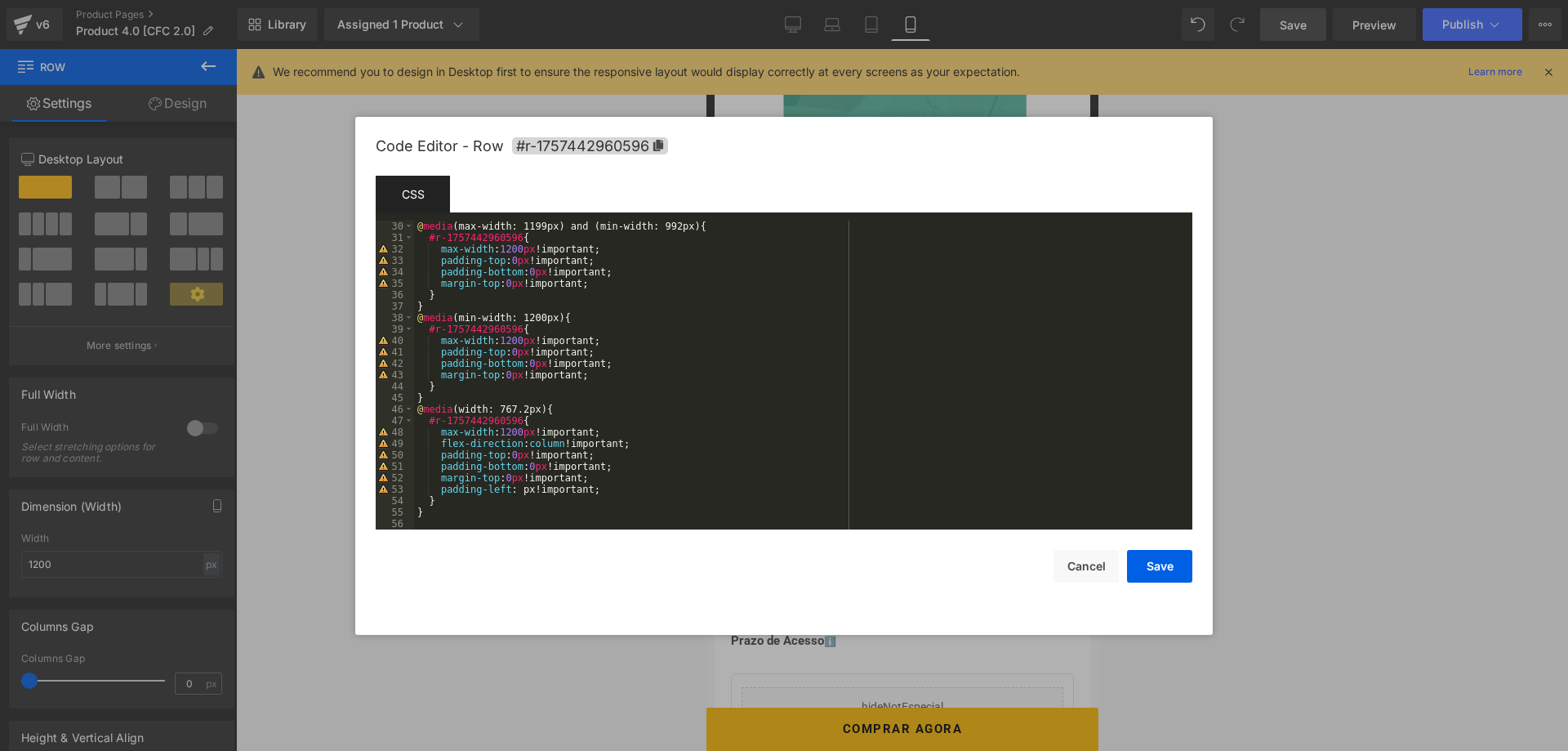
scroll to position [332, 0]
click at [468, 520] on div "@ media (max-width: 1199px) and (min-width: 992px) { #r-1757442960596 { max-wid…" at bounding box center [803, 386] width 779 height 332
paste textarea
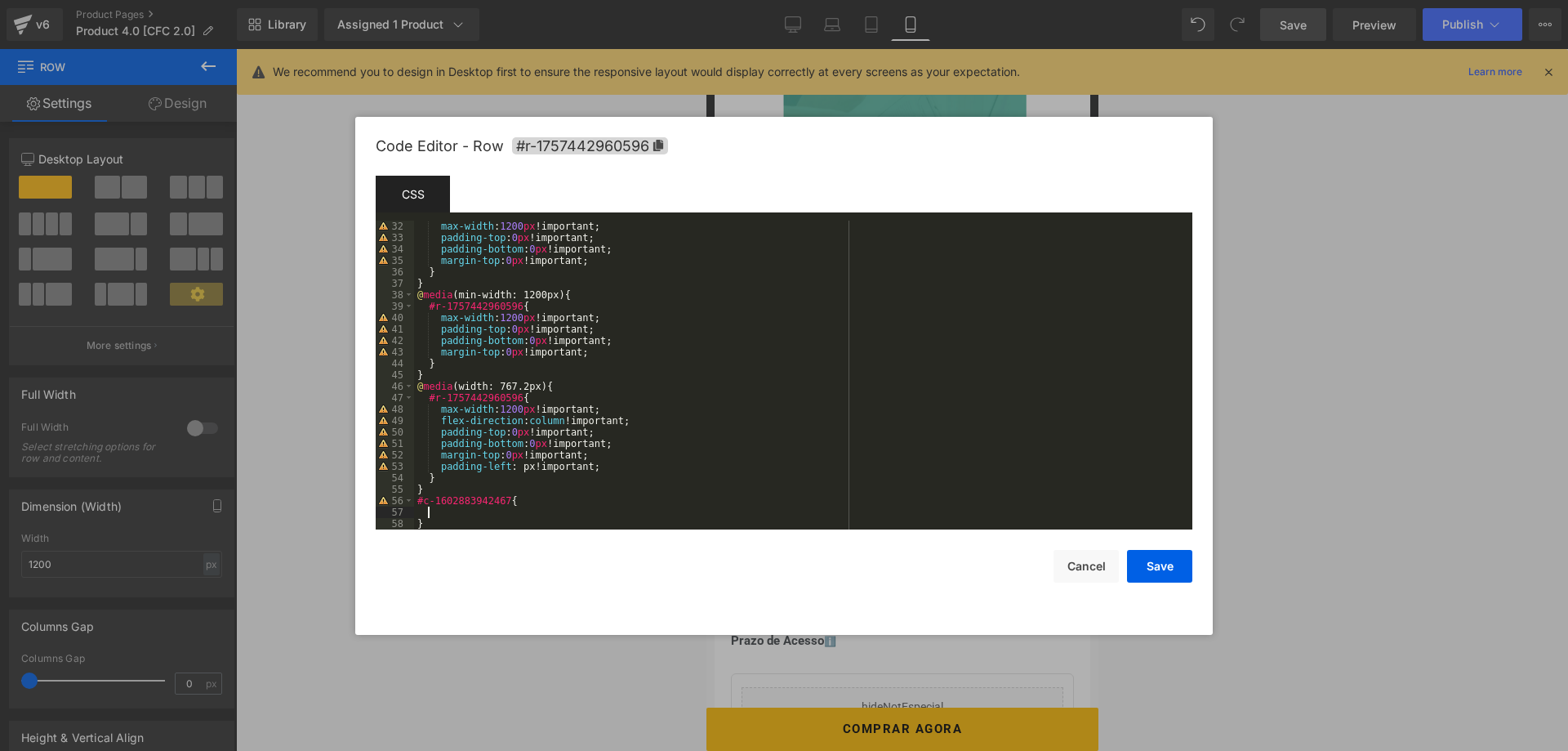
scroll to position [355, 0]
paste textarea
click at [518, 510] on div "max-width : 1200 px !important; padding-top : 0 px !important; padding-bottom :…" at bounding box center [803, 386] width 779 height 332
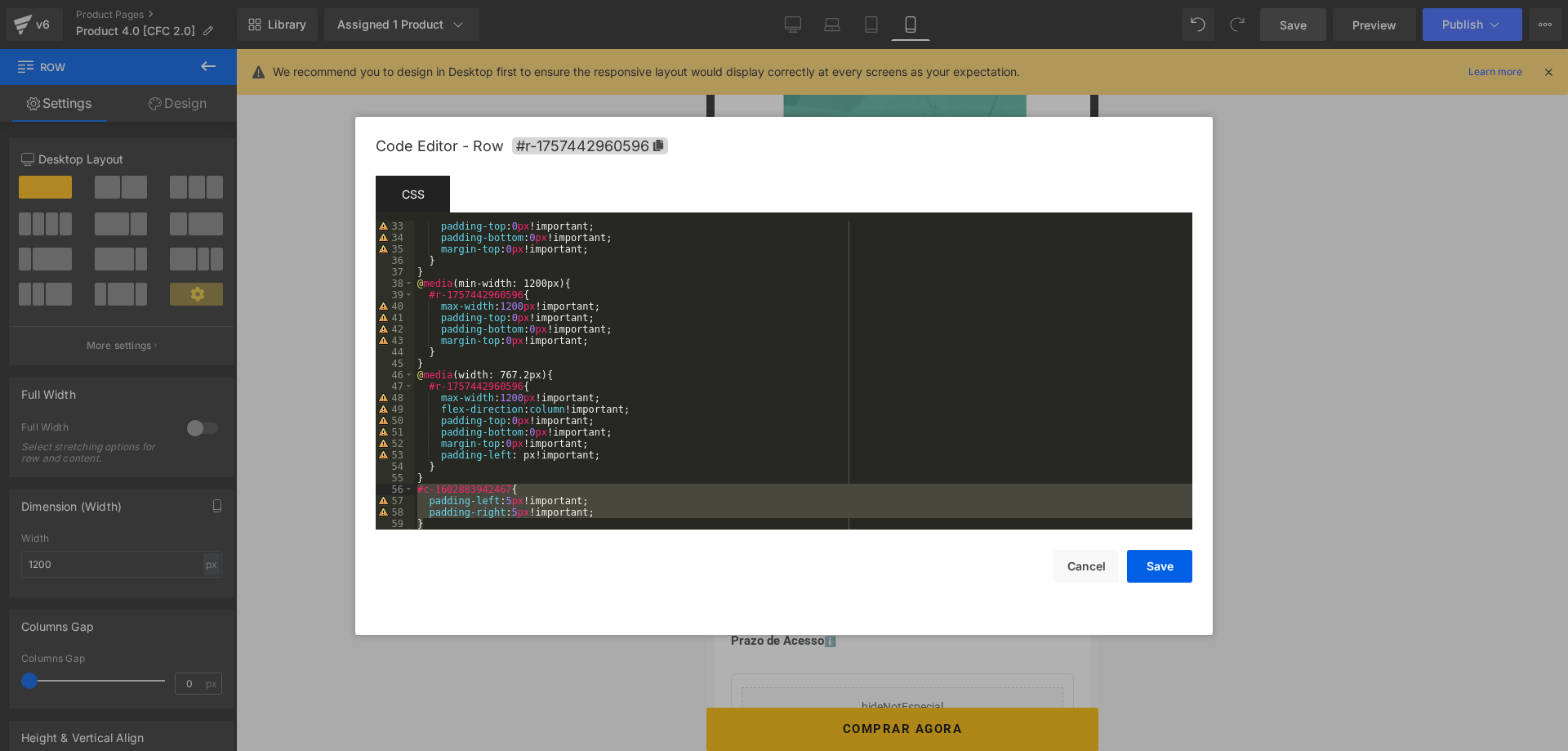
drag, startPoint x: 424, startPoint y: 521, endPoint x: 415, endPoint y: 492, distance: 30.4
click at [415, 492] on div "padding-top : 0 px !important; padding-bottom : 0 px !important; margin-top : 0…" at bounding box center [803, 386] width 779 height 332
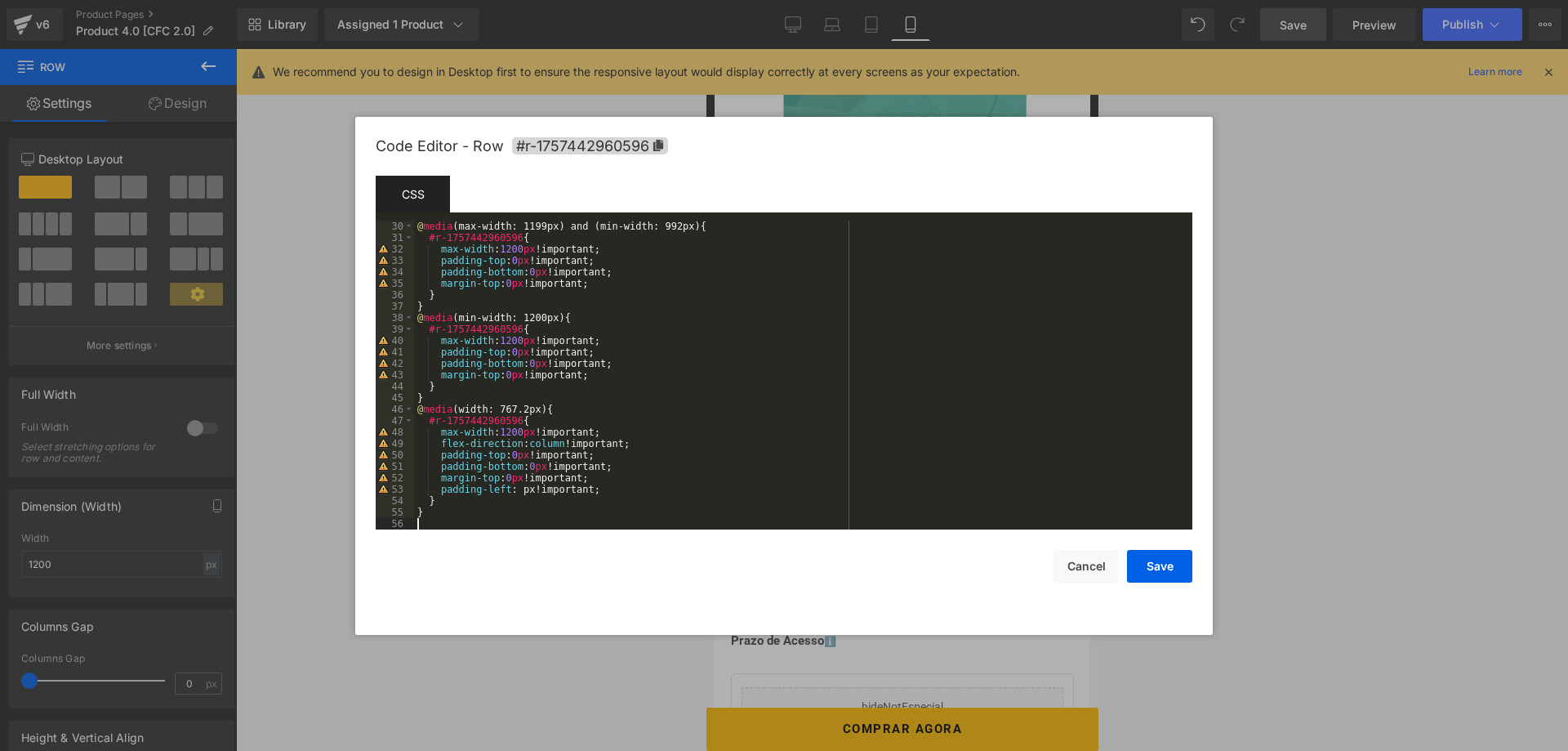
click at [440, 467] on div "@ media (max-width: 1199px) and (min-width: 992px) { #r-1757442960596 { max-wid…" at bounding box center [803, 386] width 779 height 332
click at [442, 499] on div "@ media (max-width: 1199px) and (min-width: 992px) { #r-1757442960596 { max-wid…" at bounding box center [803, 386] width 779 height 332
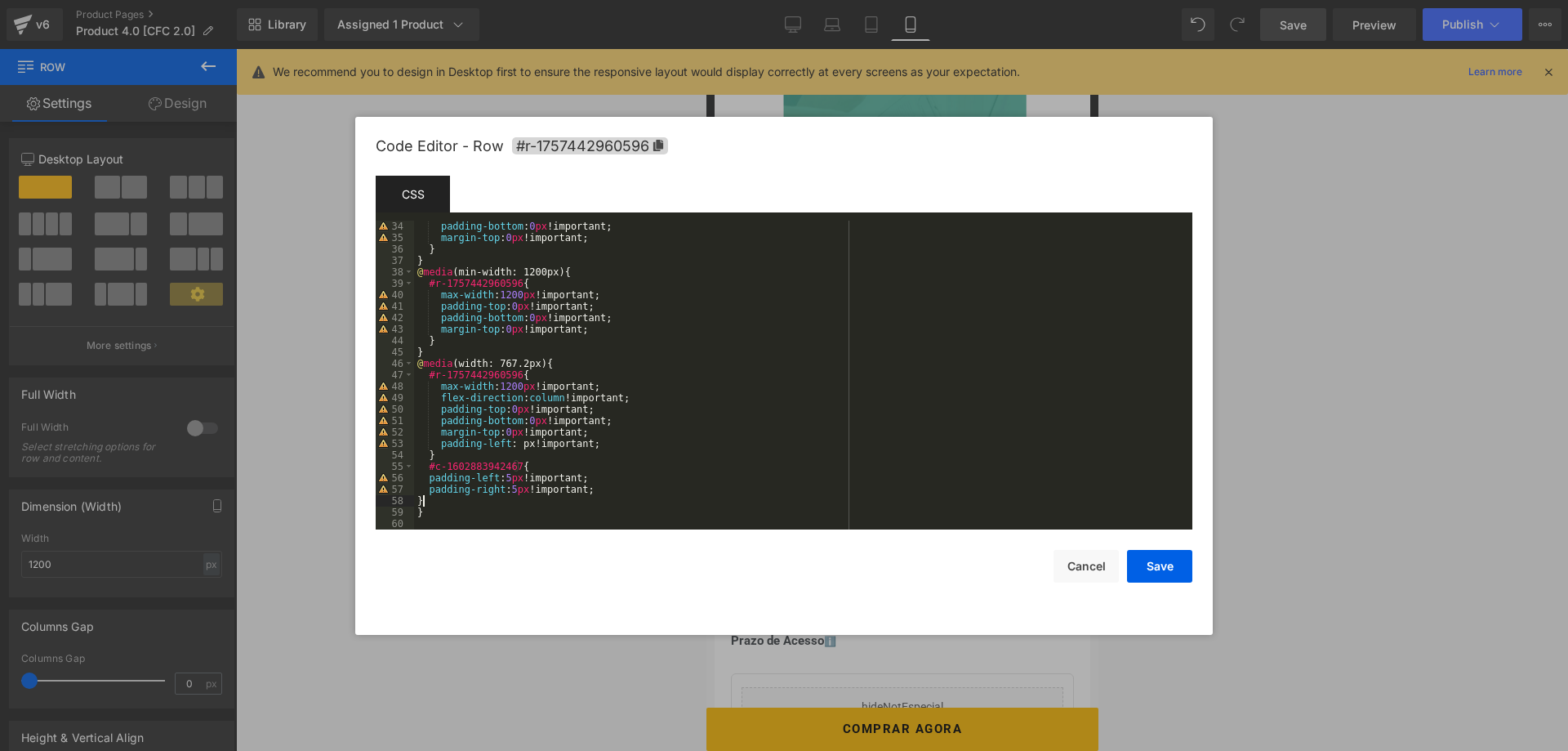
scroll to position [377, 0]
drag, startPoint x: 590, startPoint y: 488, endPoint x: 426, endPoint y: 479, distance: 164.2
click at [426, 479] on div "padding-bottom : 0 px !important; margin-top : 0 px !important; } } @ media (mi…" at bounding box center [803, 386] width 779 height 332
click at [419, 498] on div "padding-bottom : 0 px !important; margin-top : 0 px !important; } } @ media (mi…" at bounding box center [803, 386] width 779 height 332
click at [536, 514] on div "padding-bottom : 0 px !important; margin-top : 0 px !important; } } @ media (mi…" at bounding box center [803, 386] width 779 height 332
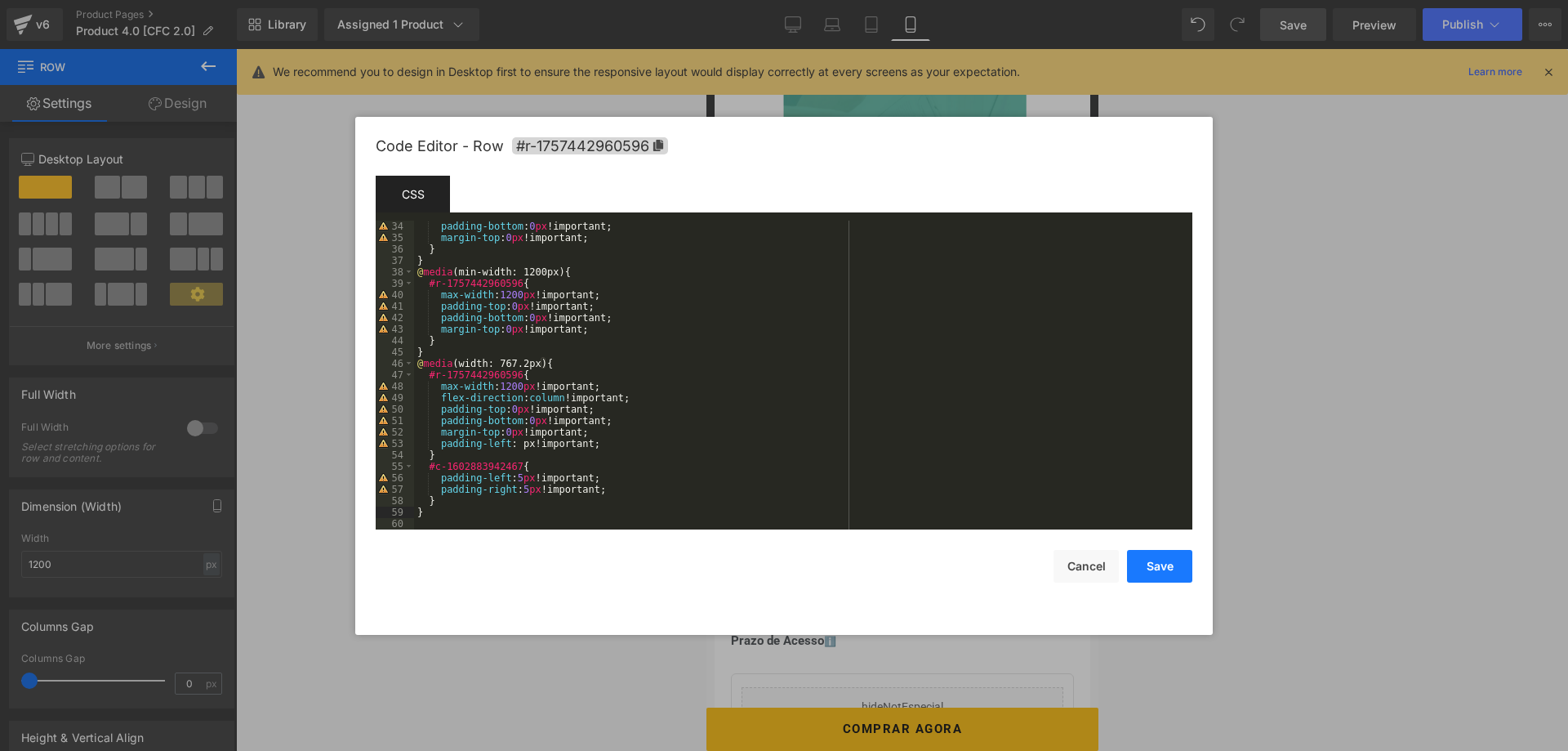
click at [1137, 565] on button "Save" at bounding box center [1159, 565] width 65 height 32
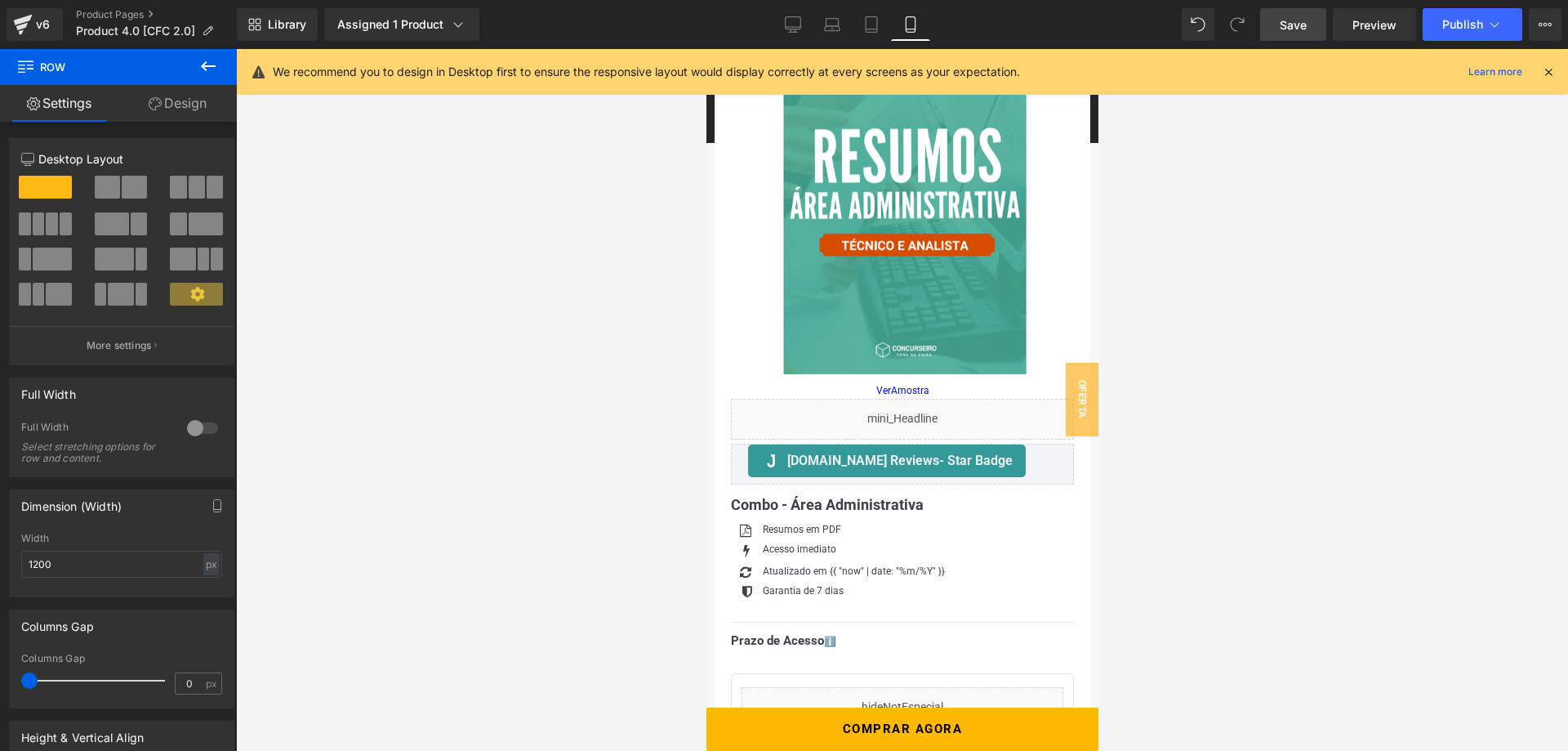
click at [1294, 26] on span "Save" at bounding box center [1293, 24] width 27 height 17
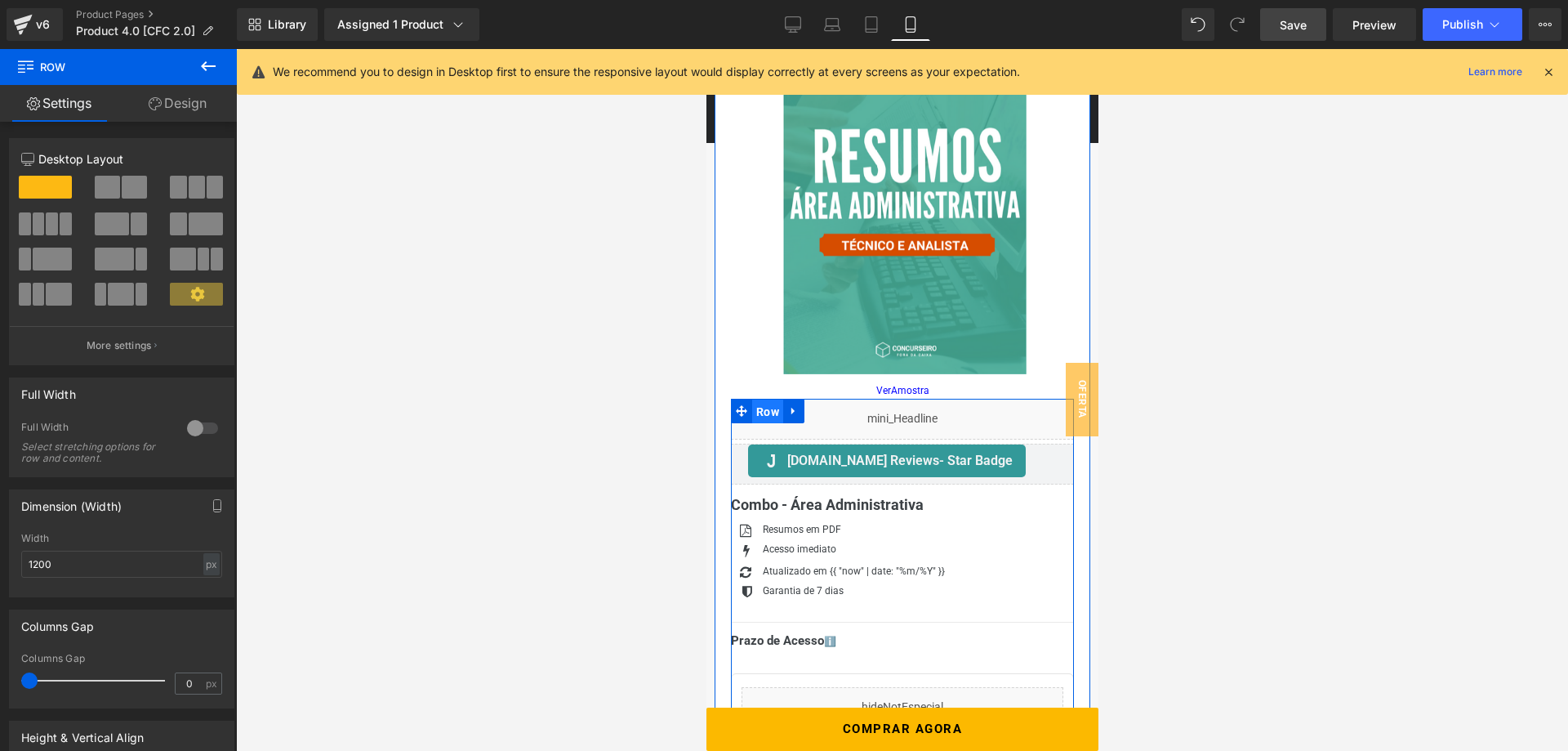
click at [779, 409] on span "Row" at bounding box center [766, 411] width 31 height 24
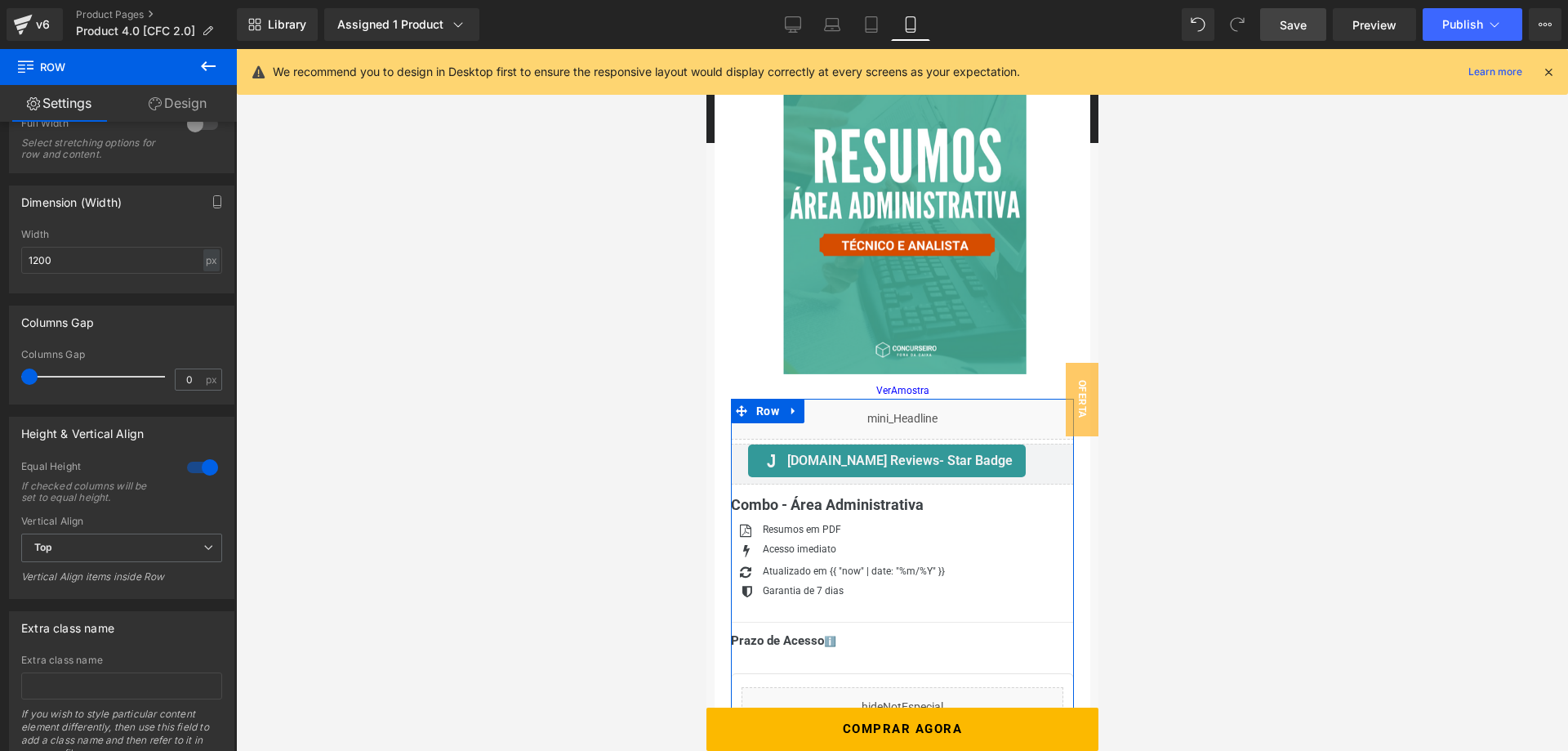
scroll to position [274, 0]
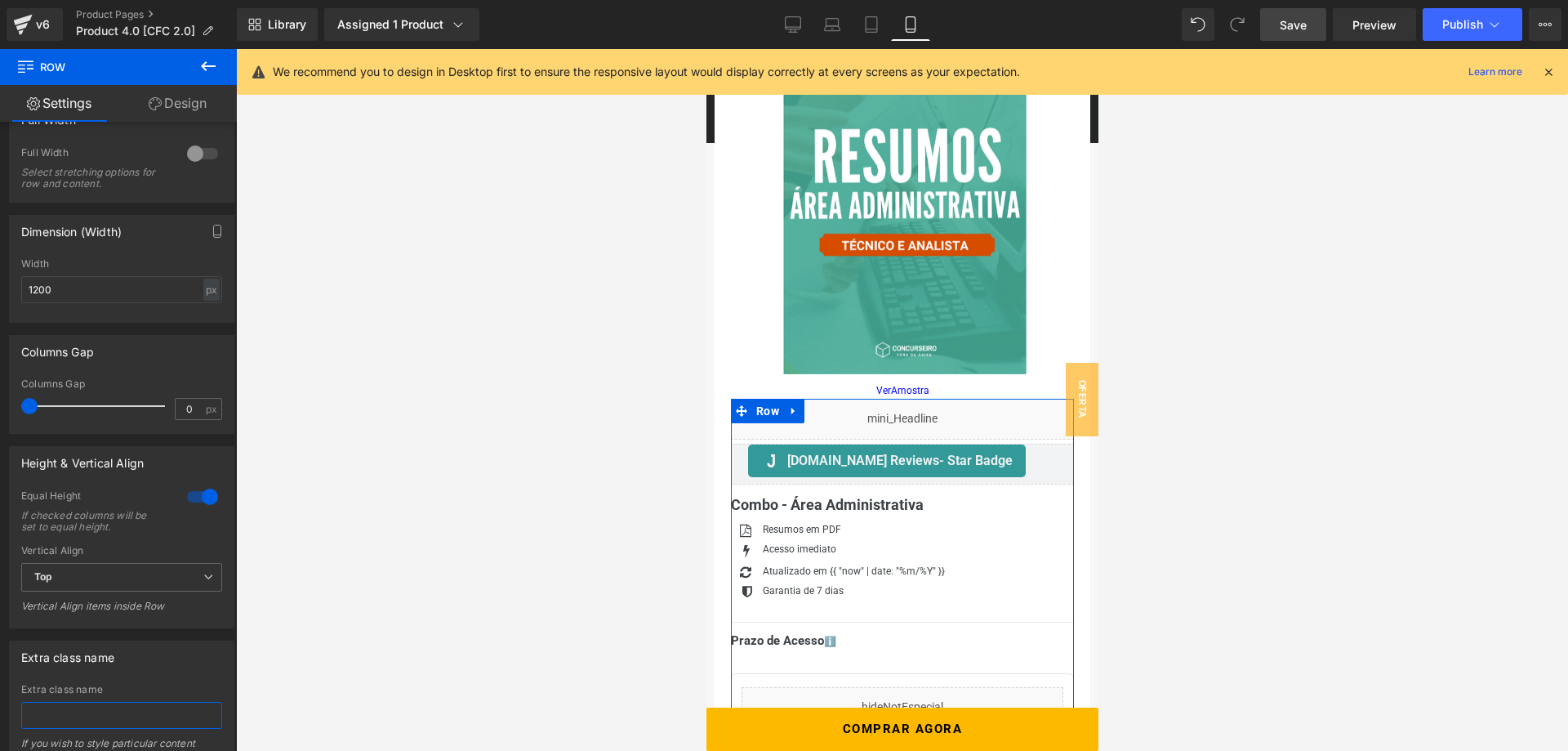
click at [138, 712] on input "text" at bounding box center [122, 715] width 201 height 27
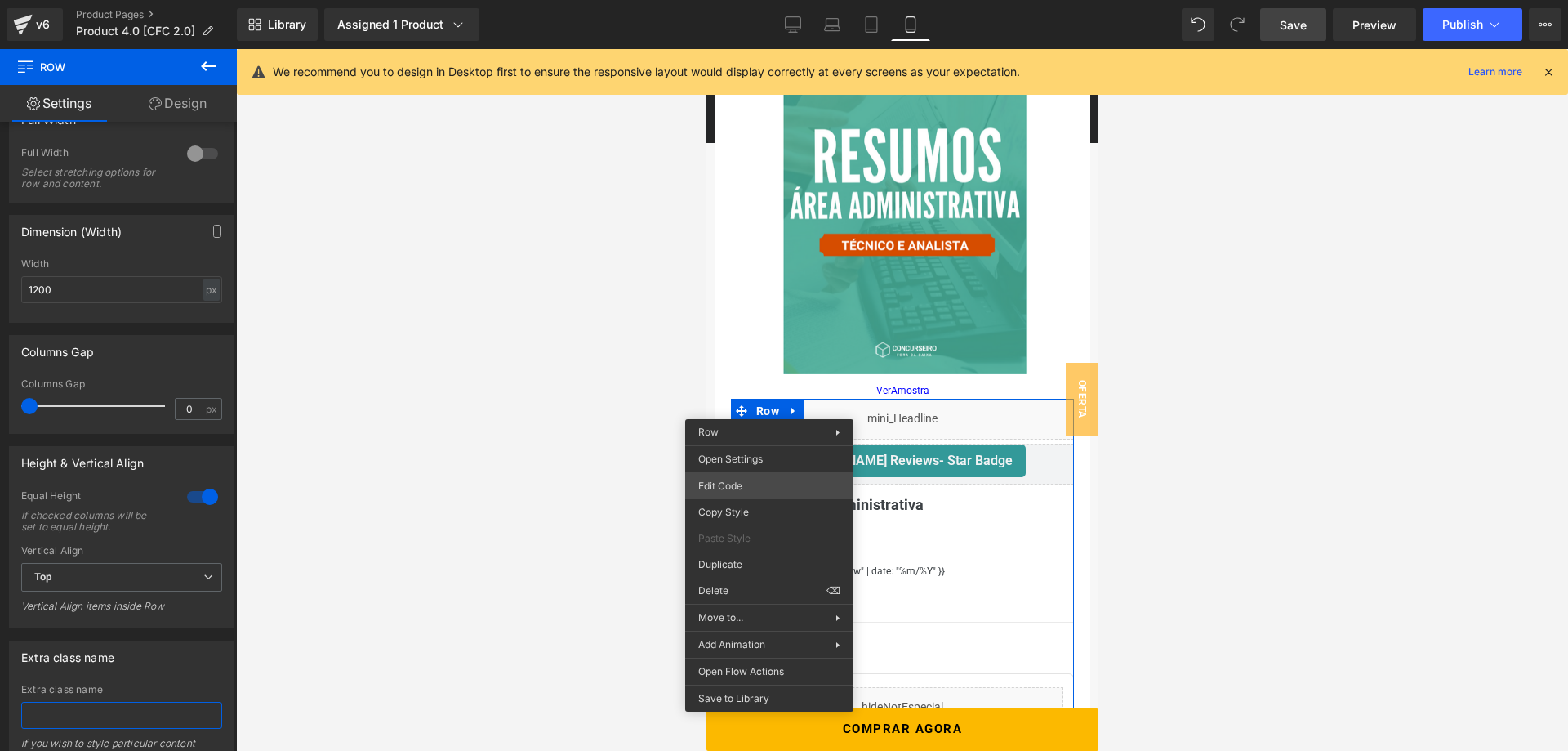
click at [744, 0] on div "Row You are previewing how the will restyle your page. You can not edit Element…" at bounding box center [784, 0] width 1568 height 0
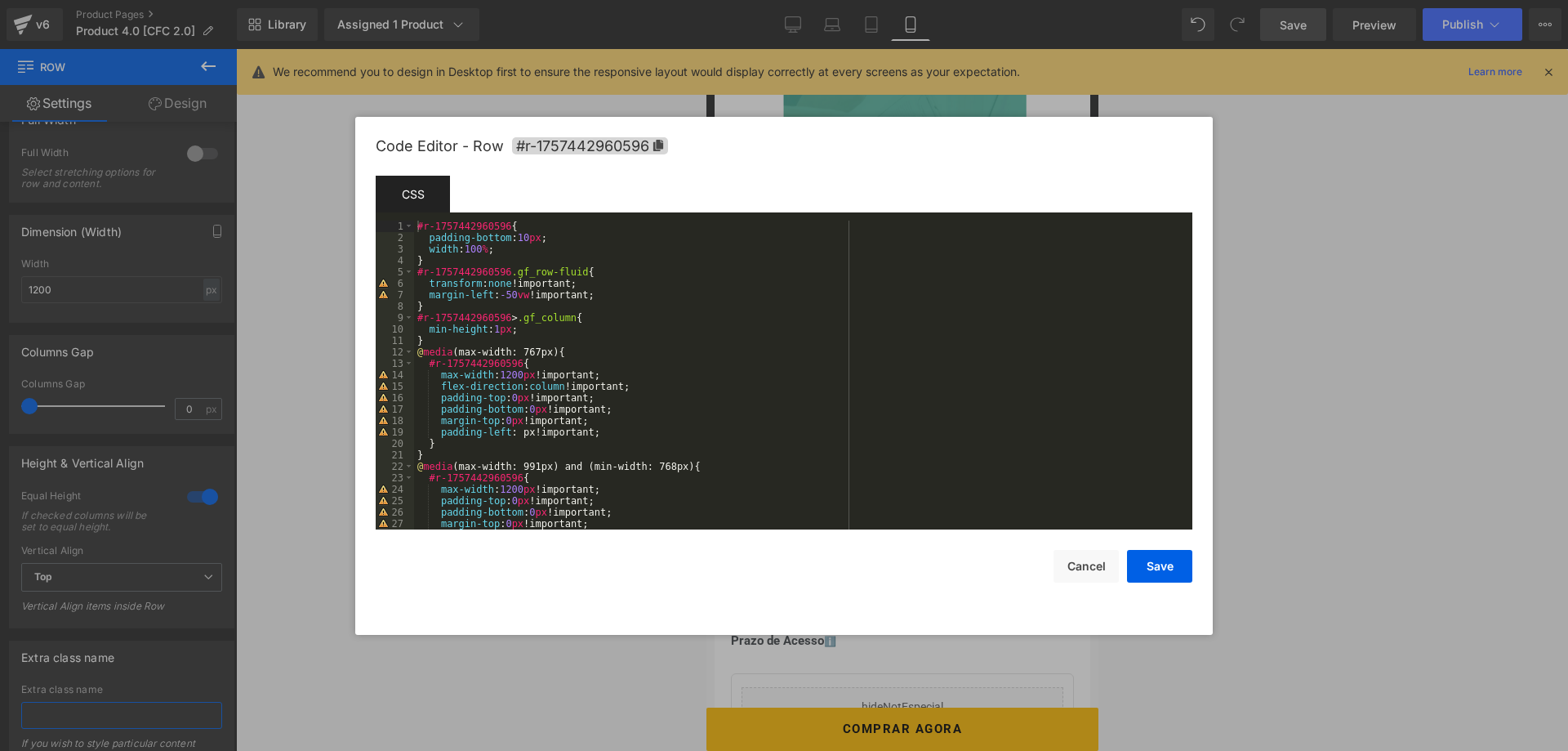
scroll to position [377, 0]
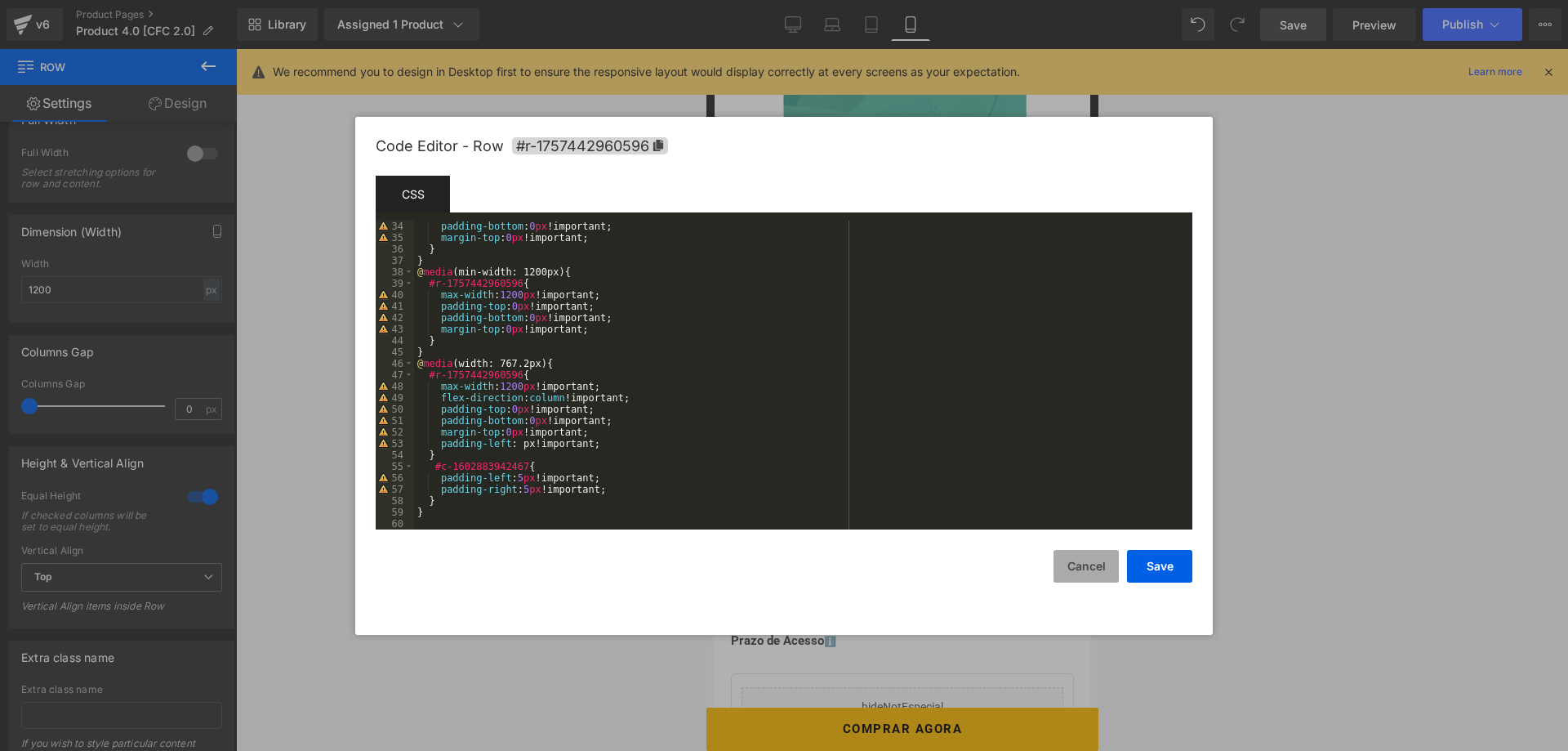
click at [1081, 570] on button "Cancel" at bounding box center [1086, 565] width 65 height 32
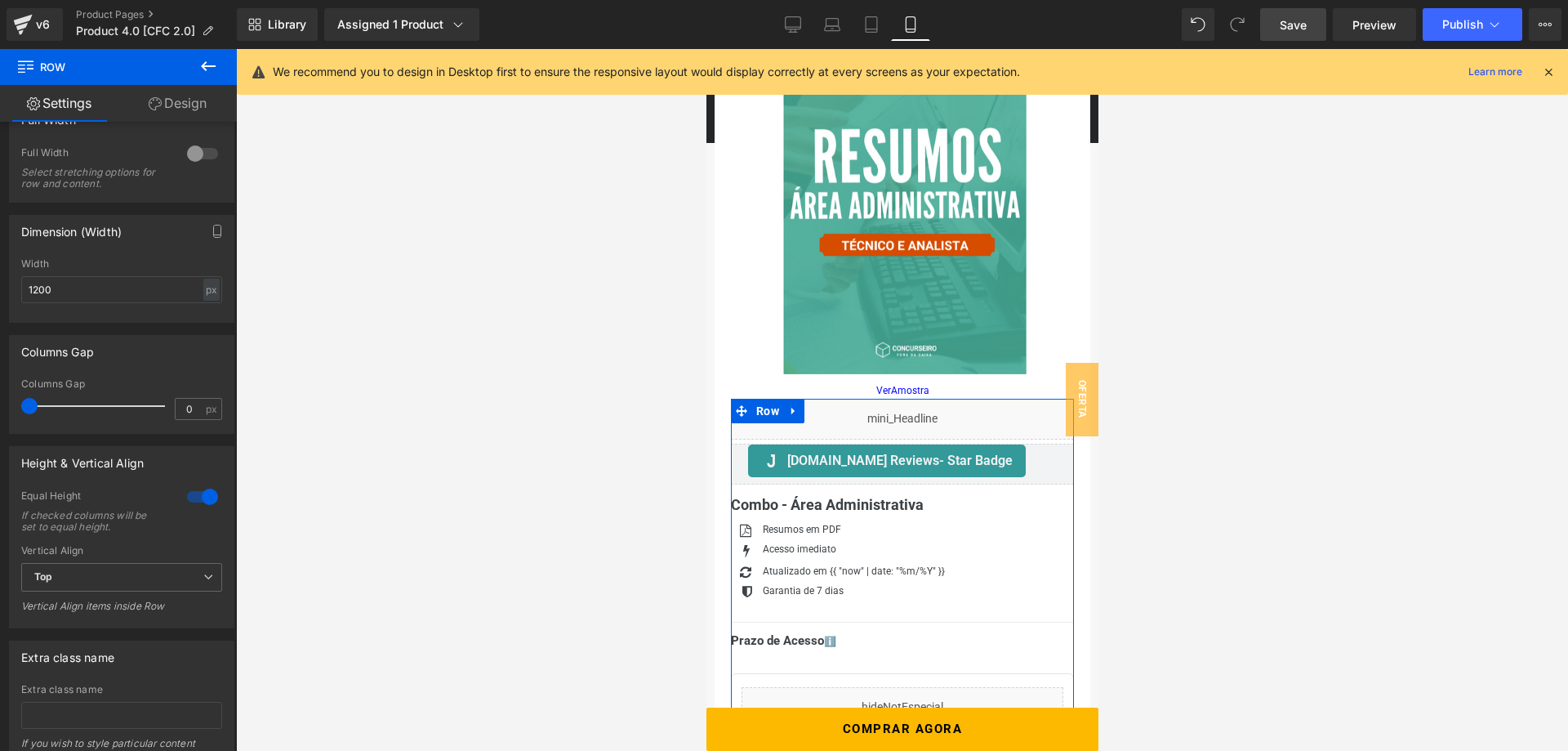
drag, startPoint x: 32, startPoint y: 408, endPoint x: -6, endPoint y: 410, distance: 38.1
click at [211, 229] on icon "button" at bounding box center [217, 231] width 13 height 13
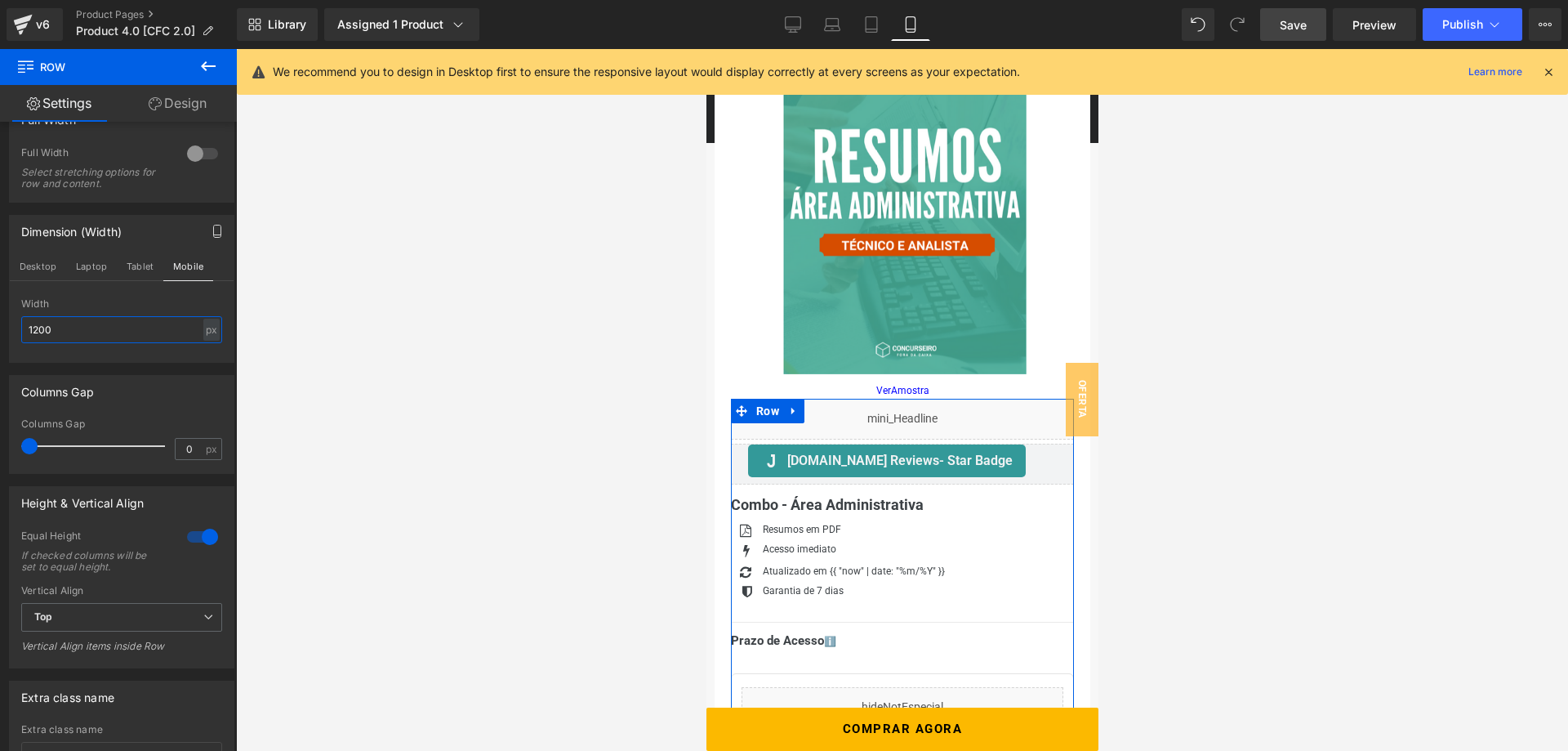
click at [139, 324] on input "1200" at bounding box center [122, 330] width 201 height 27
click at [140, 324] on input "1200" at bounding box center [122, 330] width 201 height 27
click at [137, 302] on div "Width" at bounding box center [122, 304] width 201 height 12
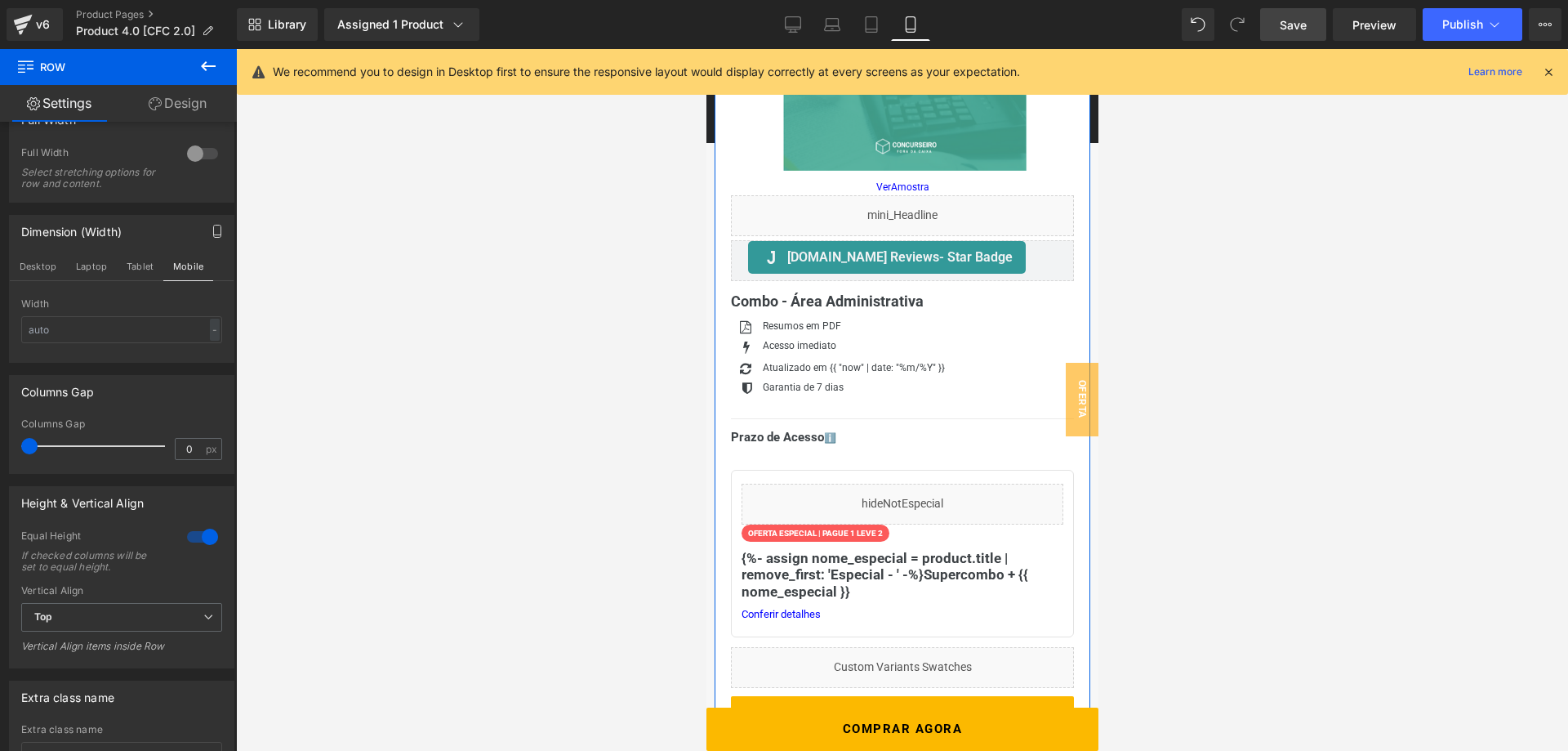
scroll to position [500, 0]
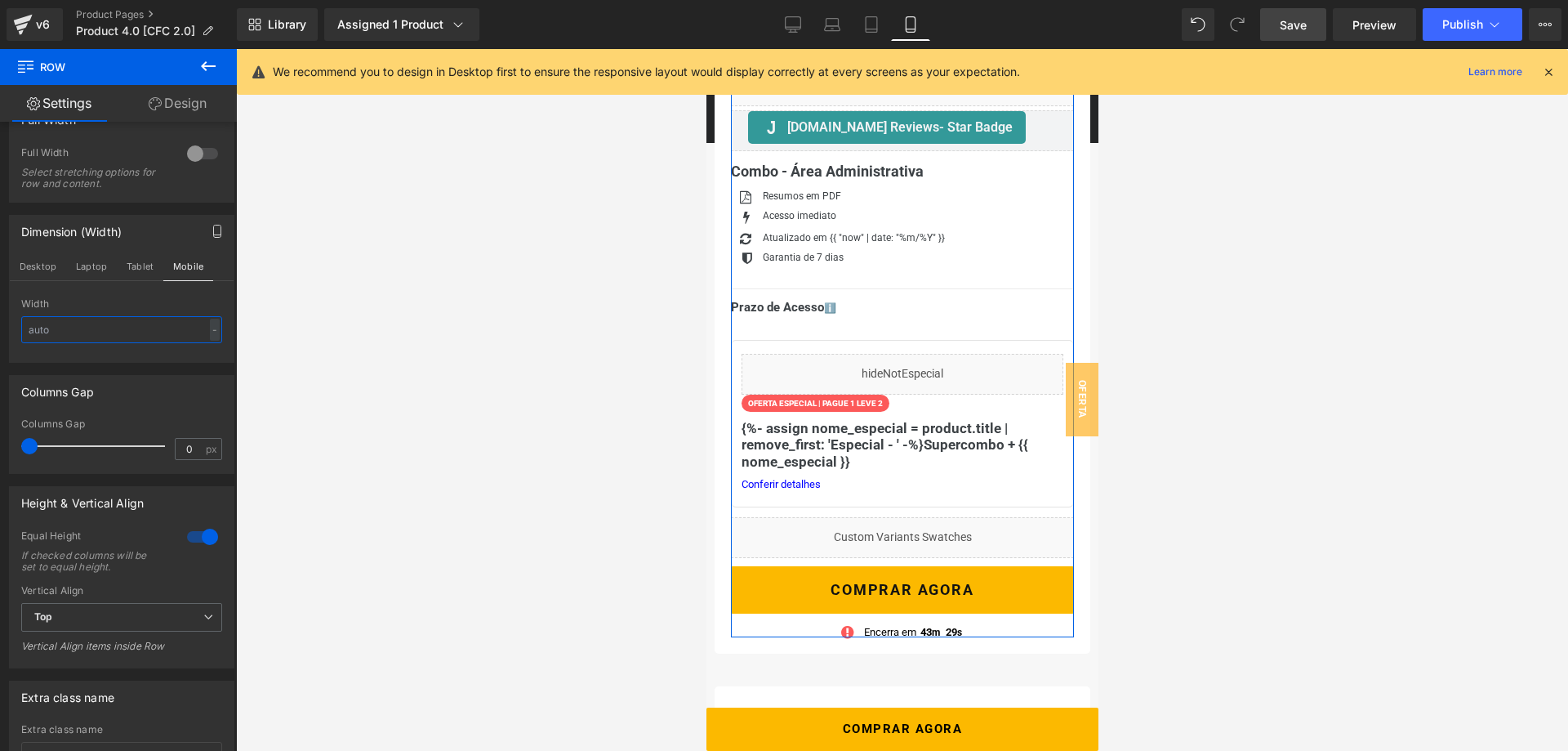
click at [115, 326] on input "text" at bounding box center [122, 330] width 201 height 27
type input "2"
type input "1200"
click at [122, 298] on div "Dimension (Width) Desktop Laptop Tablet Mobile 1200px Width 1200 px % px" at bounding box center [122, 289] width 226 height 148
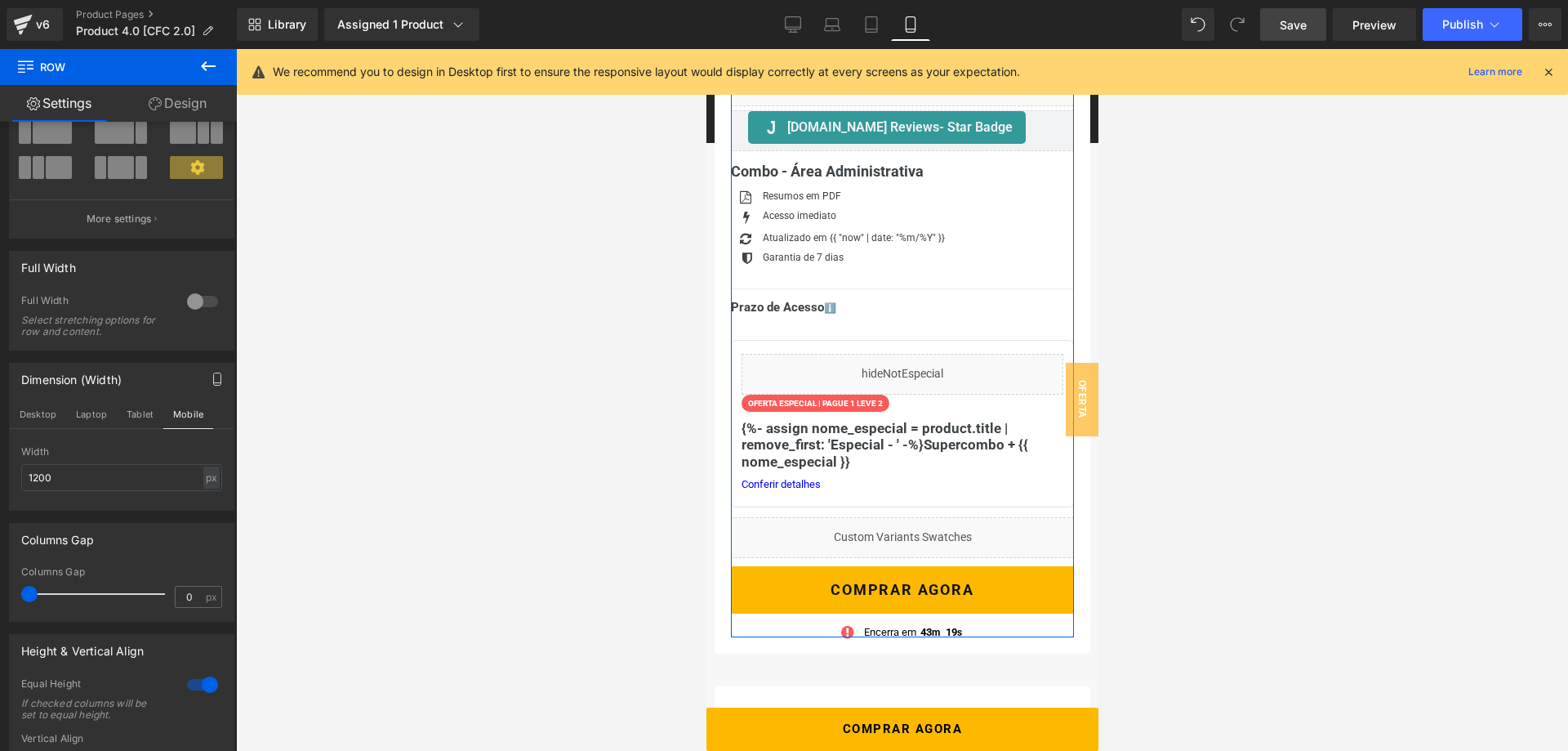
scroll to position [108, 0]
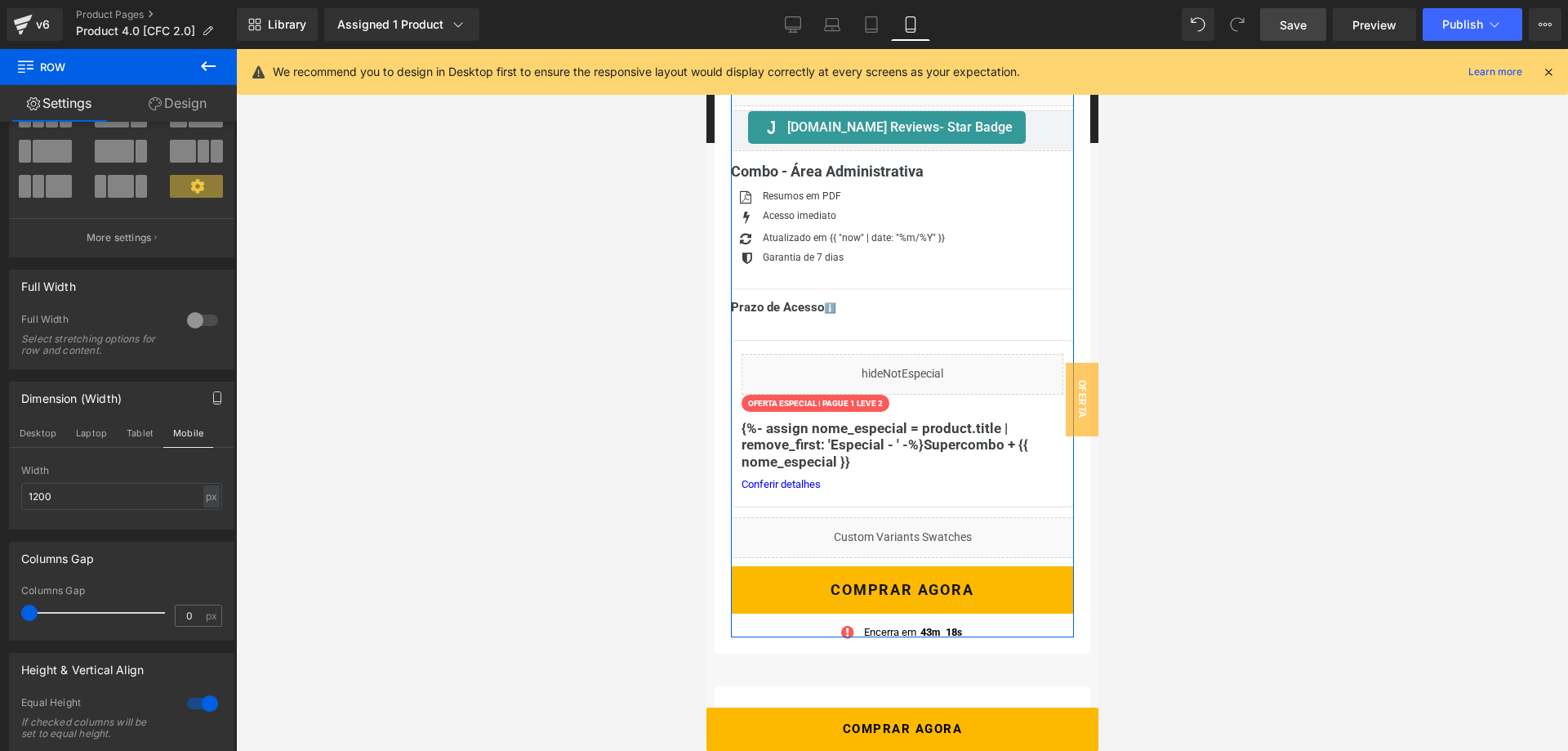
click at [194, 320] on div at bounding box center [202, 320] width 39 height 26
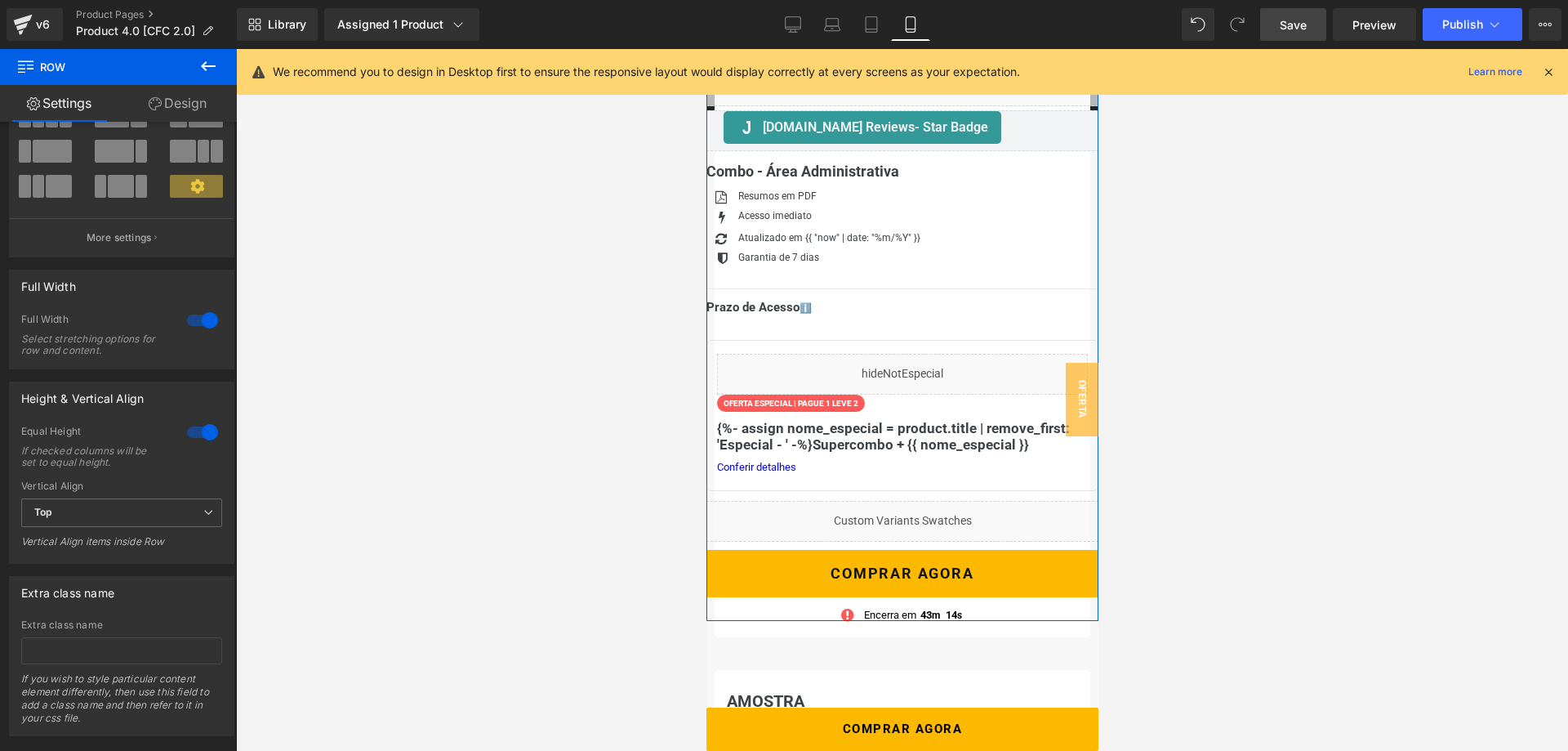
click at [202, 326] on div at bounding box center [202, 320] width 39 height 26
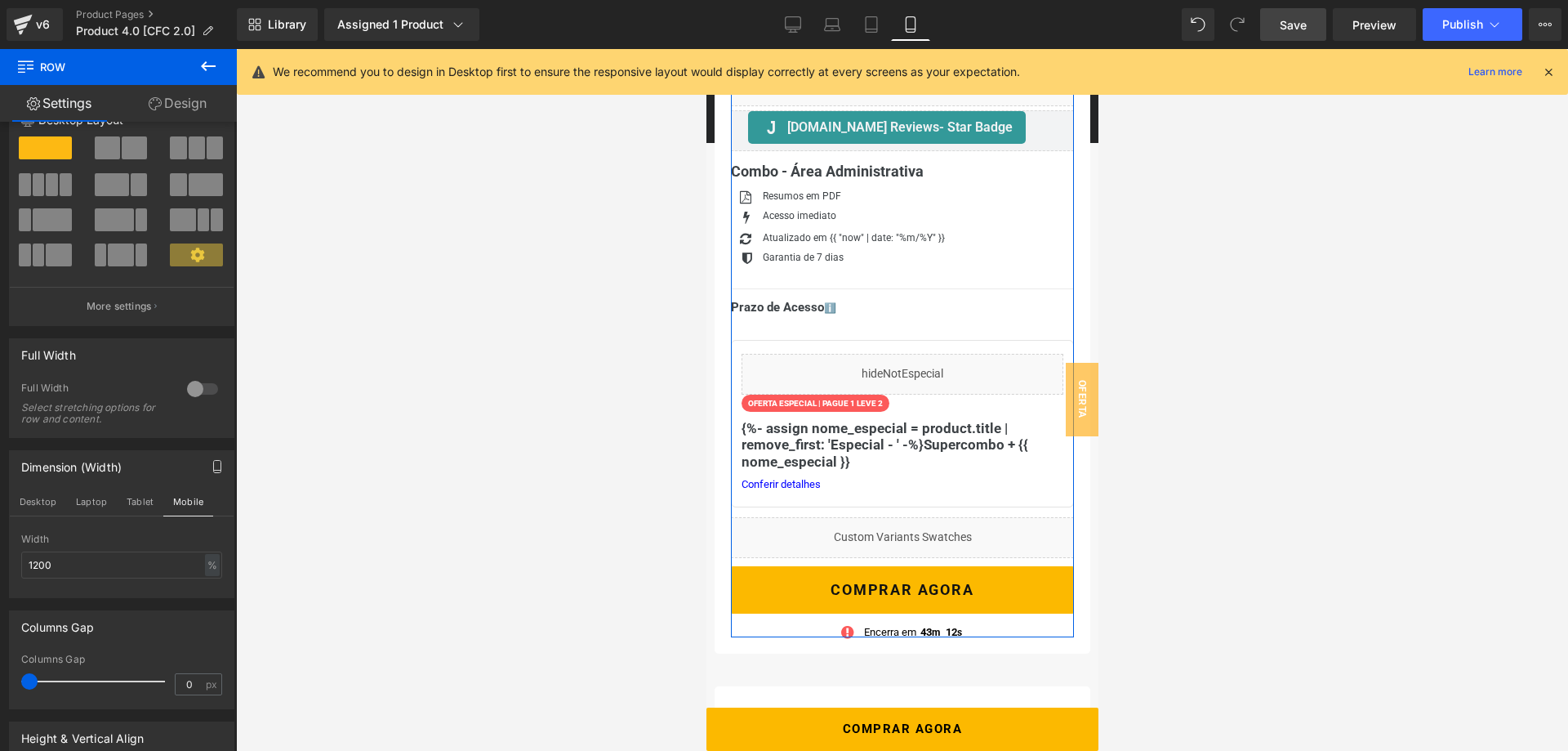
scroll to position [0, 0]
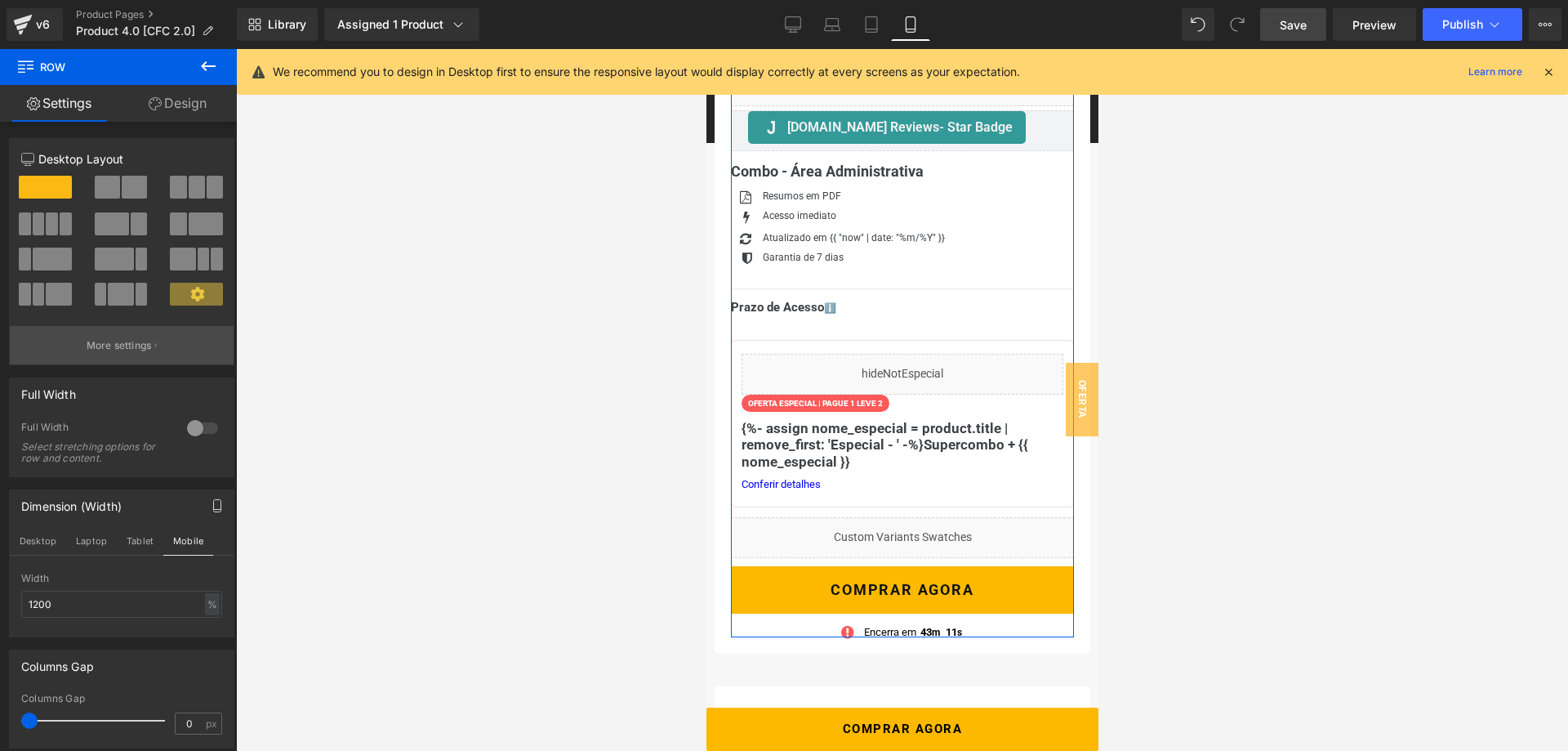
click at [135, 341] on p "More settings" at bounding box center [119, 345] width 65 height 14
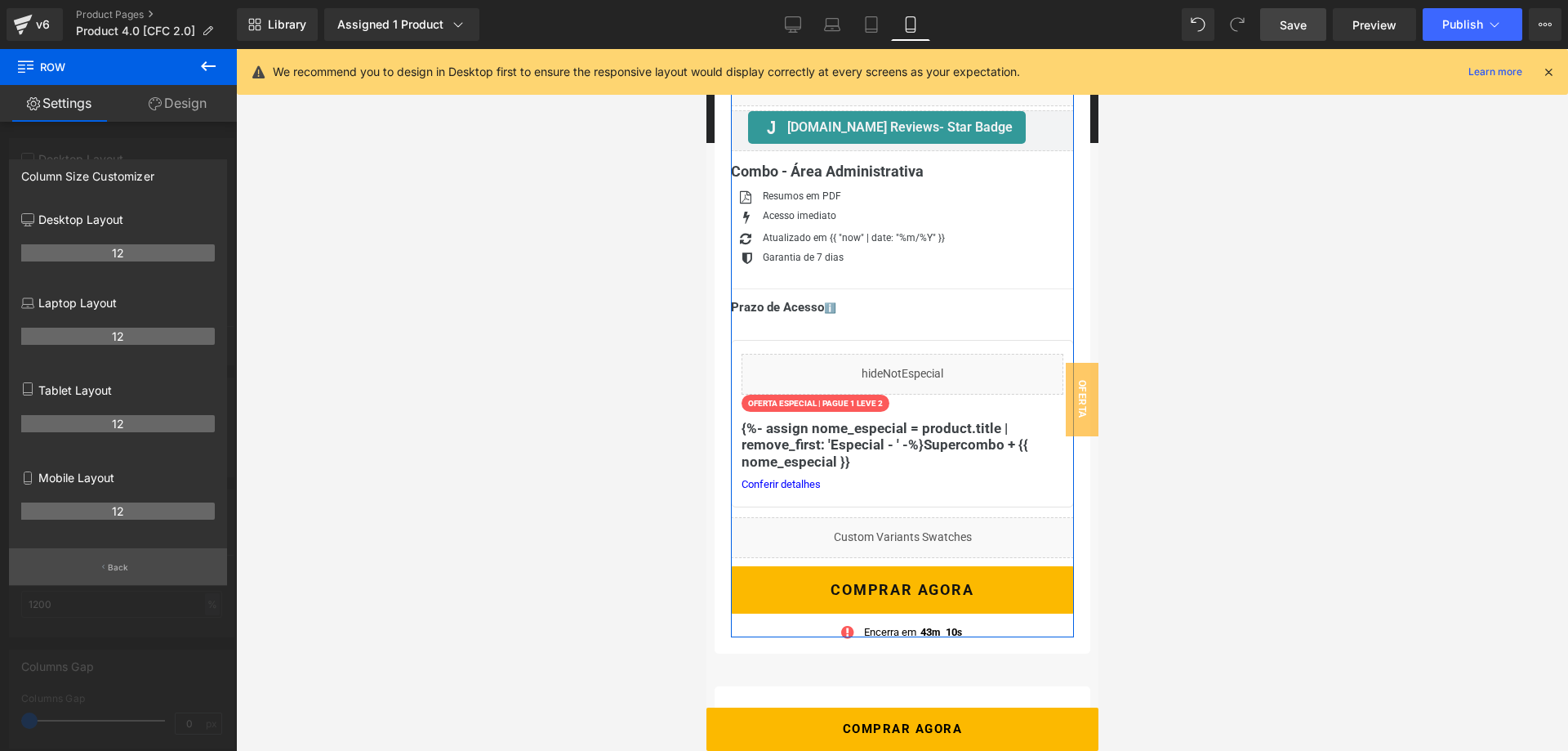
click at [128, 565] on button "Back" at bounding box center [117, 566] width 218 height 37
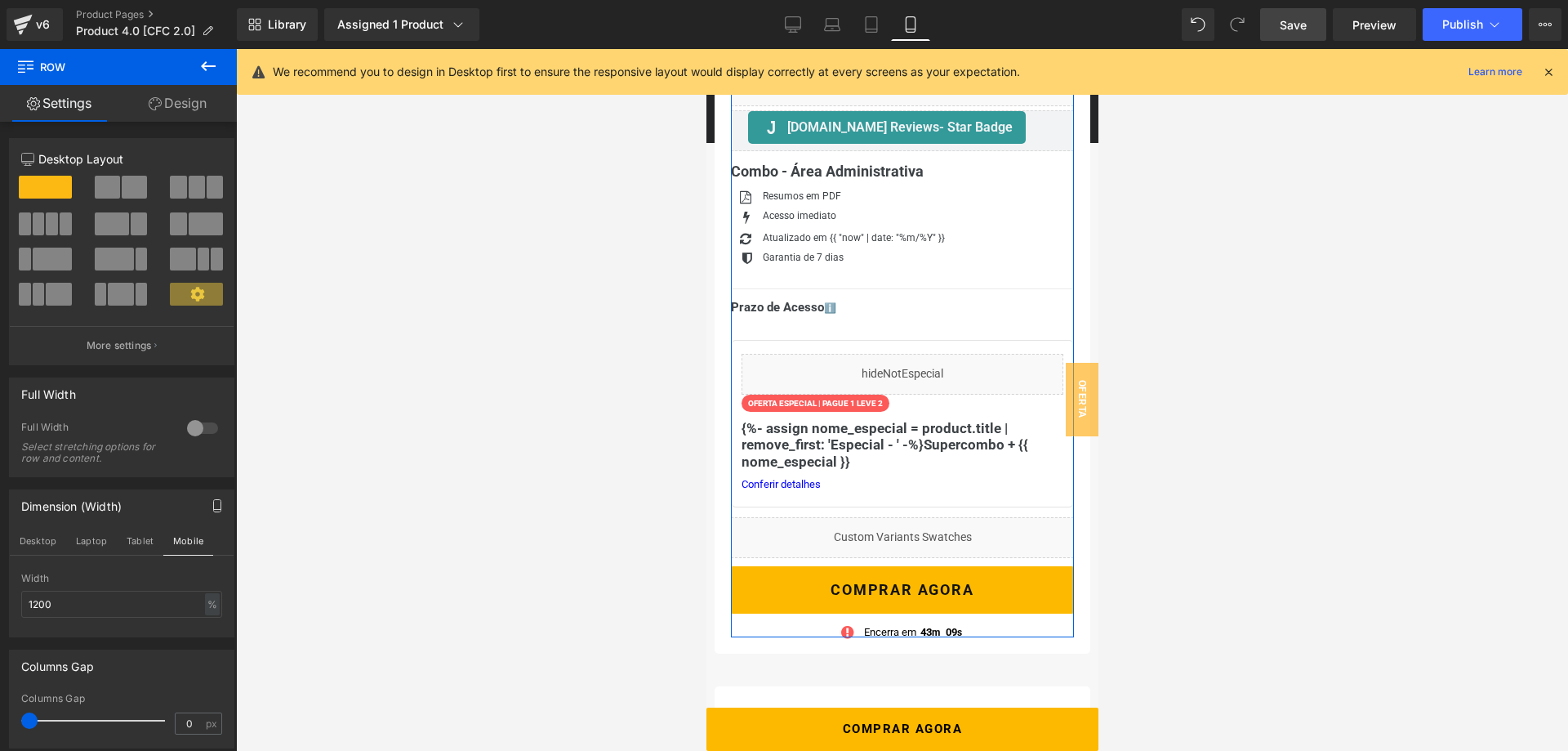
click at [185, 108] on link "Design" at bounding box center [177, 103] width 118 height 37
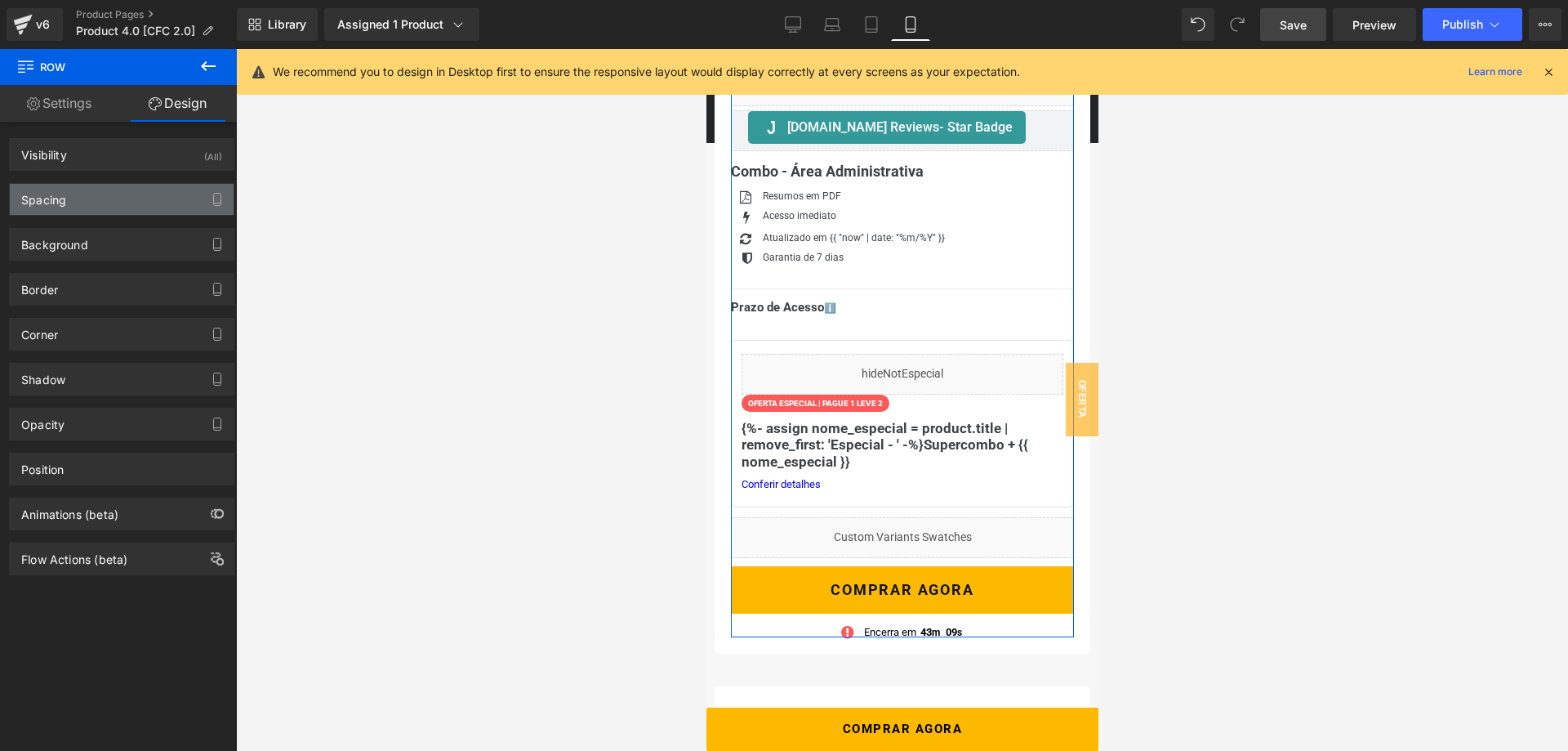
click at [118, 196] on div "Spacing" at bounding box center [122, 199] width 224 height 31
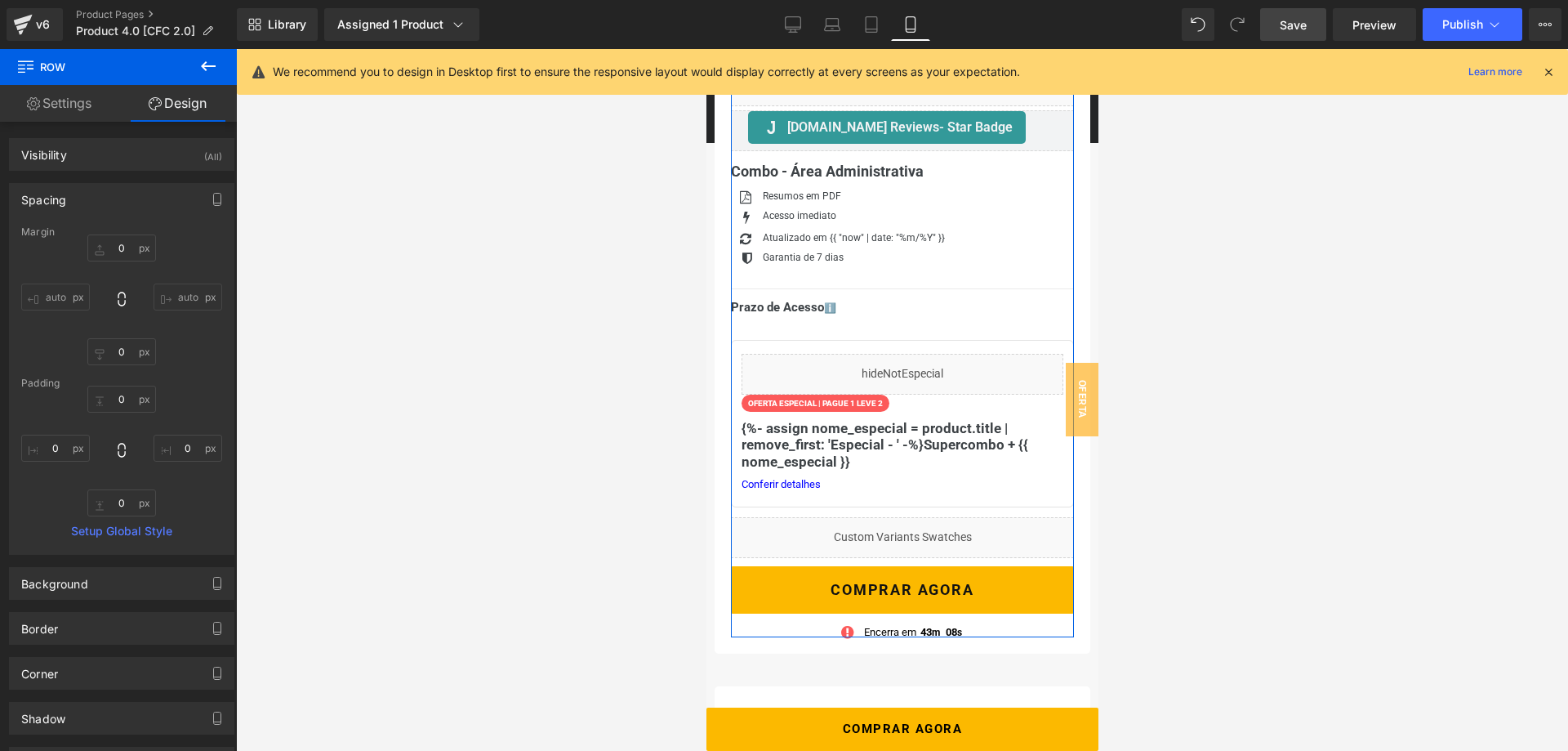
click at [51, 299] on input "auto" at bounding box center [56, 297] width 69 height 27
click at [51, 451] on input "0" at bounding box center [56, 448] width 69 height 27
click at [61, 444] on input "0" at bounding box center [56, 448] width 69 height 27
type input "9"
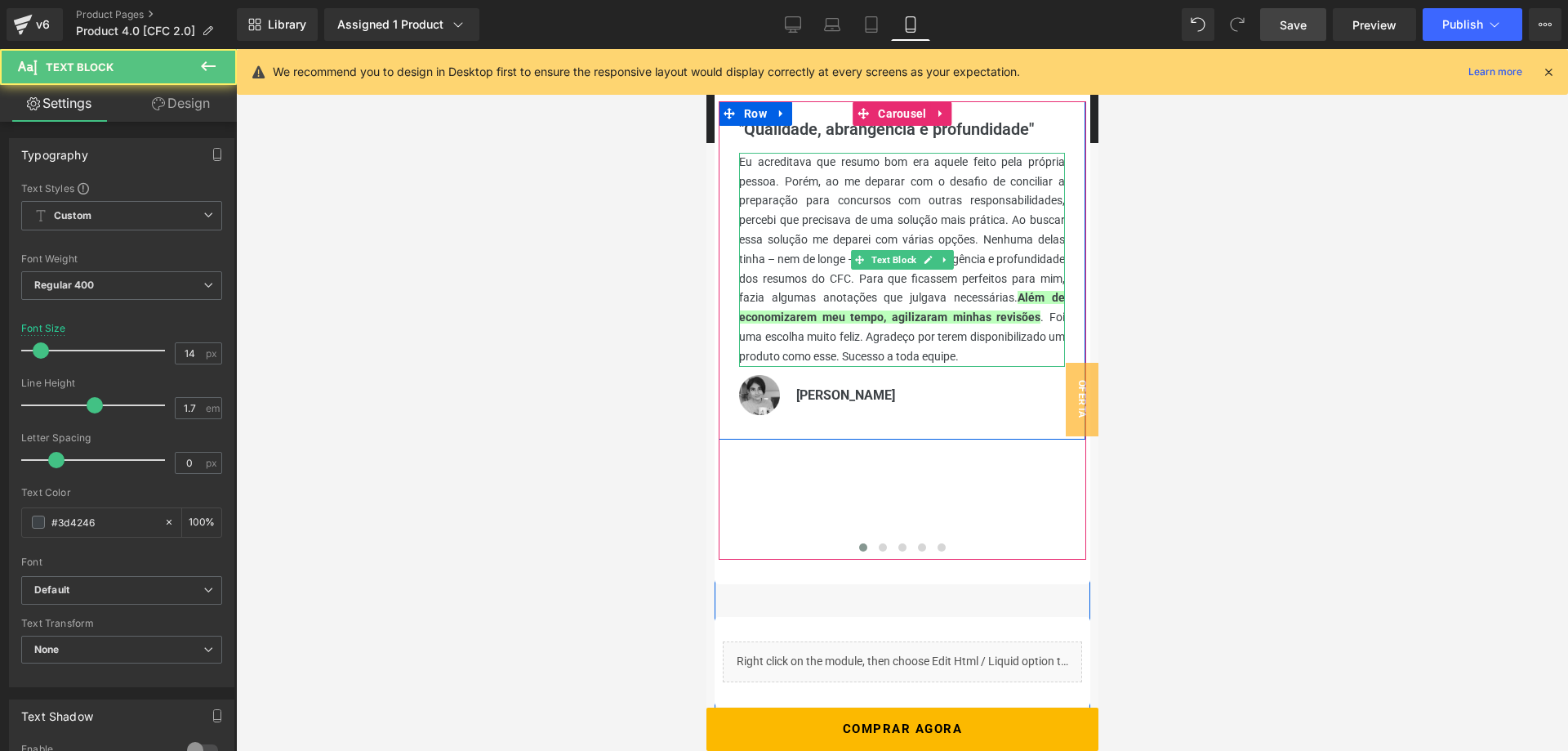
click at [876, 336] on p "Eu acreditava que resumo bom era aquele feito pela própria pessoa. Porém, ao me…" at bounding box center [901, 259] width 326 height 214
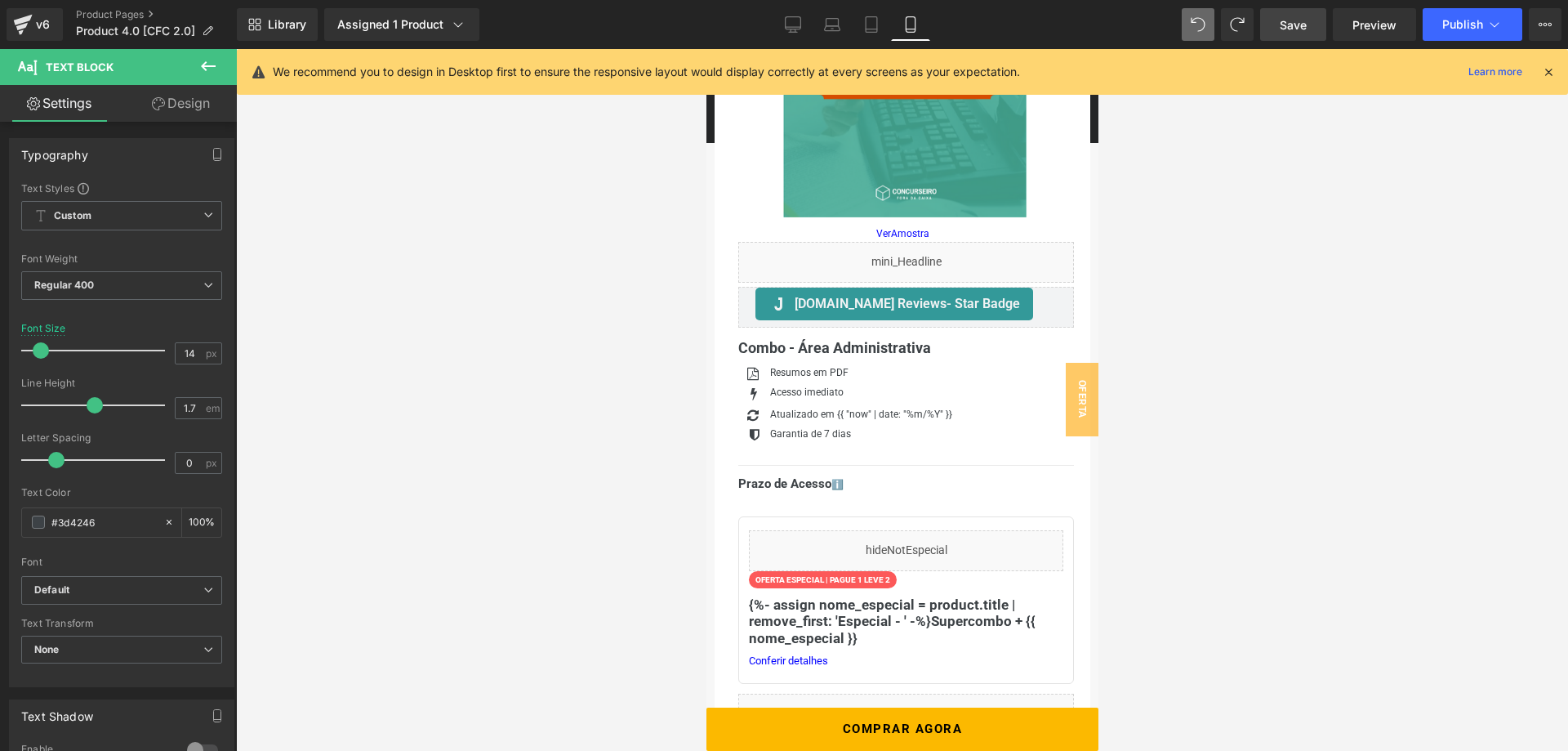
scroll to position [333, 0]
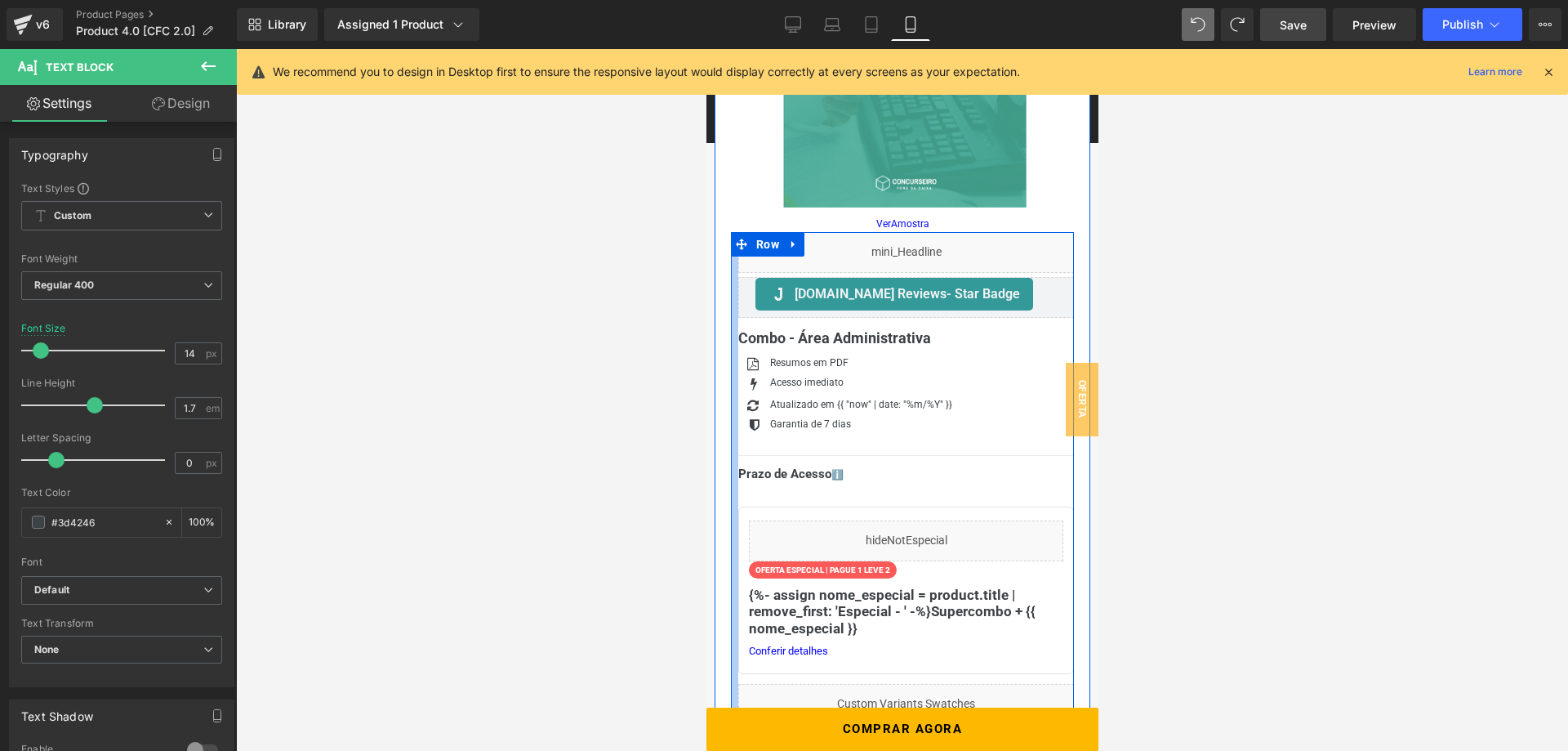
click at [731, 452] on div at bounding box center [734, 518] width 7 height 572
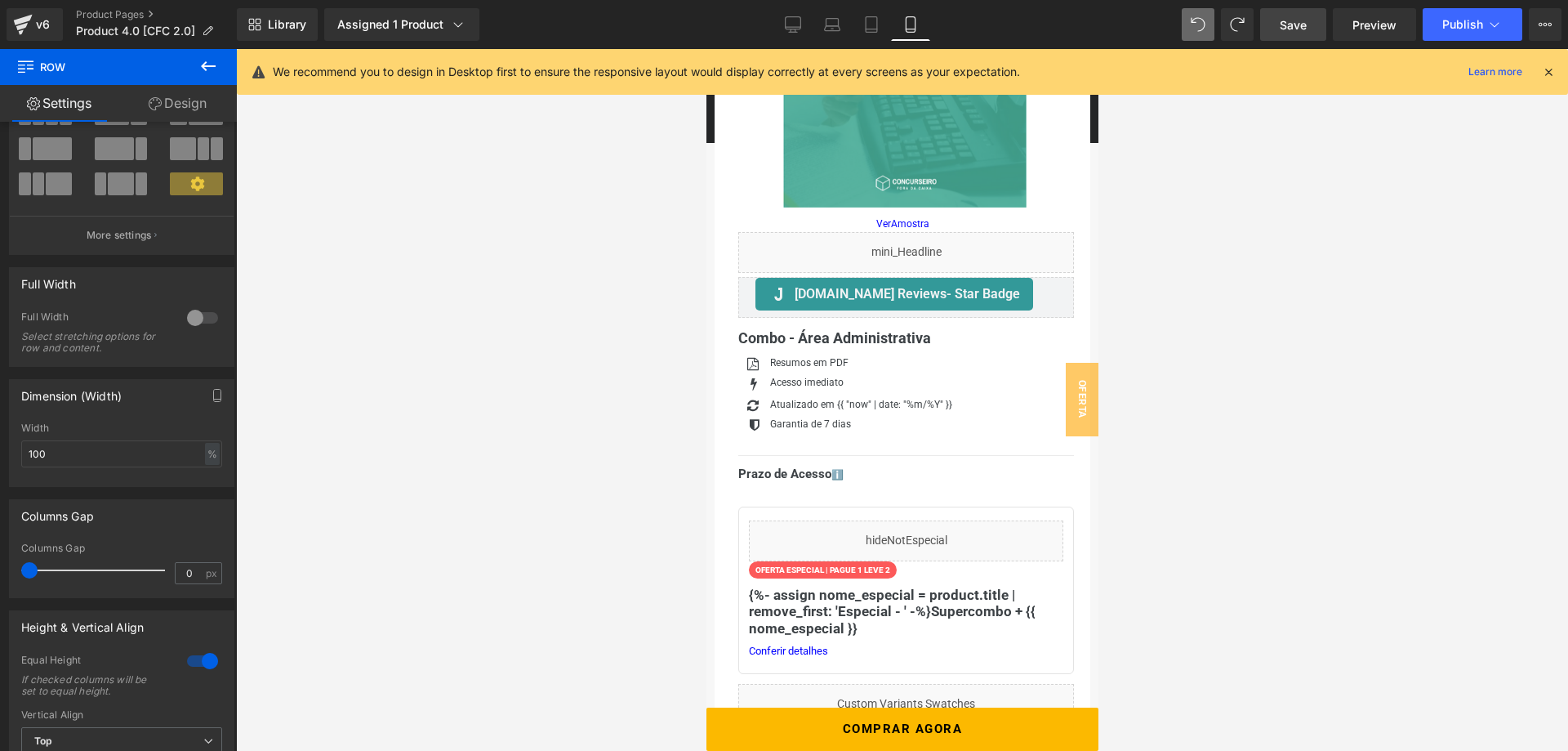
scroll to position [250, 0]
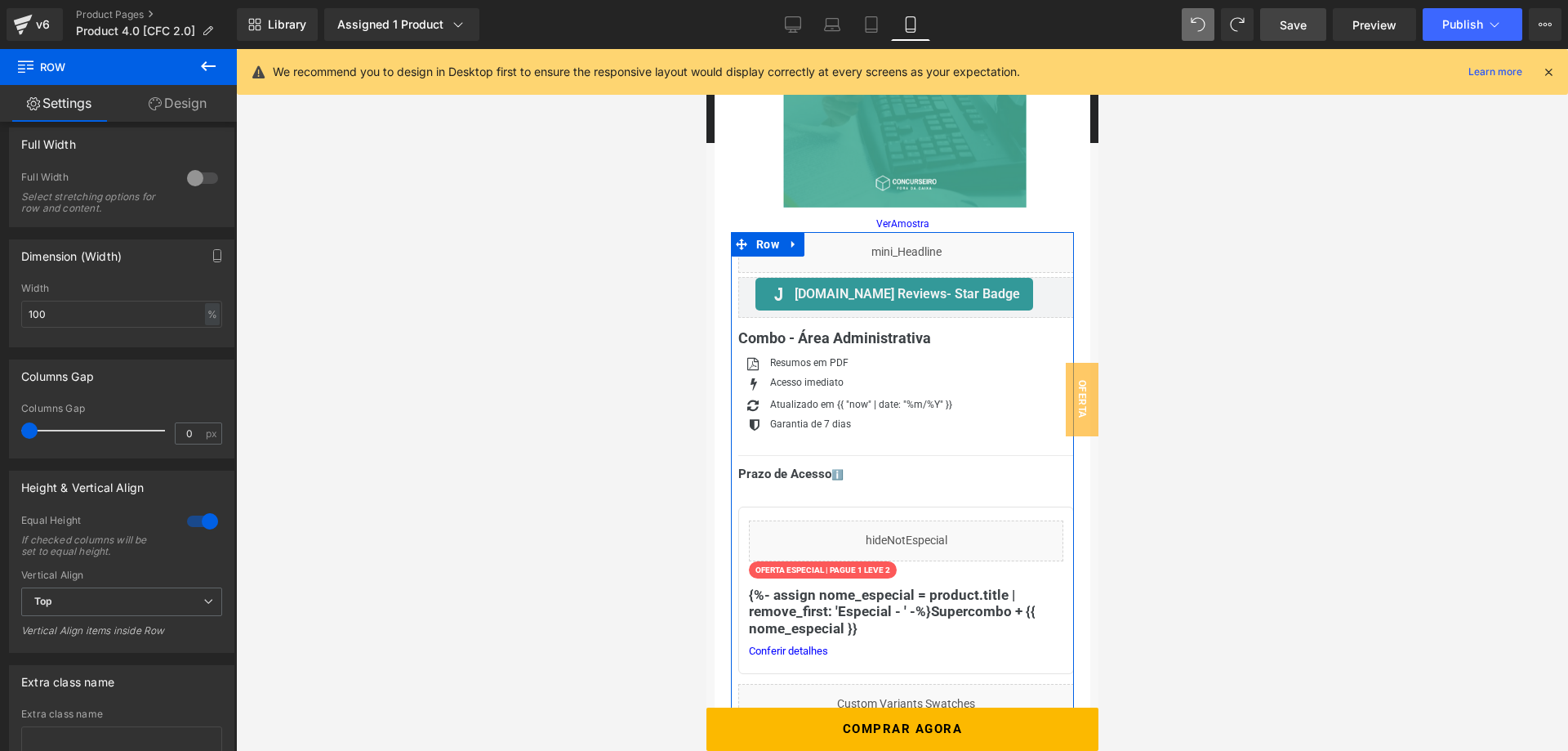
click at [194, 115] on link "Design" at bounding box center [177, 103] width 118 height 37
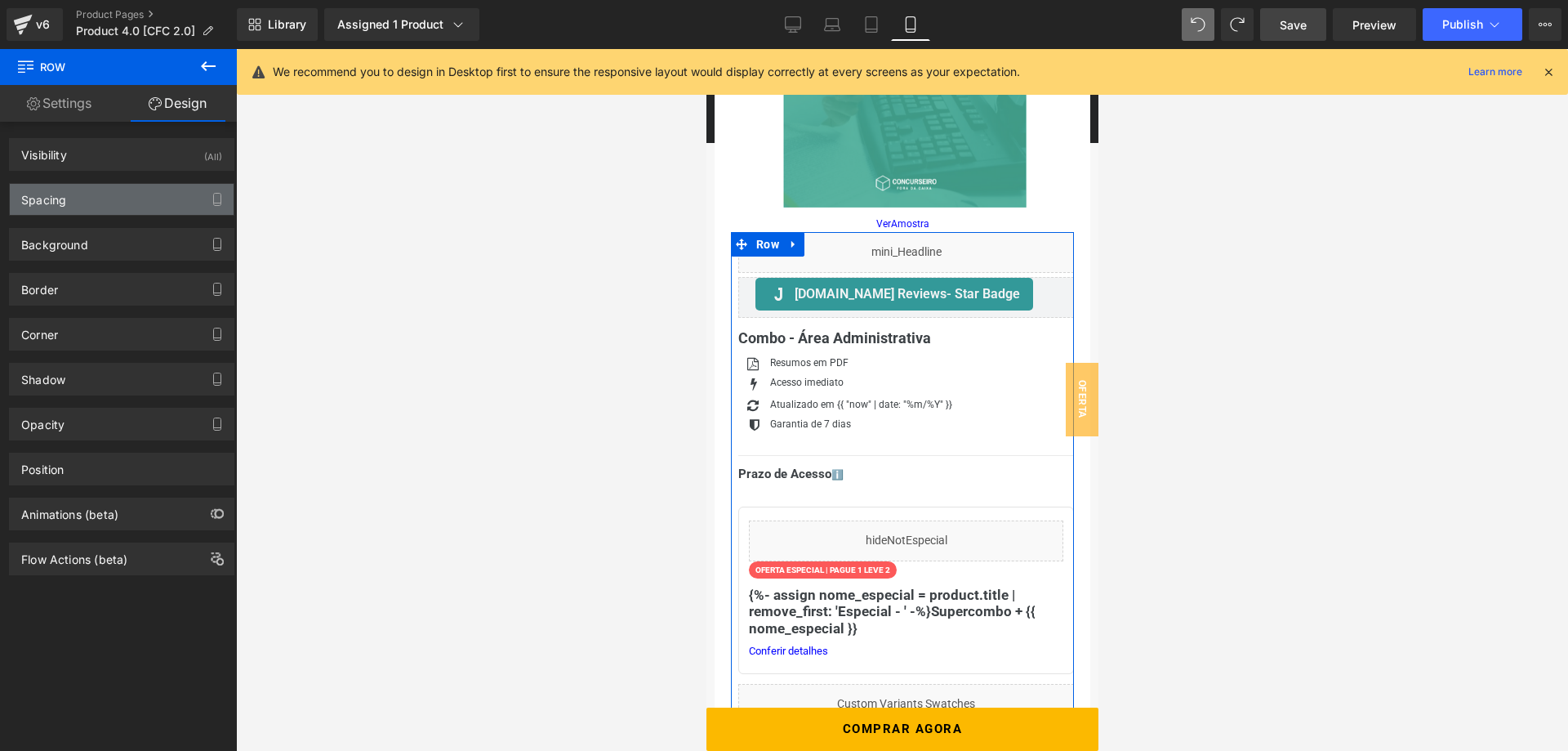
click at [106, 205] on div "Spacing" at bounding box center [122, 199] width 224 height 31
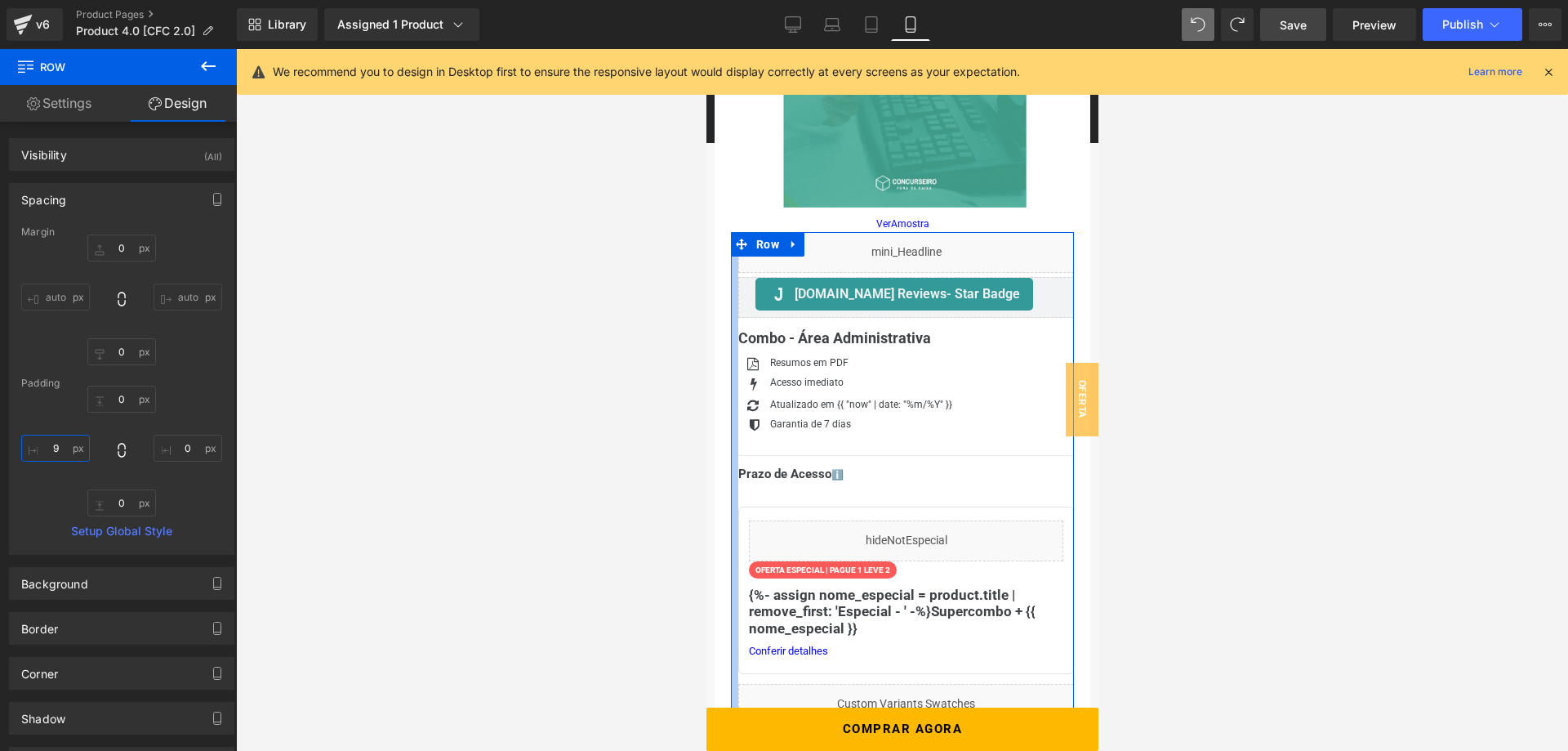
click at [64, 446] on input "9" at bounding box center [56, 448] width 69 height 27
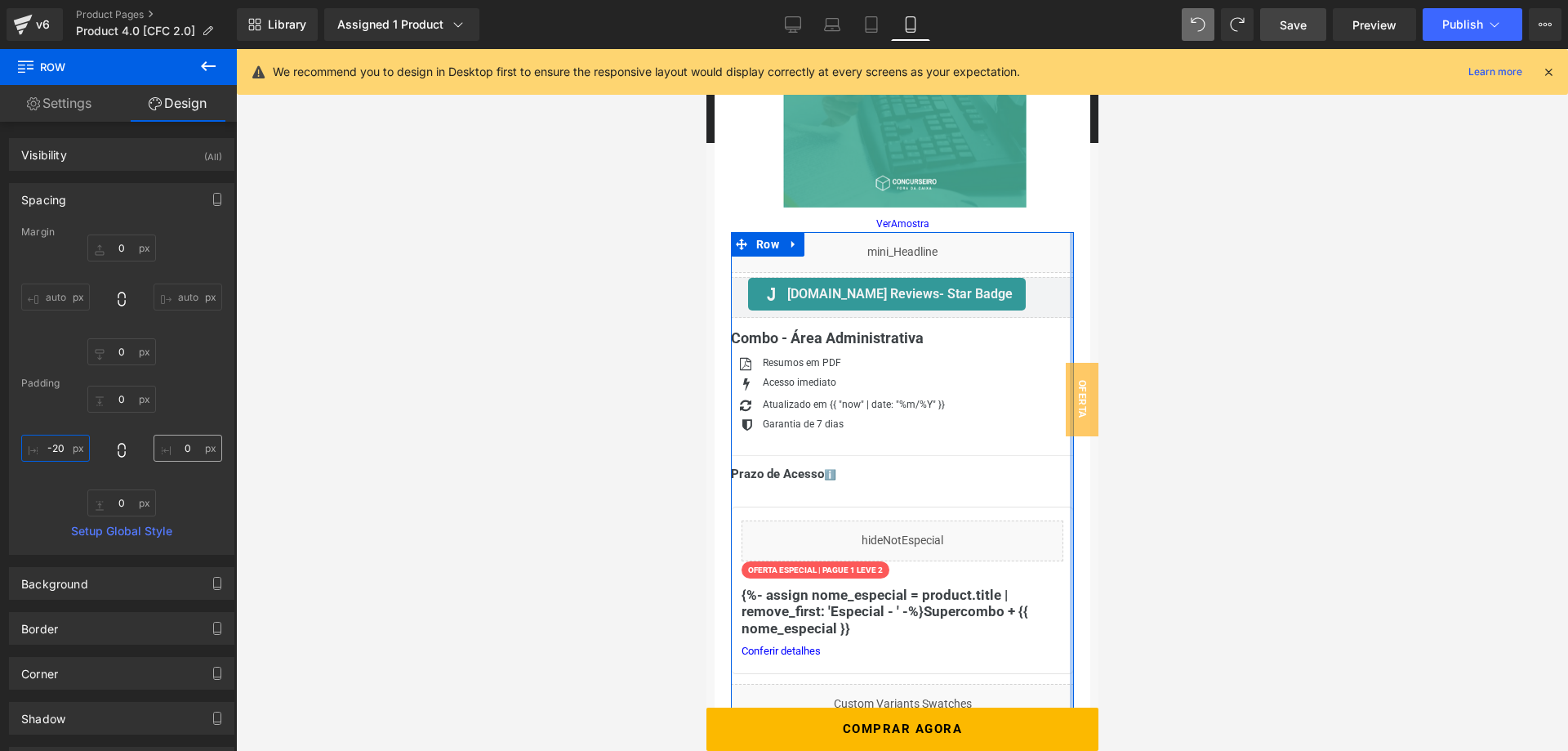
type input "-20"
click at [190, 448] on input "0" at bounding box center [187, 448] width 69 height 27
type input "-20"
click at [200, 401] on div "0 -20 0 -20" at bounding box center [122, 451] width 201 height 131
click at [222, 367] on div "Margin 0 auto 0 auto Padding 0 -20 0 -20 Setup Global Style" at bounding box center [122, 389] width 224 height 327
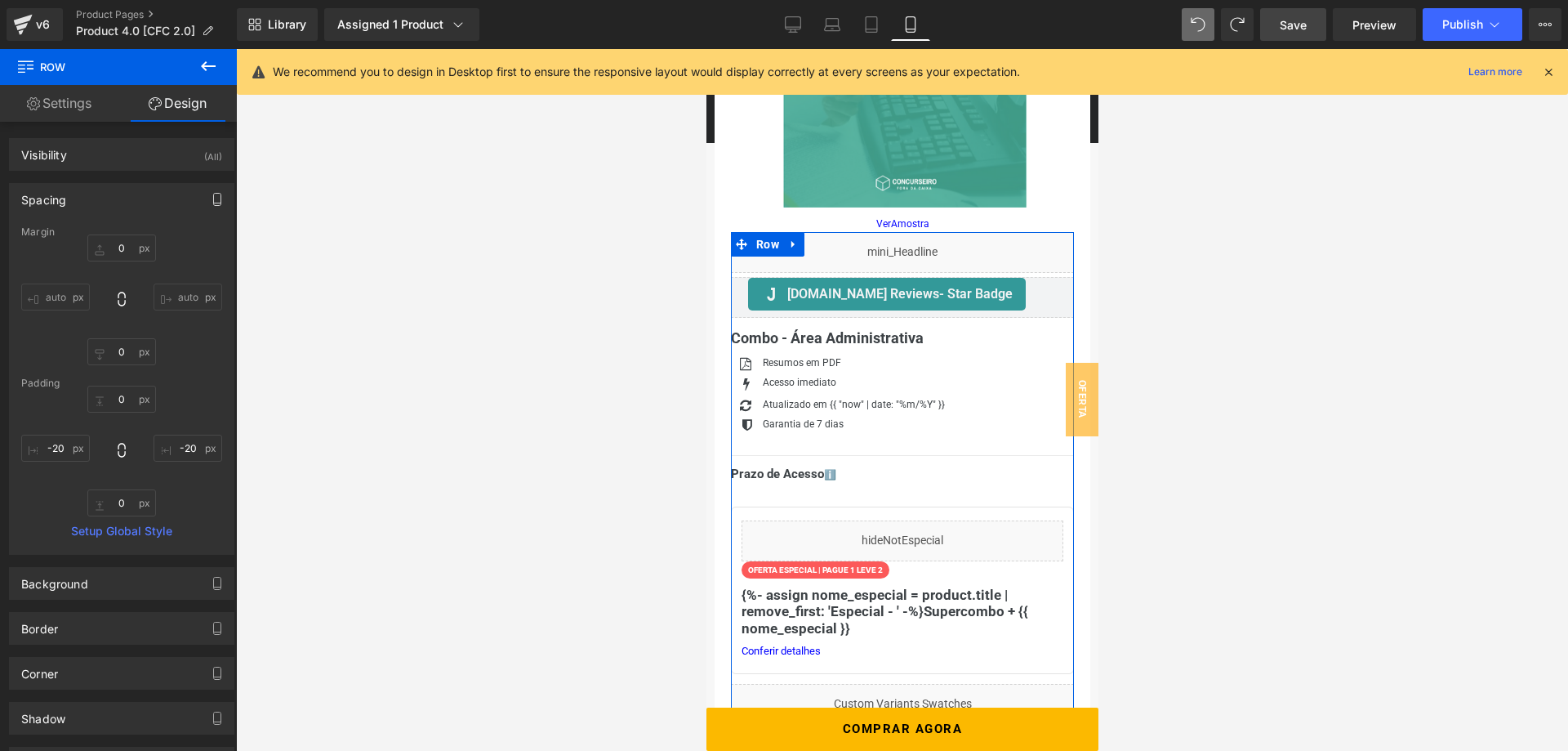
click at [217, 201] on icon "button" at bounding box center [217, 199] width 13 height 13
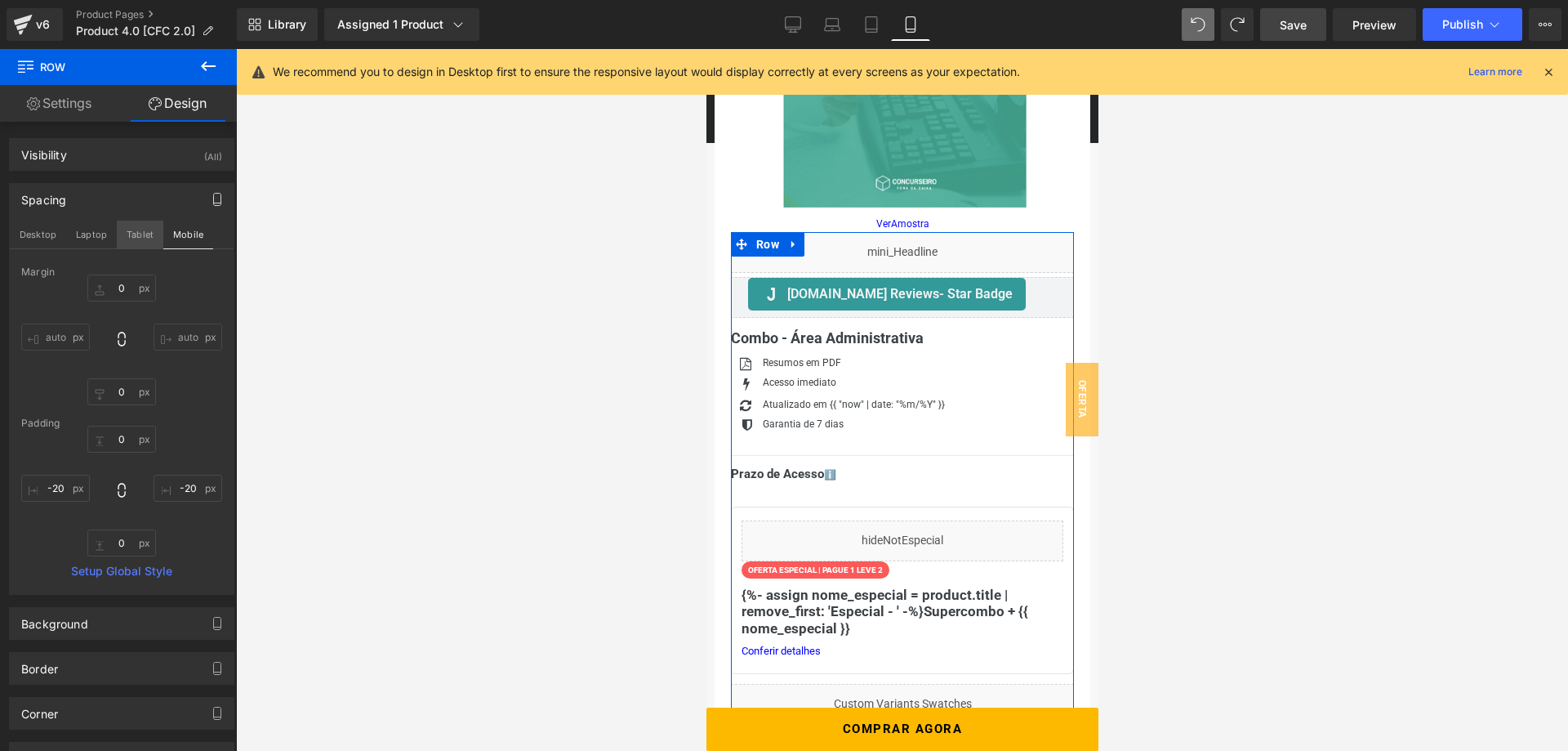
click at [139, 235] on button "Tablet" at bounding box center [140, 234] width 47 height 28
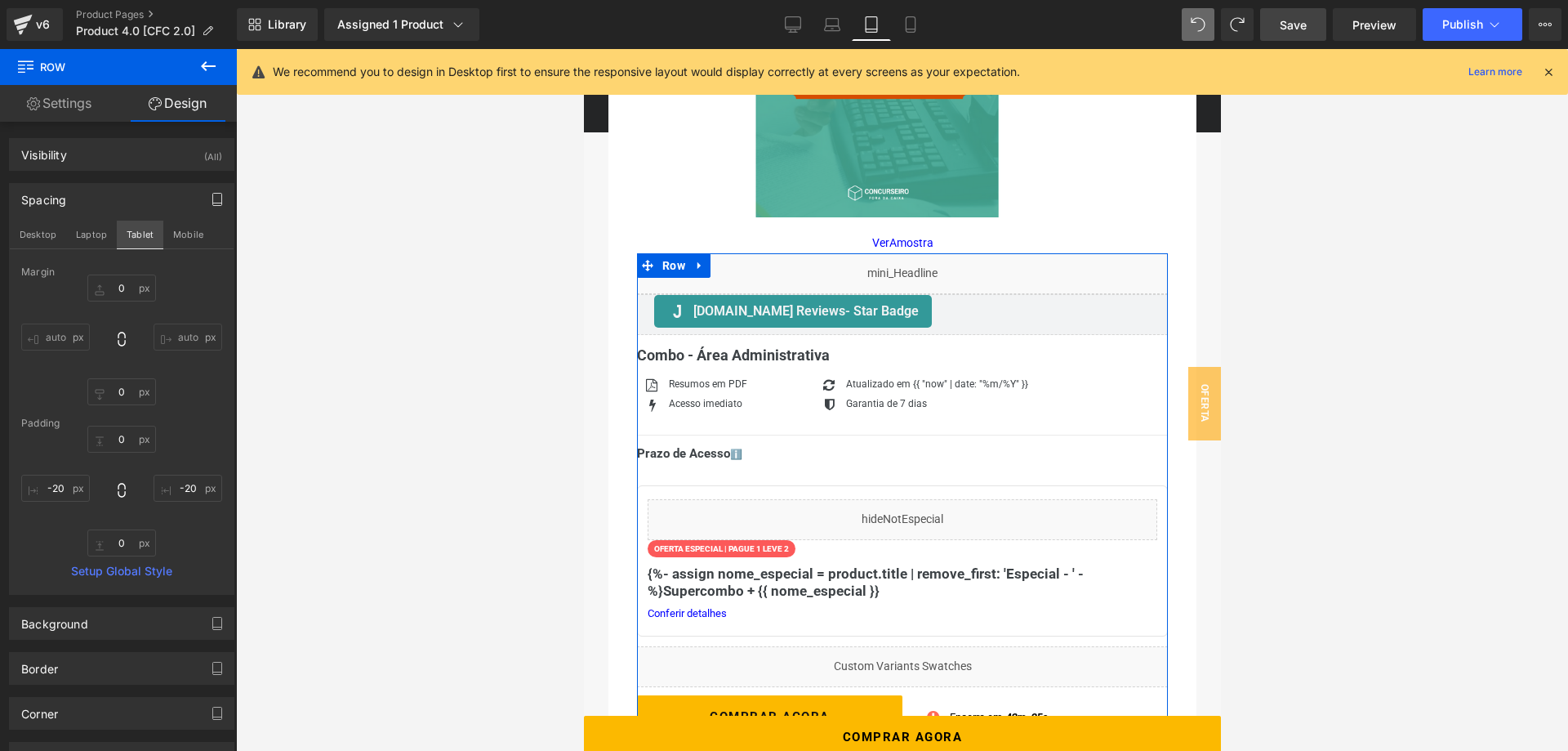
scroll to position [355, 0]
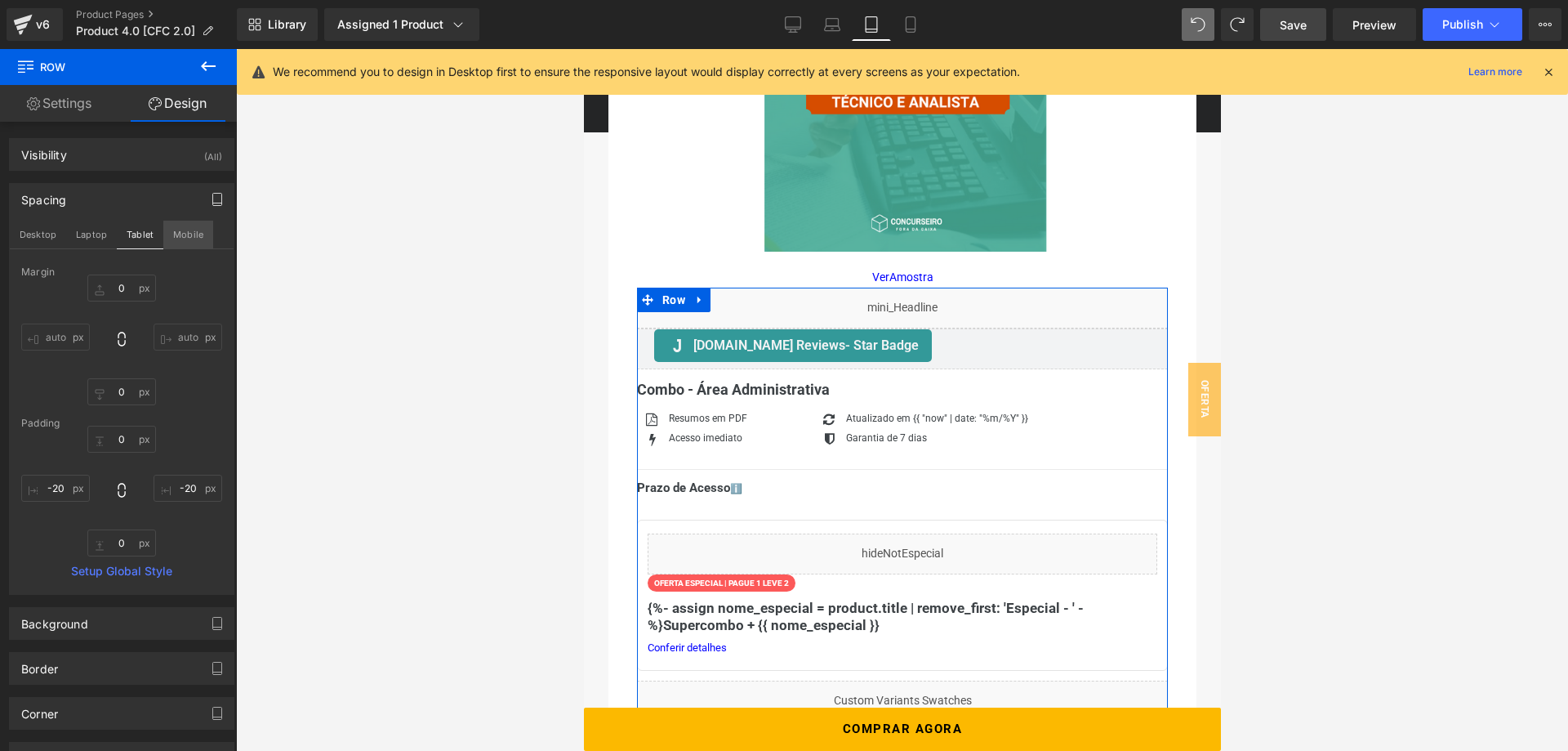
click at [189, 235] on button "Mobile" at bounding box center [188, 234] width 50 height 28
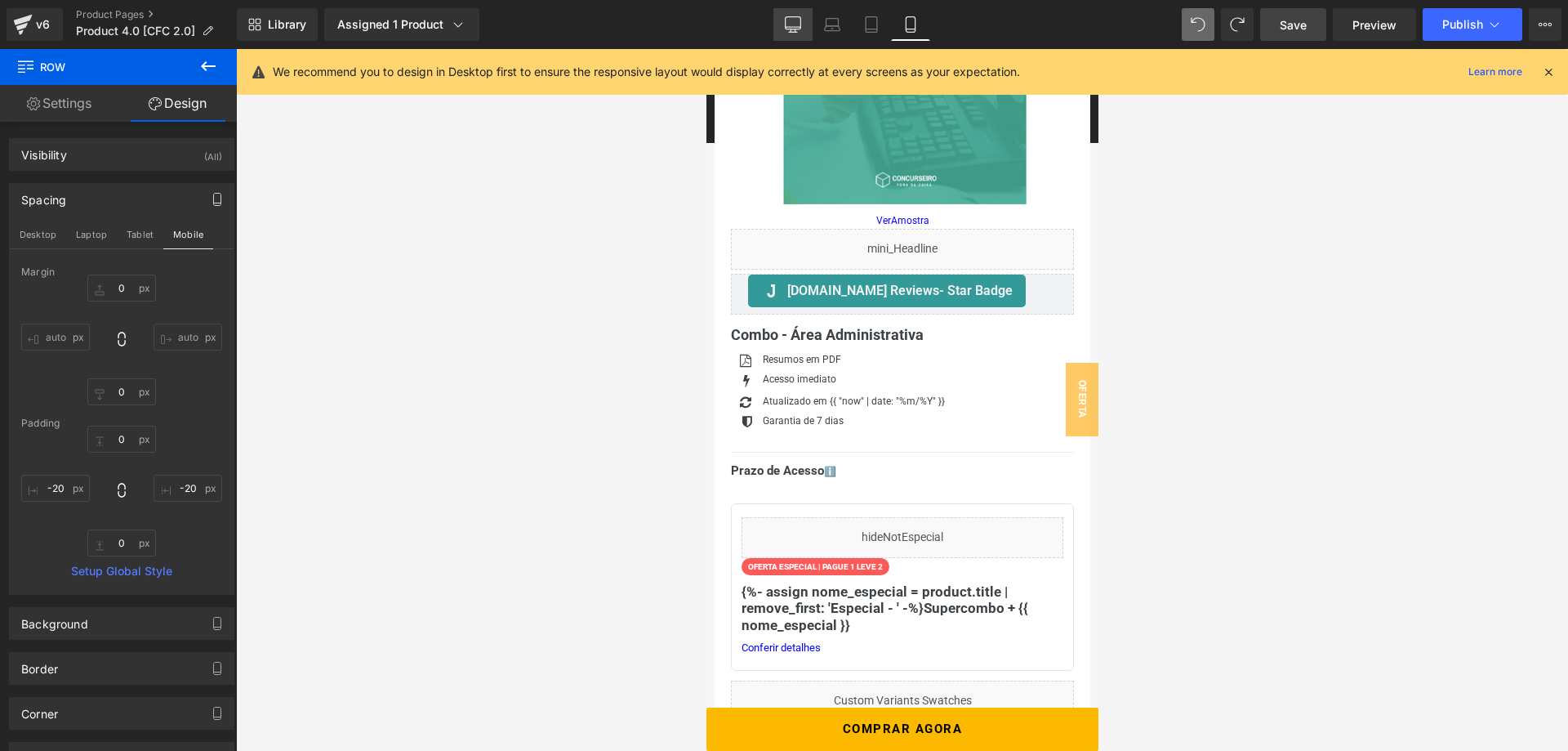
click at [788, 24] on icon at bounding box center [793, 24] width 16 height 16
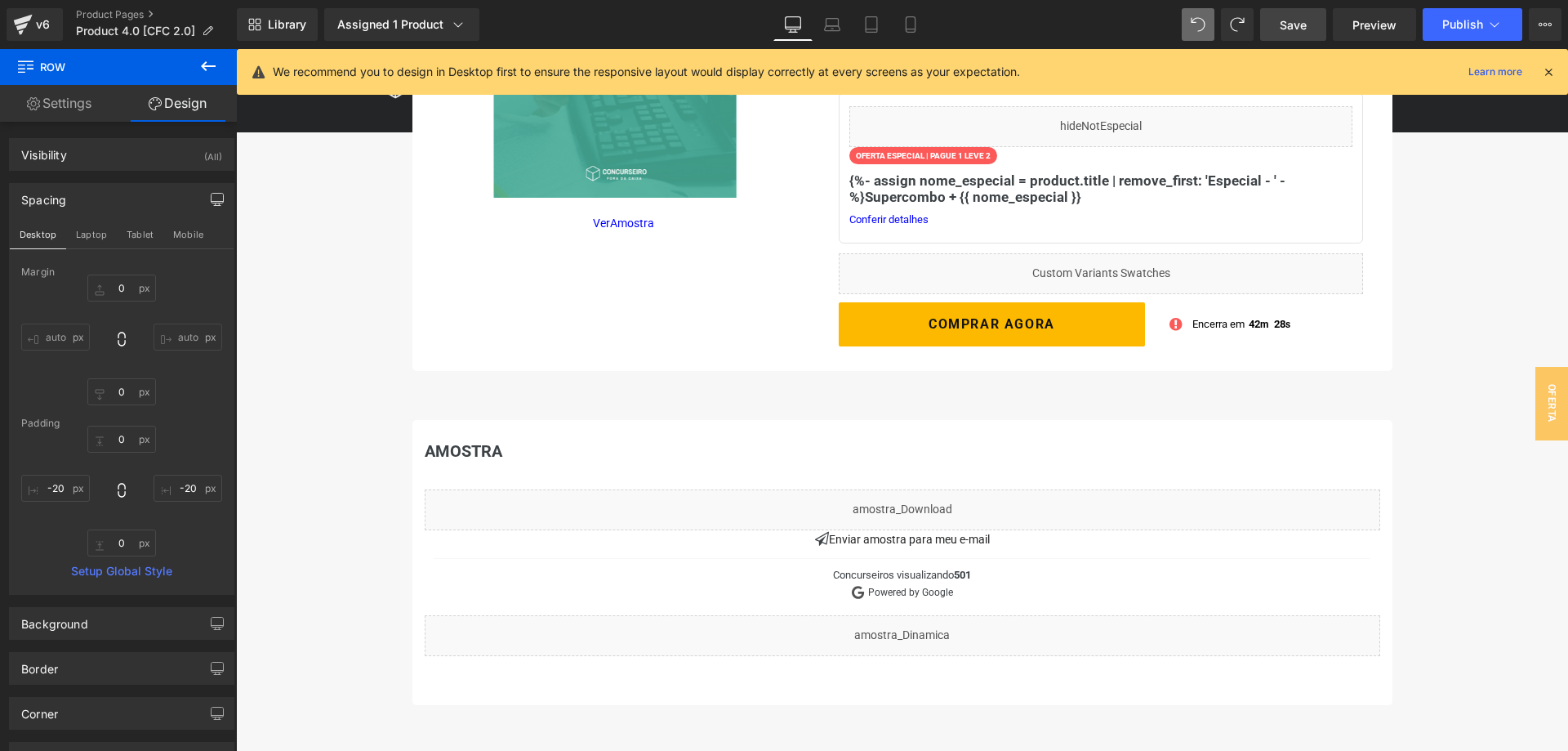
scroll to position [0, 0]
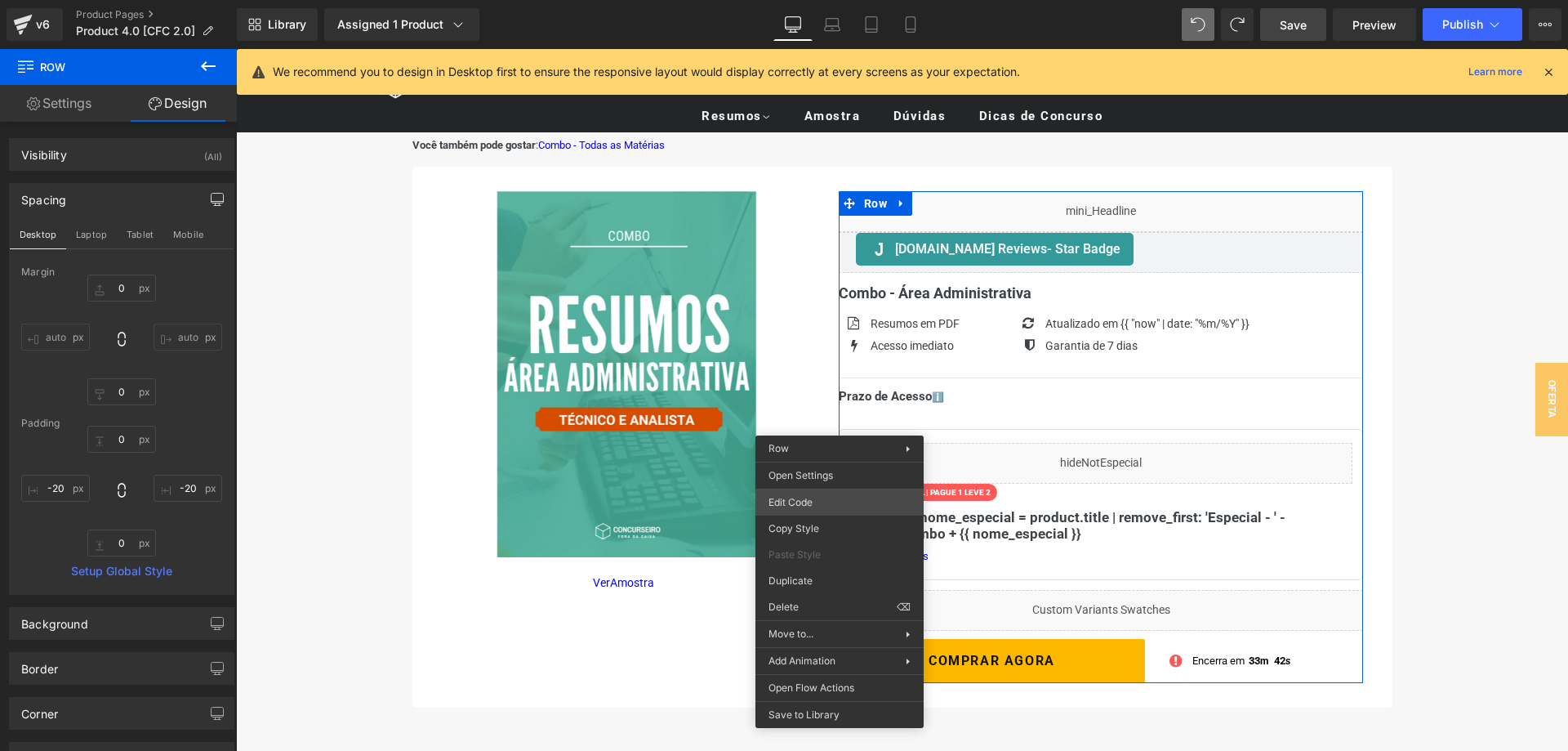
click at [823, 0] on div "Row You are previewing how the will restyle your page. You can not edit Element…" at bounding box center [784, 0] width 1568 height 0
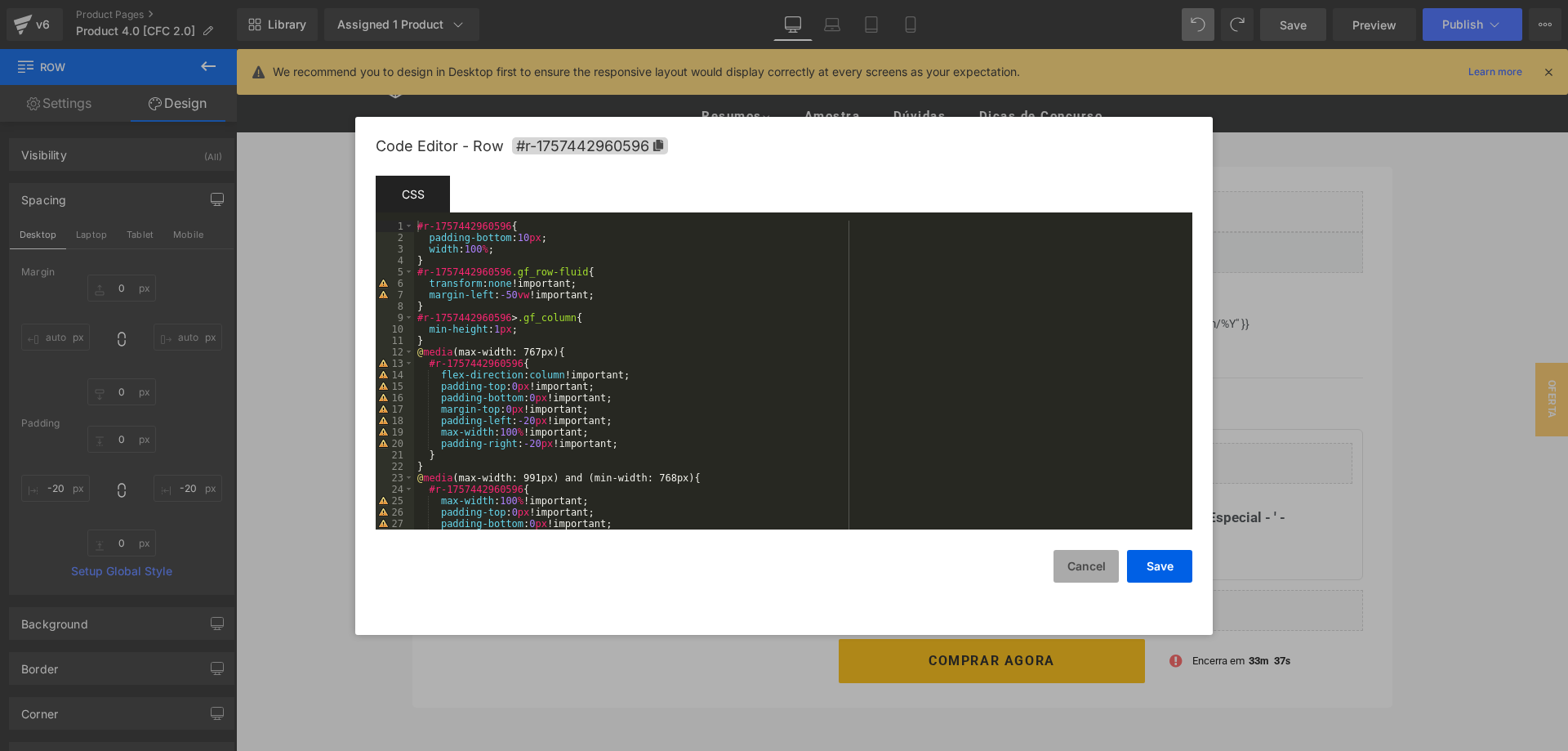
click at [1080, 573] on button "Cancel" at bounding box center [1086, 565] width 65 height 32
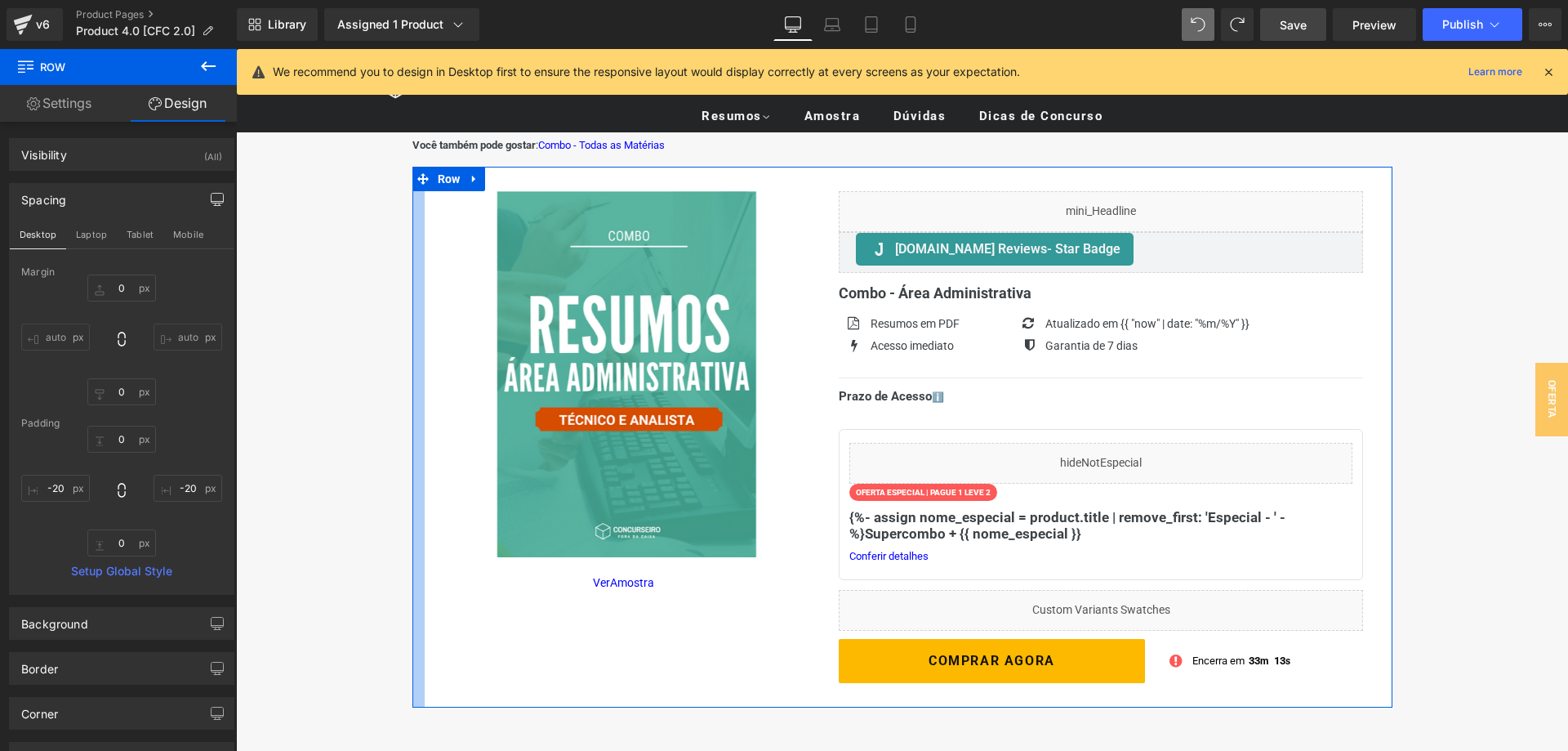
click at [414, 696] on div at bounding box center [418, 436] width 13 height 540
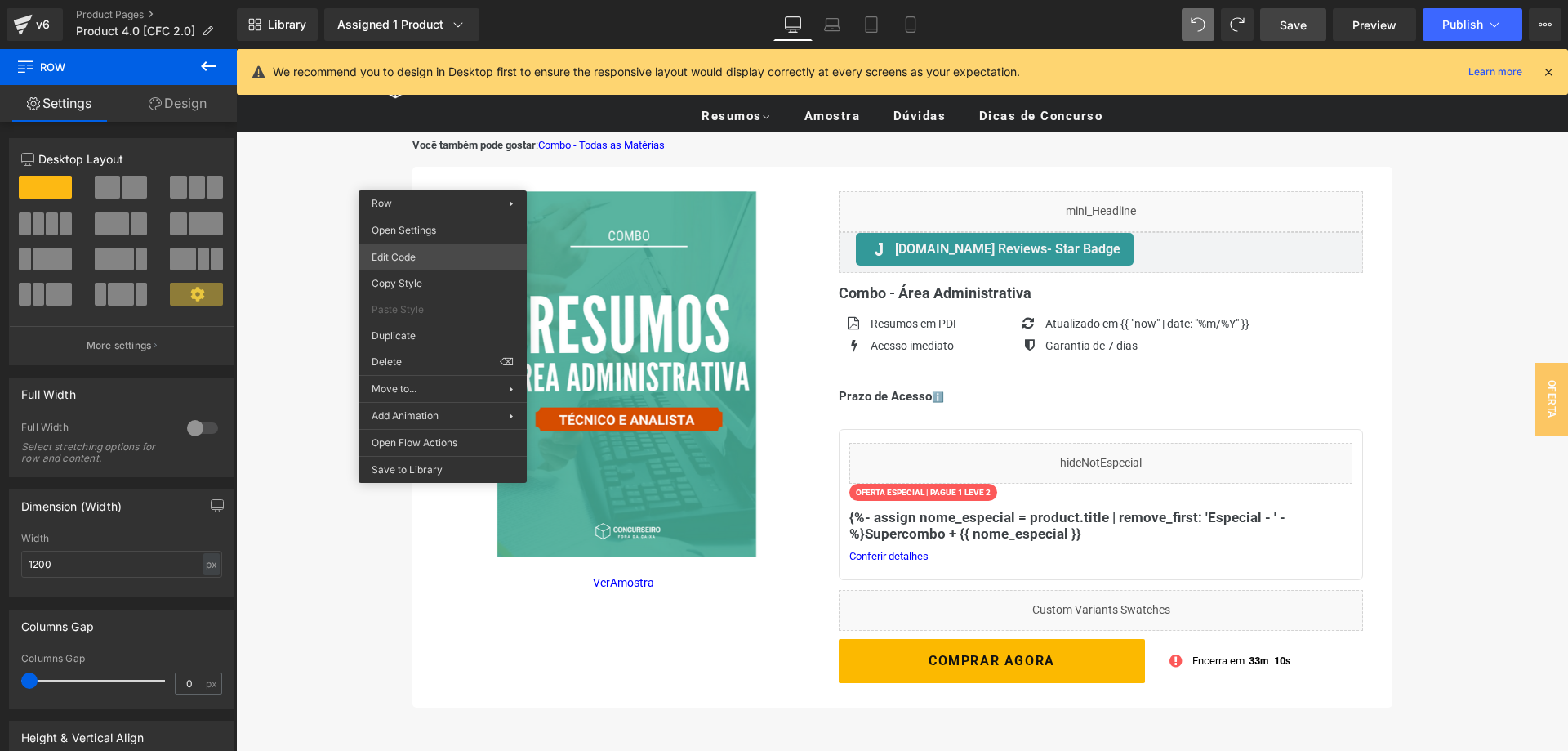
click at [425, 0] on div "Row You are previewing how the will restyle your page. You can not edit Element…" at bounding box center [784, 0] width 1568 height 0
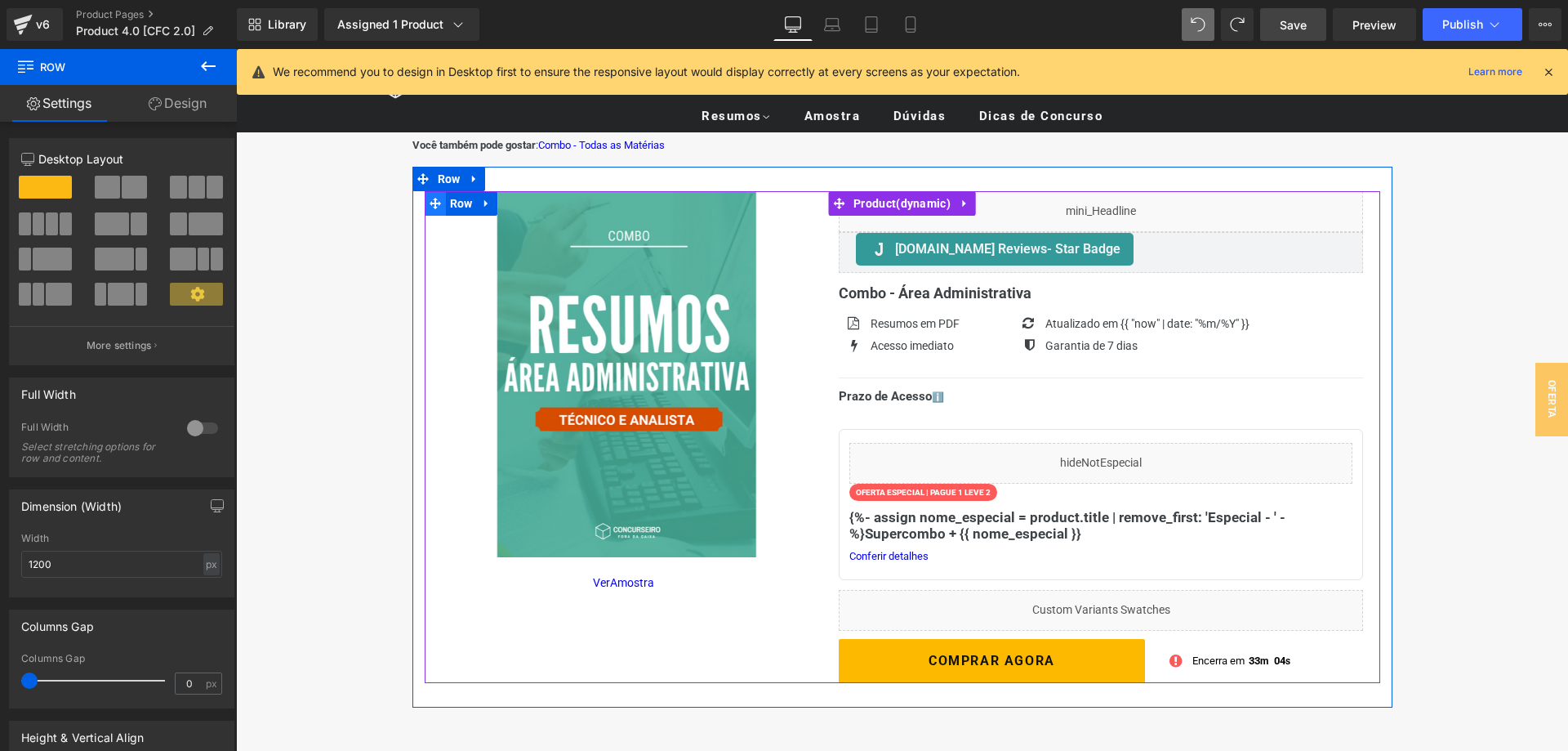
click at [435, 207] on icon at bounding box center [435, 203] width 12 height 12
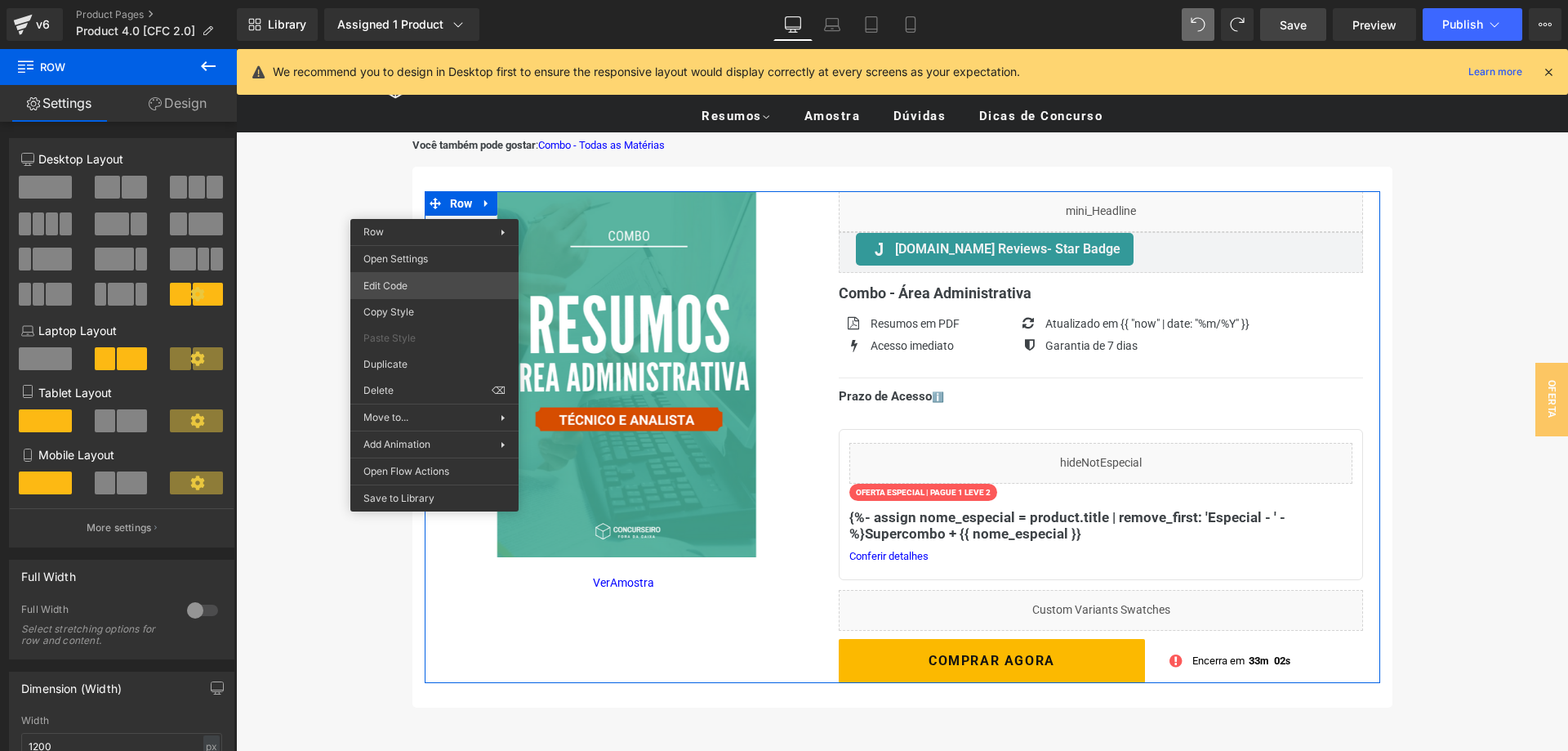
click at [445, 0] on div "Row You are previewing how the will restyle your page. You can not edit Element…" at bounding box center [784, 0] width 1568 height 0
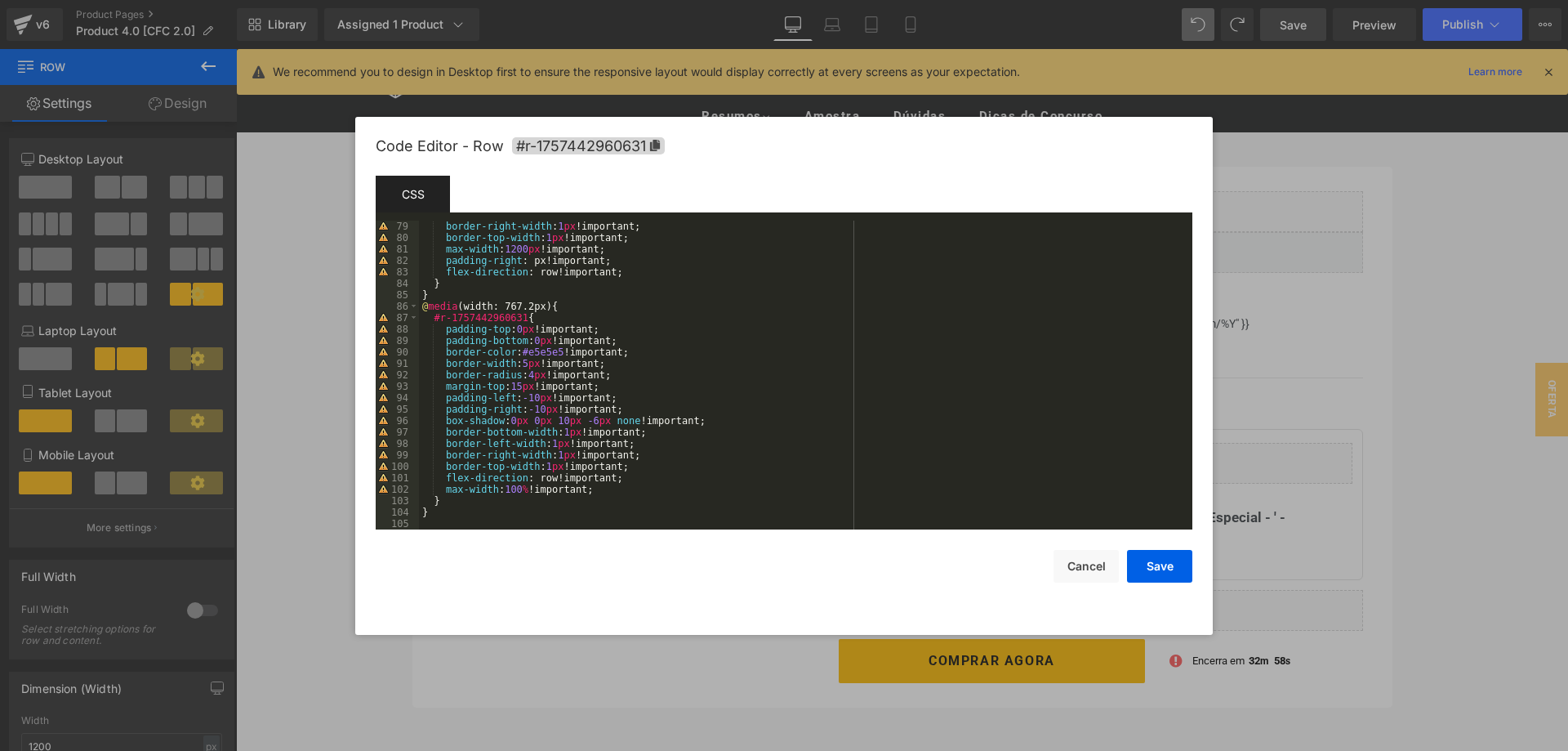
scroll to position [892, 0]
click at [458, 499] on div "border-right-width : 1 px !important; border-top-width : 1 px !important; max-w…" at bounding box center [806, 386] width 773 height 332
paste textarea
click at [432, 515] on div "border-right-width : 1 px !important; border-top-width : 1 px !important; max-w…" at bounding box center [806, 386] width 773 height 332
click at [542, 514] on div "border-right-width : 1 px !important; border-top-width : 1 px !important; max-w…" at bounding box center [806, 386] width 773 height 332
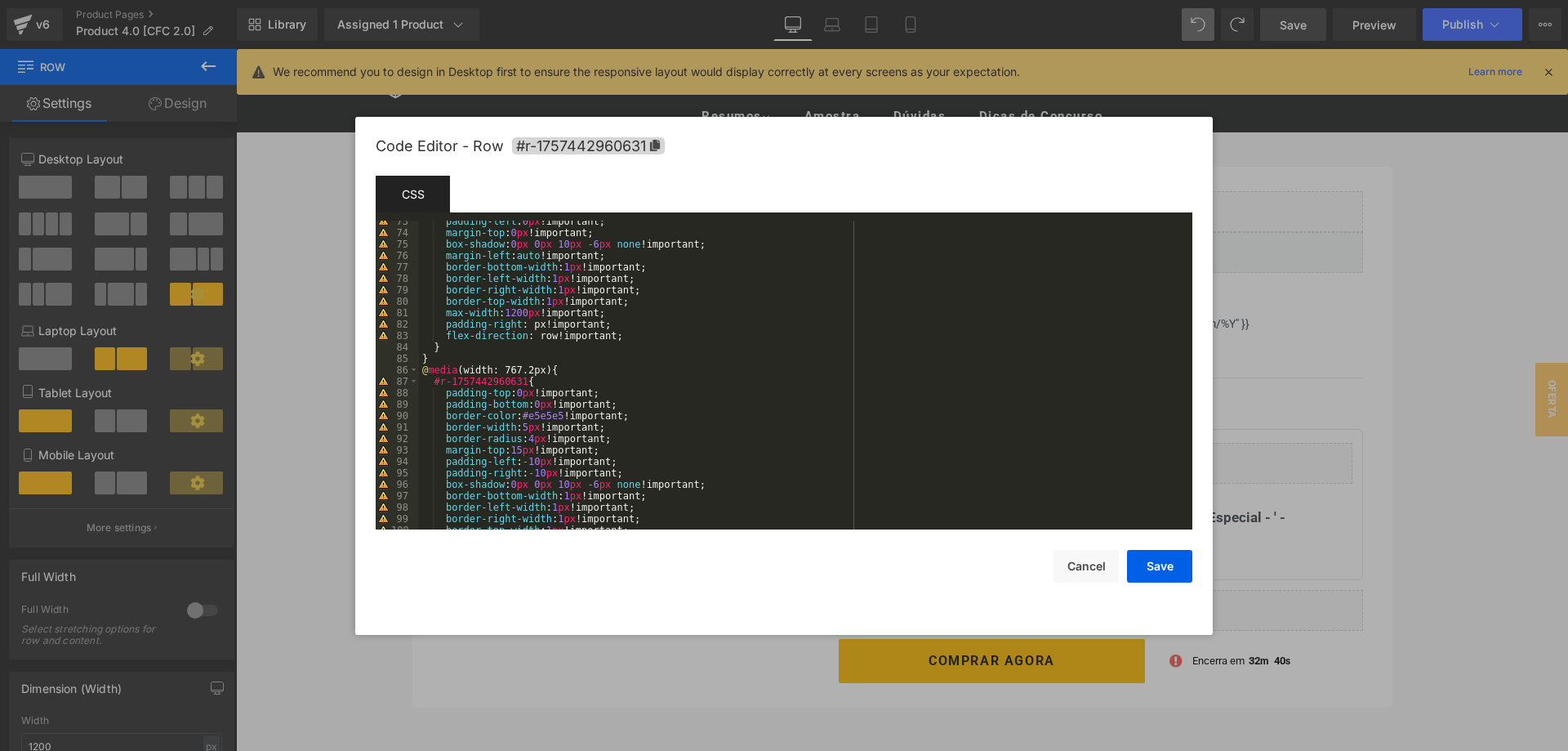
scroll to position [926, 0]
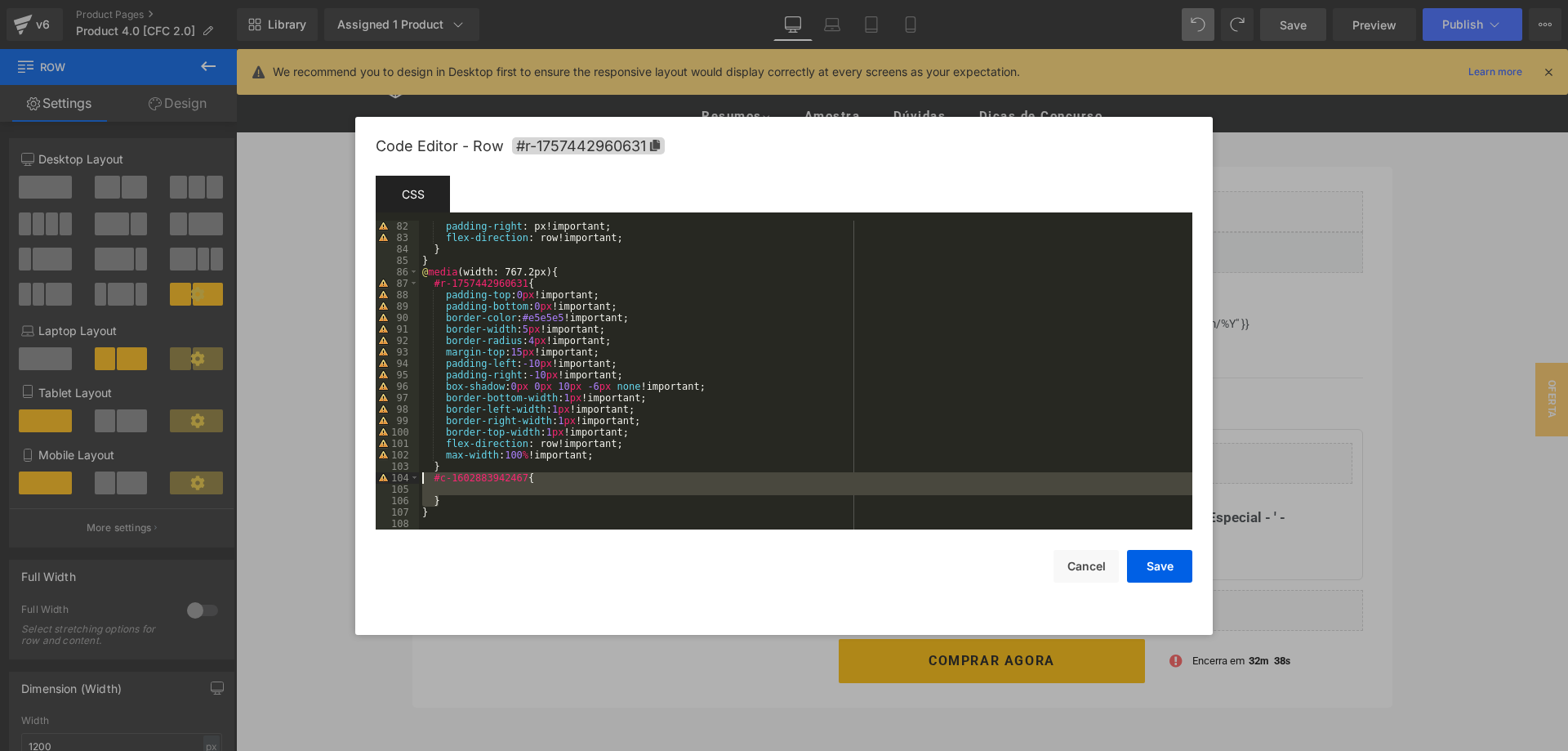
drag, startPoint x: 435, startPoint y: 496, endPoint x: 423, endPoint y: 477, distance: 22.5
click at [423, 478] on div "padding-right : px!important; flex-direction : row!important; } } @ media (widt…" at bounding box center [806, 386] width 773 height 332
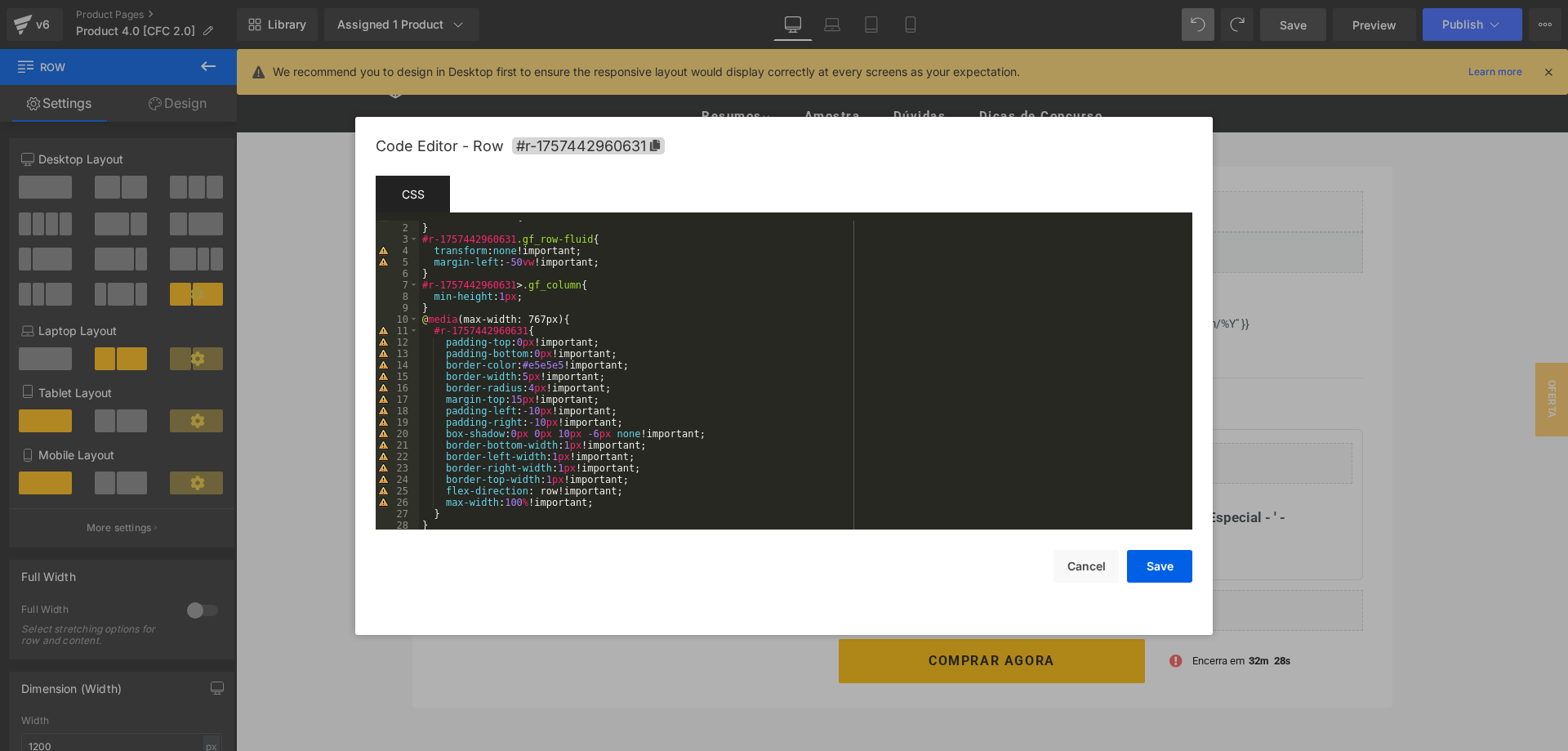
scroll to position [108, 0]
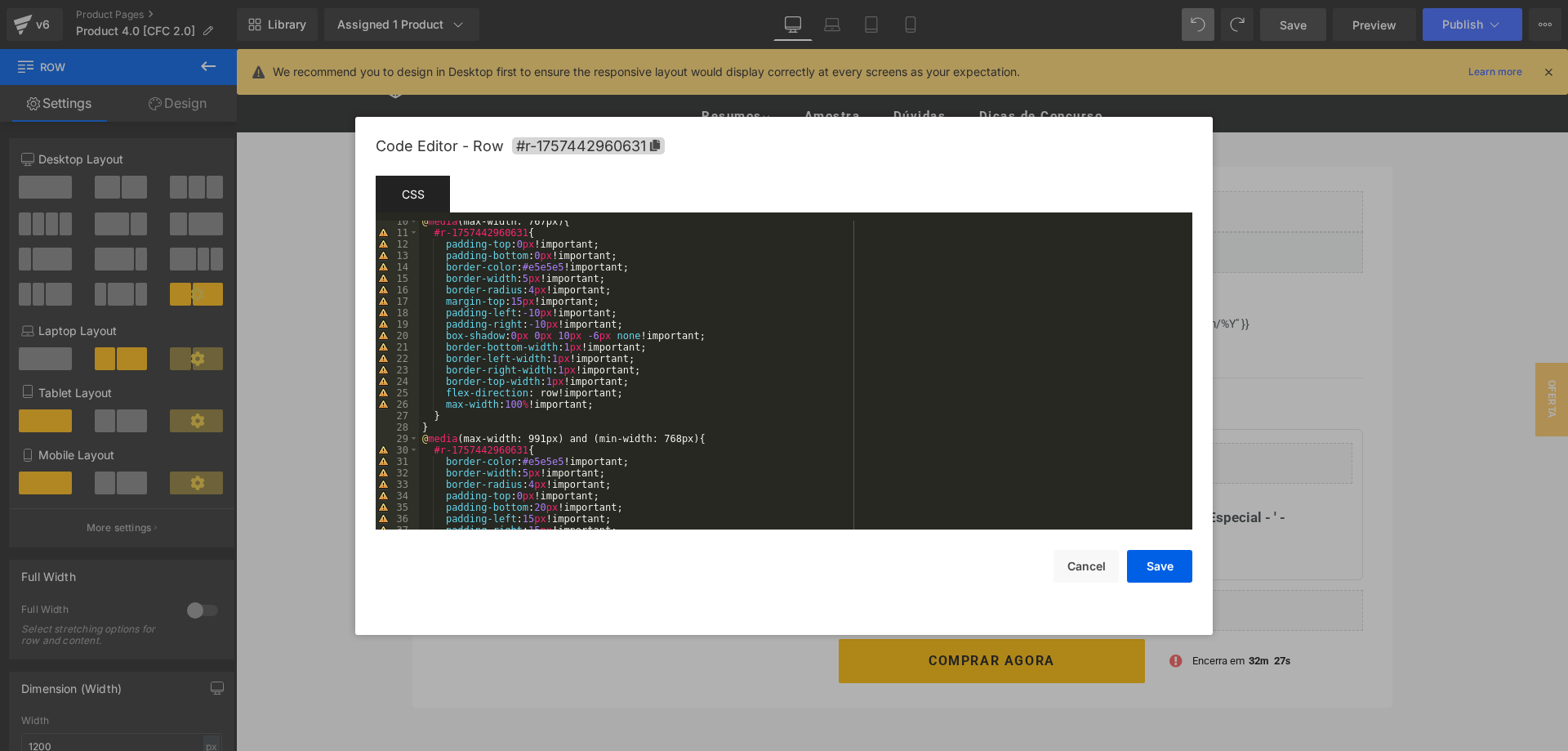
click at [458, 417] on div "@ media (max-width: 767px) { #r-1757442960631 { padding-top : 0 px !important; …" at bounding box center [806, 382] width 773 height 332
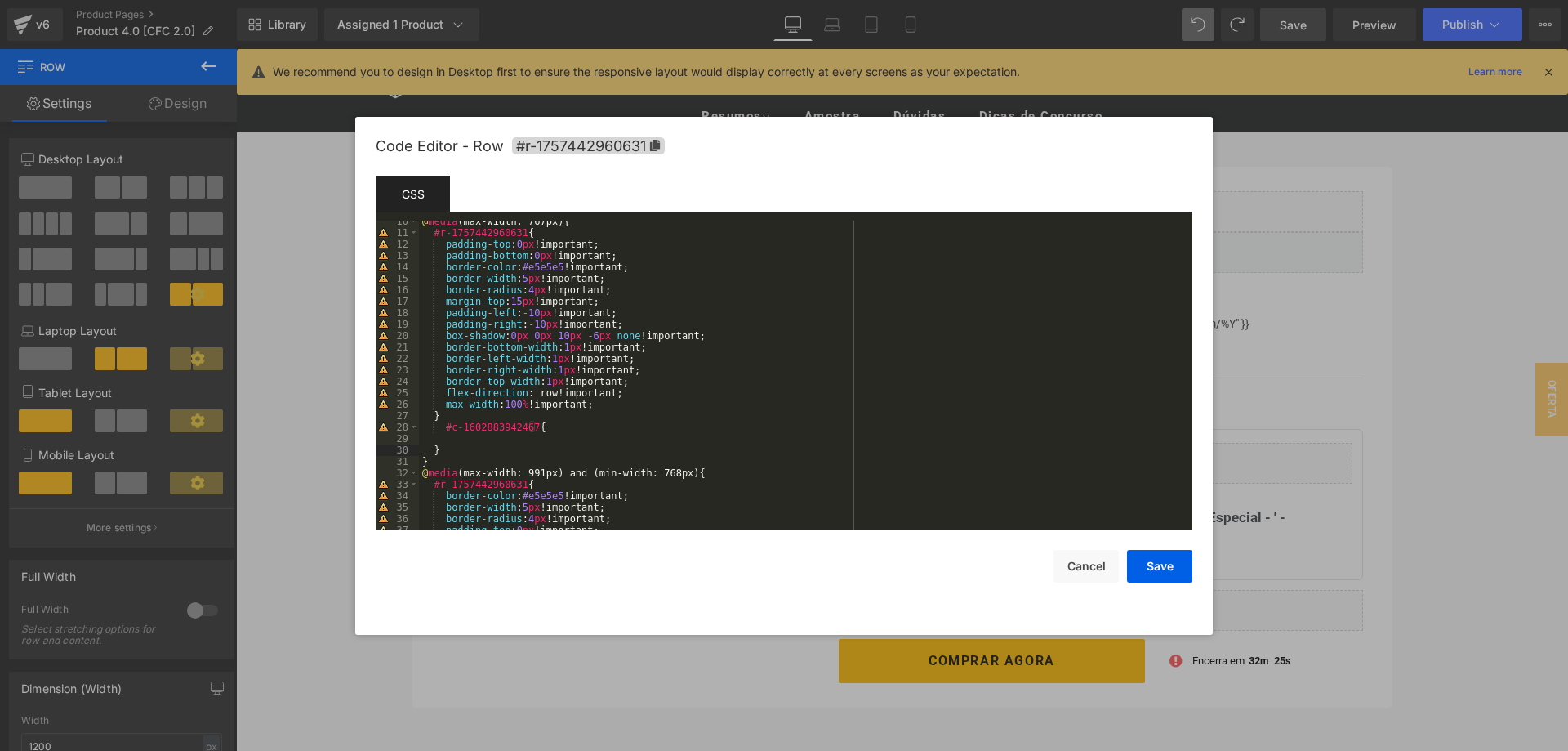
click at [444, 428] on div "@ media (max-width: 767px) { #r-1757442960631 { padding-top : 0 px !important; …" at bounding box center [806, 382] width 773 height 332
click at [468, 445] on div "@ media (max-width: 767px) { #r-1757442960631 { padding-top : 0 px !important; …" at bounding box center [806, 382] width 773 height 332
click at [465, 442] on div "@ media (max-width: 767px) { #r-1757442960631 { padding-top : 0 px !important; …" at bounding box center [806, 382] width 773 height 332
drag, startPoint x: 518, startPoint y: 428, endPoint x: 440, endPoint y: 428, distance: 78.0
click at [440, 428] on div "@ media (max-width: 767px) { #r-1757442960631 { padding-top : 0 px !important; …" at bounding box center [806, 382] width 773 height 332
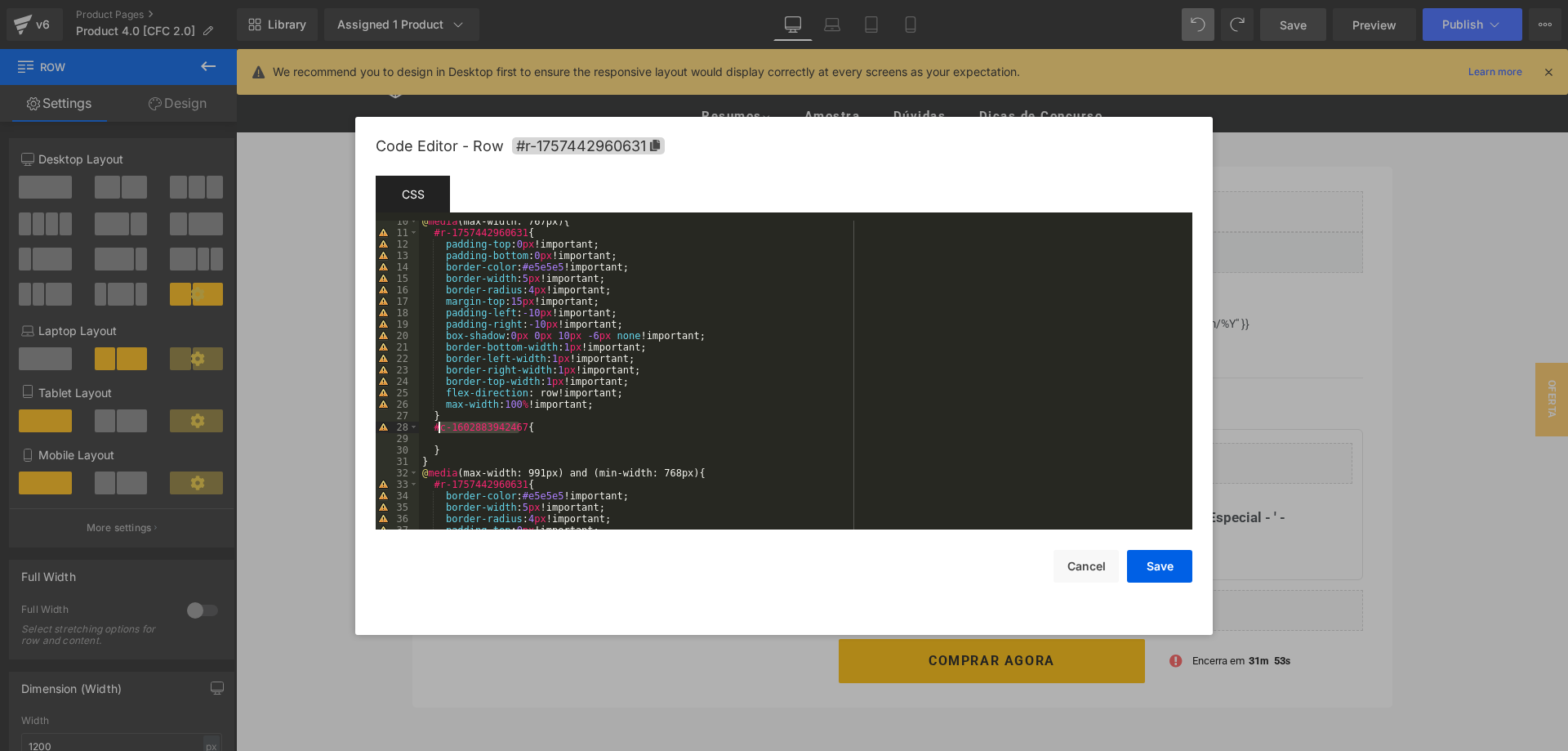
paste textarea
click at [460, 439] on div "@ media (max-width: 767px) { #r-1757442960631 { padding-top : 0 px !important; …" at bounding box center [806, 382] width 773 height 332
click at [1165, 566] on button "Save" at bounding box center [1159, 565] width 65 height 32
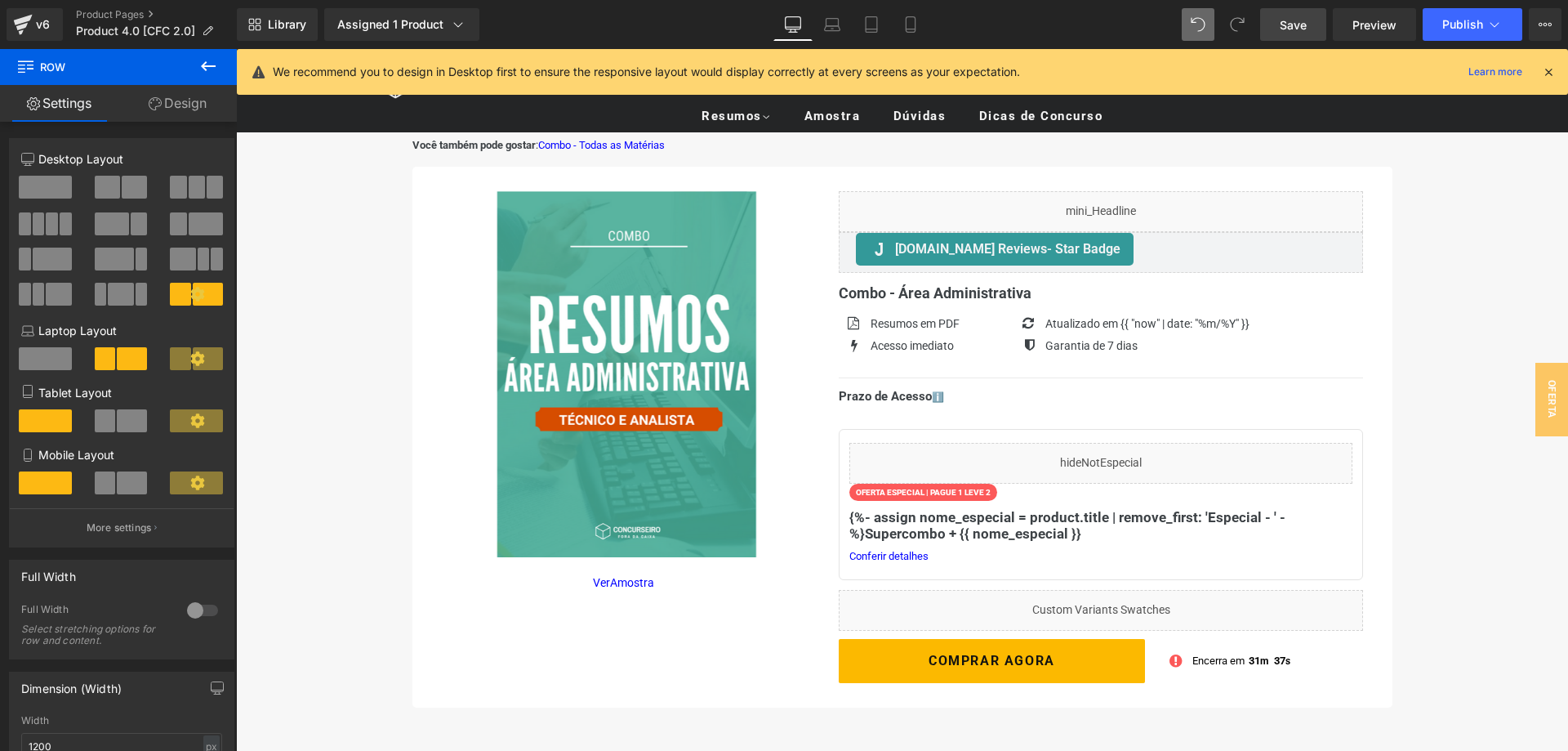
click at [1278, 37] on link "Save" at bounding box center [1293, 24] width 66 height 32
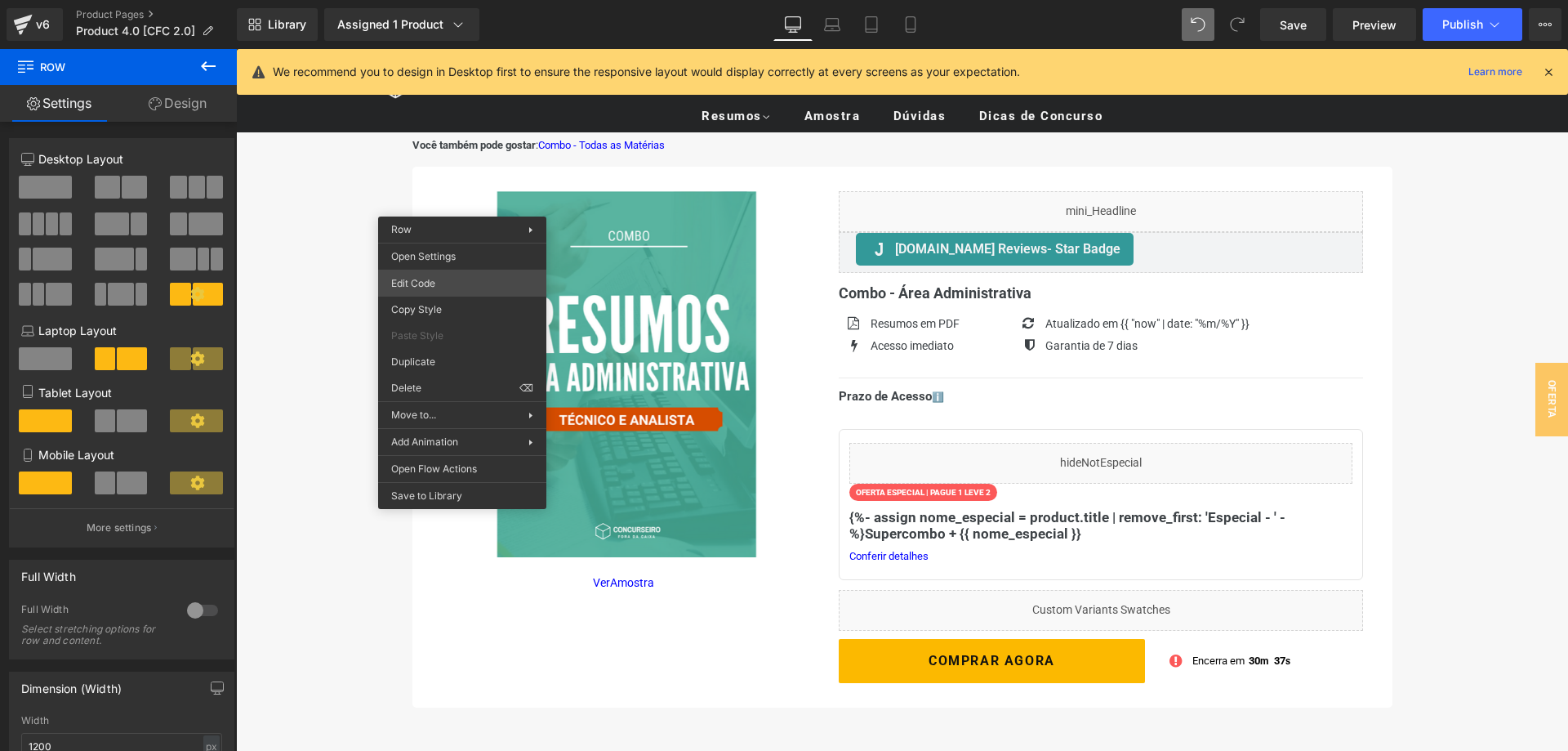
click at [456, 0] on div "Row You are previewing how the will restyle your page. You can not edit Element…" at bounding box center [784, 0] width 1568 height 0
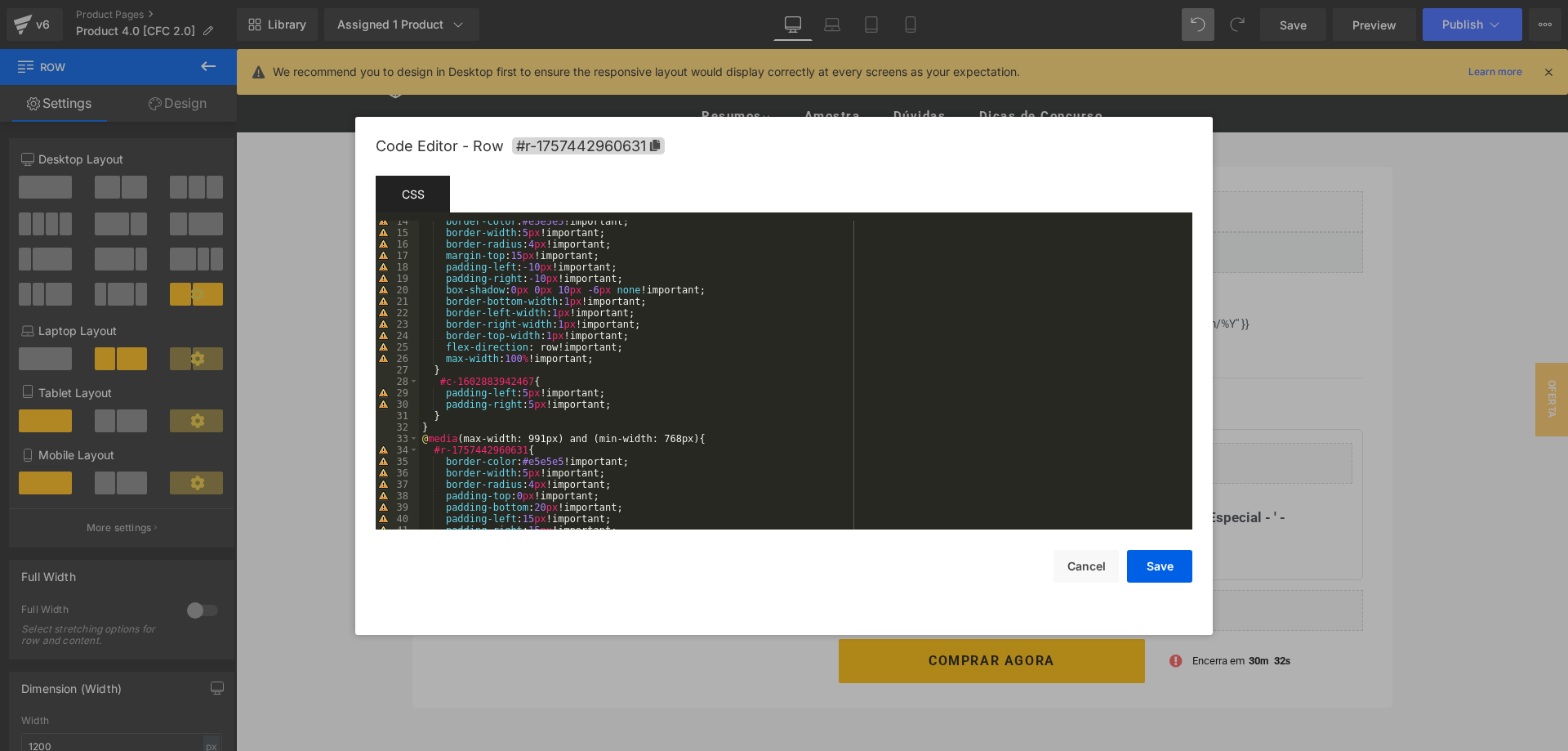
scroll to position [153, 0]
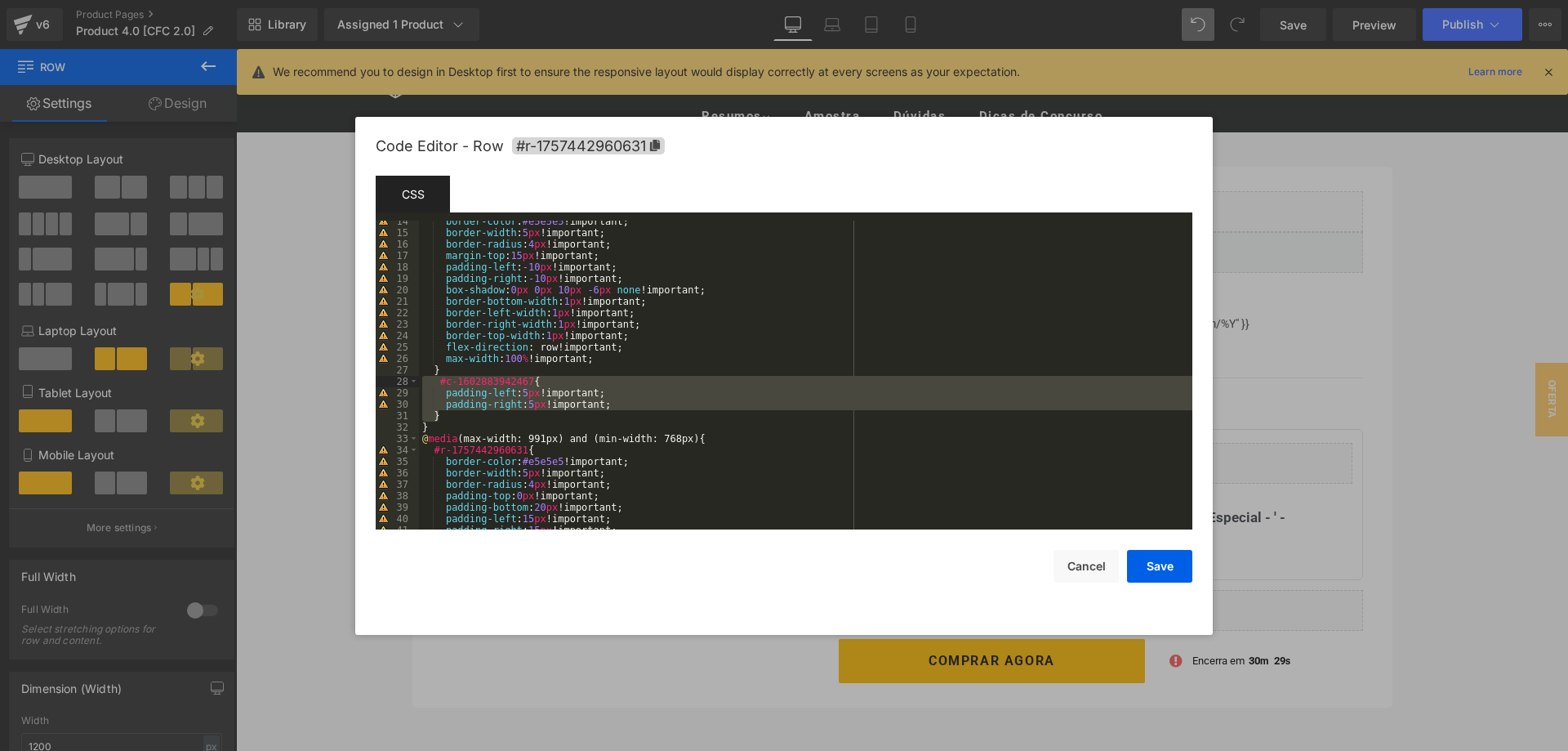
drag, startPoint x: 441, startPoint y: 414, endPoint x: 418, endPoint y: 383, distance: 38.6
click at [419, 383] on div "border-color : #e5e5e5 !important; border-width : 5 px !important; border-radiu…" at bounding box center [806, 375] width 773 height 308
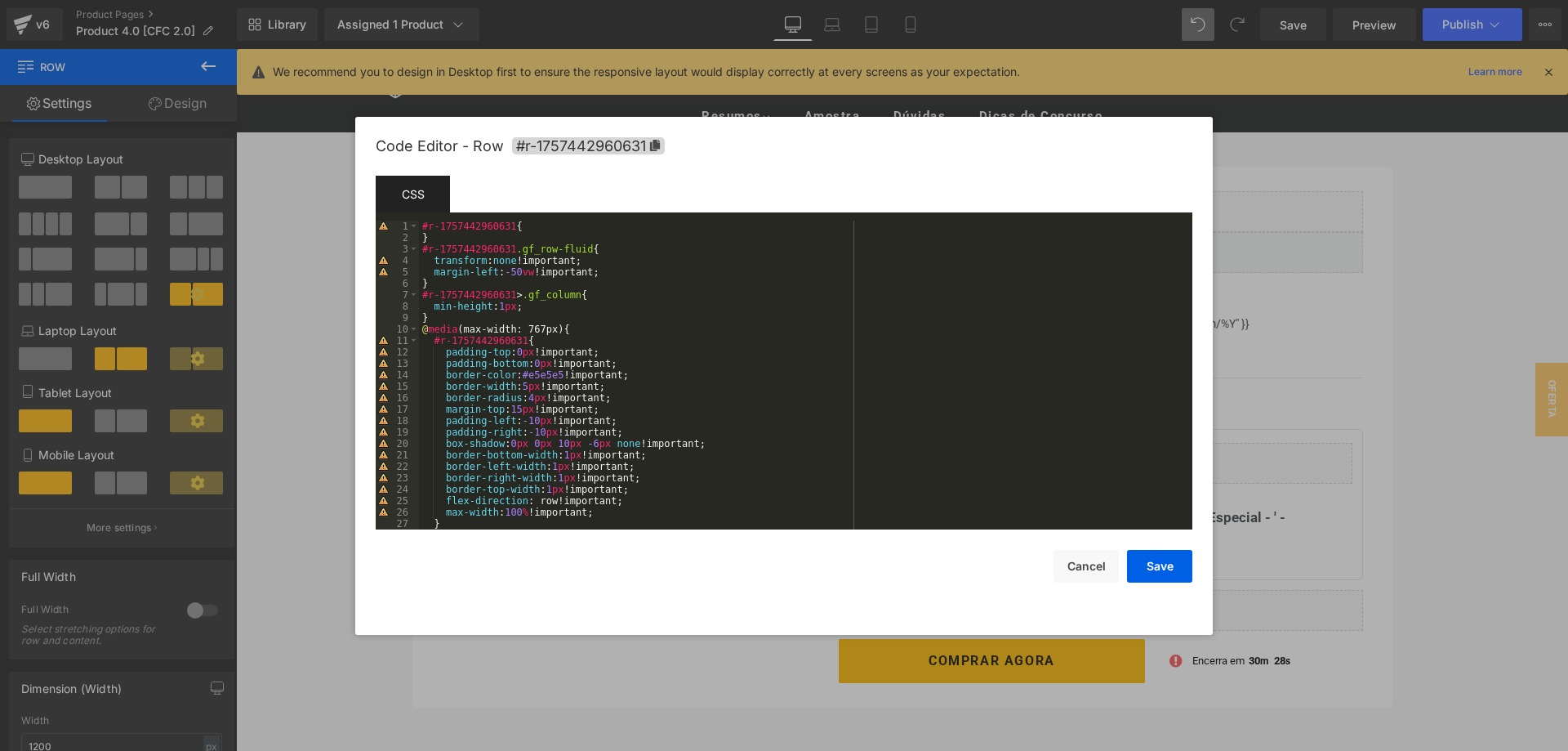
scroll to position [0, 0]
click at [531, 224] on div "#r-1757442960631 { } #r-1757442960631 .gf_row-fluid { transform : none !importa…" at bounding box center [806, 386] width 773 height 332
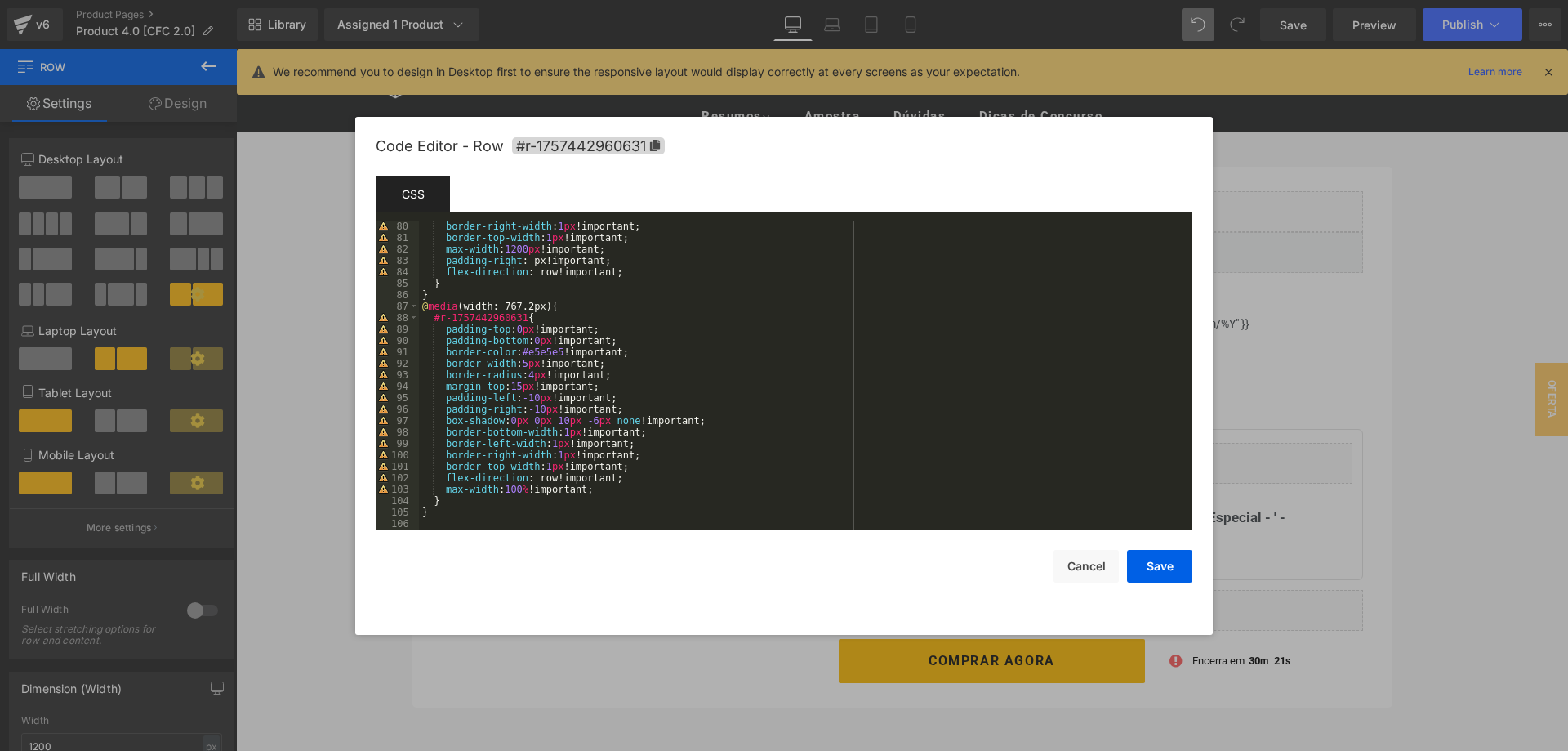
scroll to position [189, 0]
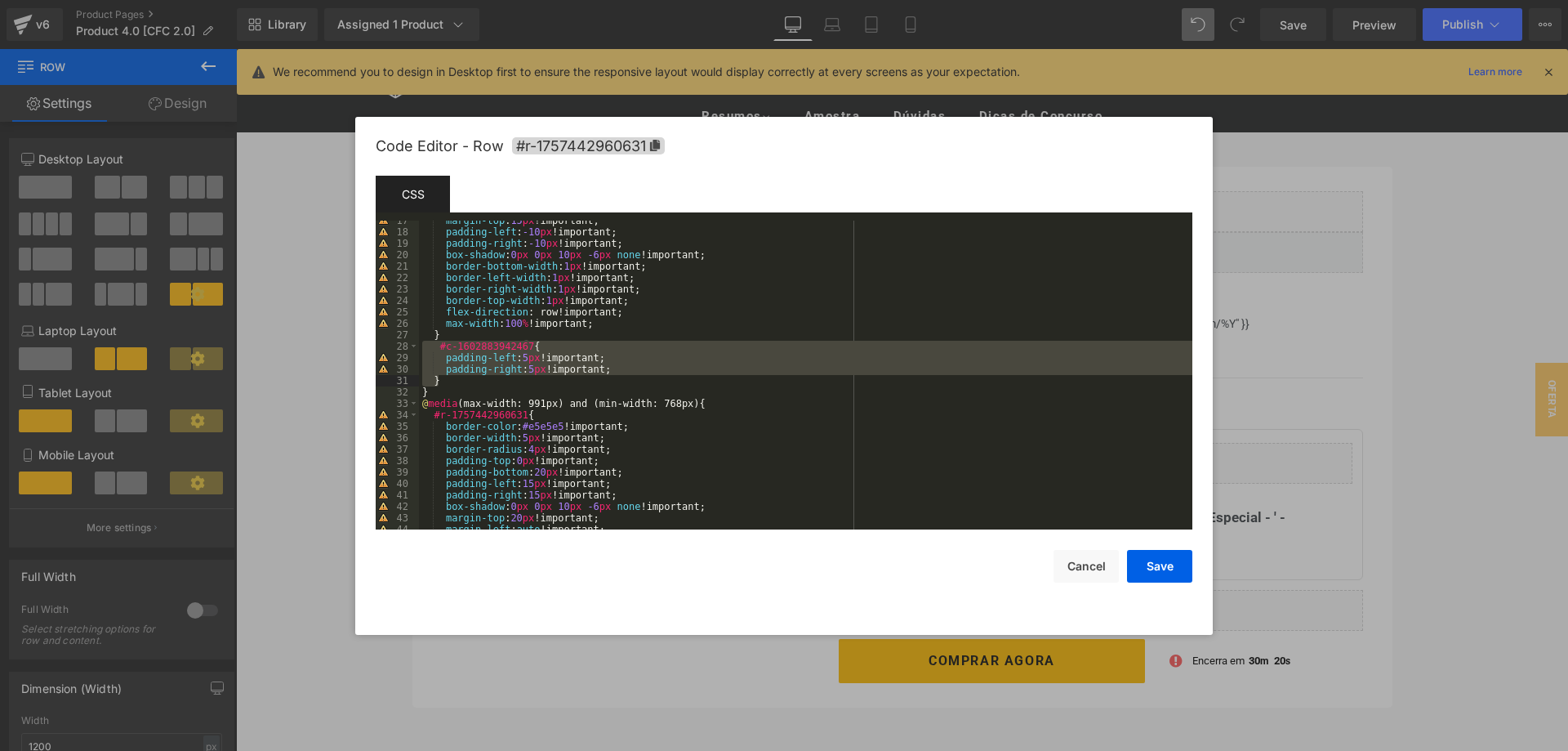
click at [442, 384] on div "margin-top : 15 px !important; padding-left : -10 px !important; padding-right …" at bounding box center [806, 375] width 773 height 308
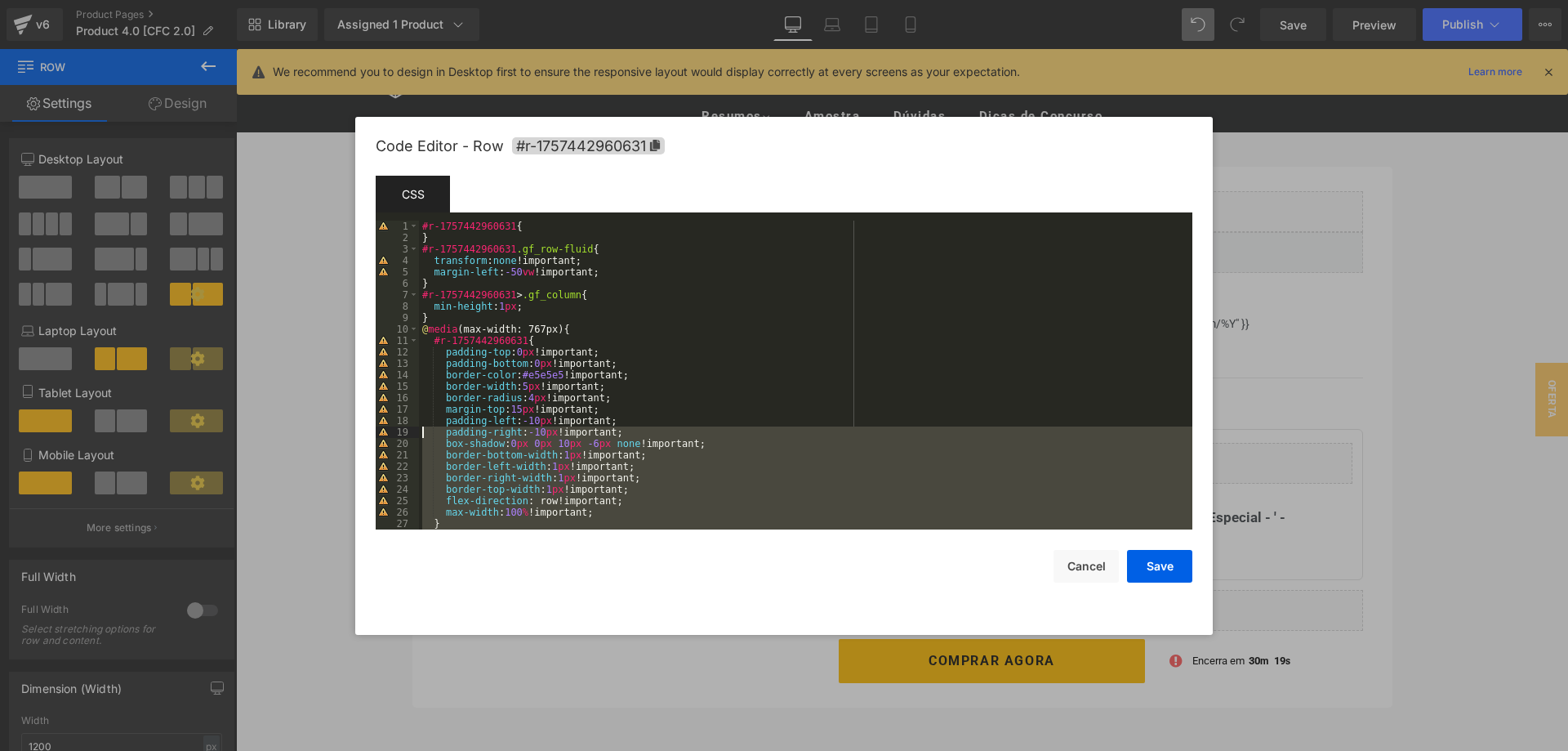
scroll to position [0, 0]
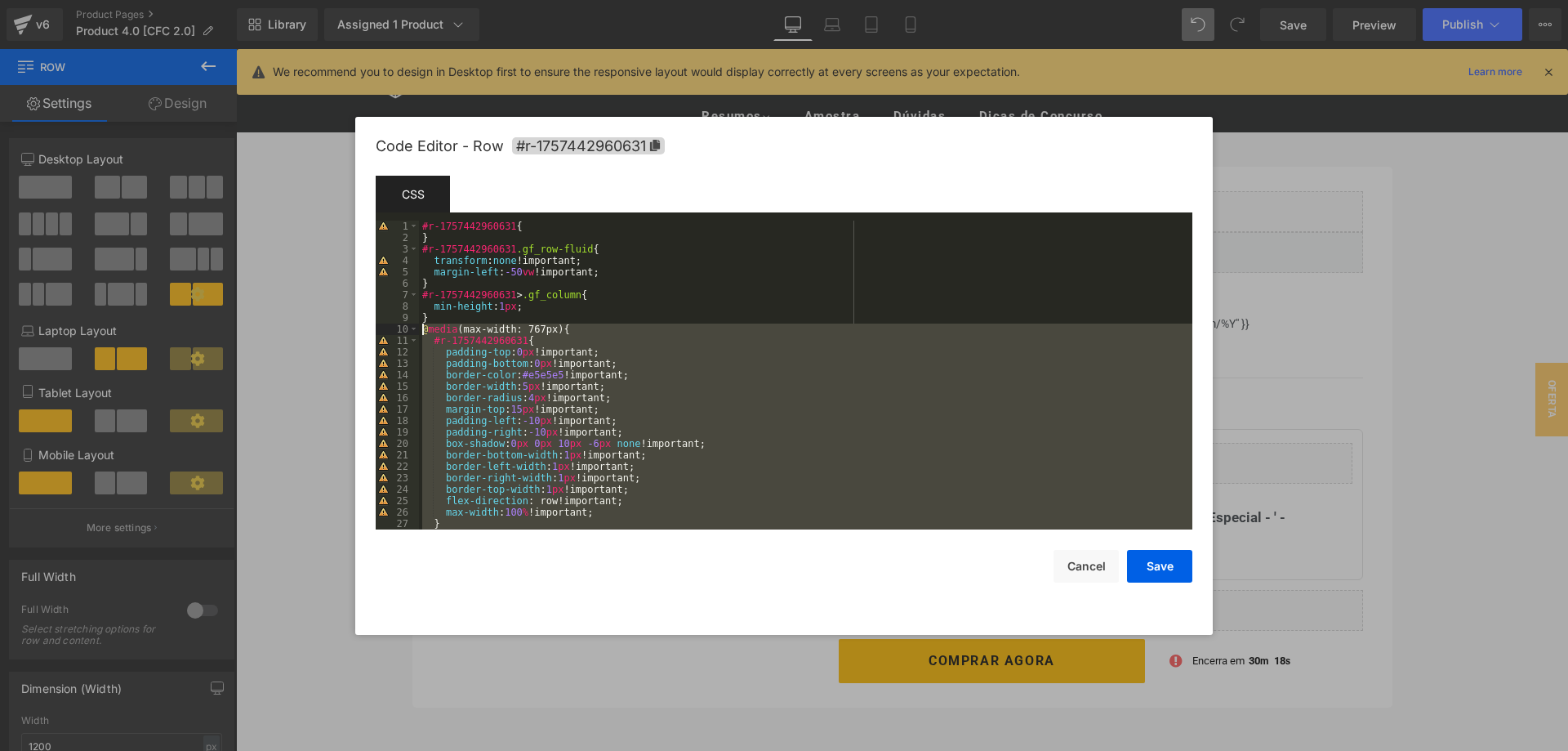
drag, startPoint x: 421, startPoint y: 385, endPoint x: 416, endPoint y: 331, distance: 54.2
click at [419, 331] on div "#r-1757442960631 { } #r-1757442960631 .gf_row-fluid { transform : none !importa…" at bounding box center [806, 375] width 773 height 308
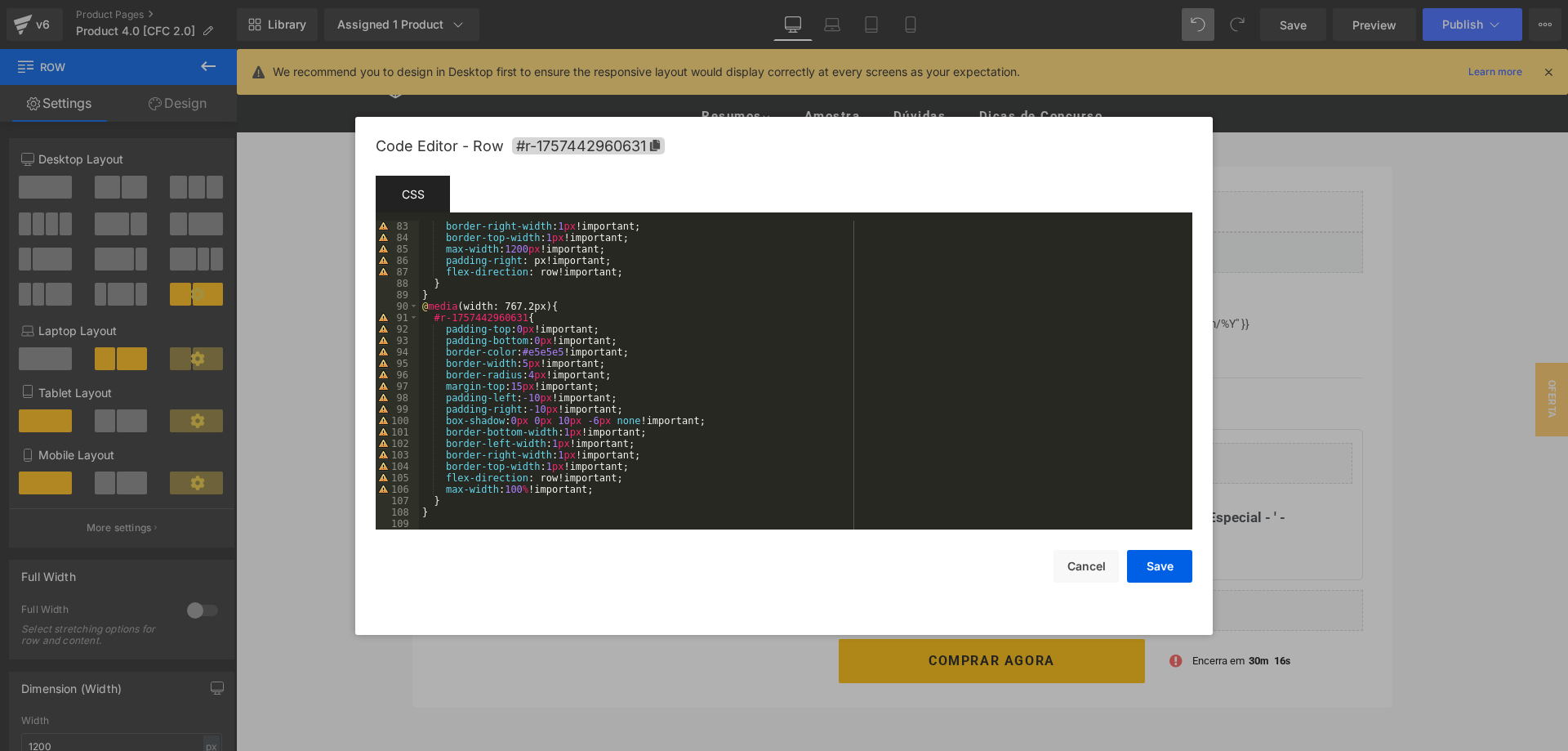
scroll to position [937, 0]
click at [460, 510] on div "border-right-width : 1 px !important; border-top-width : 1 px !important; max-w…" at bounding box center [806, 386] width 773 height 332
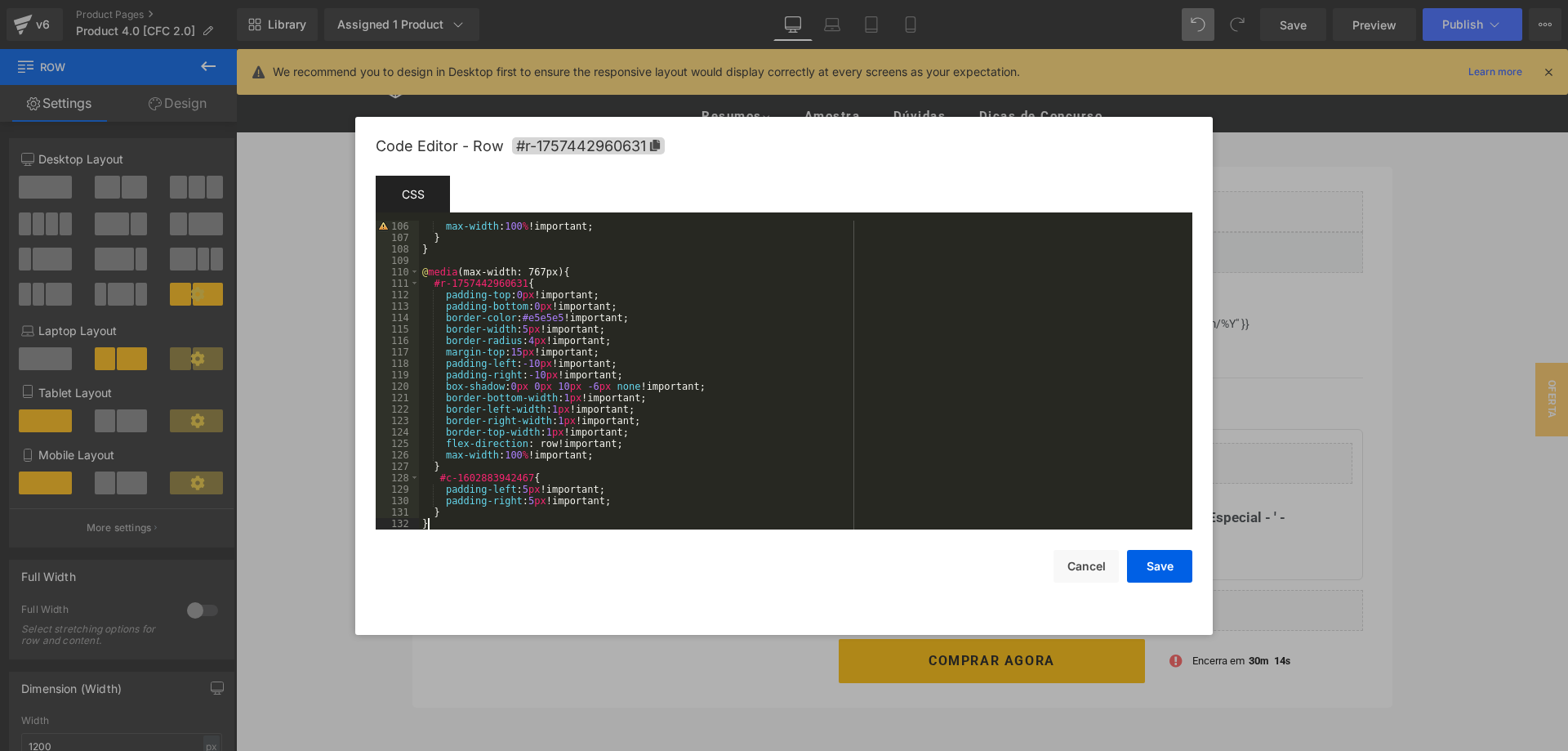
scroll to position [1201, 0]
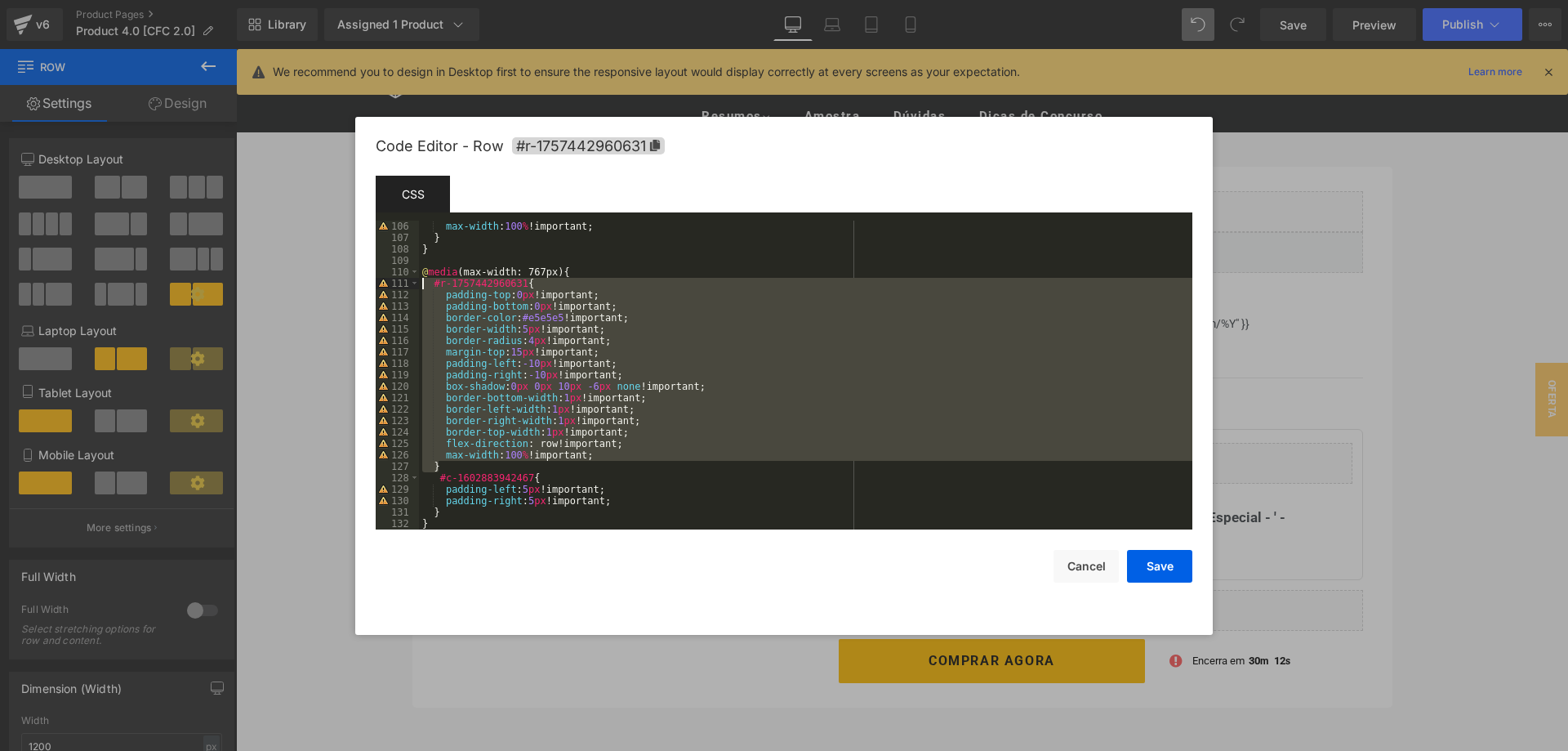
drag, startPoint x: 429, startPoint y: 435, endPoint x: 403, endPoint y: 280, distance: 157.2
click at [419, 280] on div "max-width : 100 % !important; } } @ media (max-width: 767px) { #r-1757442960631…" at bounding box center [806, 375] width 773 height 308
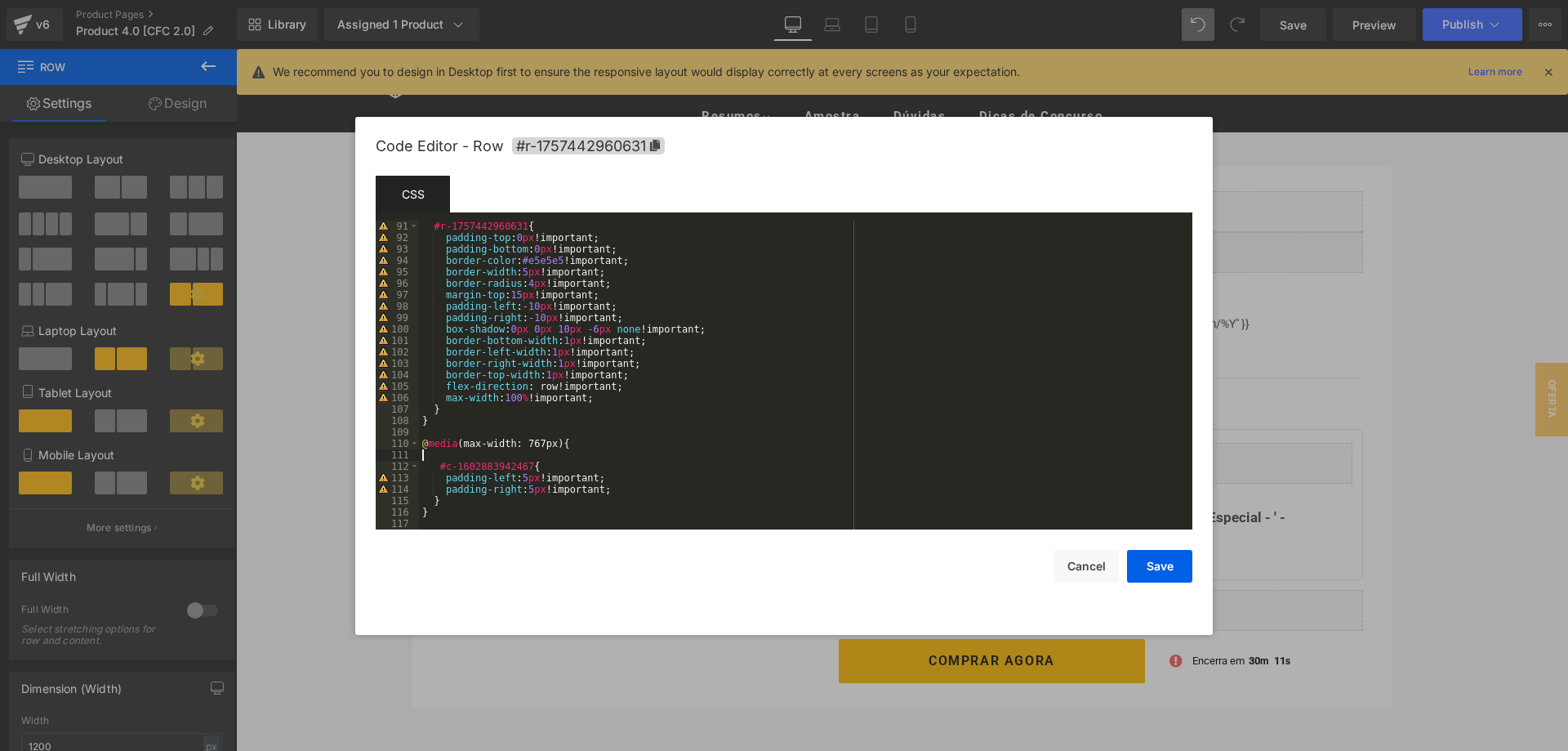
scroll to position [1018, 0]
click at [444, 479] on div "@ media (width: 767.2px) { #r-1757442960631 { padding-top : 0 px !important; pa…" at bounding box center [806, 386] width 773 height 332
click at [520, 474] on div "@ media (width: 767.2px) { #r-1757442960631 { padding-top : 0 px !important; pa…" at bounding box center [806, 386] width 773 height 332
click at [521, 488] on div "@ media (width: 767.2px) { #r-1757442960631 { padding-top : 0 px !important; pa…" at bounding box center [806, 386] width 773 height 332
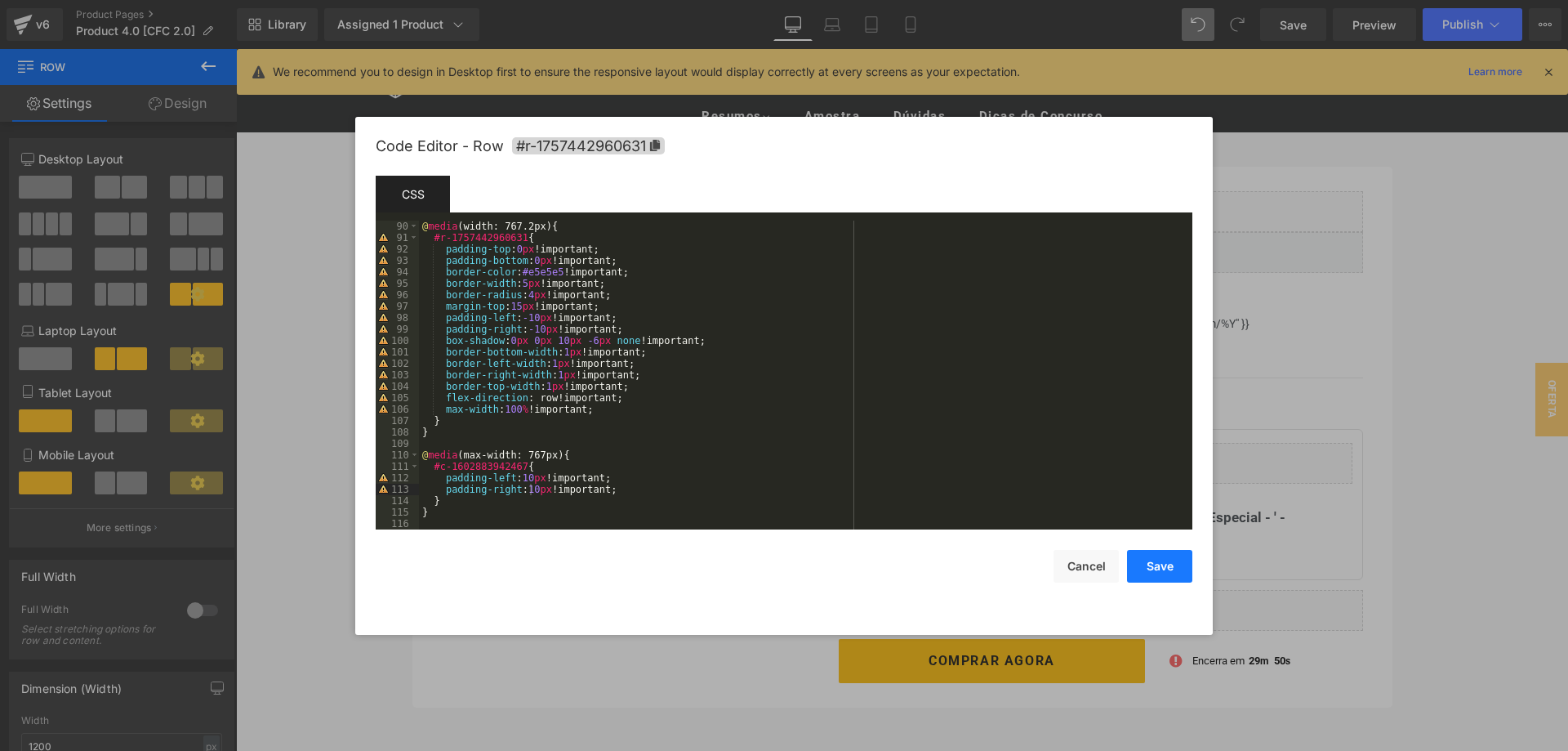
click at [1150, 558] on button "Save" at bounding box center [1159, 565] width 65 height 32
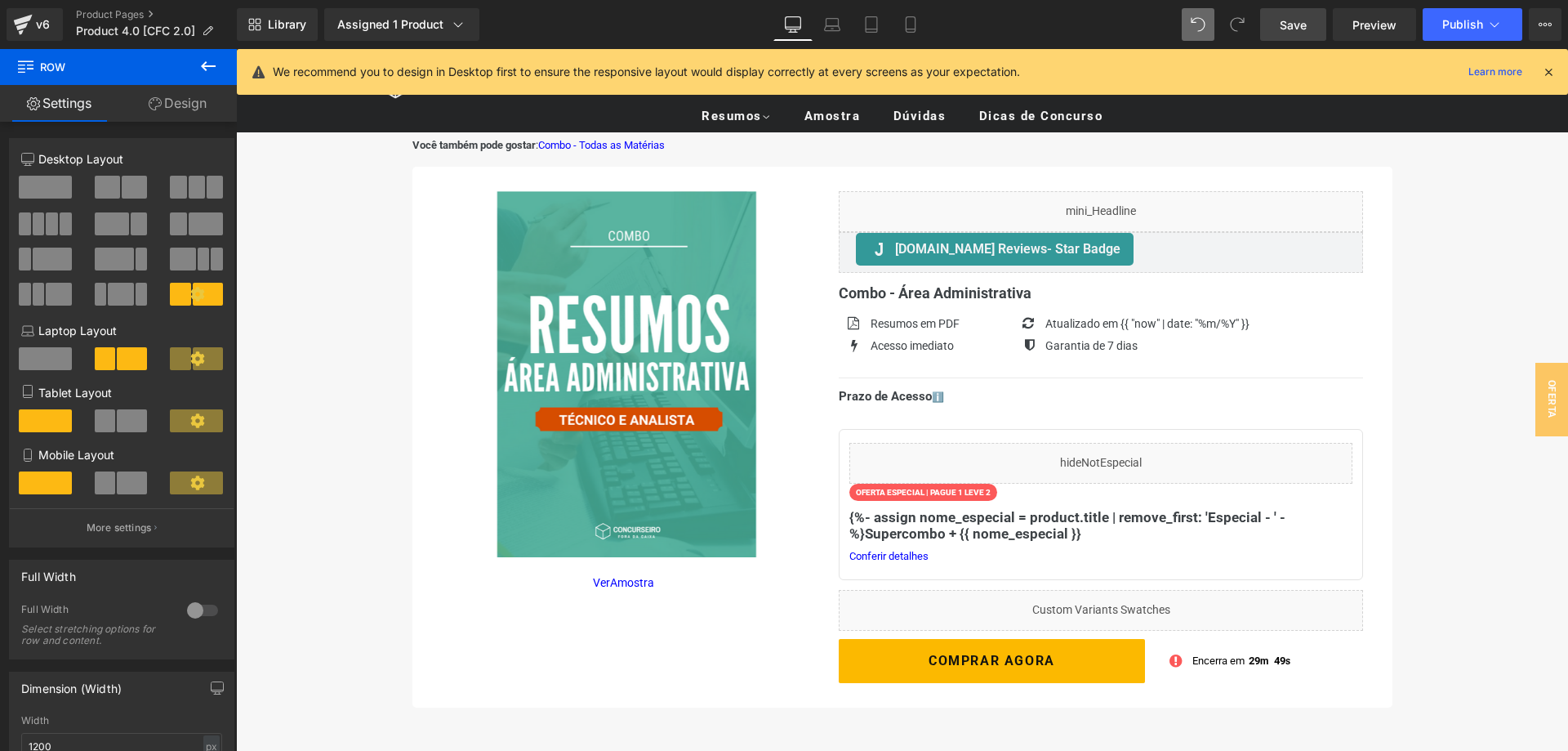
click at [1290, 34] on link "Save" at bounding box center [1293, 24] width 66 height 32
click at [922, 27] on link "Mobile" at bounding box center [910, 24] width 39 height 32
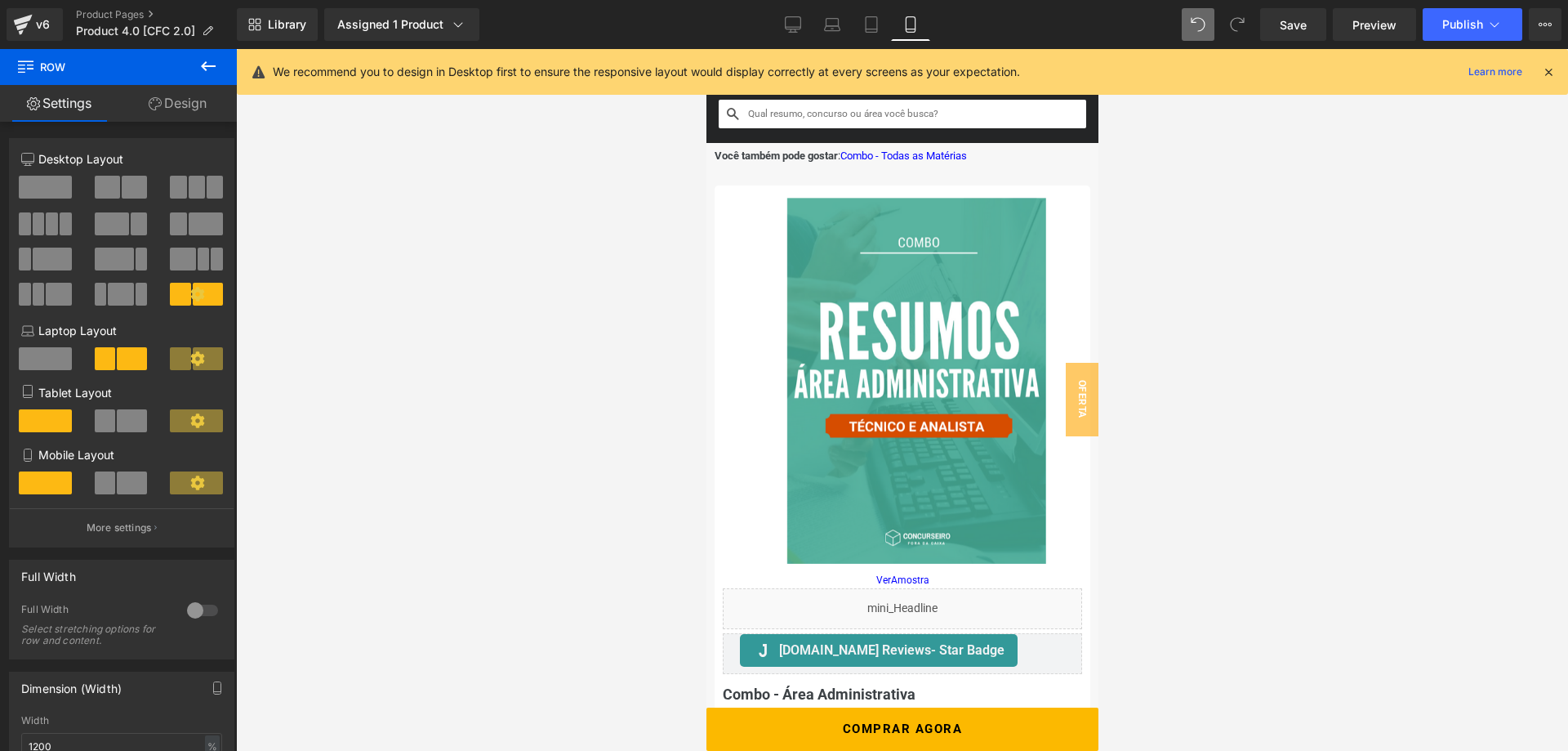
scroll to position [6, 0]
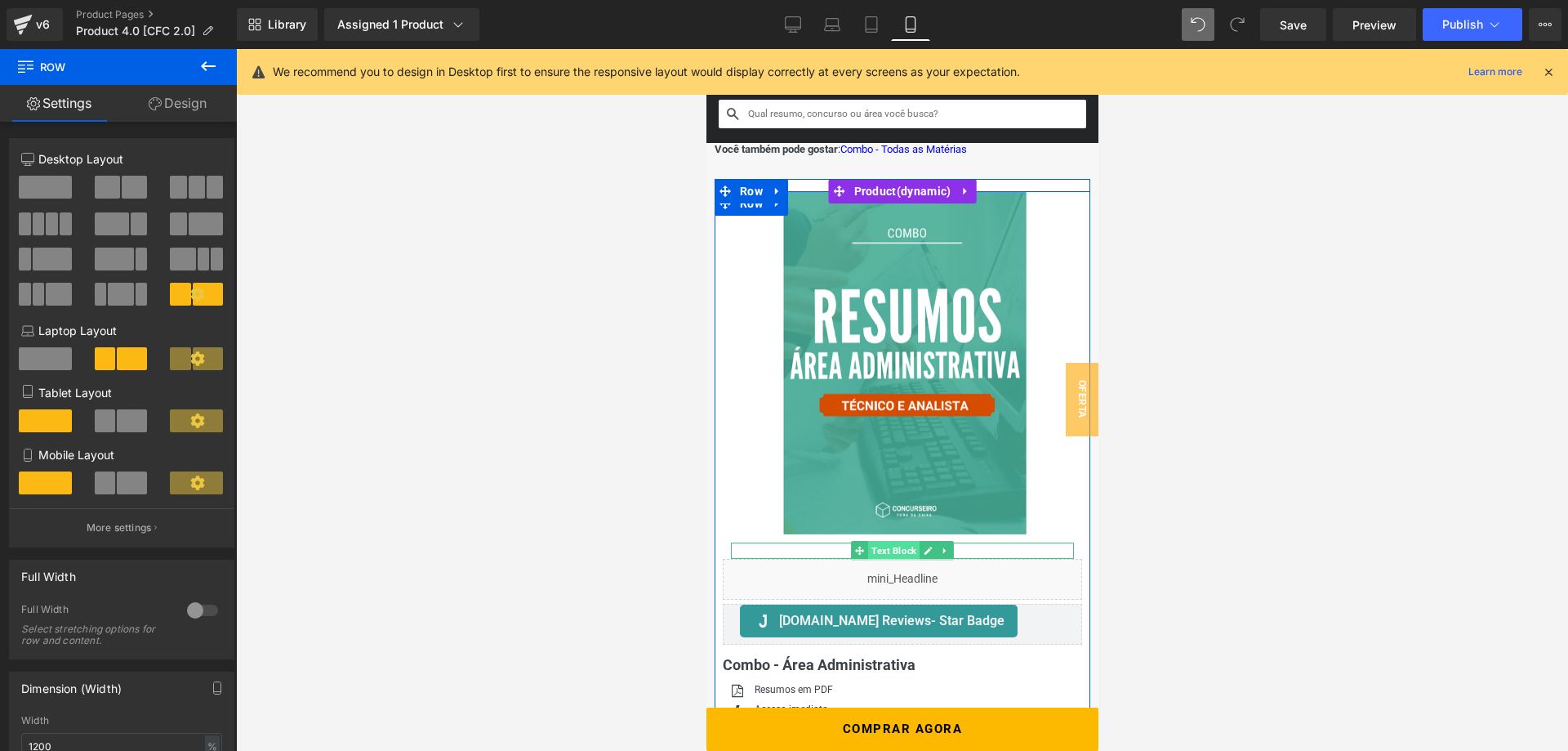
click at [898, 550] on span "Text Block" at bounding box center [892, 550] width 51 height 20
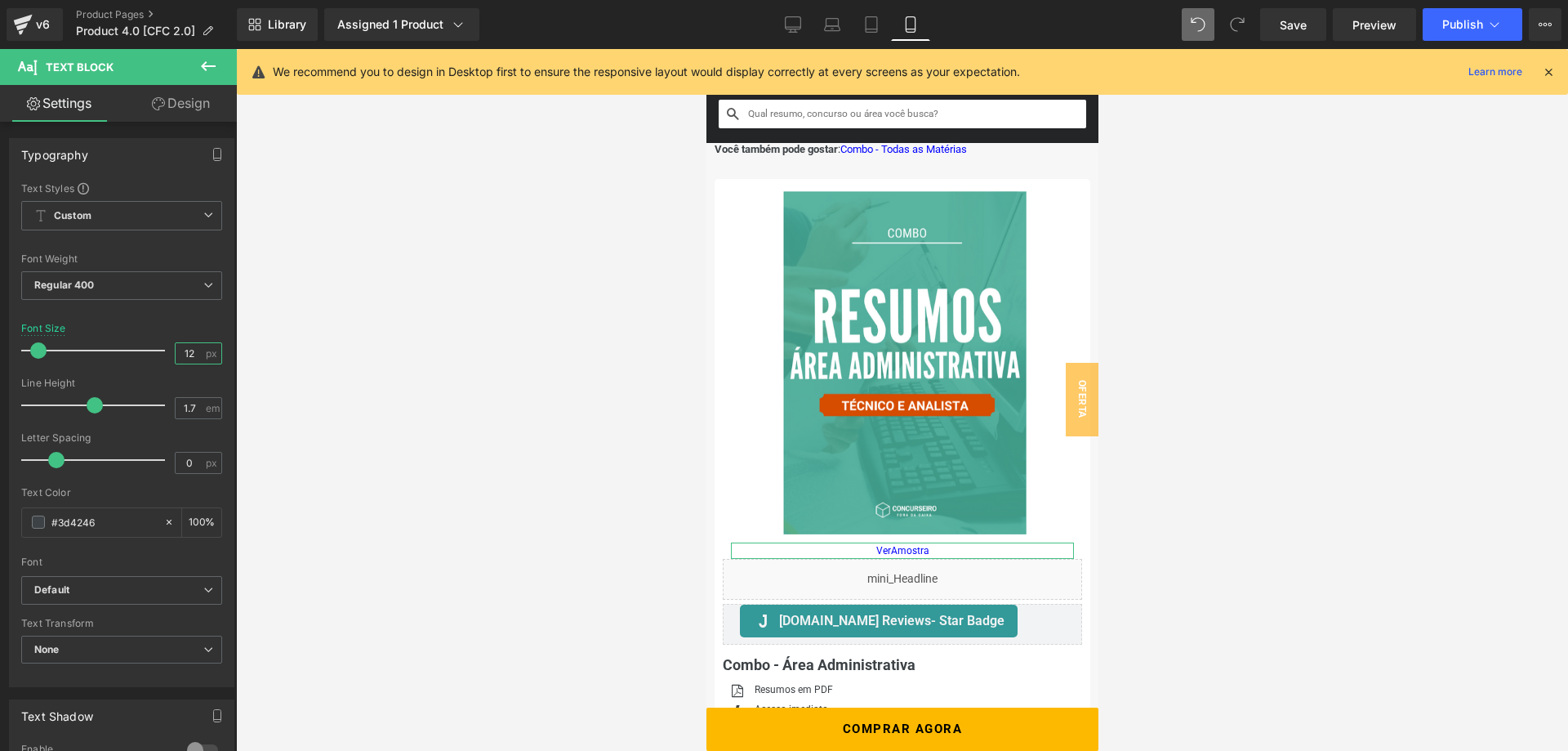
click at [194, 354] on input "12" at bounding box center [190, 353] width 29 height 21
type input "13"
click at [180, 106] on link "Design" at bounding box center [181, 103] width 118 height 37
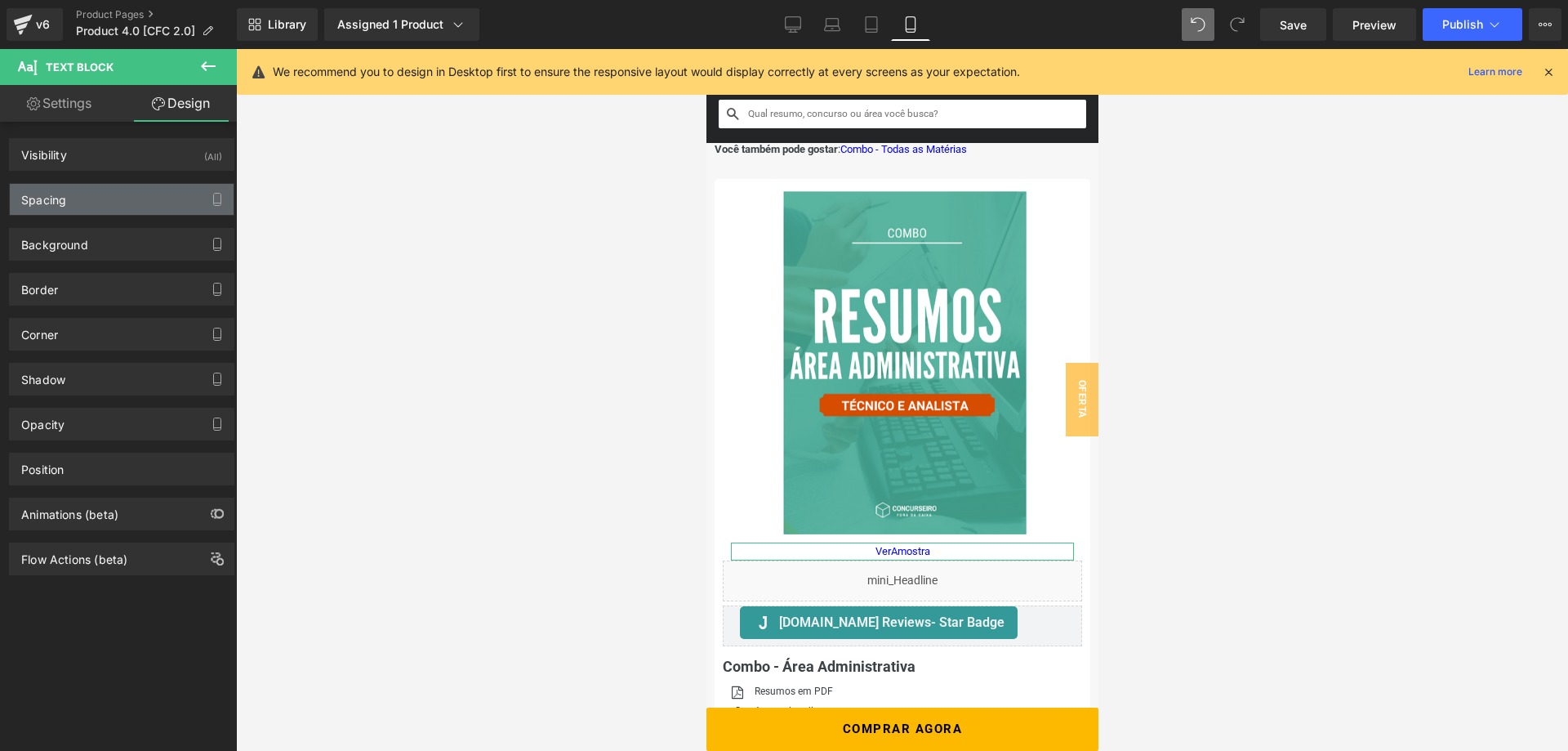
click at [111, 198] on div "Spacing" at bounding box center [122, 199] width 224 height 31
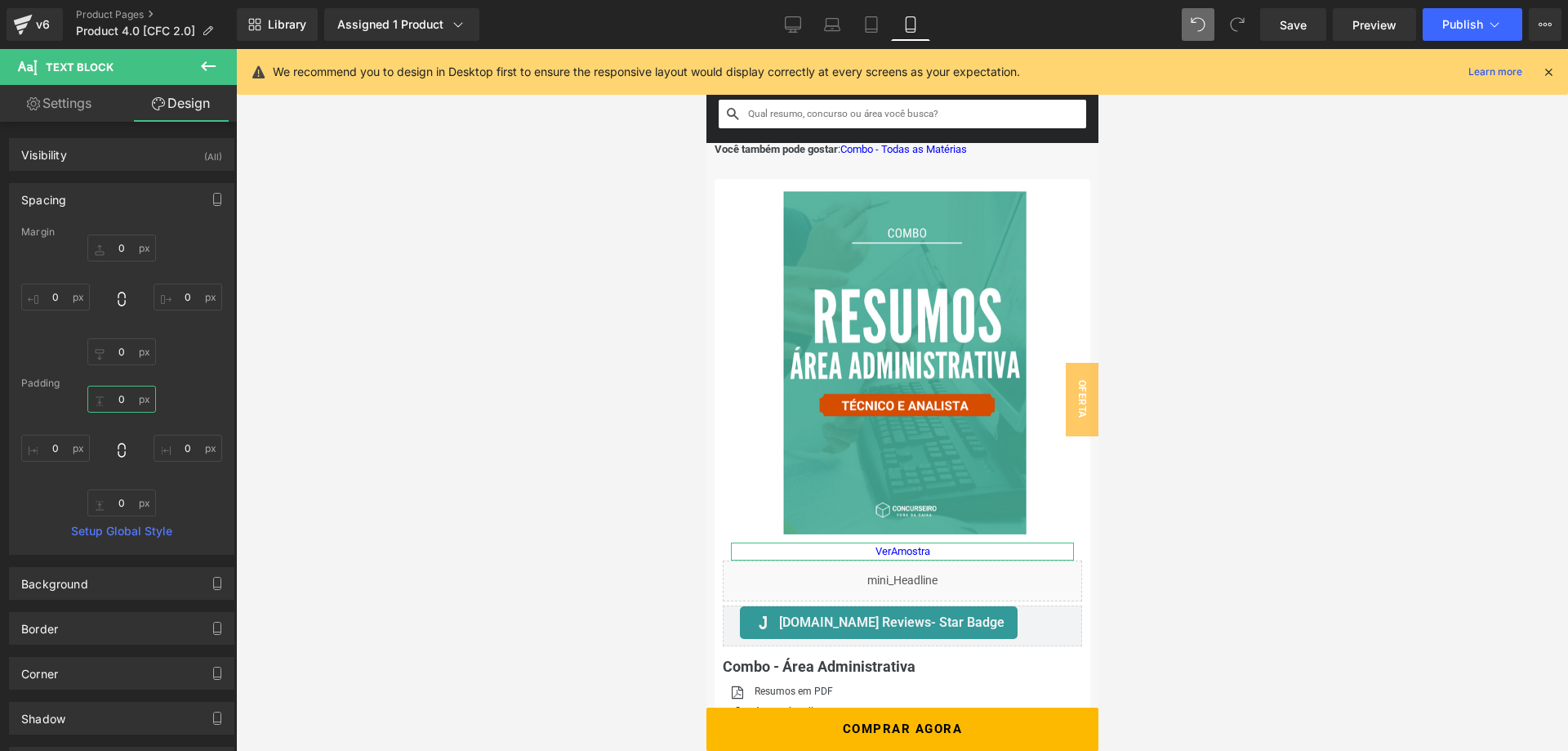
click at [122, 398] on input "0" at bounding box center [122, 399] width 69 height 27
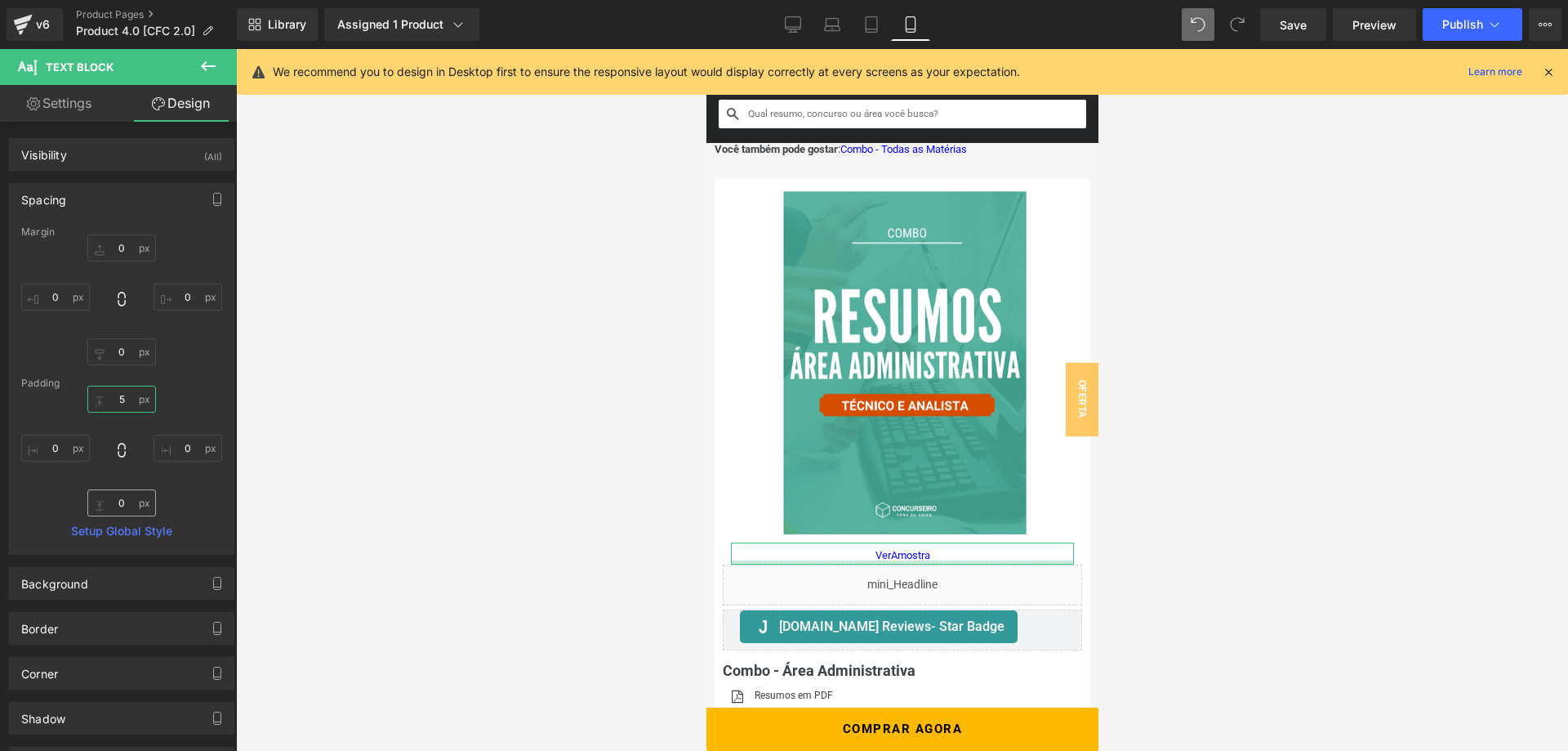
type input "5"
click at [125, 505] on input "0" at bounding box center [122, 503] width 69 height 27
type input "5"
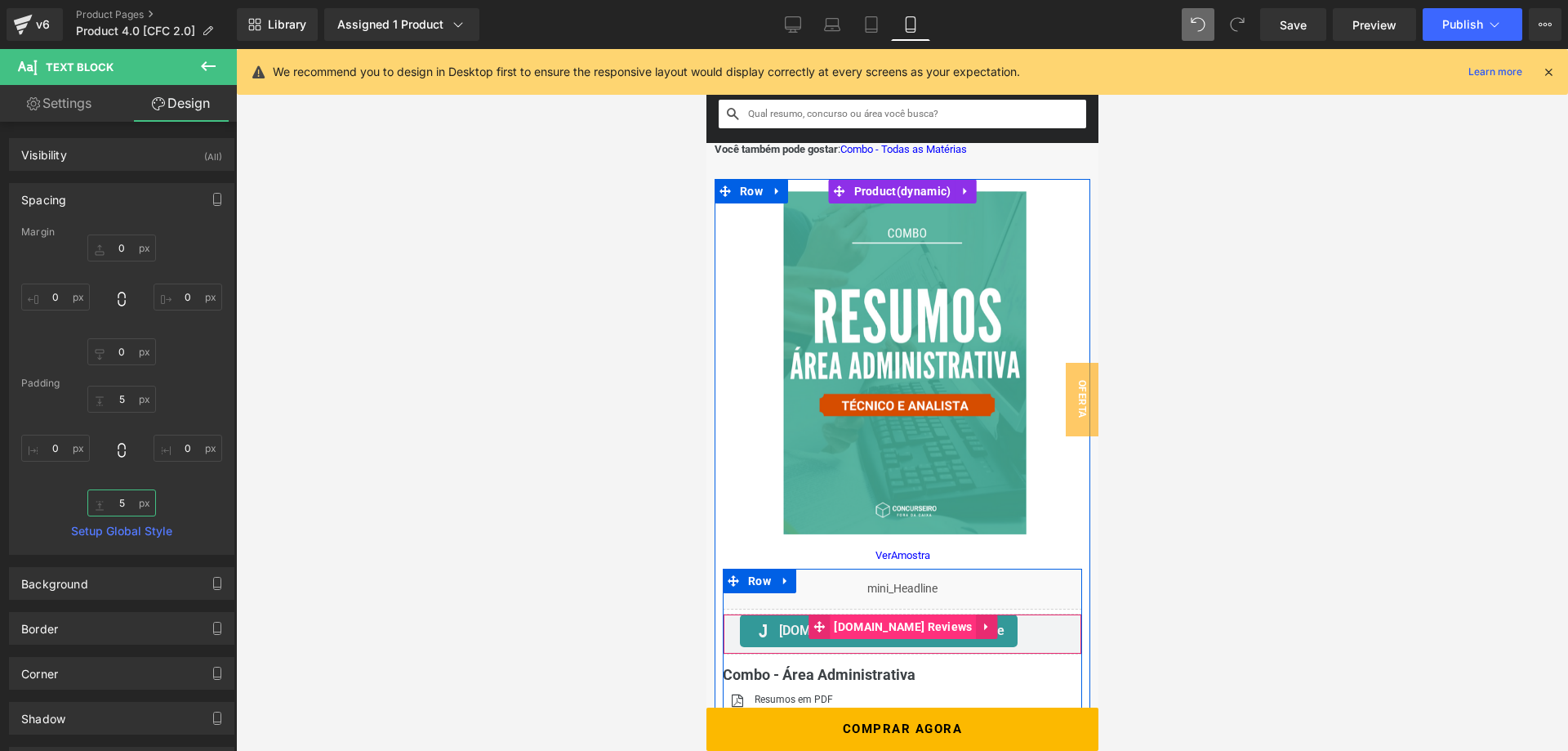
click at [907, 626] on span "[DOMAIN_NAME] Reviews" at bounding box center [901, 626] width 146 height 24
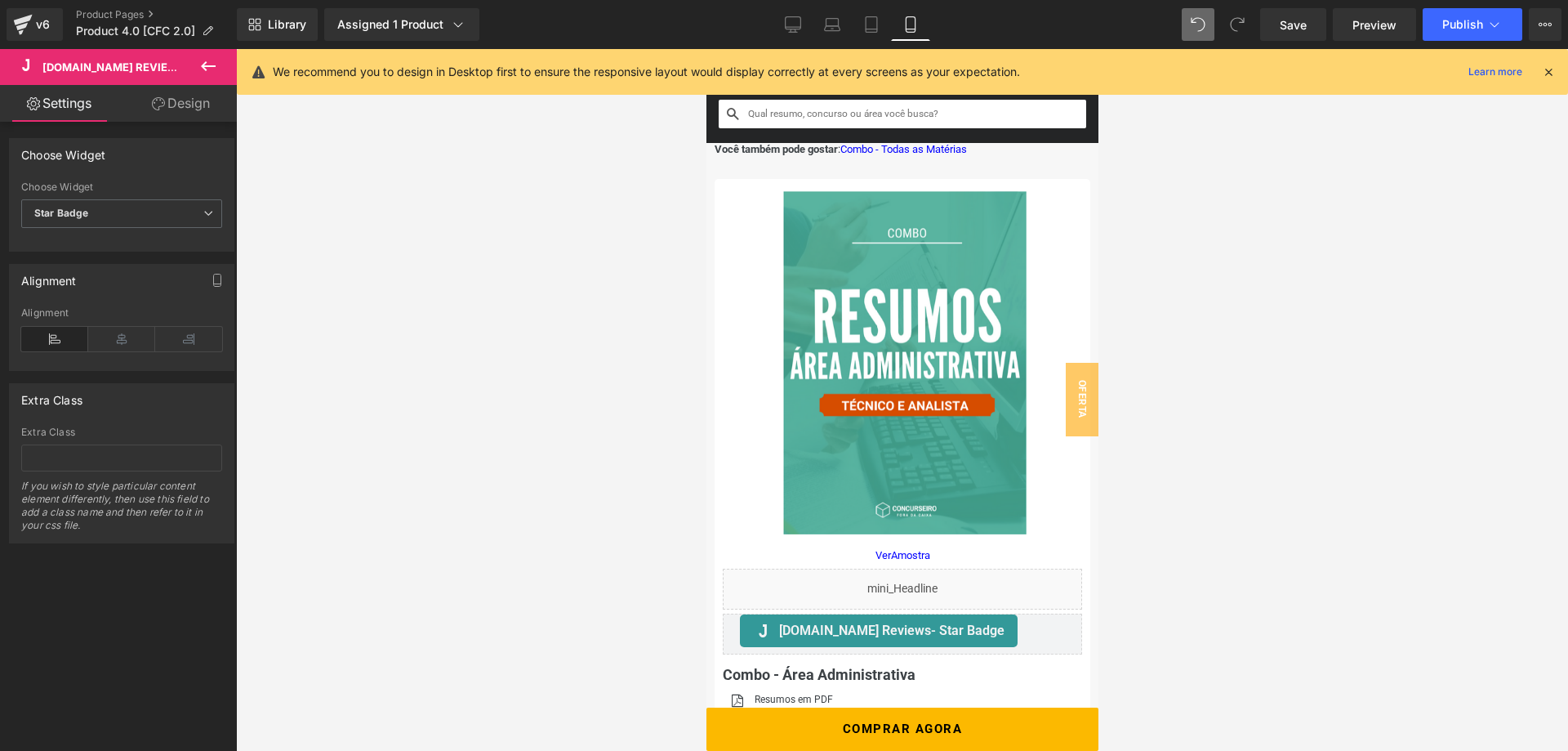
click at [177, 104] on link "Design" at bounding box center [181, 103] width 118 height 37
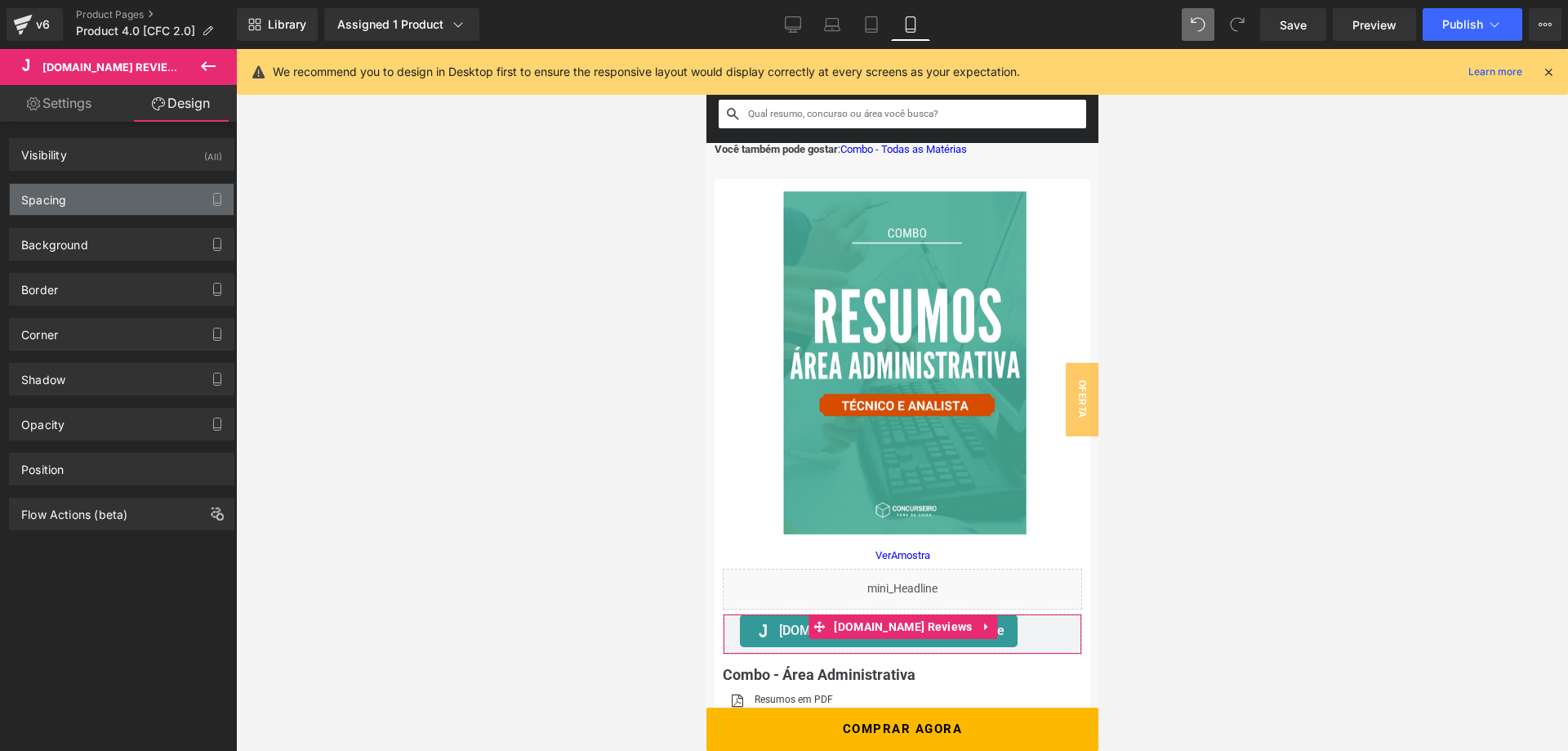
click at [117, 202] on div "Spacing" at bounding box center [122, 199] width 224 height 31
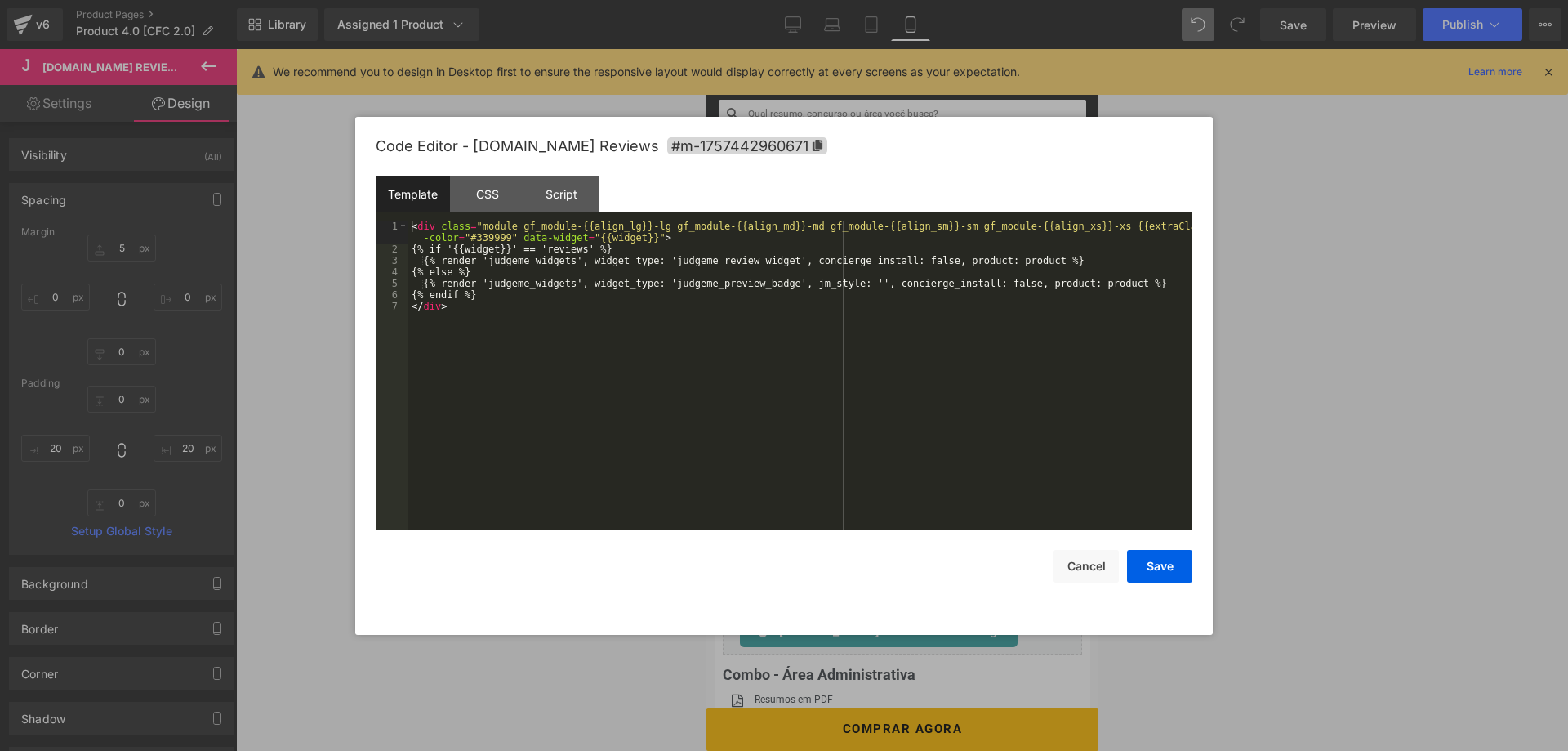
click at [878, 0] on div "Judge.me Reviews You are previewing how the will restyle your page. You can not…" at bounding box center [784, 0] width 1568 height 0
click at [487, 189] on div "CSS" at bounding box center [487, 194] width 74 height 37
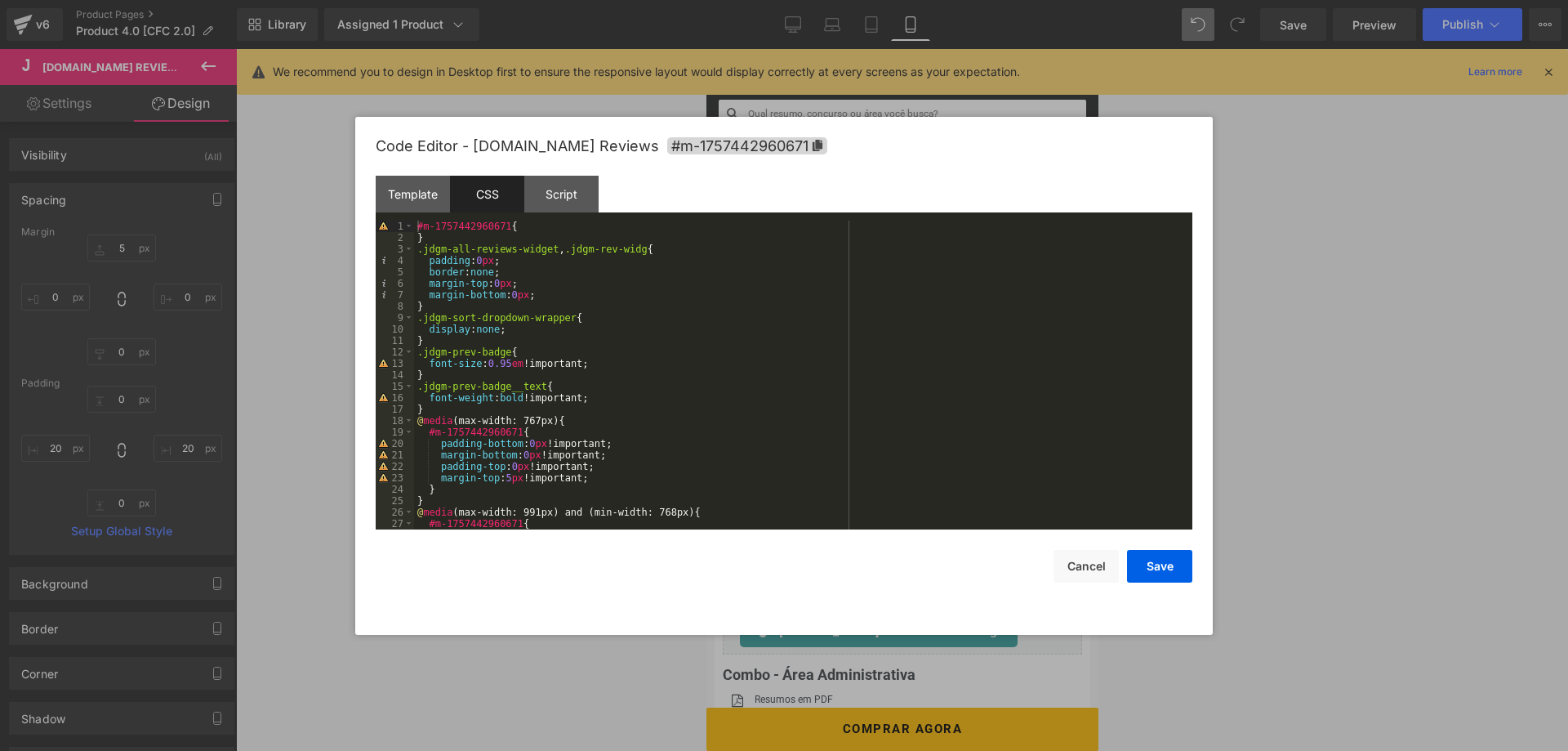
click at [510, 367] on div "#m-1757442960671 { } .jdgm-all-reviews-widget , .jdgm-rev-widg { padding : 0 px…" at bounding box center [803, 386] width 779 height 332
click at [742, 401] on div "#m-1757442960671 { } .jdgm-all-reviews-widget , .jdgm-rev-widg { padding : 0 px…" at bounding box center [803, 386] width 779 height 332
click at [1152, 566] on button "Save" at bounding box center [1159, 565] width 65 height 32
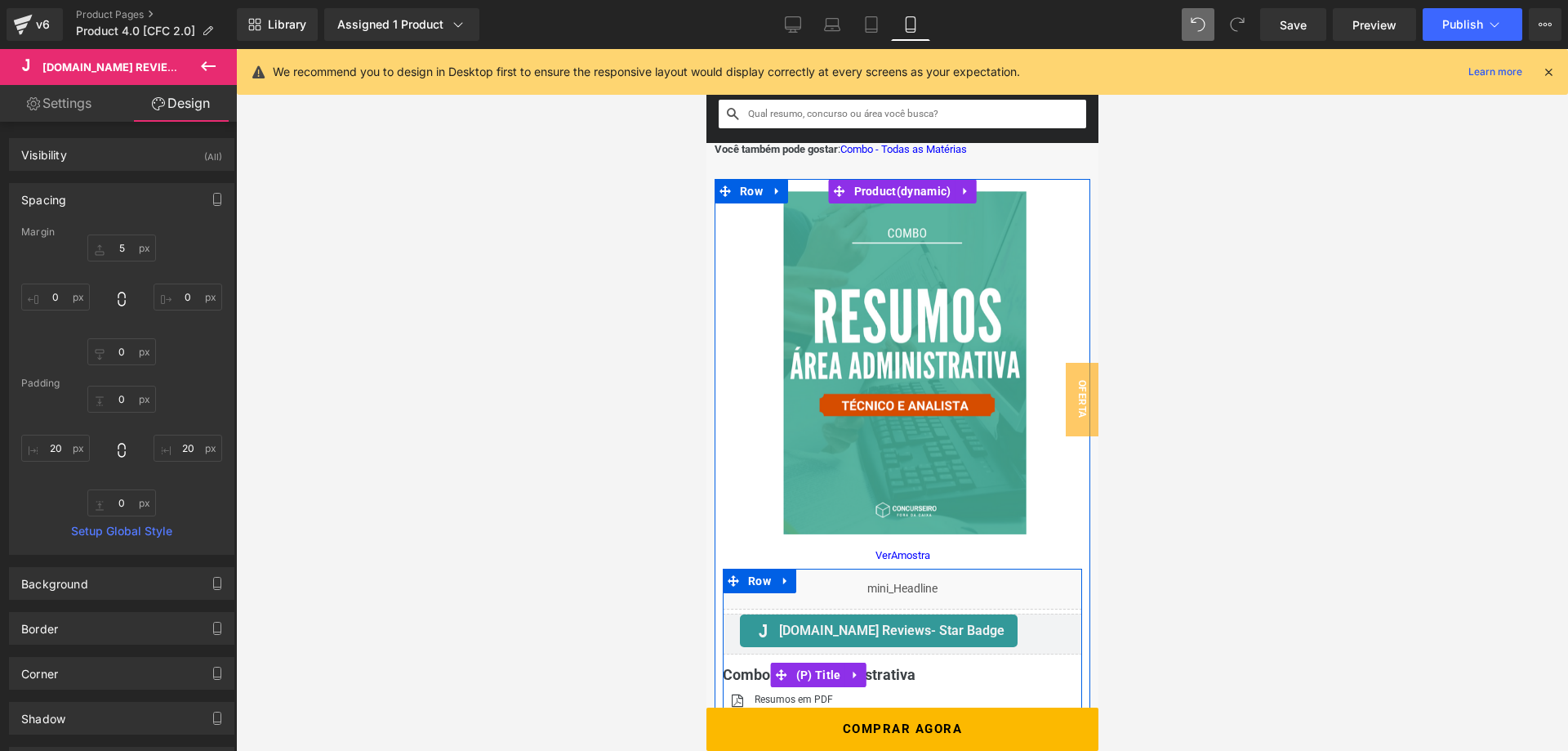
click at [815, 675] on span "(P) Title" at bounding box center [817, 674] width 53 height 24
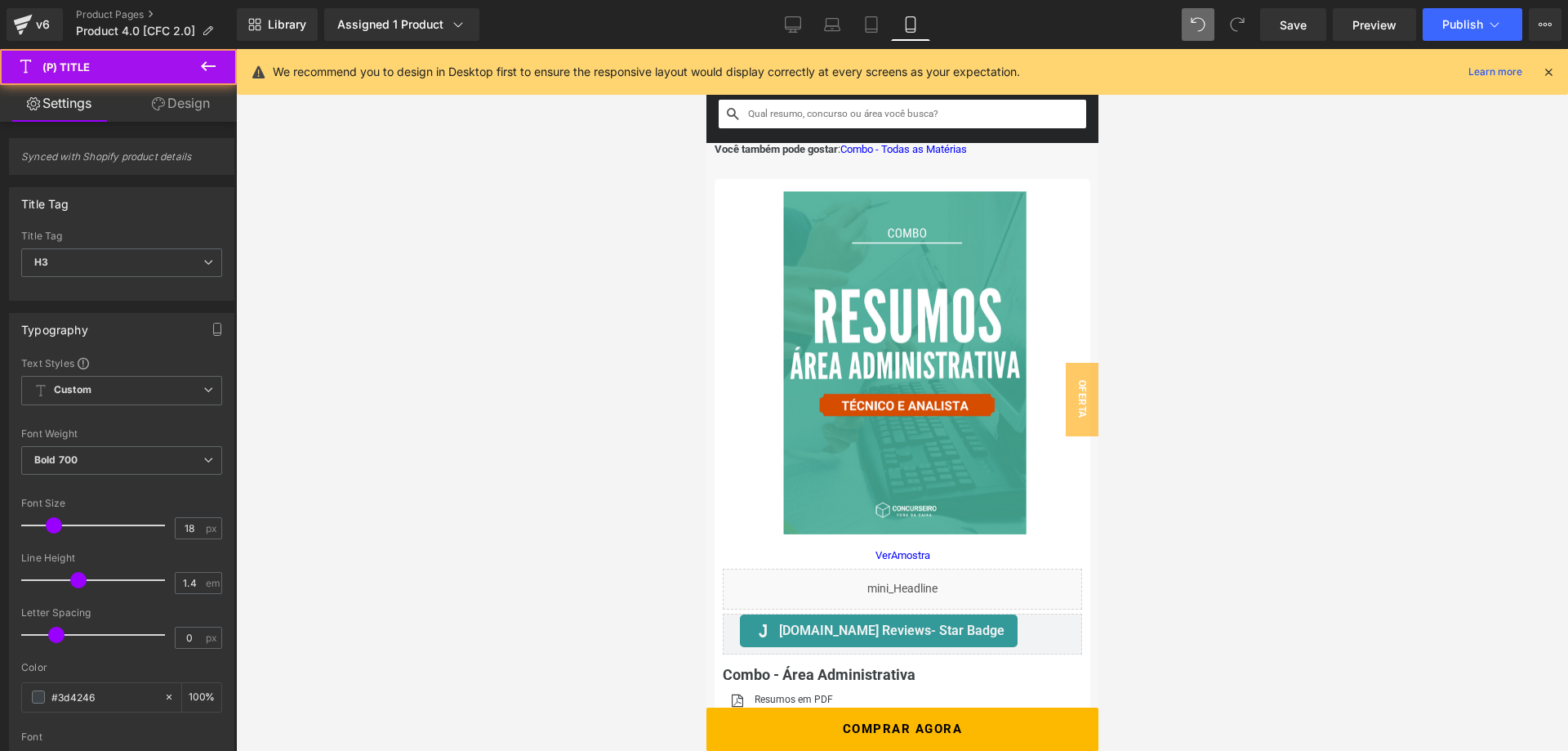
click at [185, 106] on link "Design" at bounding box center [181, 103] width 118 height 37
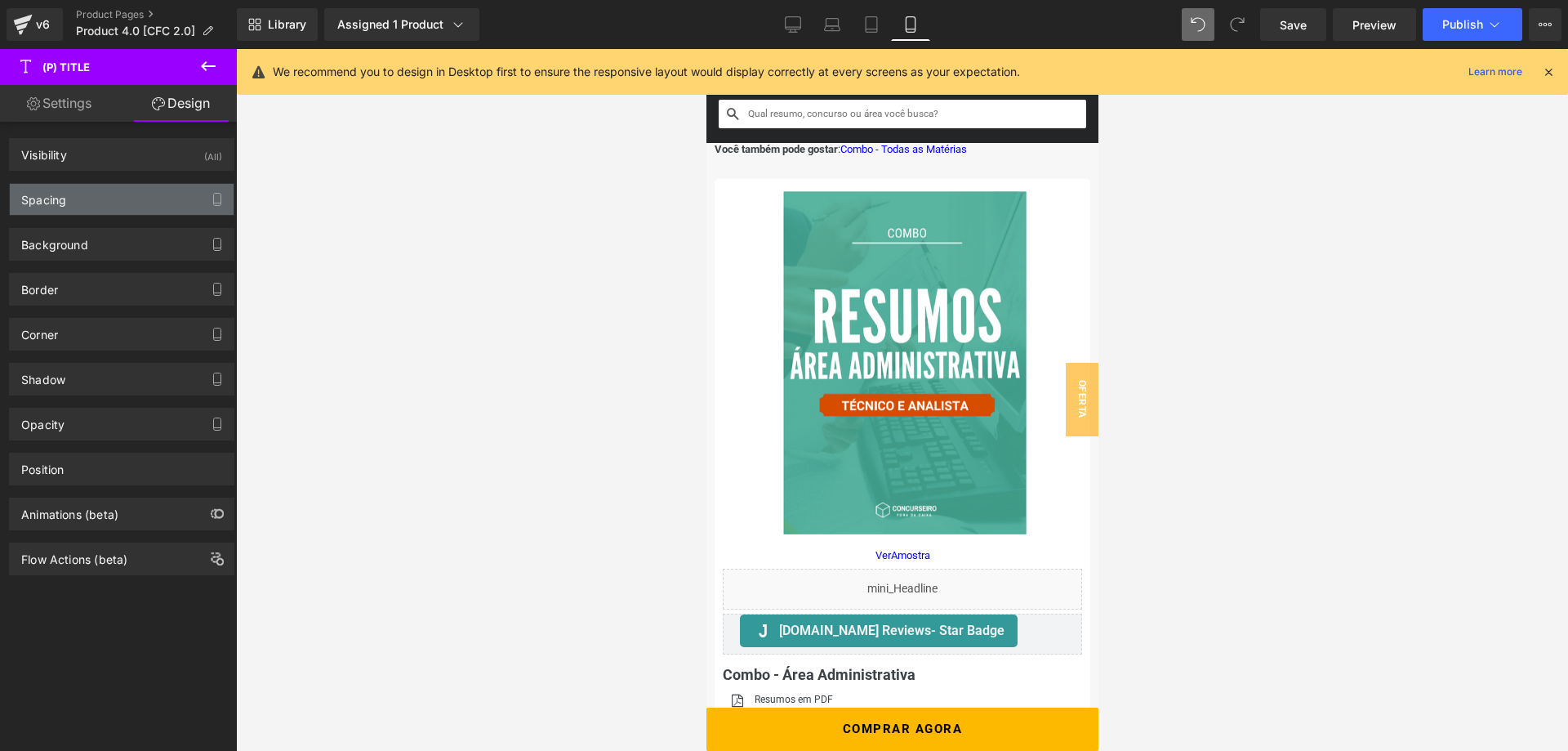
click at [68, 201] on div "Spacing" at bounding box center [122, 199] width 224 height 31
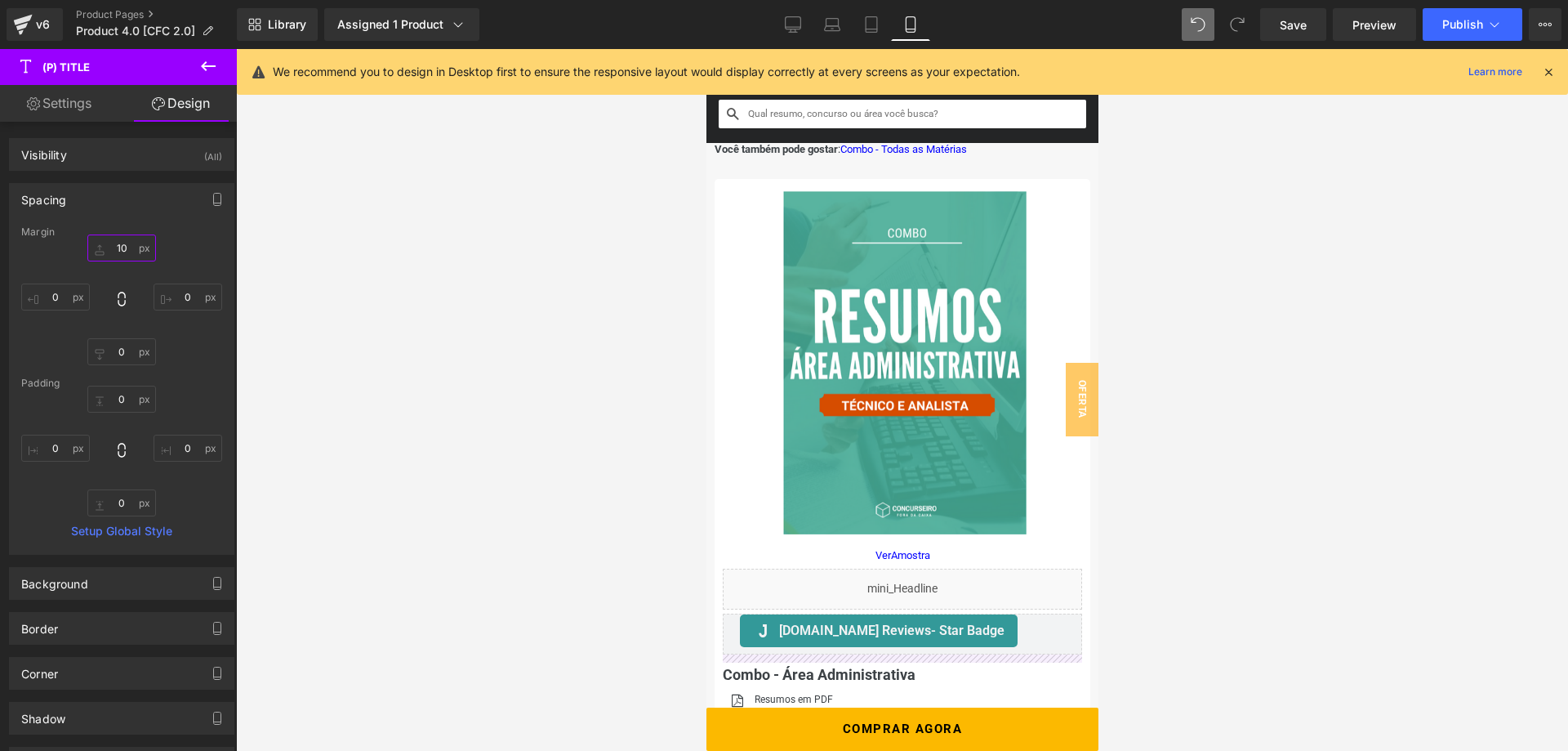
click at [116, 246] on input "10" at bounding box center [122, 248] width 69 height 27
click at [125, 248] on input "10" at bounding box center [122, 248] width 69 height 27
type input "1"
type input "5"
click at [204, 255] on div "5 0 0 0" at bounding box center [122, 300] width 201 height 131
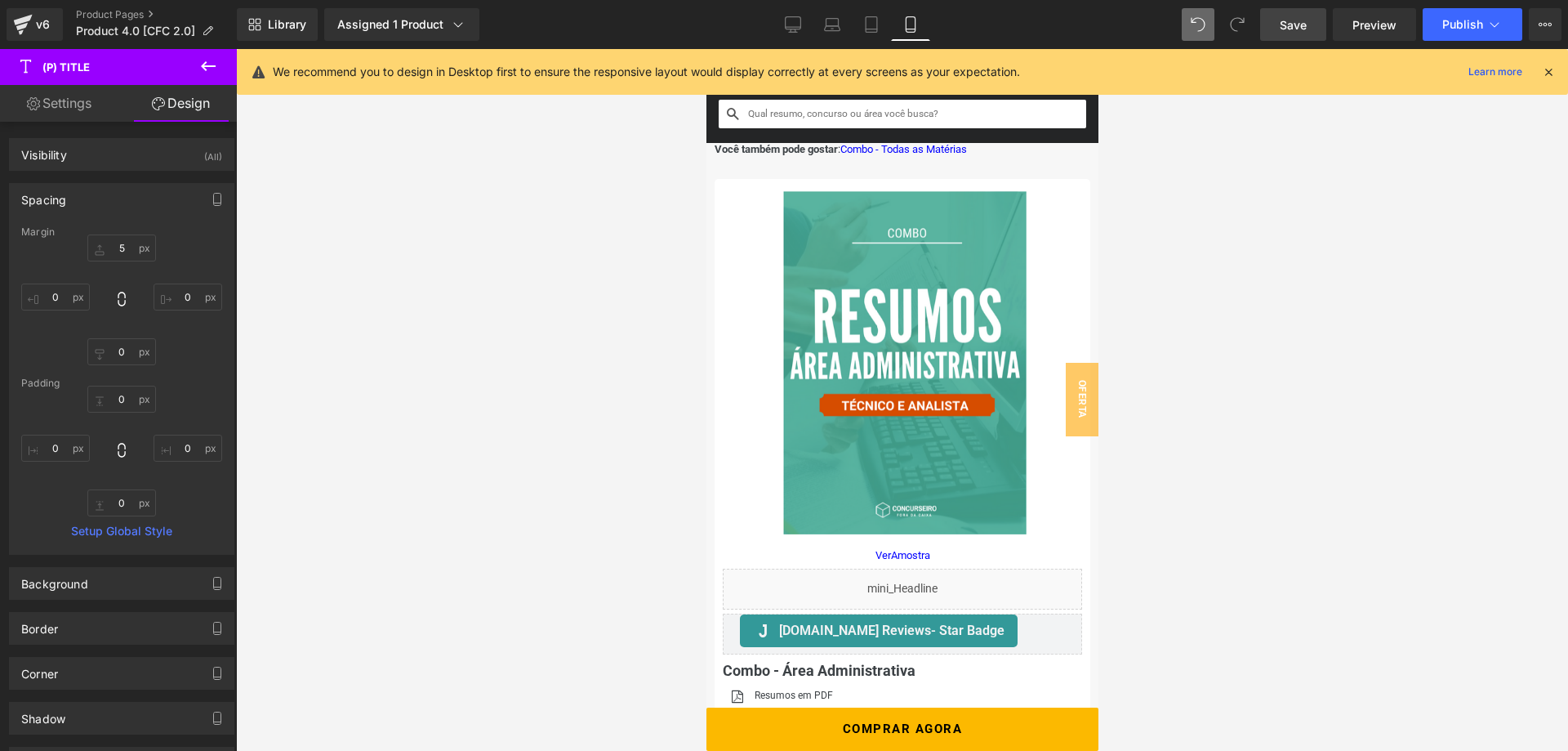
click at [1298, 26] on span "Save" at bounding box center [1293, 24] width 27 height 17
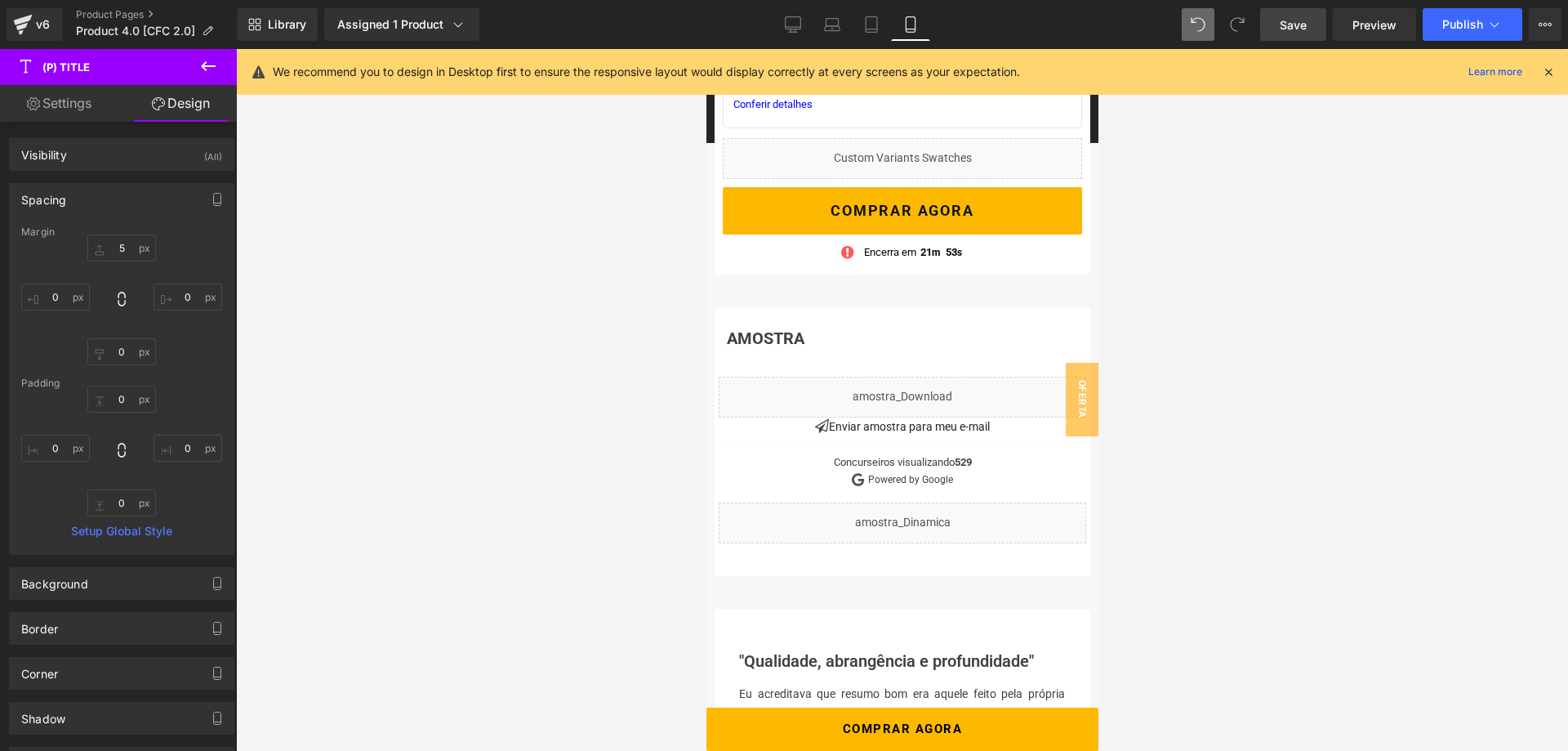
scroll to position [923, 0]
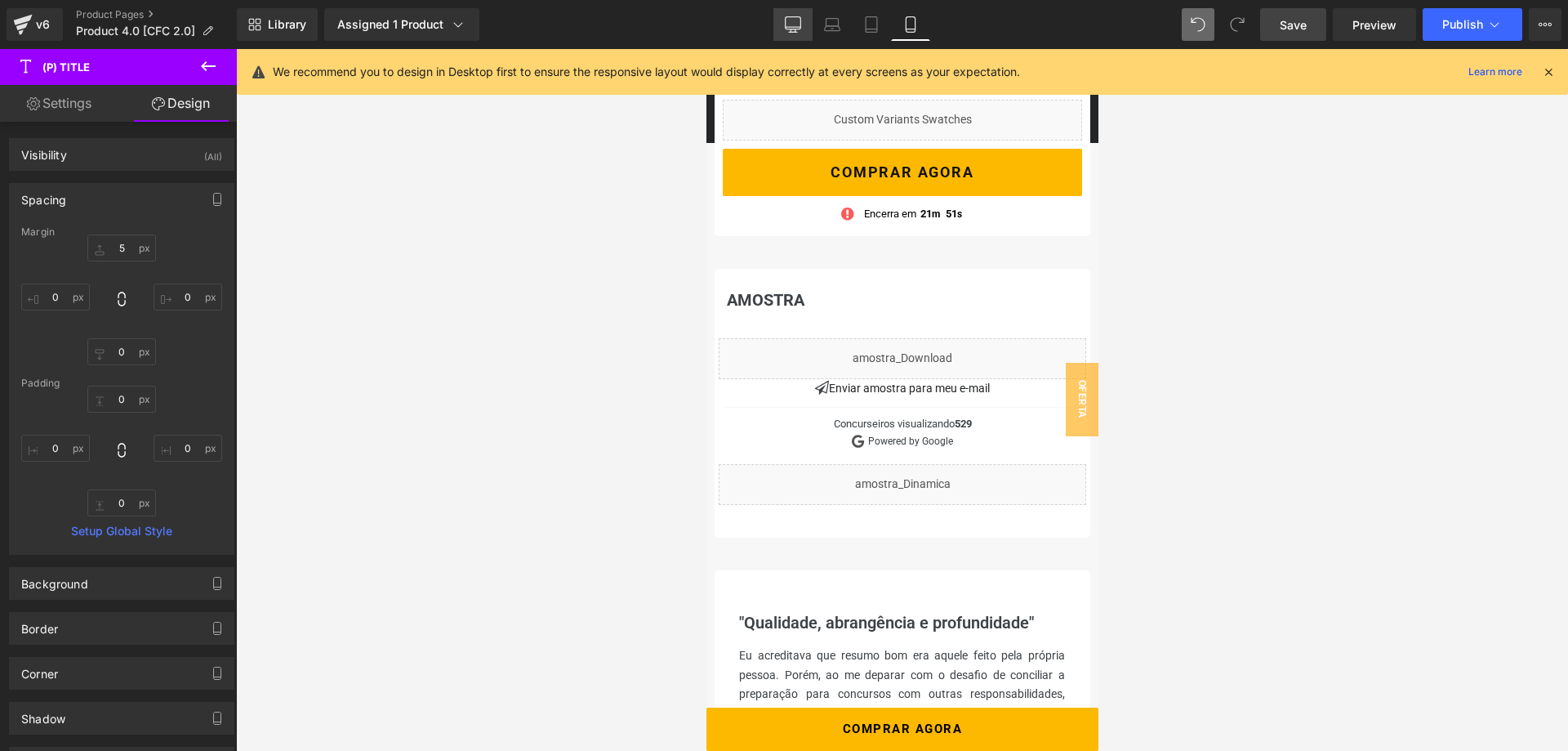
click at [785, 21] on link "Desktop" at bounding box center [793, 24] width 39 height 32
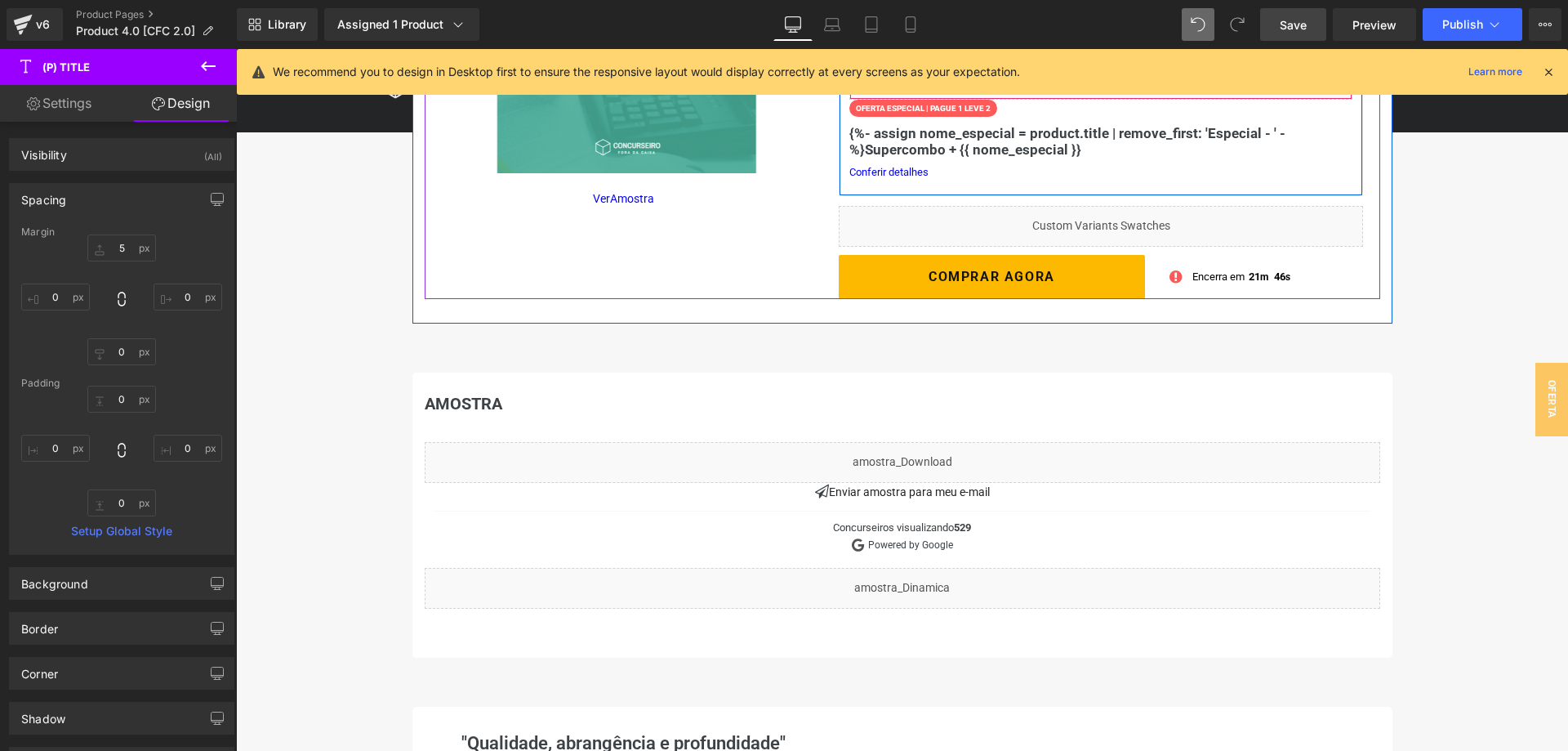
scroll to position [417, 0]
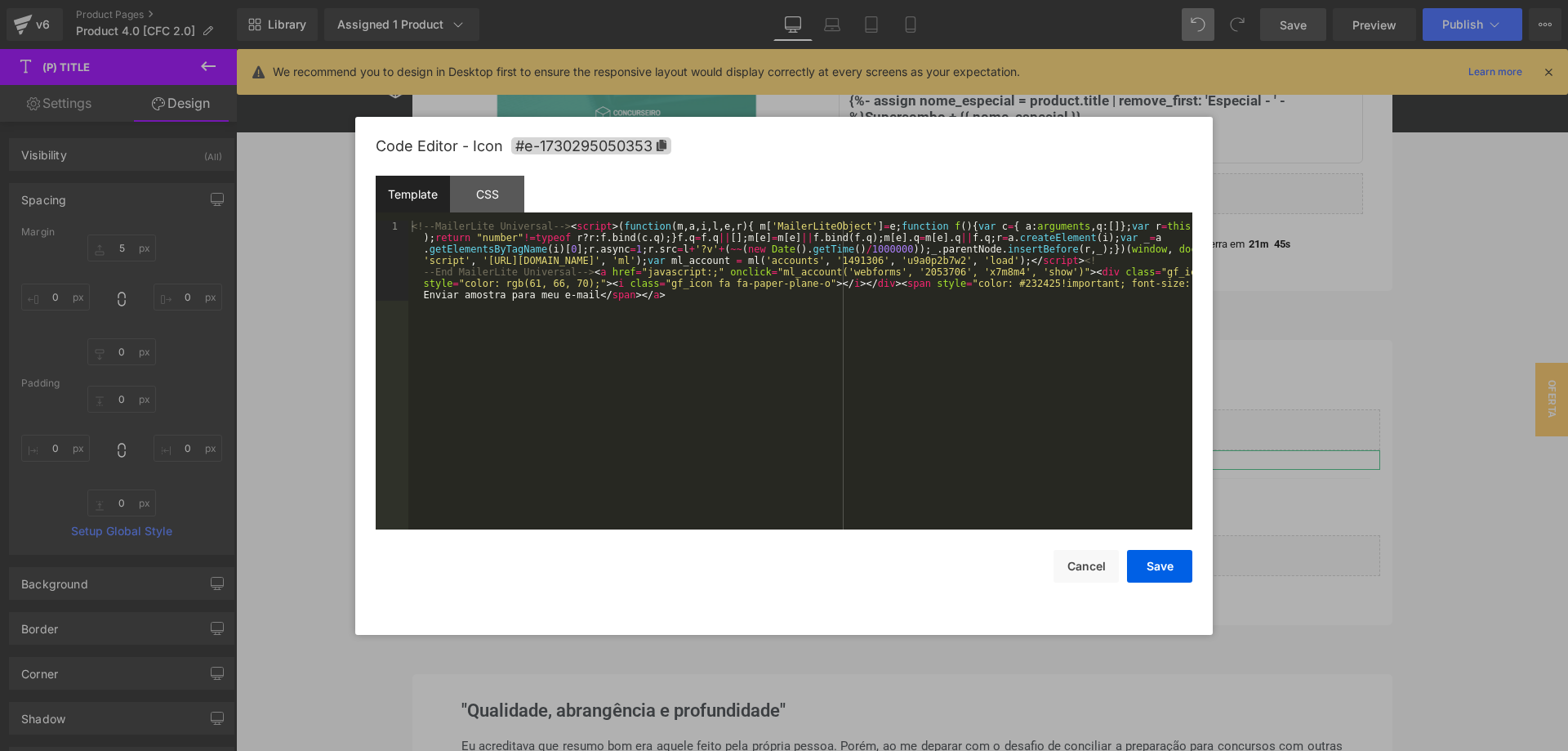
click at [883, 0] on div "(P) Title You are previewing how the will restyle your page. You can not edit E…" at bounding box center [784, 0] width 1568 height 0
click at [1090, 561] on button "Cancel" at bounding box center [1086, 565] width 65 height 32
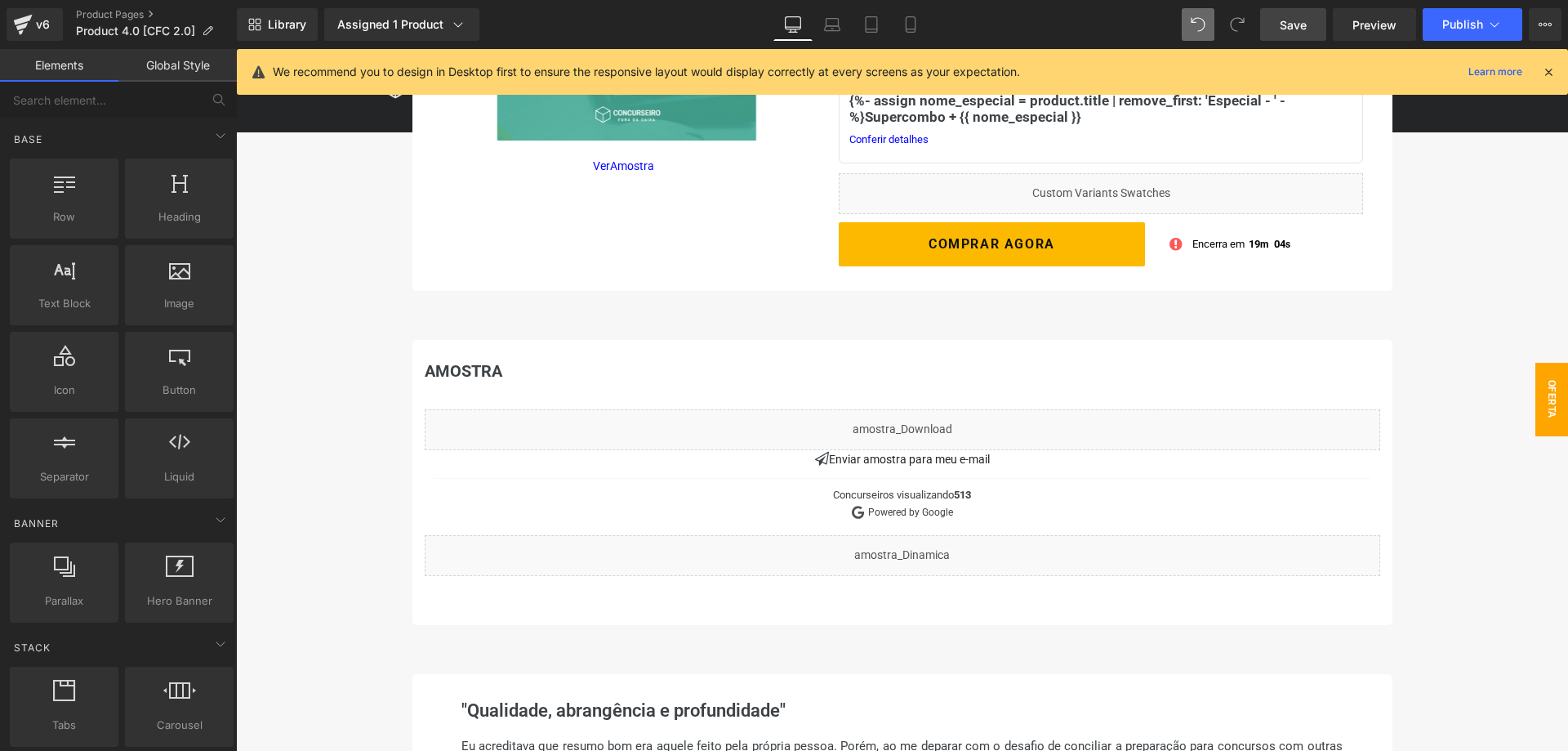
click at [1546, 401] on span "Oferta Superespecial" at bounding box center [1535, 400] width 65 height 73
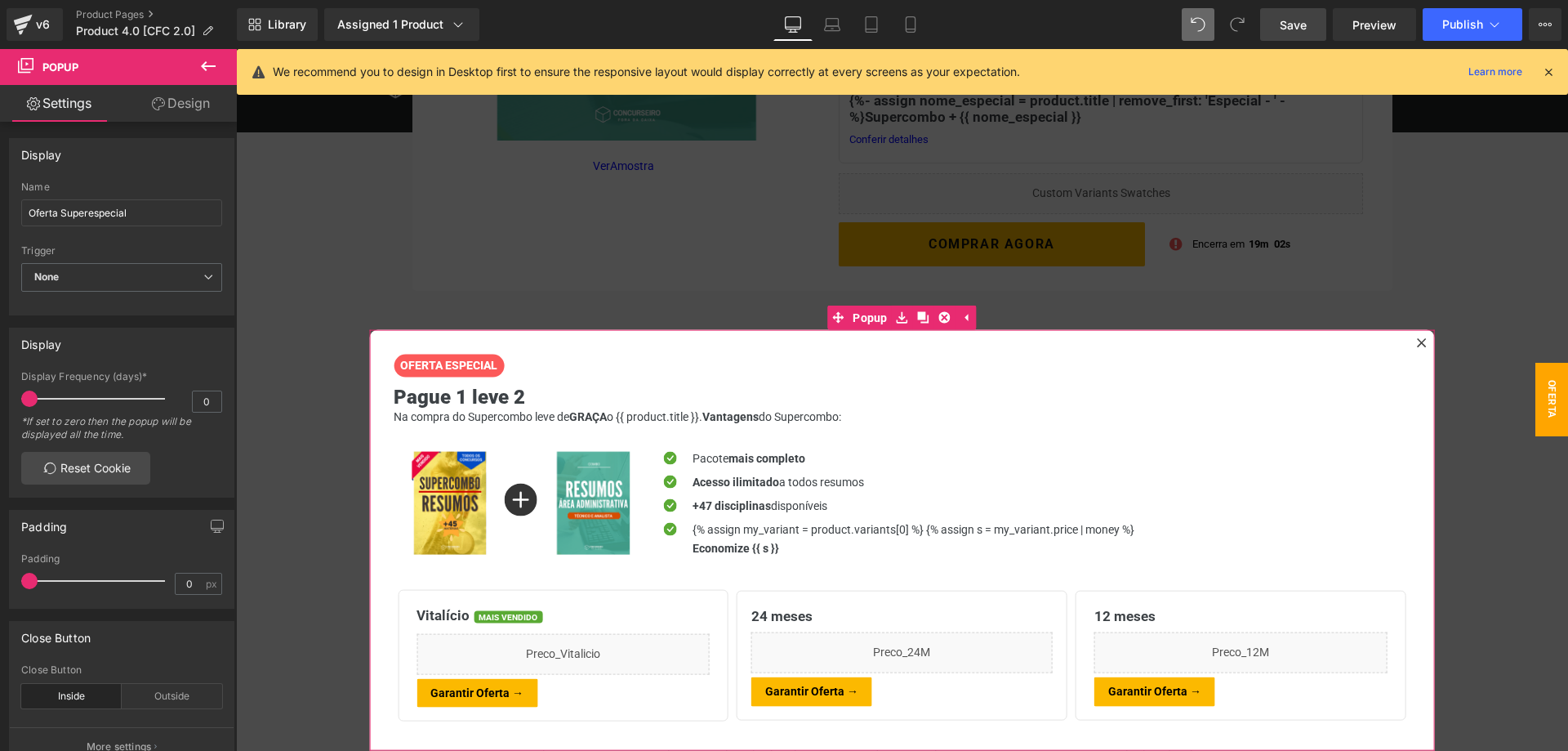
click at [192, 106] on link "Design" at bounding box center [181, 103] width 118 height 37
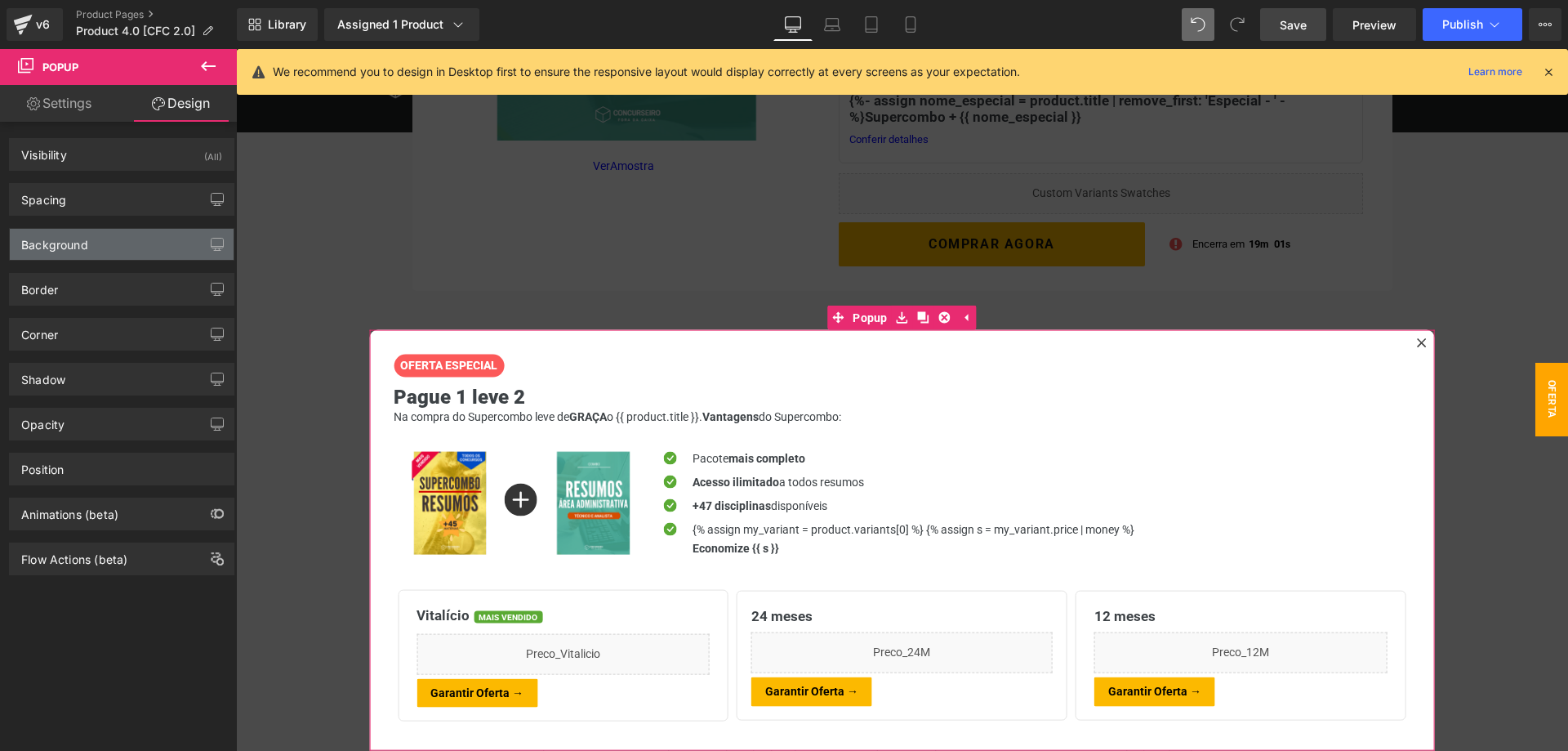
click at [111, 250] on div "Background" at bounding box center [122, 244] width 224 height 31
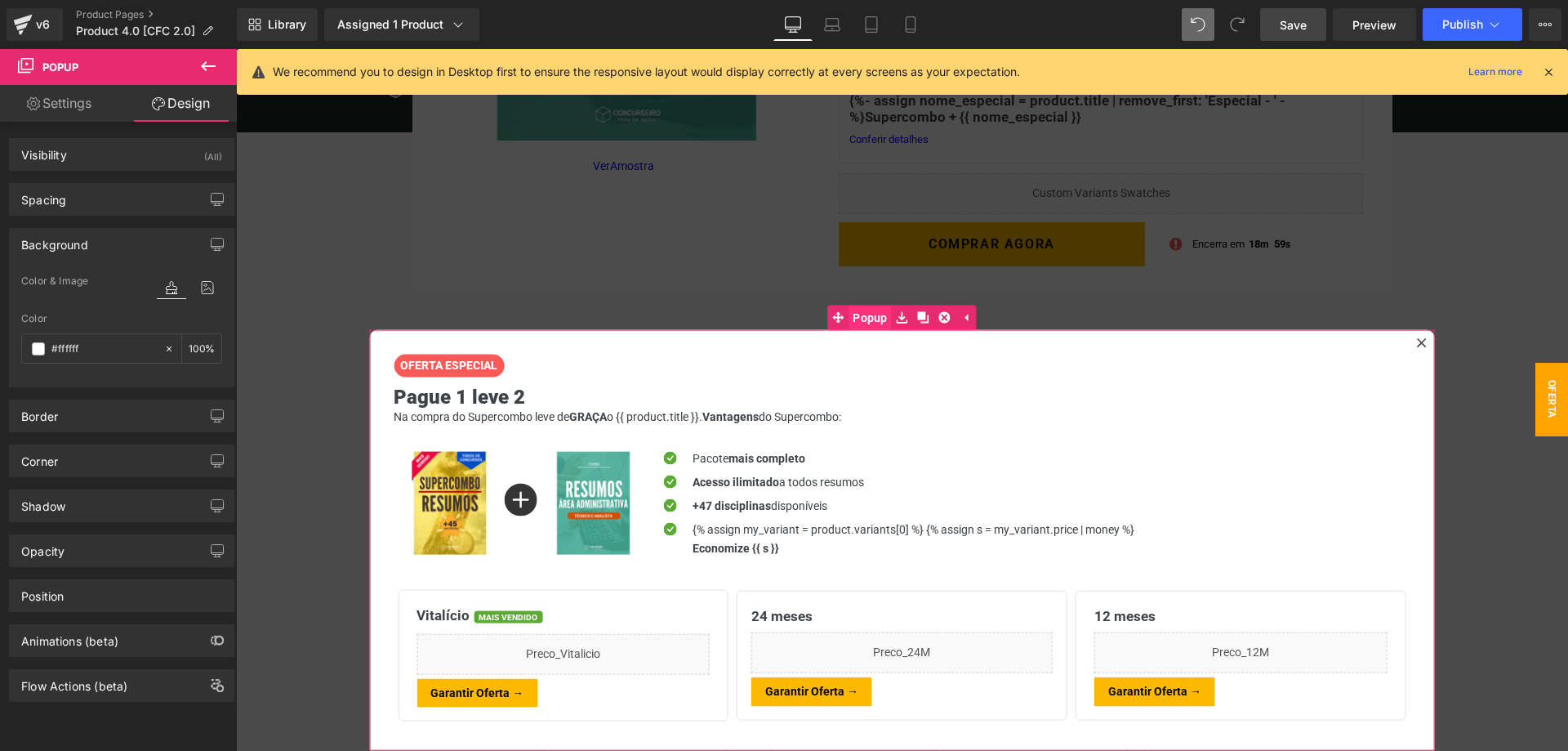
click at [864, 318] on span "Popup" at bounding box center [870, 317] width 43 height 24
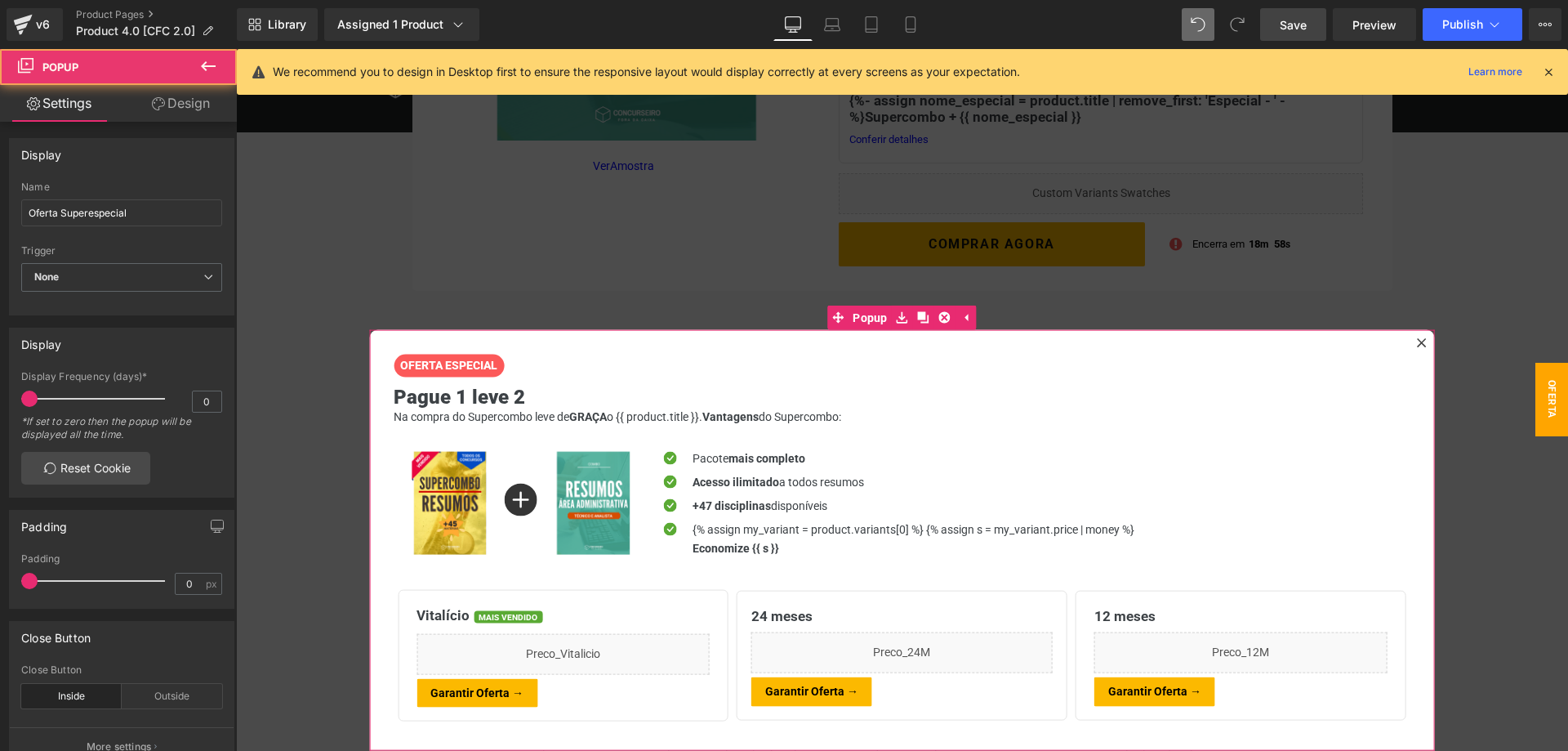
click at [183, 109] on link "Design" at bounding box center [181, 103] width 118 height 37
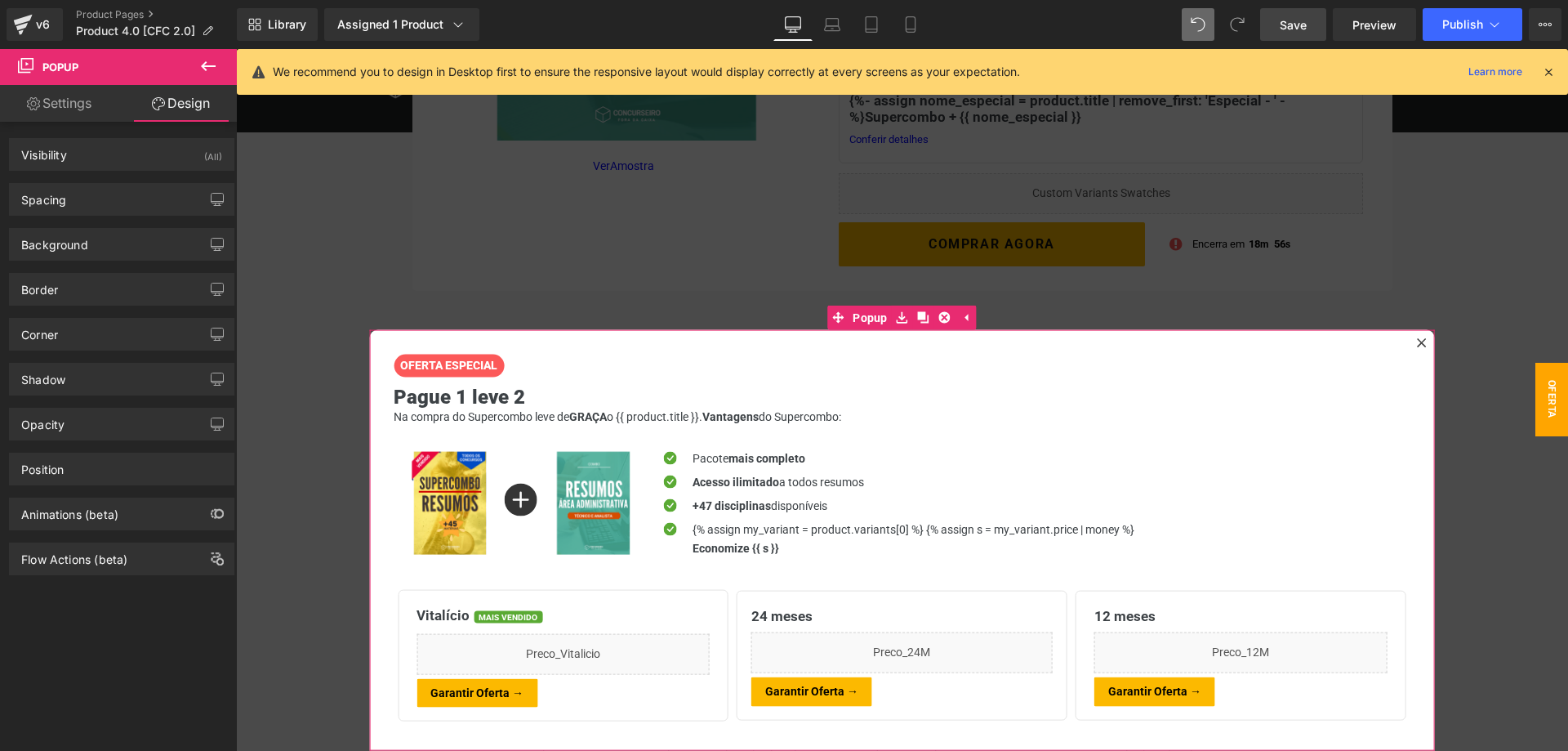
click at [49, 106] on link "Settings" at bounding box center [59, 103] width 118 height 37
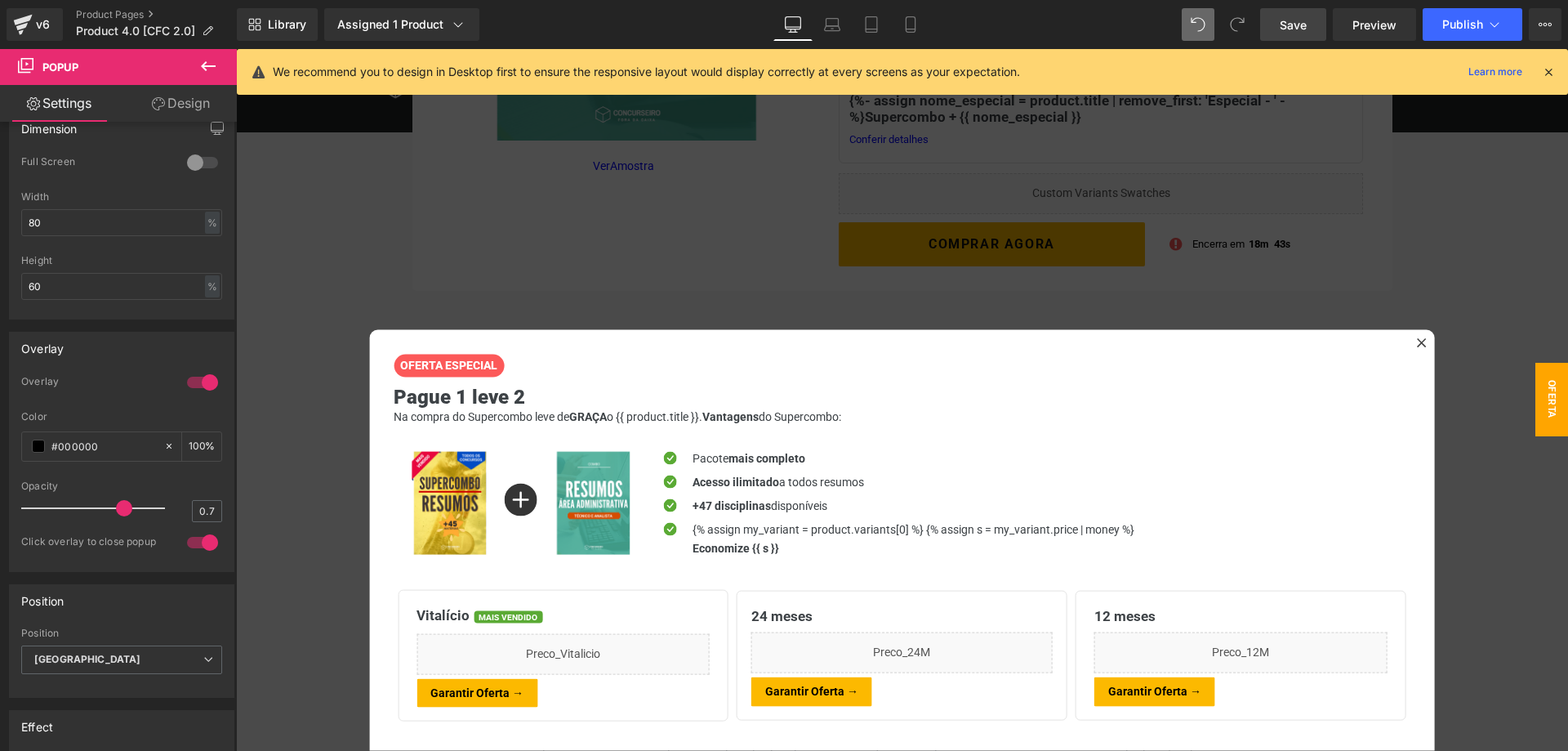
scroll to position [667, 0]
click at [573, 281] on div at bounding box center [901, 400] width 1331 height 702
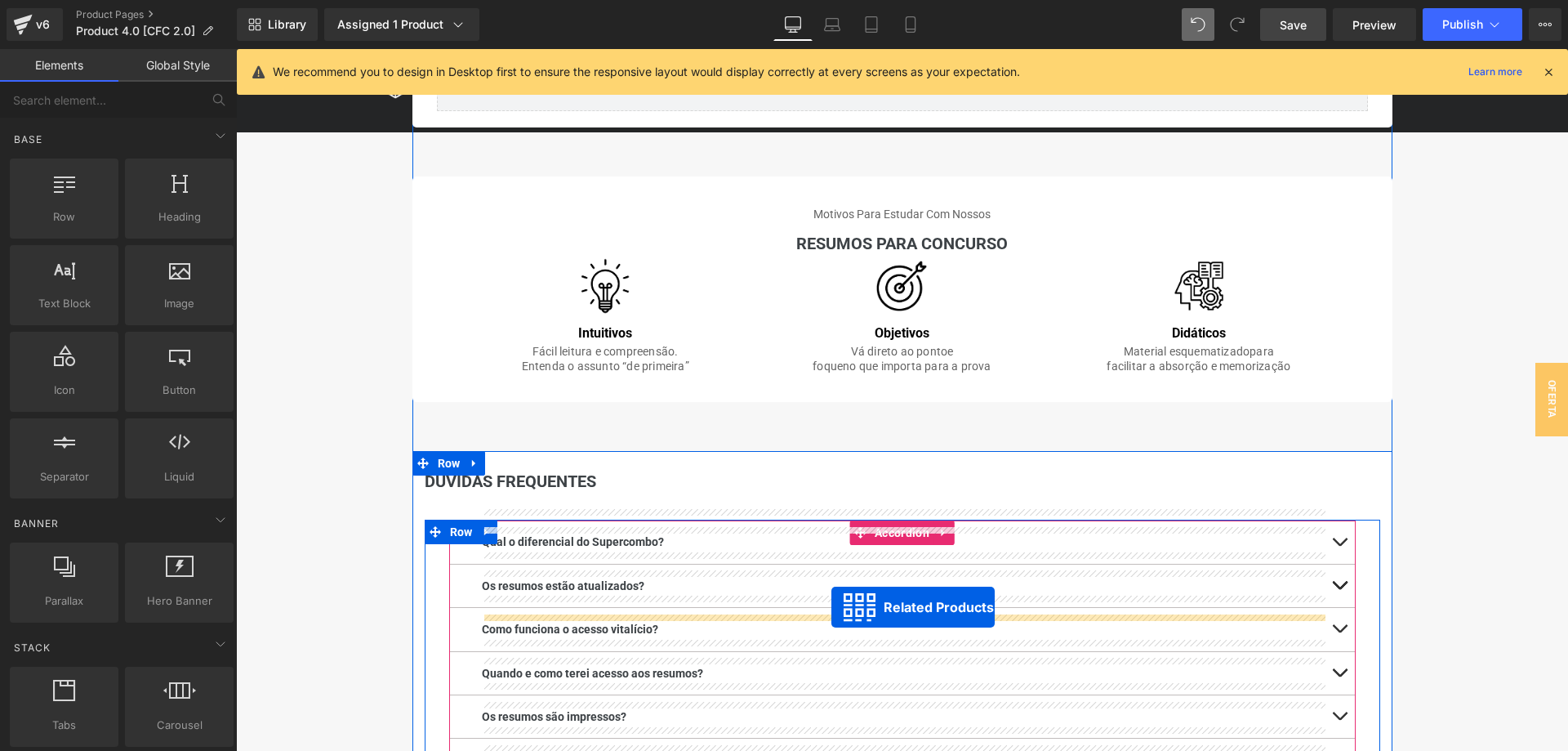
scroll to position [1583, 0]
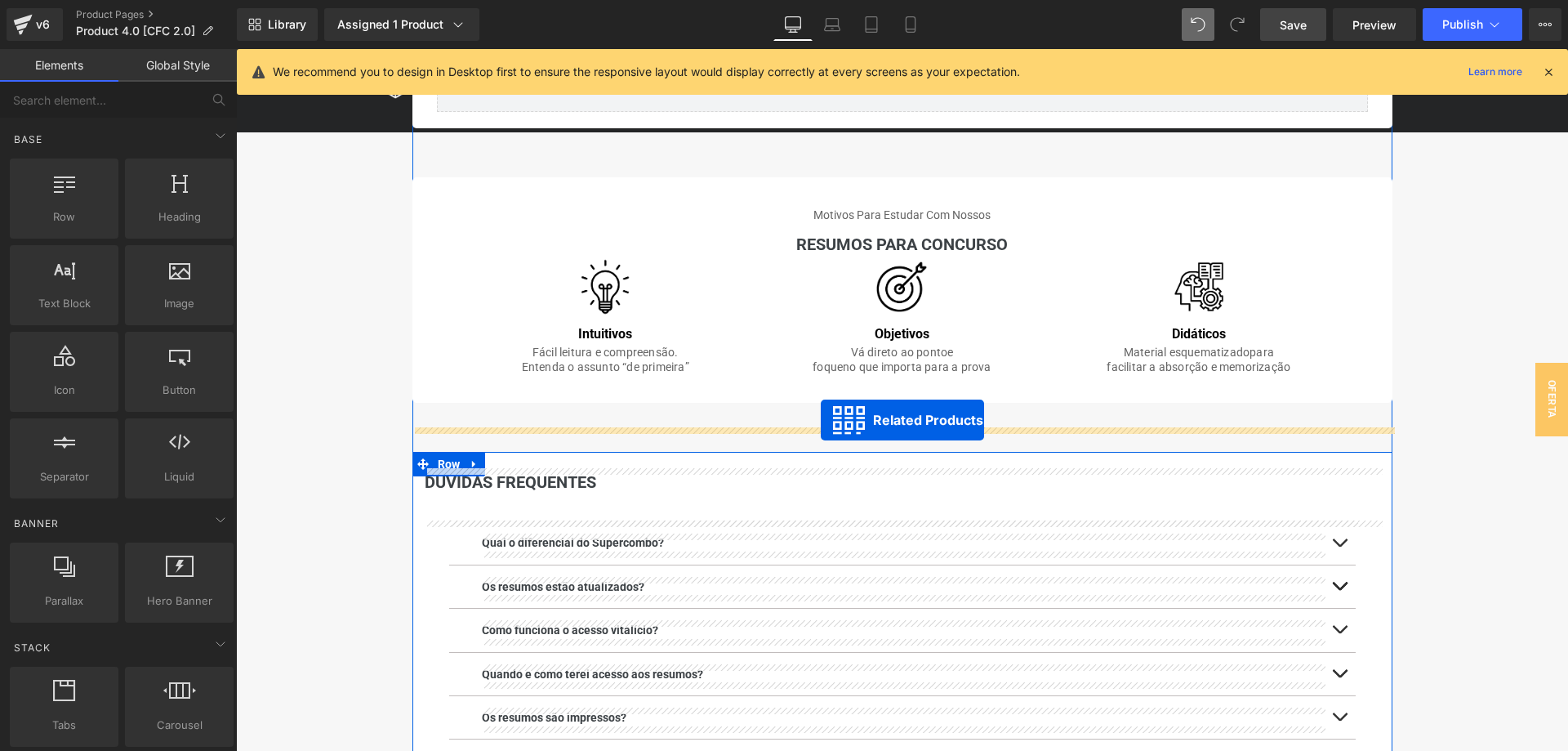
drag, startPoint x: 842, startPoint y: 553, endPoint x: 821, endPoint y: 419, distance: 135.6
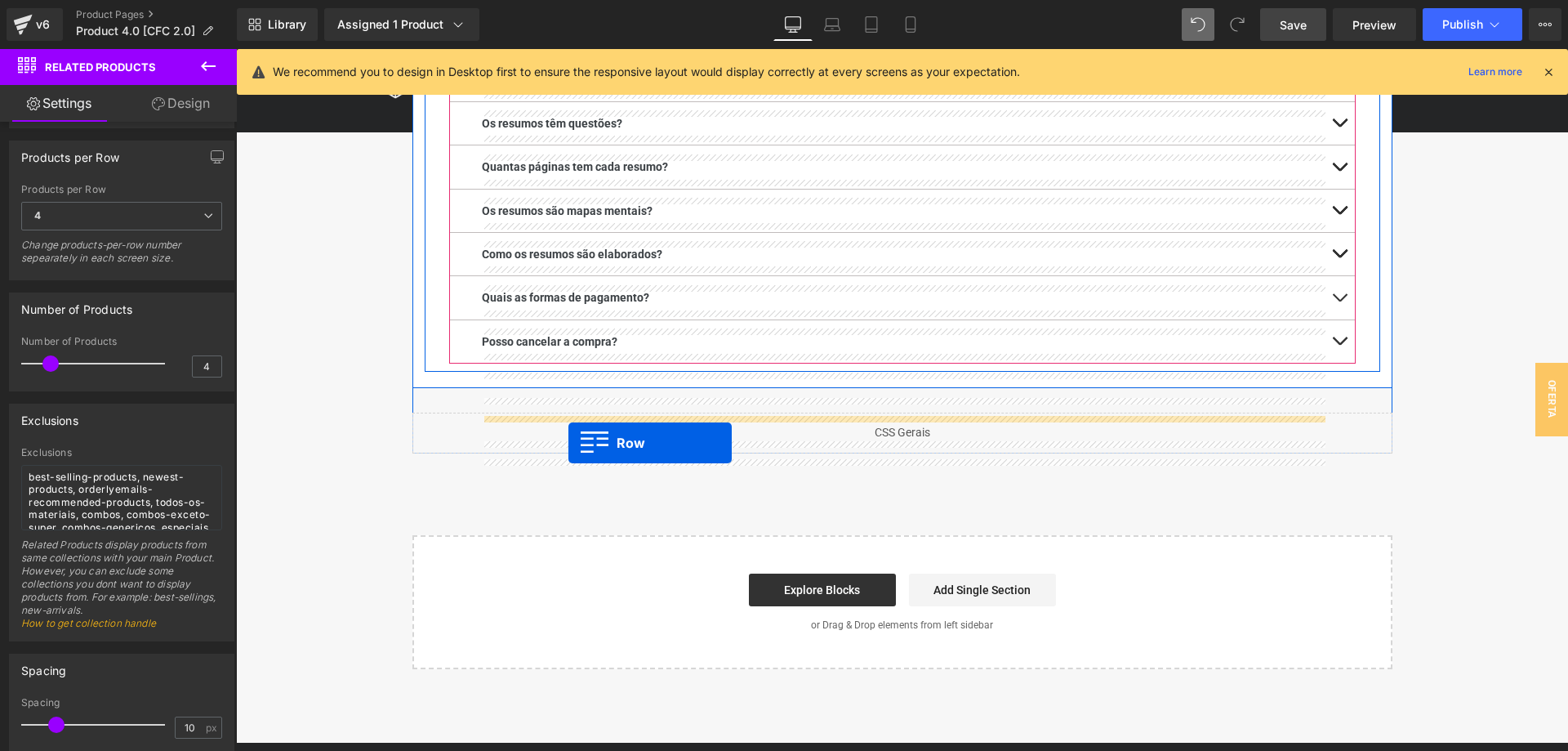
scroll to position [2499, 0]
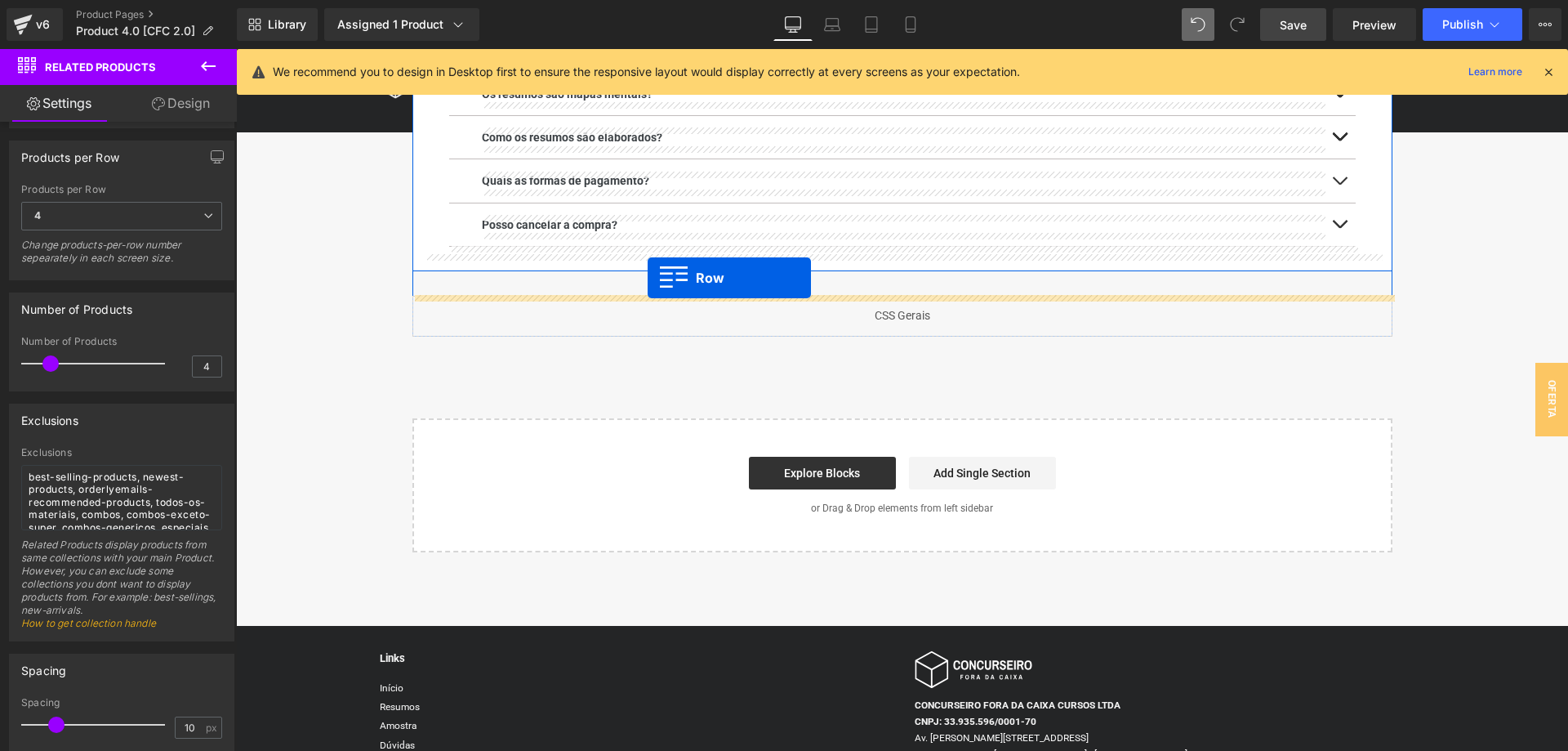
drag, startPoint x: 426, startPoint y: 189, endPoint x: 648, endPoint y: 278, distance: 239.2
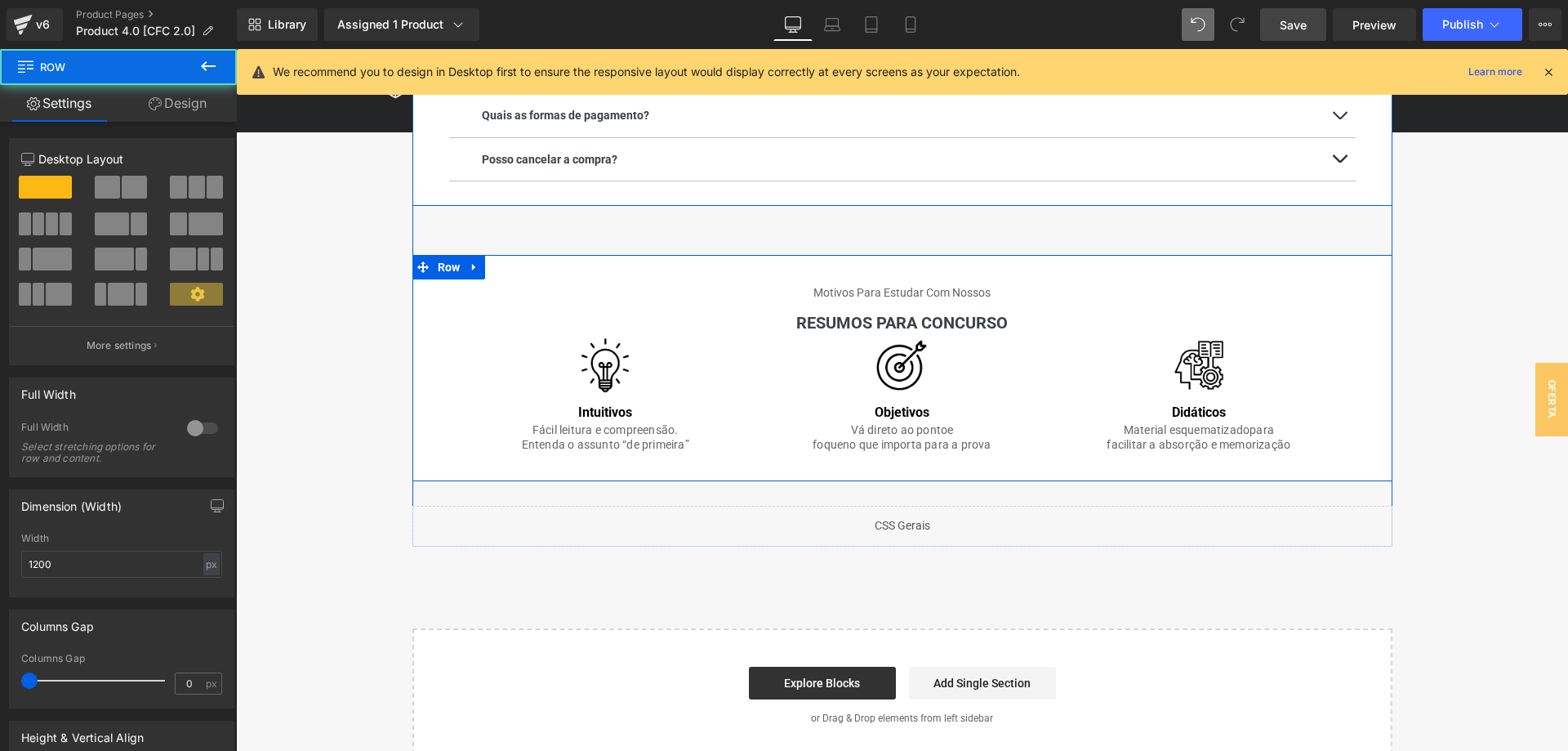
scroll to position [2434, 0]
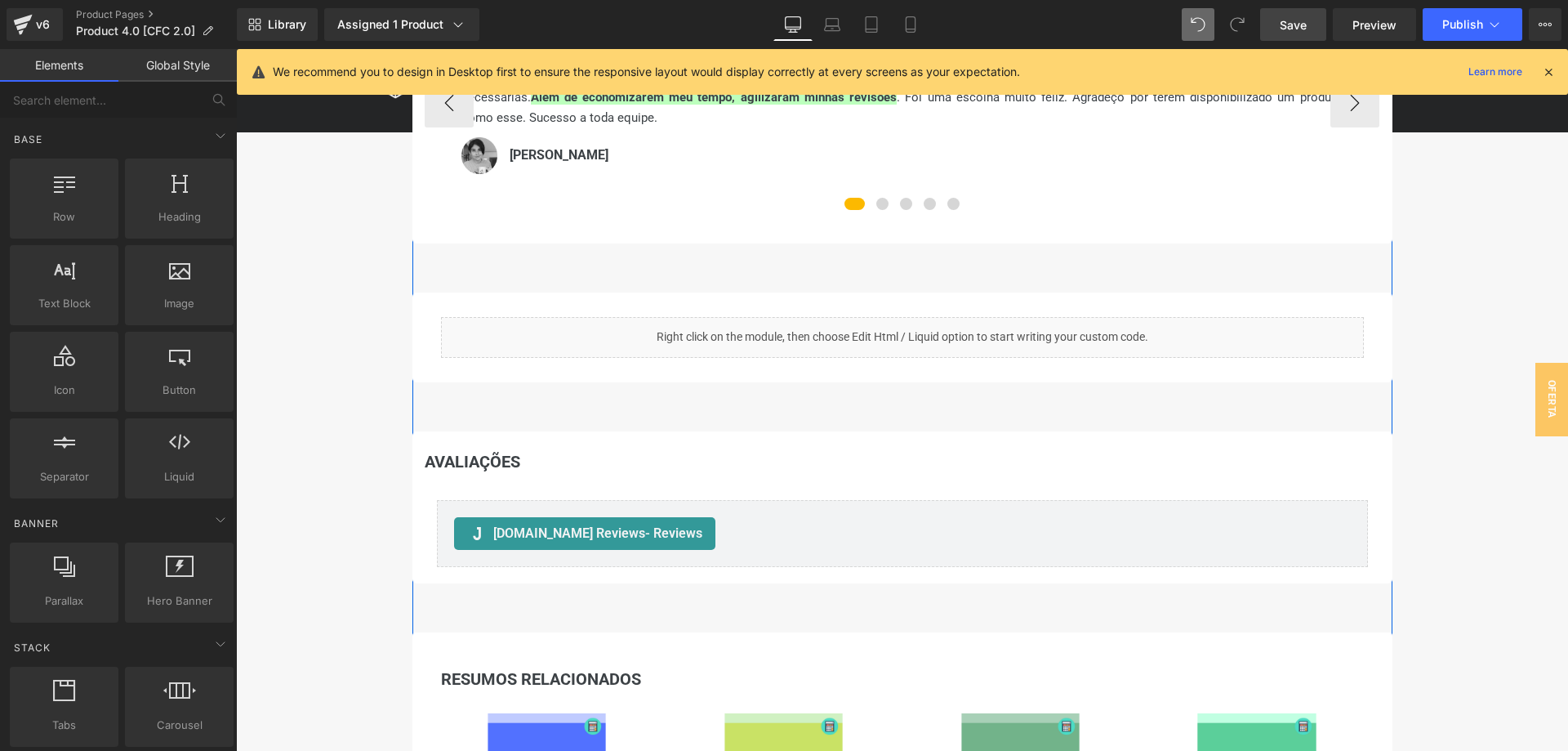
scroll to position [1101, 0]
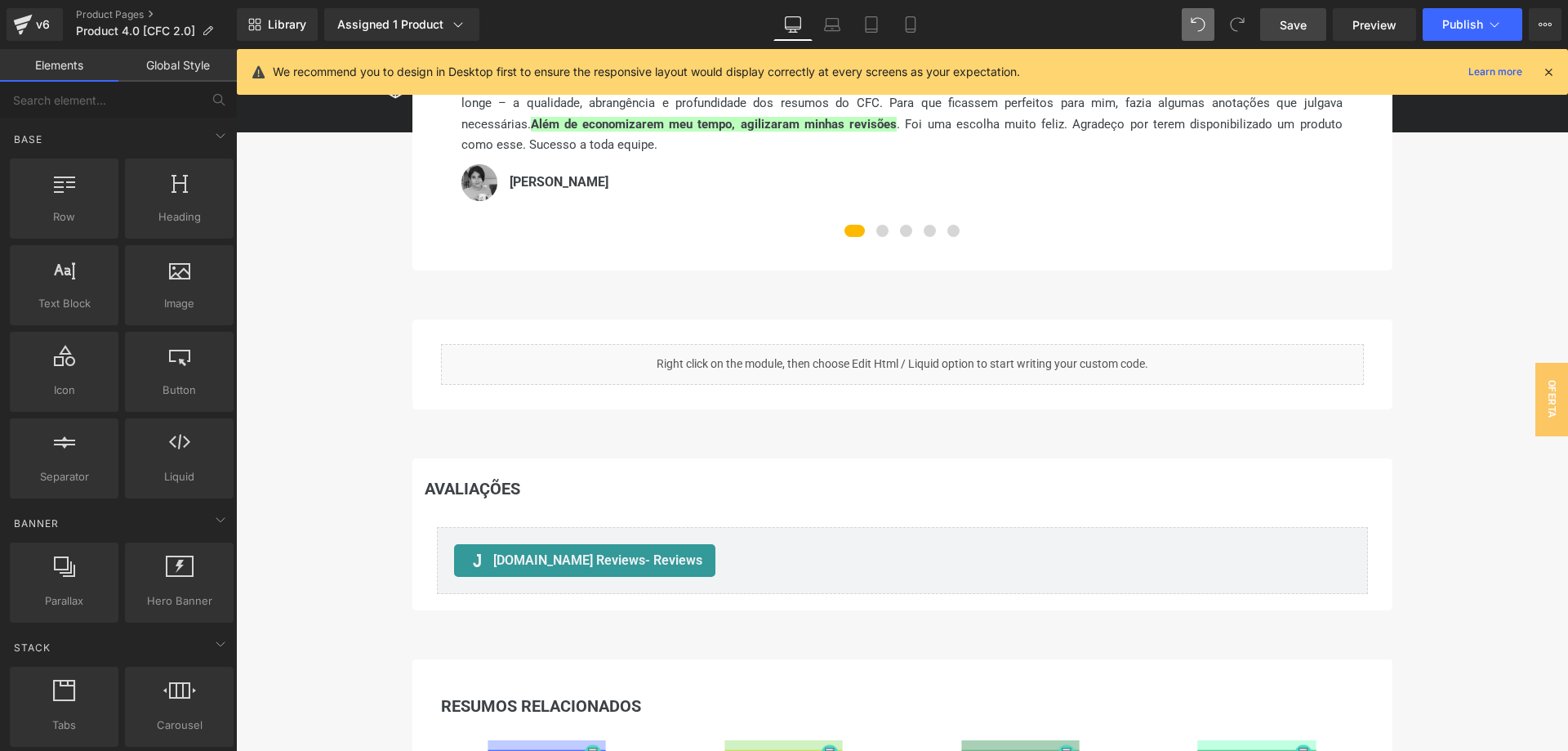
drag, startPoint x: 1283, startPoint y: 32, endPoint x: 1042, endPoint y: 191, distance: 288.7
click at [1283, 32] on span "Save" at bounding box center [1293, 24] width 27 height 17
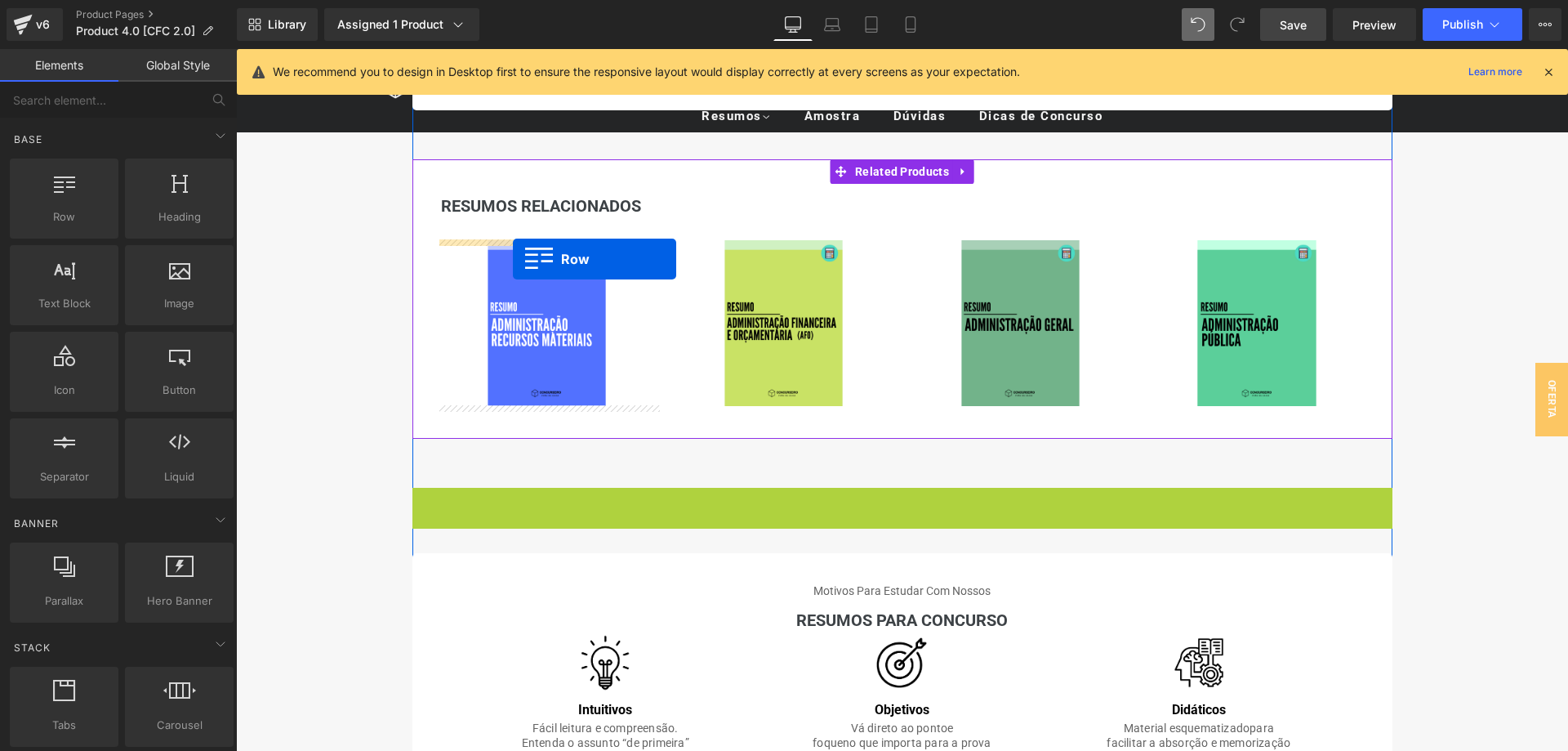
scroll to position [1517, 0]
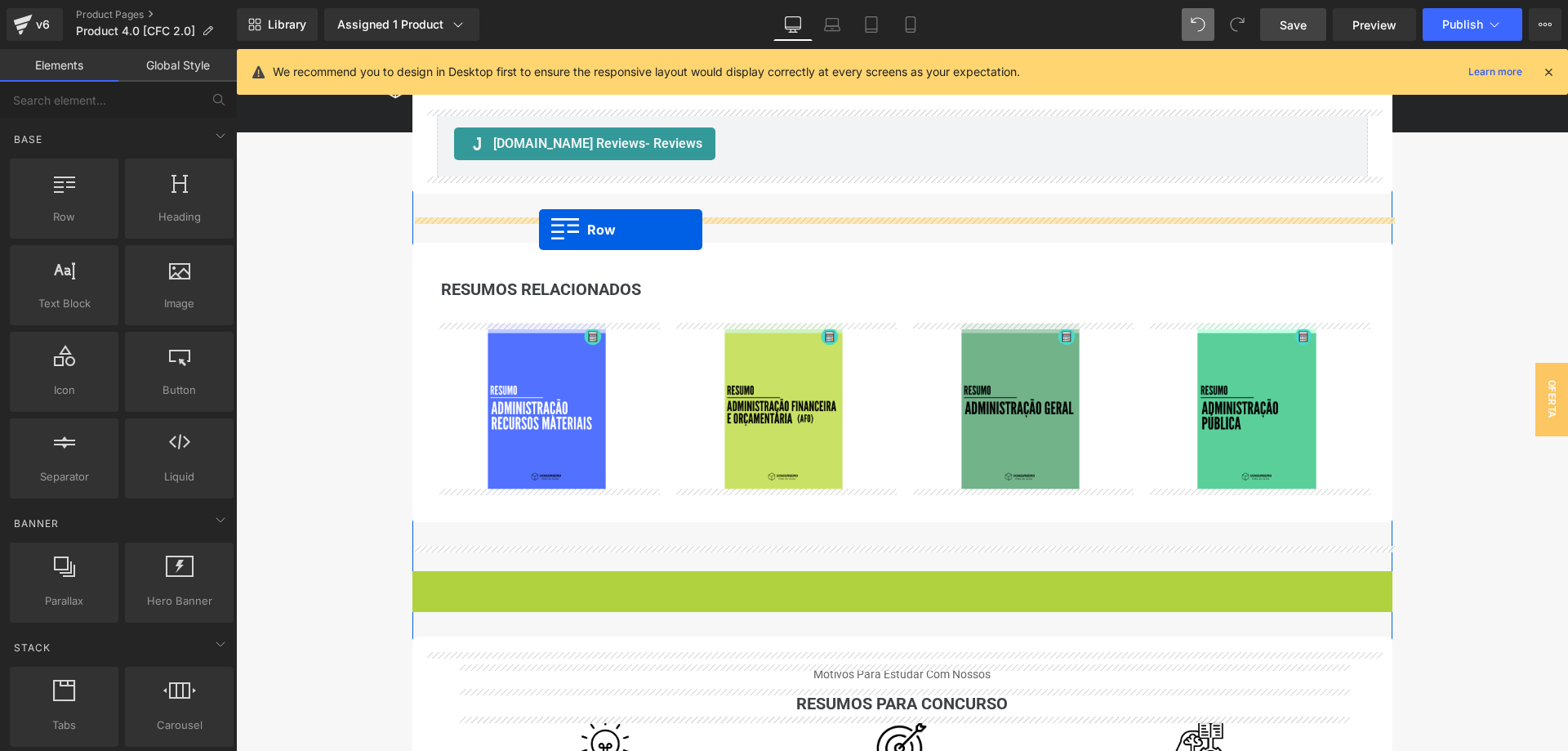
drag, startPoint x: 424, startPoint y: 248, endPoint x: 538, endPoint y: 229, distance: 115.6
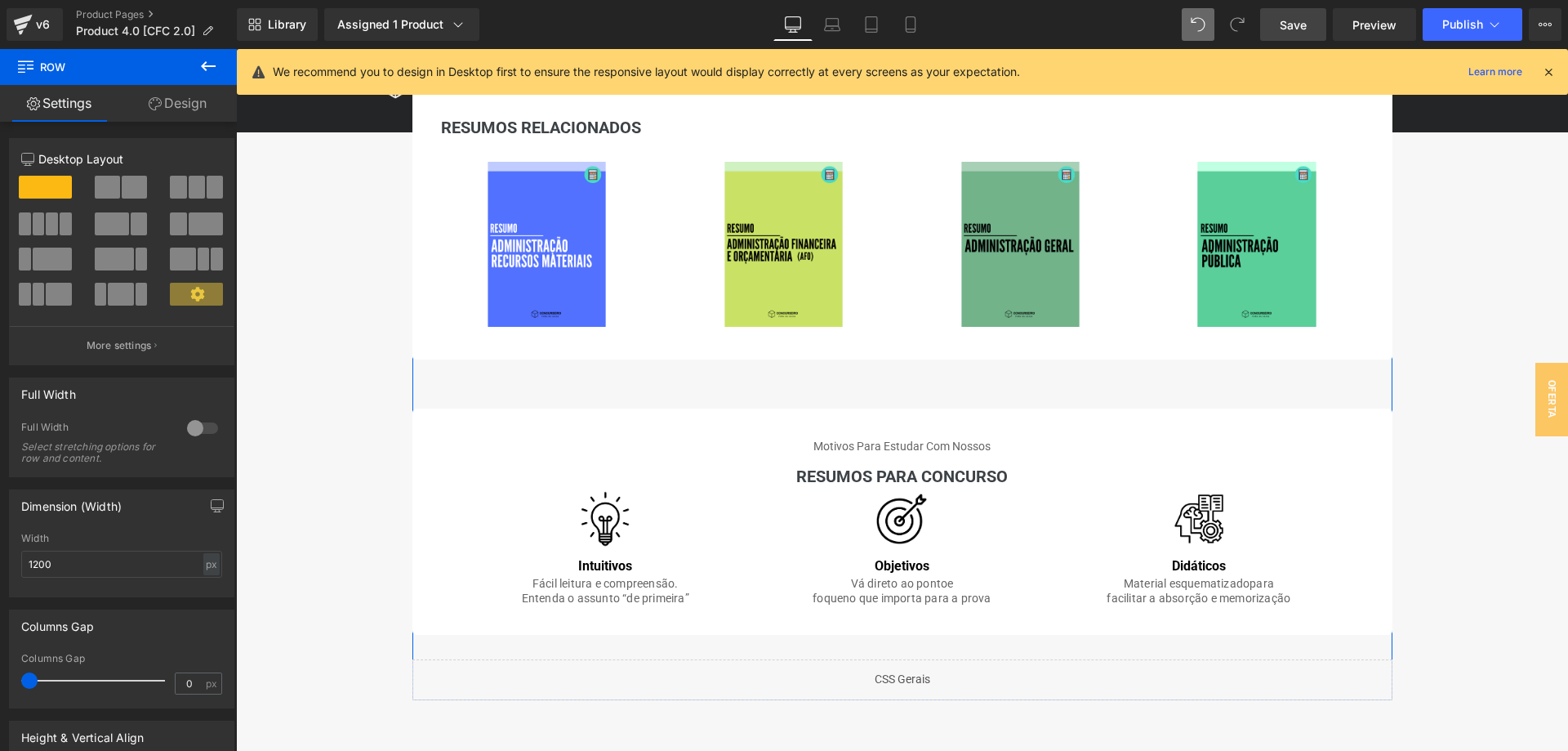
scroll to position [2351, 0]
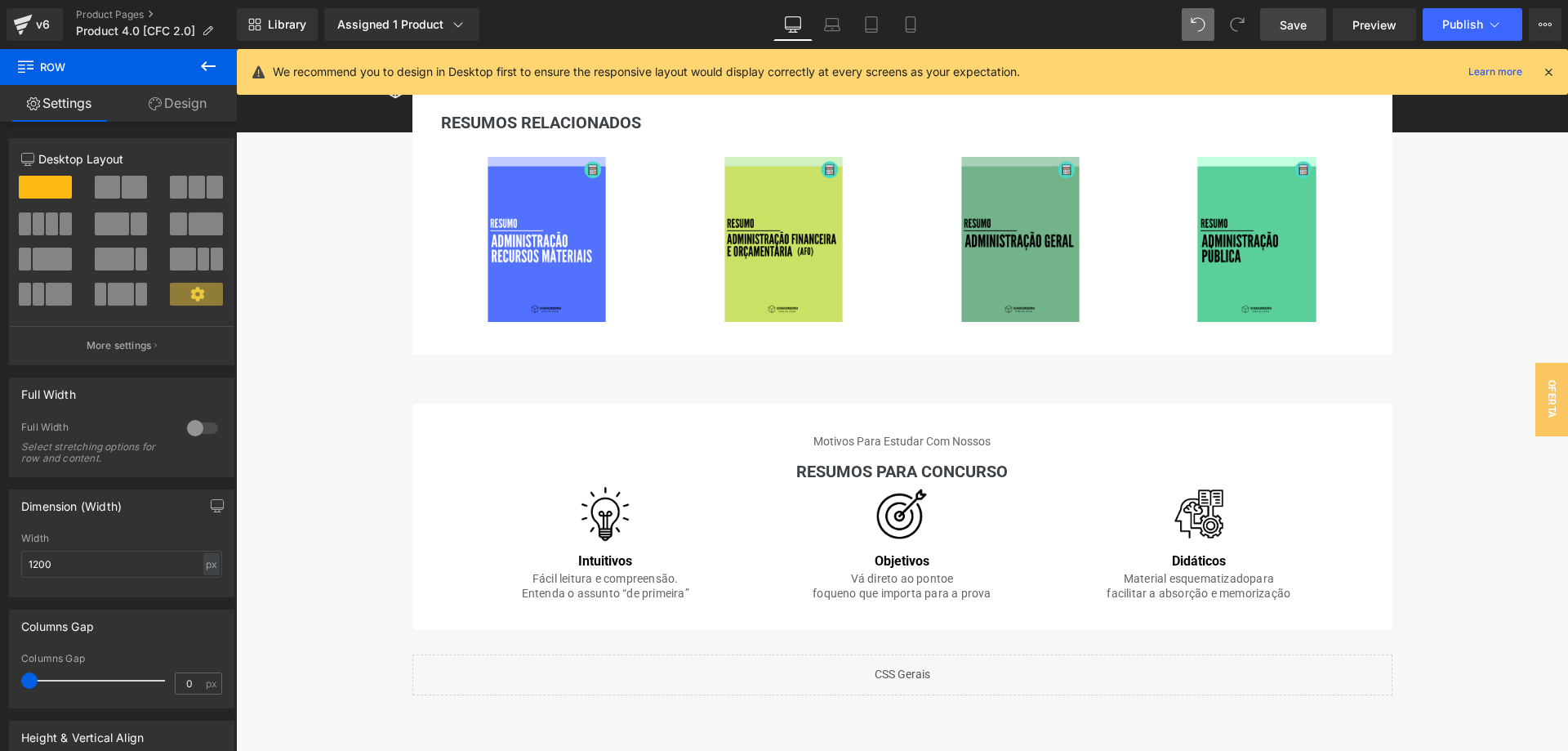
click at [1304, 27] on span "Save" at bounding box center [1293, 24] width 27 height 17
click at [1503, 23] on button "Publish" at bounding box center [1472, 24] width 99 height 32
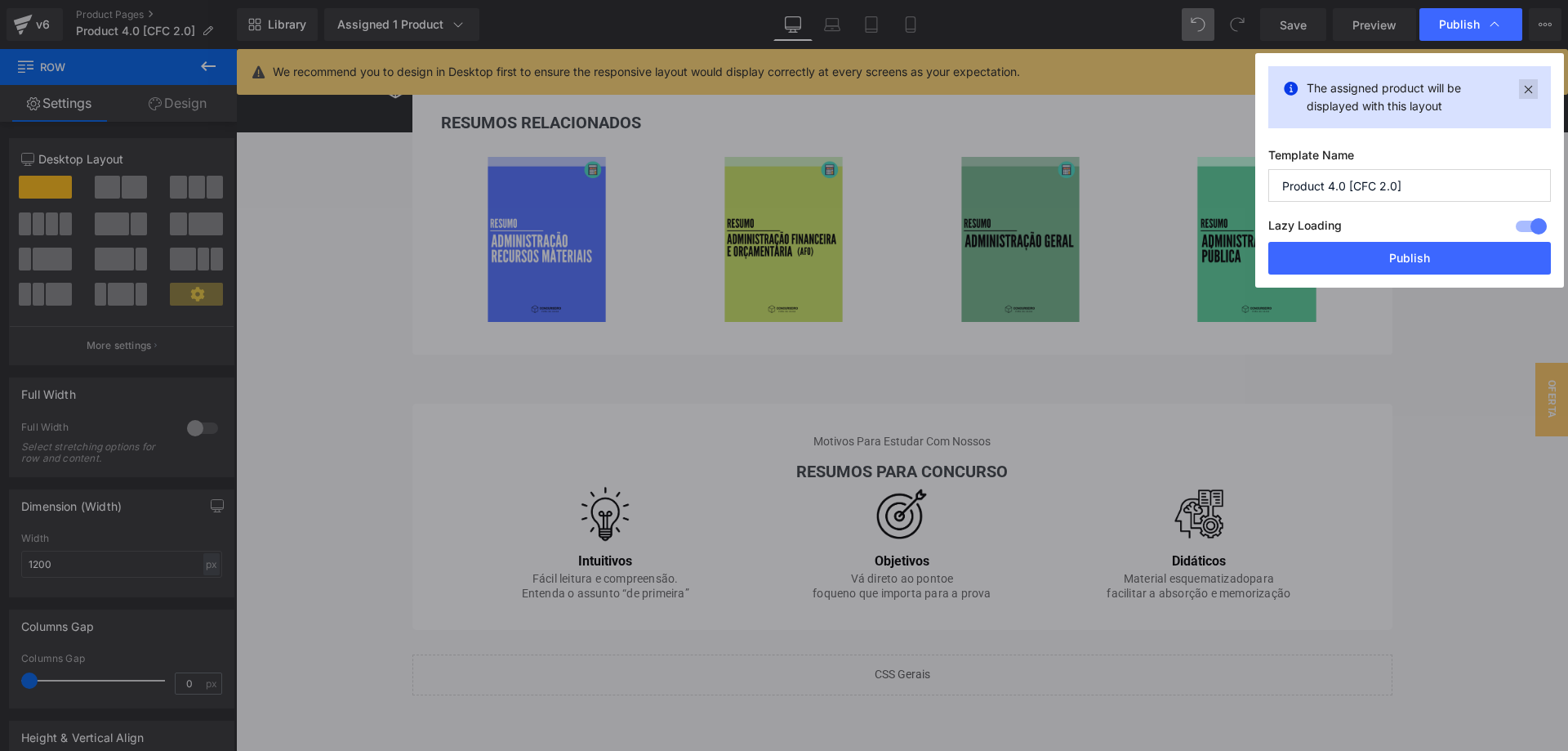
click at [1531, 87] on icon at bounding box center [1528, 89] width 19 height 20
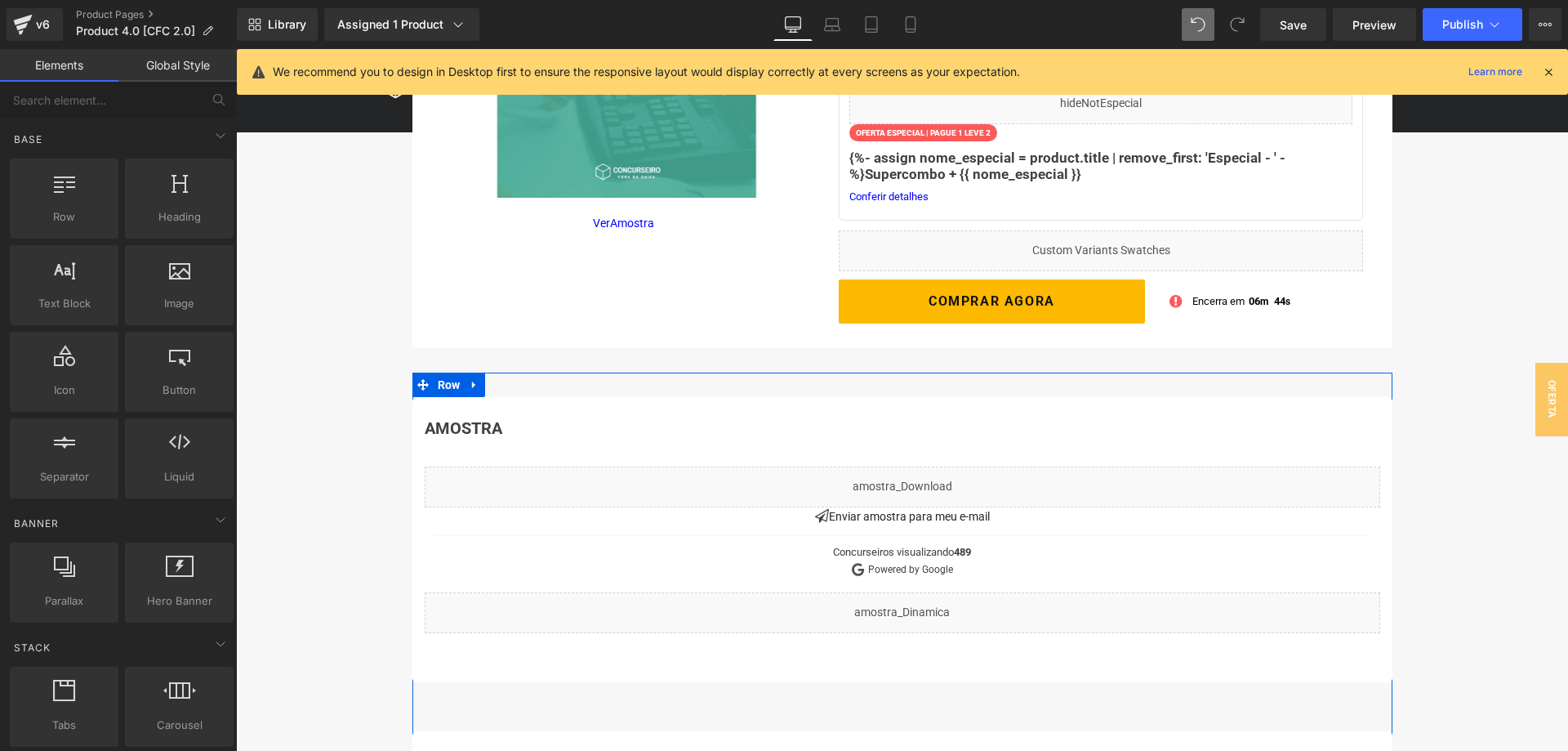
scroll to position [0, 0]
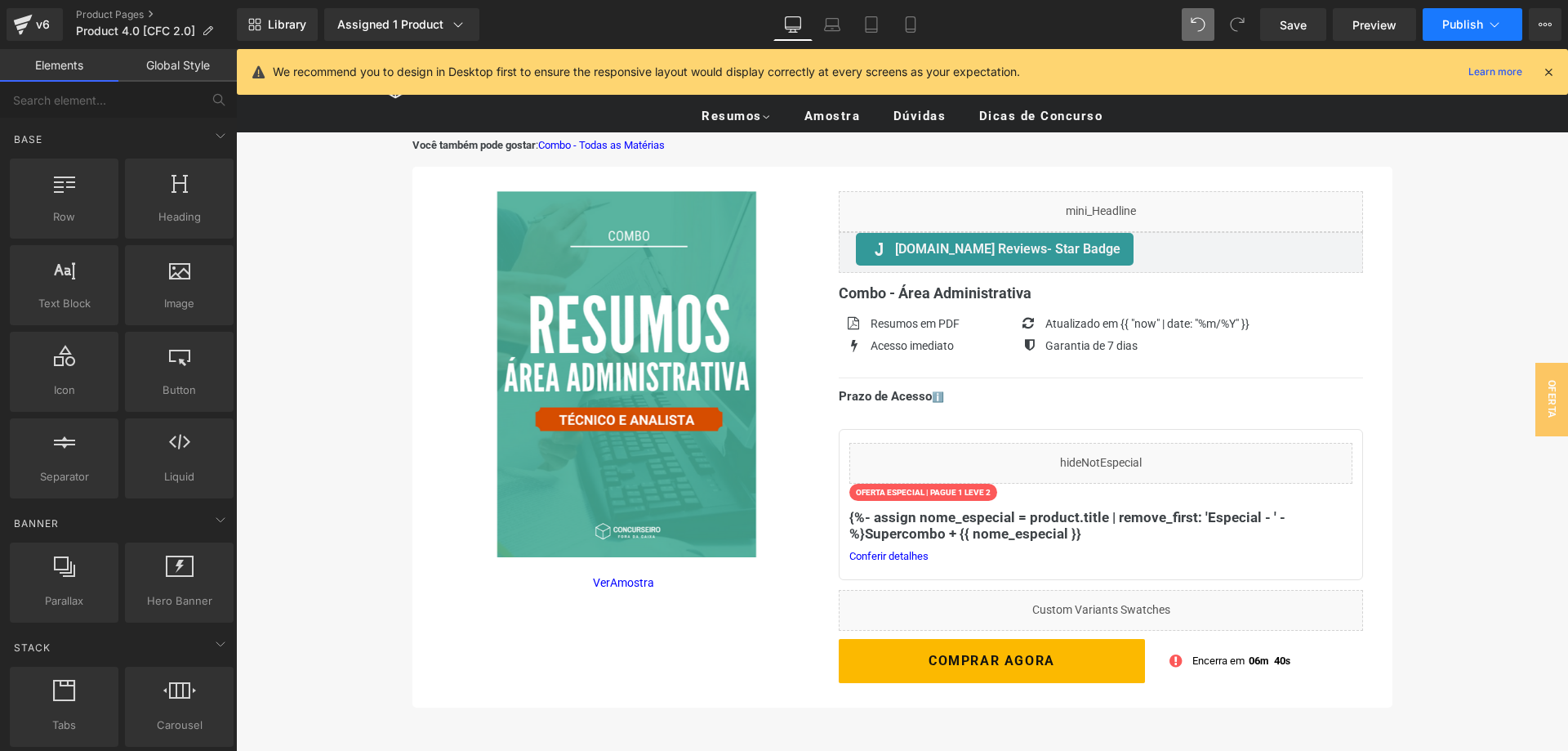
click at [1453, 30] on span "Publish" at bounding box center [1462, 24] width 41 height 13
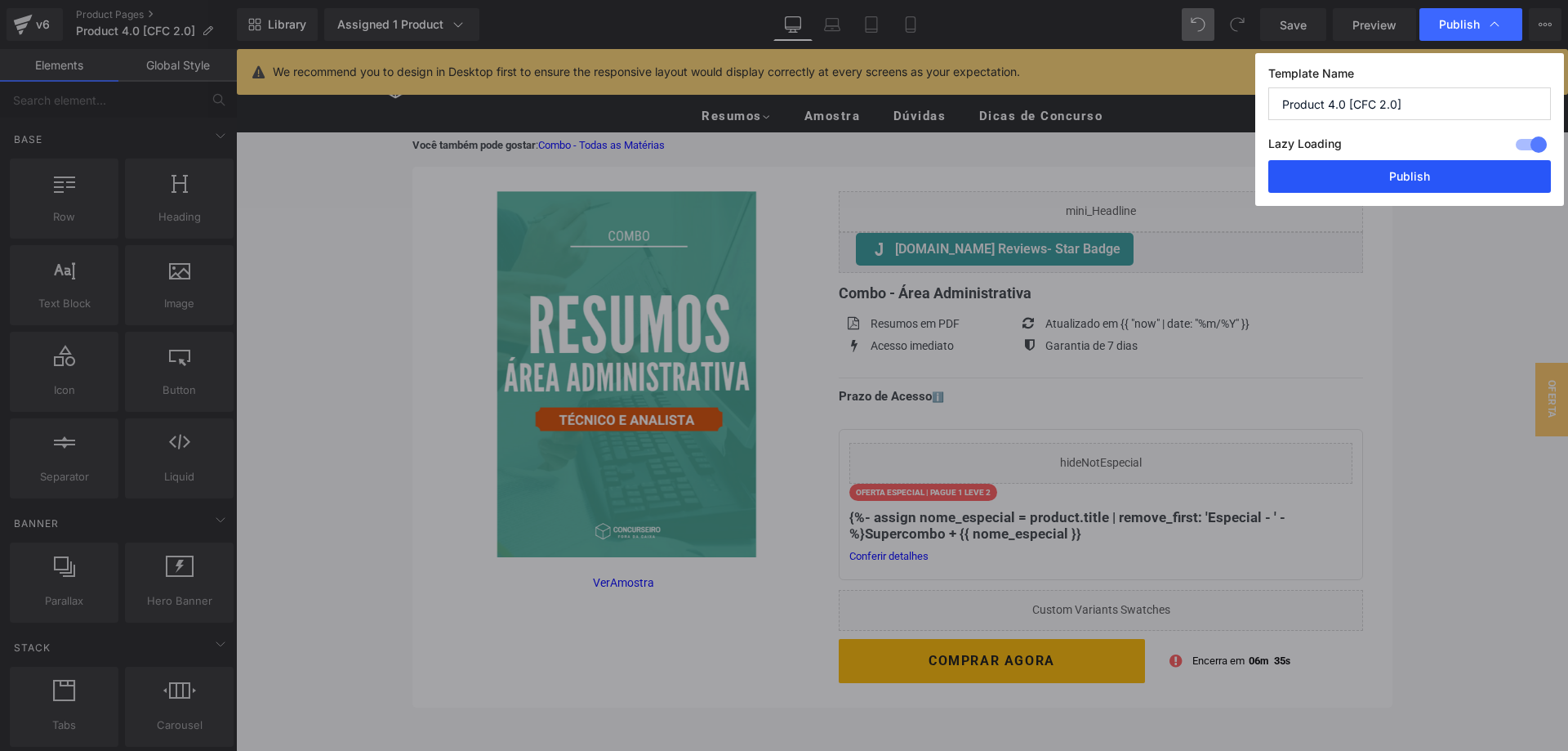
click at [1406, 179] on button "Publish" at bounding box center [1409, 177] width 282 height 32
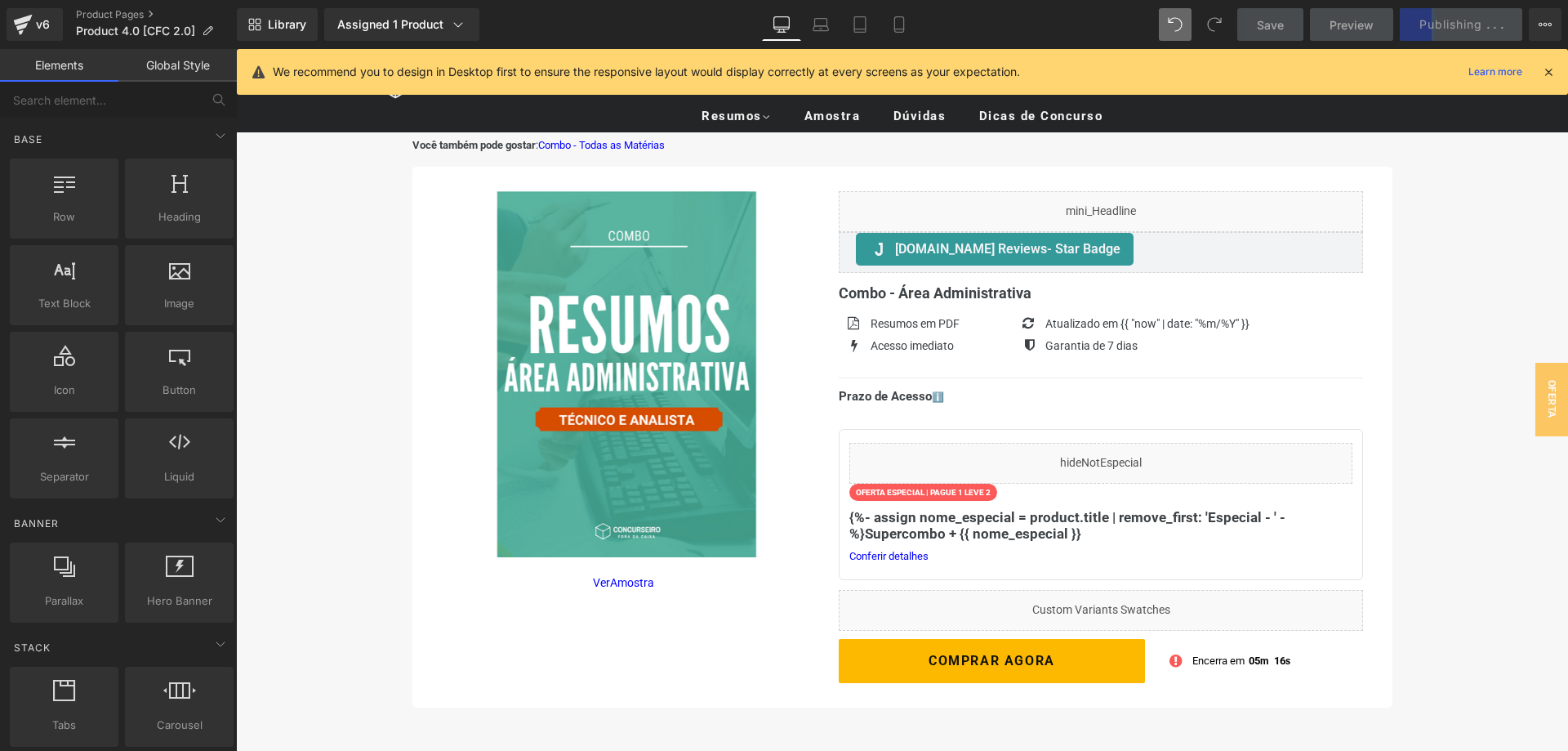
click at [1549, 72] on icon at bounding box center [1548, 72] width 14 height 14
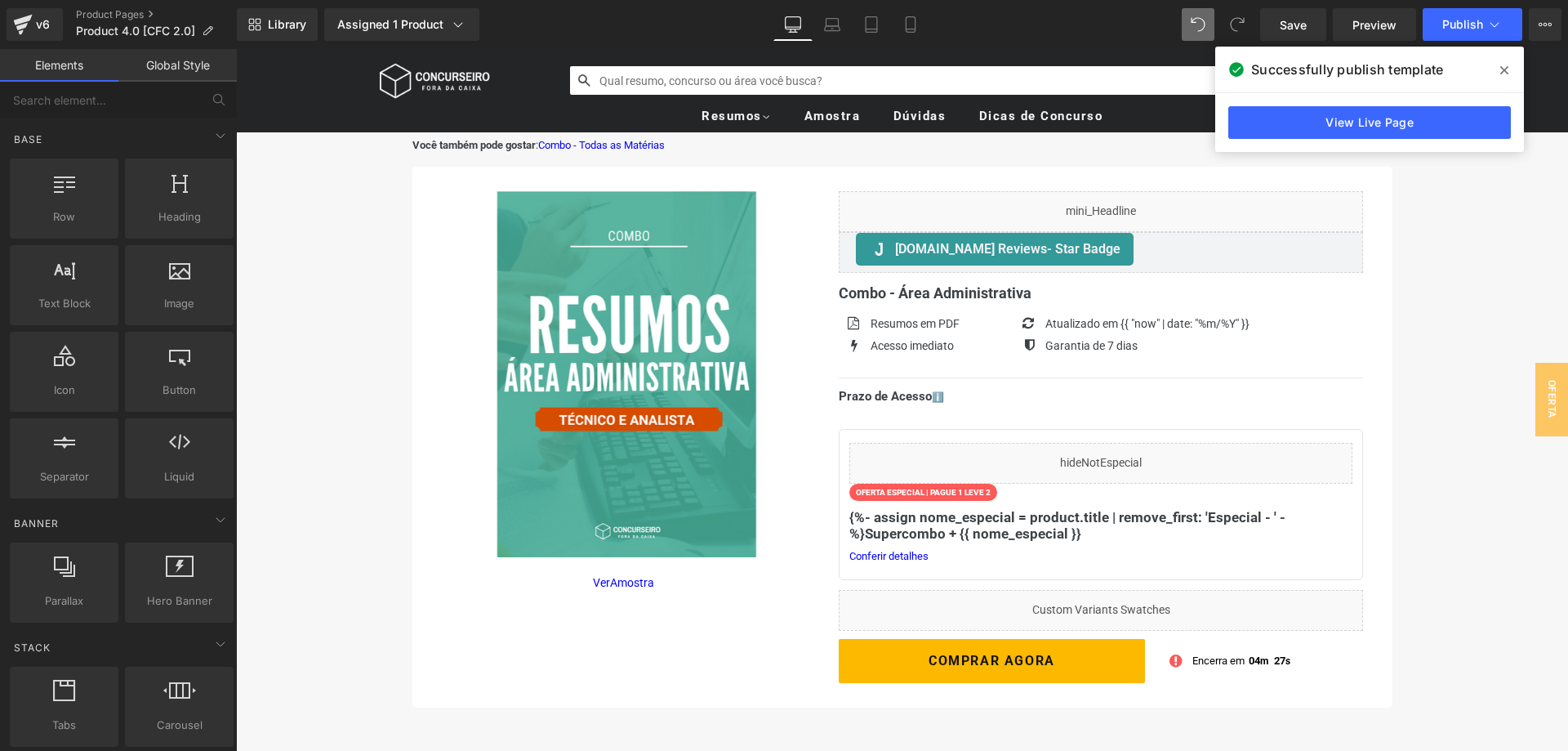
click at [1512, 67] on span at bounding box center [1503, 70] width 26 height 26
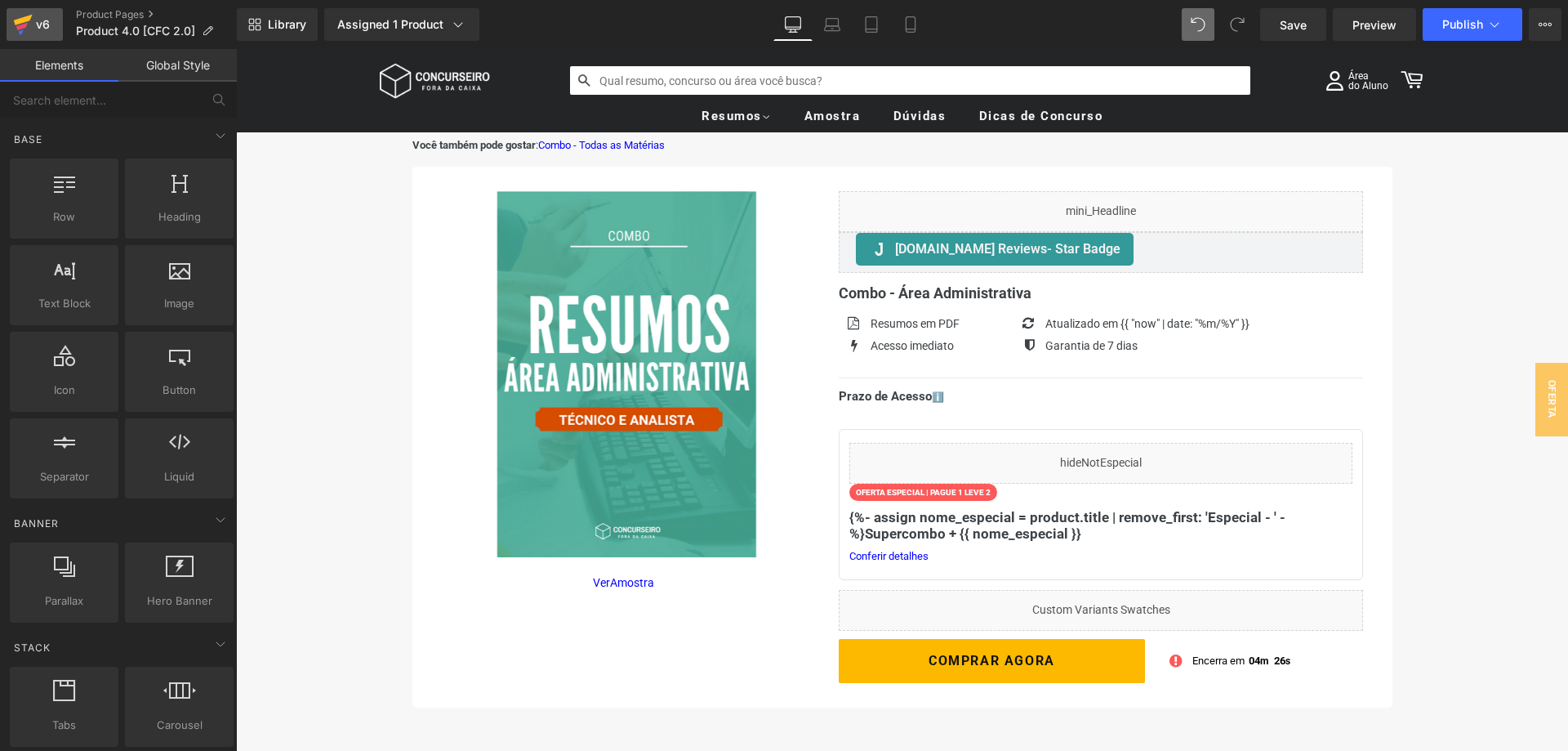
click at [49, 35] on link "v6" at bounding box center [34, 24] width 56 height 32
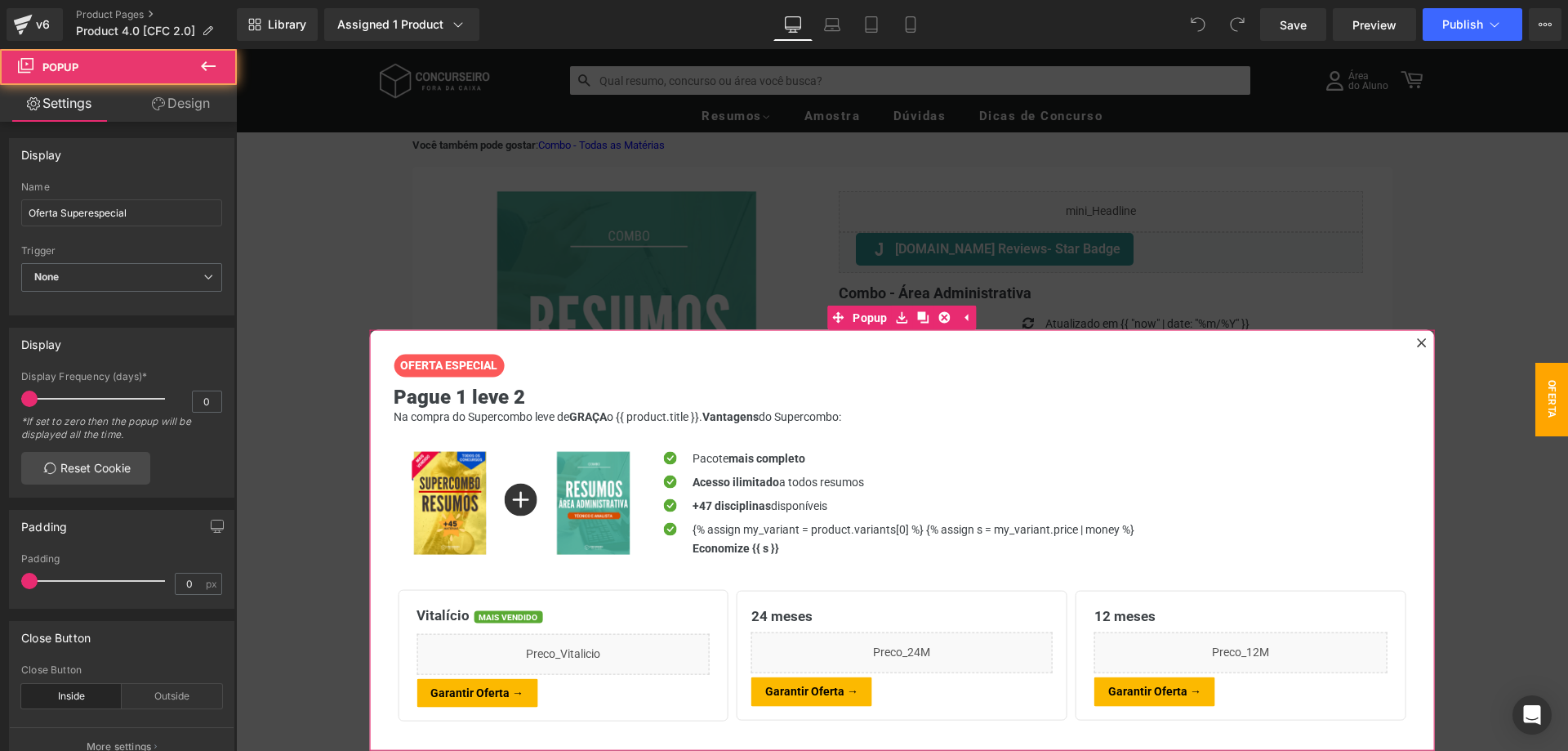
click at [1423, 337] on div at bounding box center [1422, 343] width 20 height 20
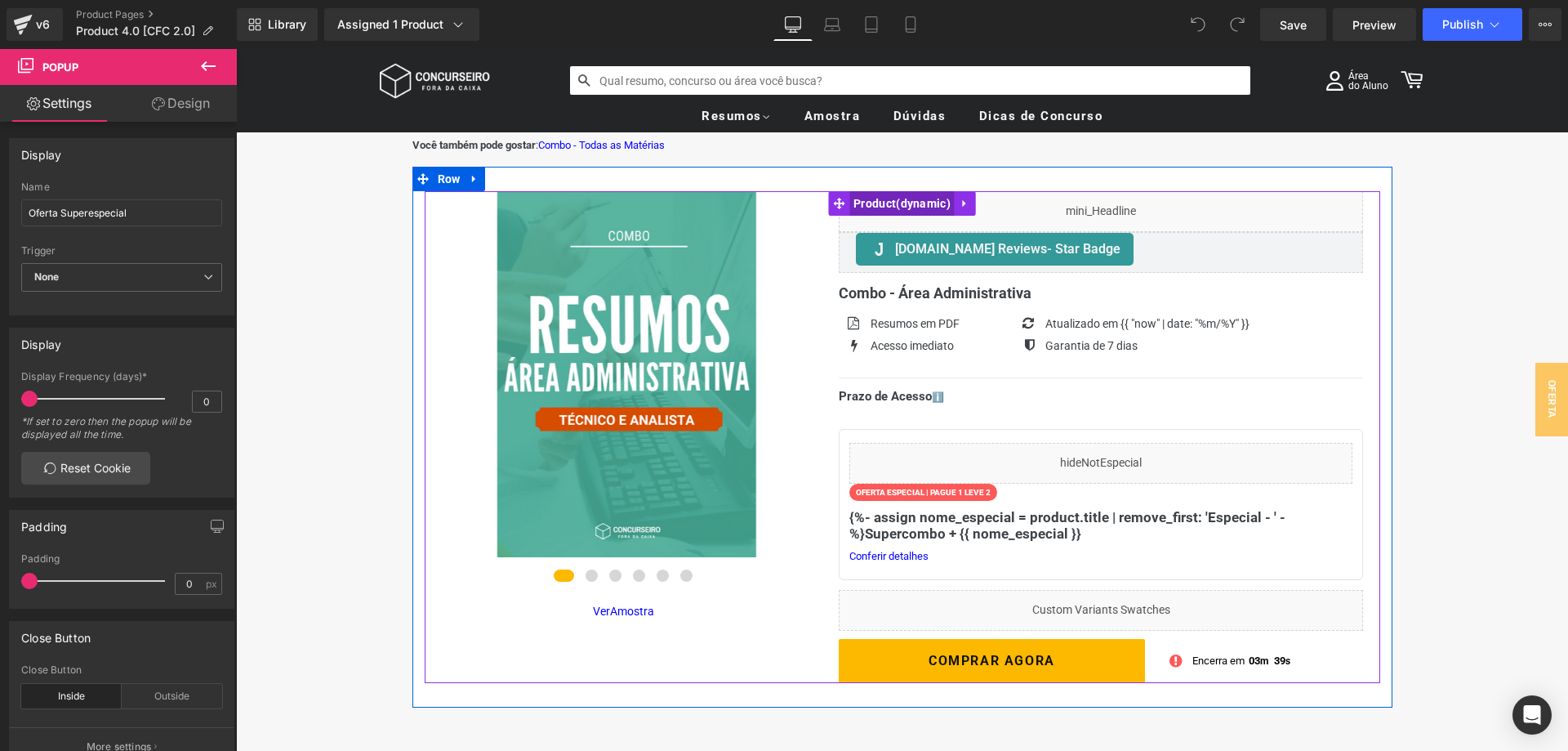
click at [898, 200] on span "Product" at bounding box center [902, 203] width 106 height 24
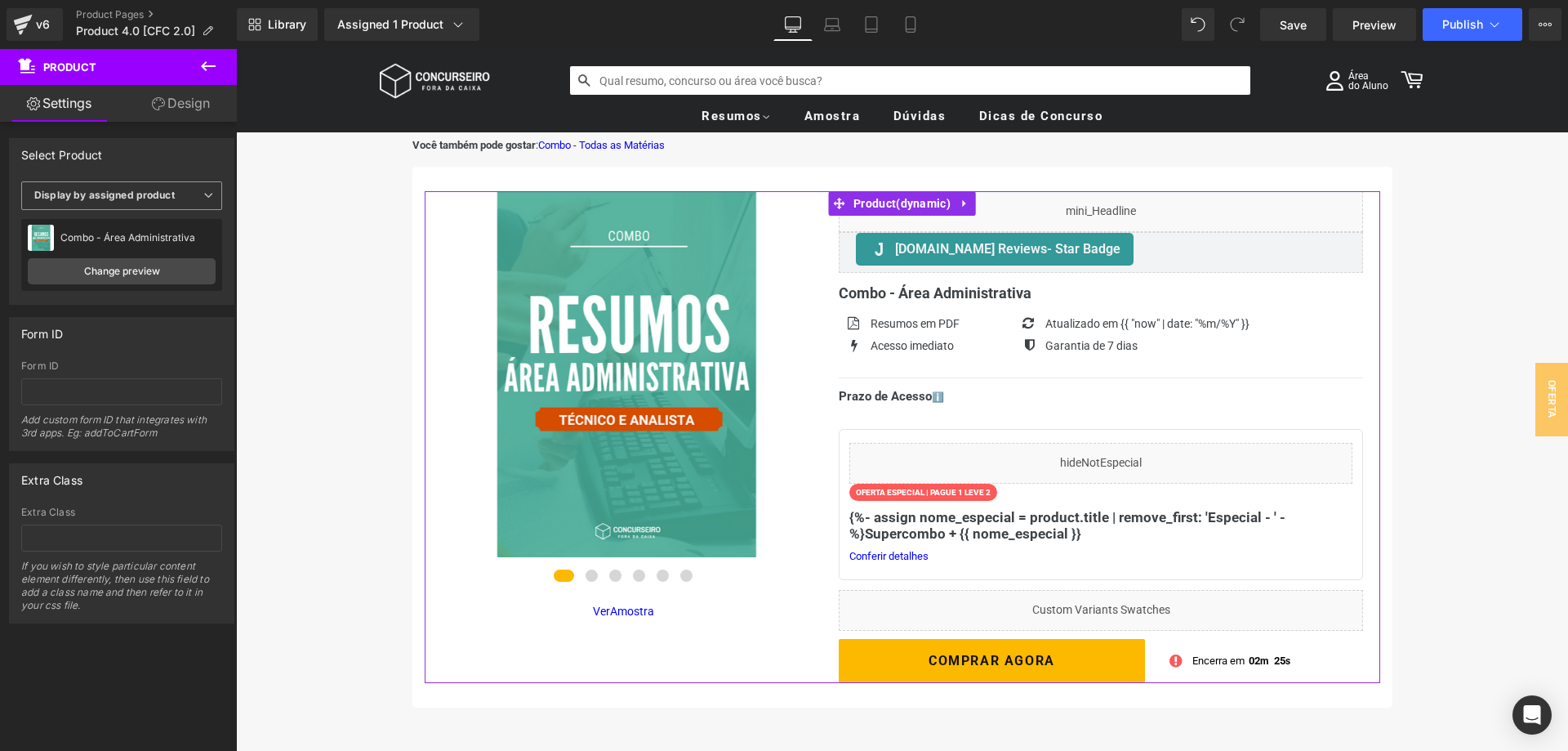
click at [209, 199] on icon at bounding box center [208, 194] width 10 height 10
click at [187, 140] on div "Select Product" at bounding box center [118, 154] width 217 height 31
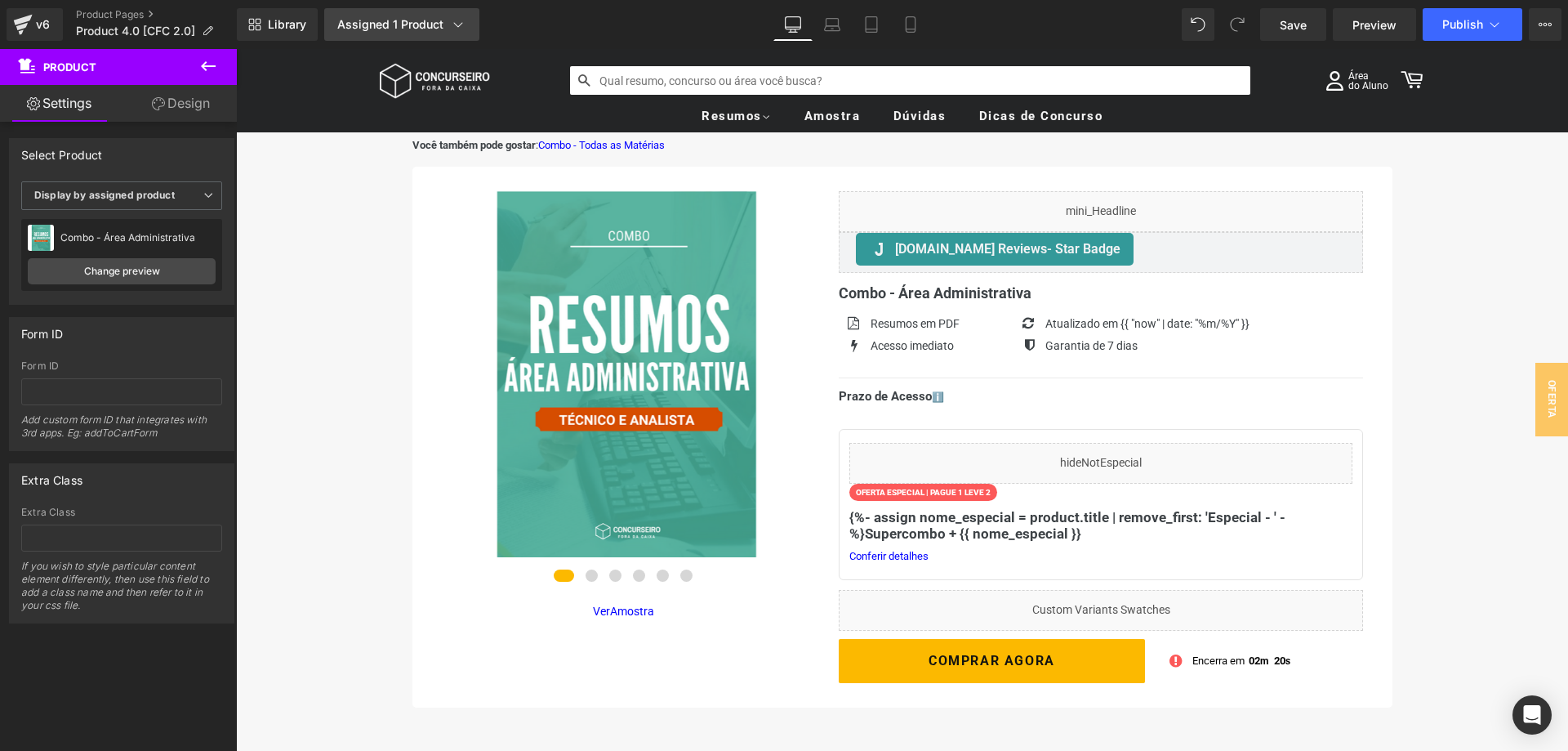
click at [426, 29] on div "Assigned 1 Product" at bounding box center [401, 24] width 129 height 16
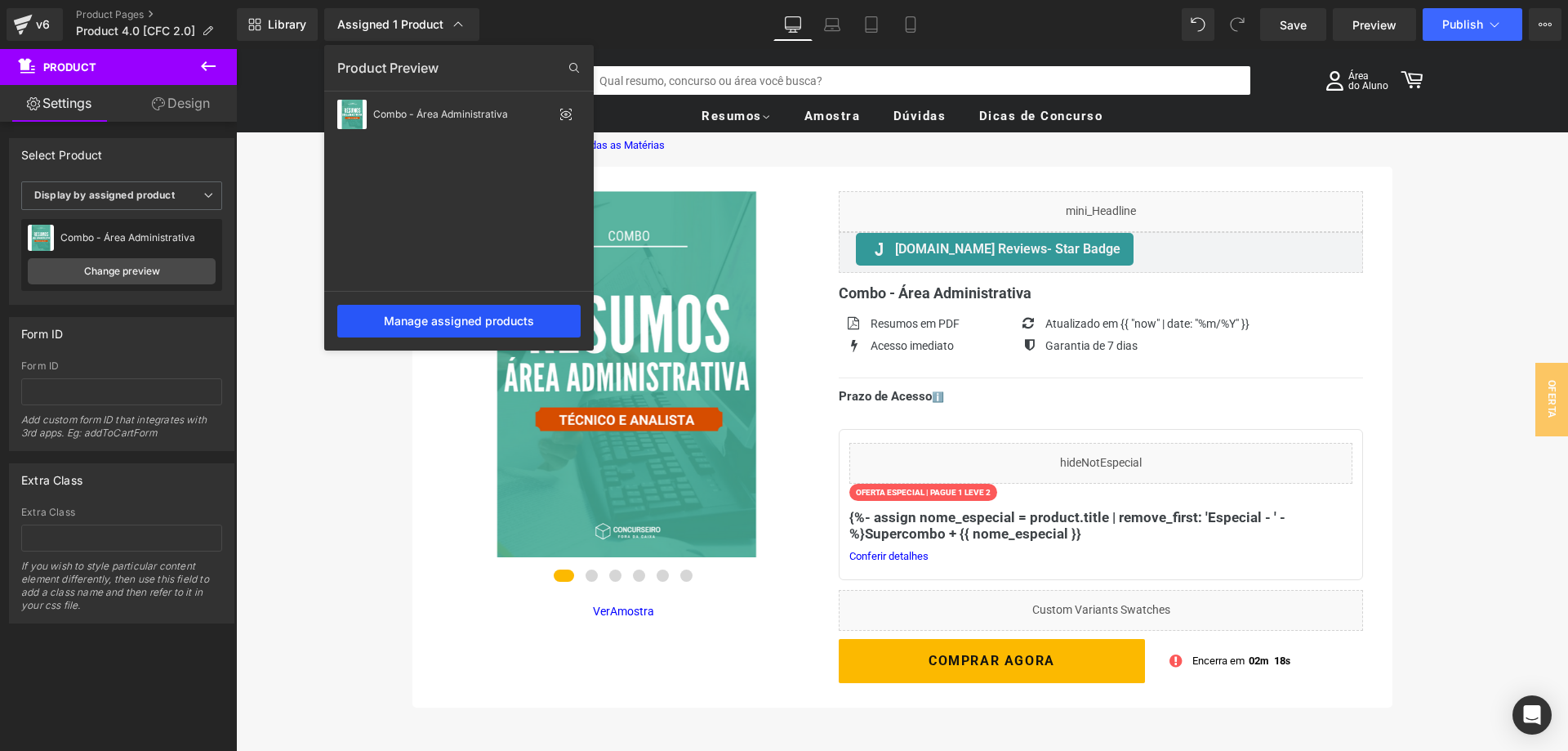
click at [483, 315] on div "Manage assigned products" at bounding box center [459, 321] width 244 height 32
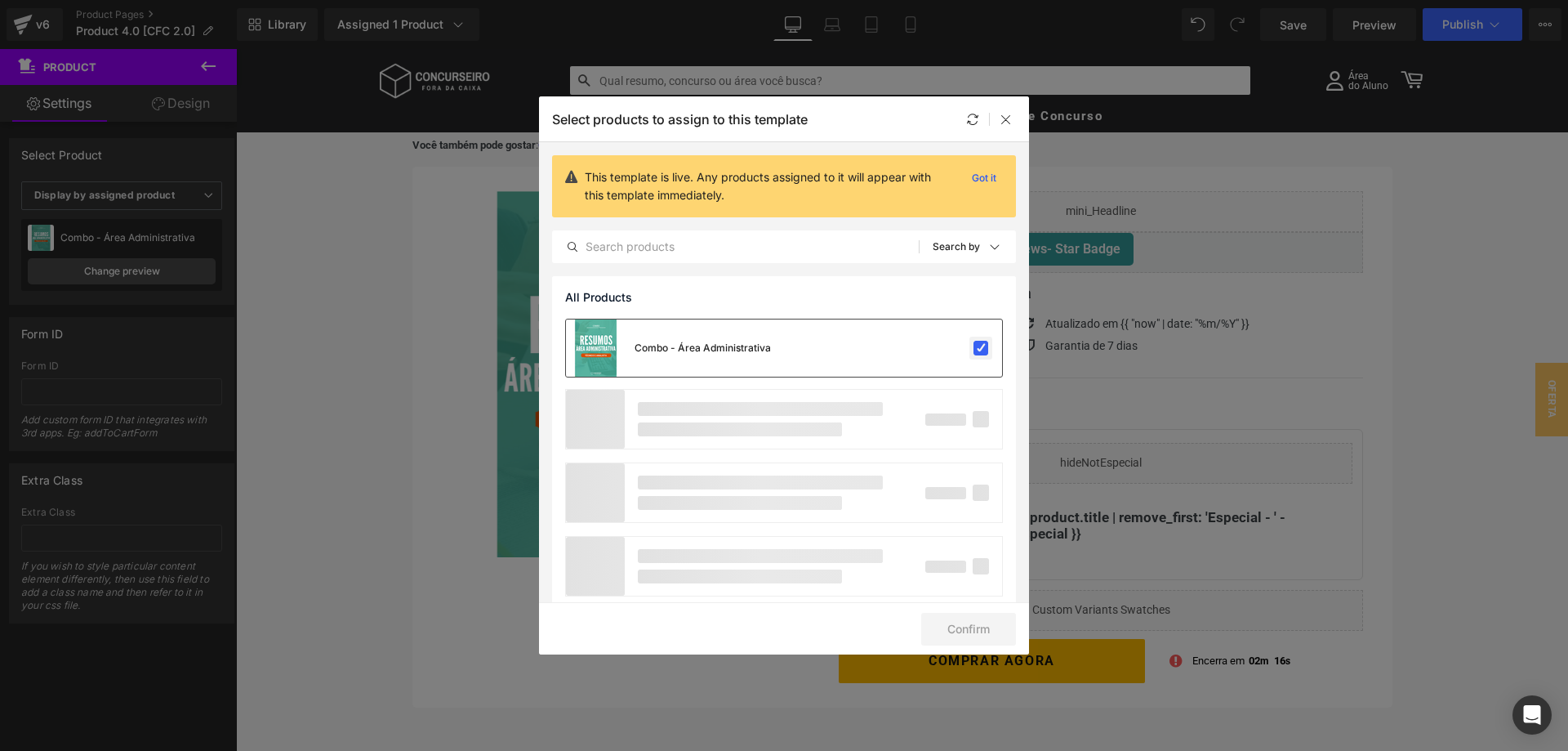
click at [980, 348] on label at bounding box center [980, 348] width 14 height 14
click at [981, 348] on input "checkbox" at bounding box center [981, 348] width 0 height 0
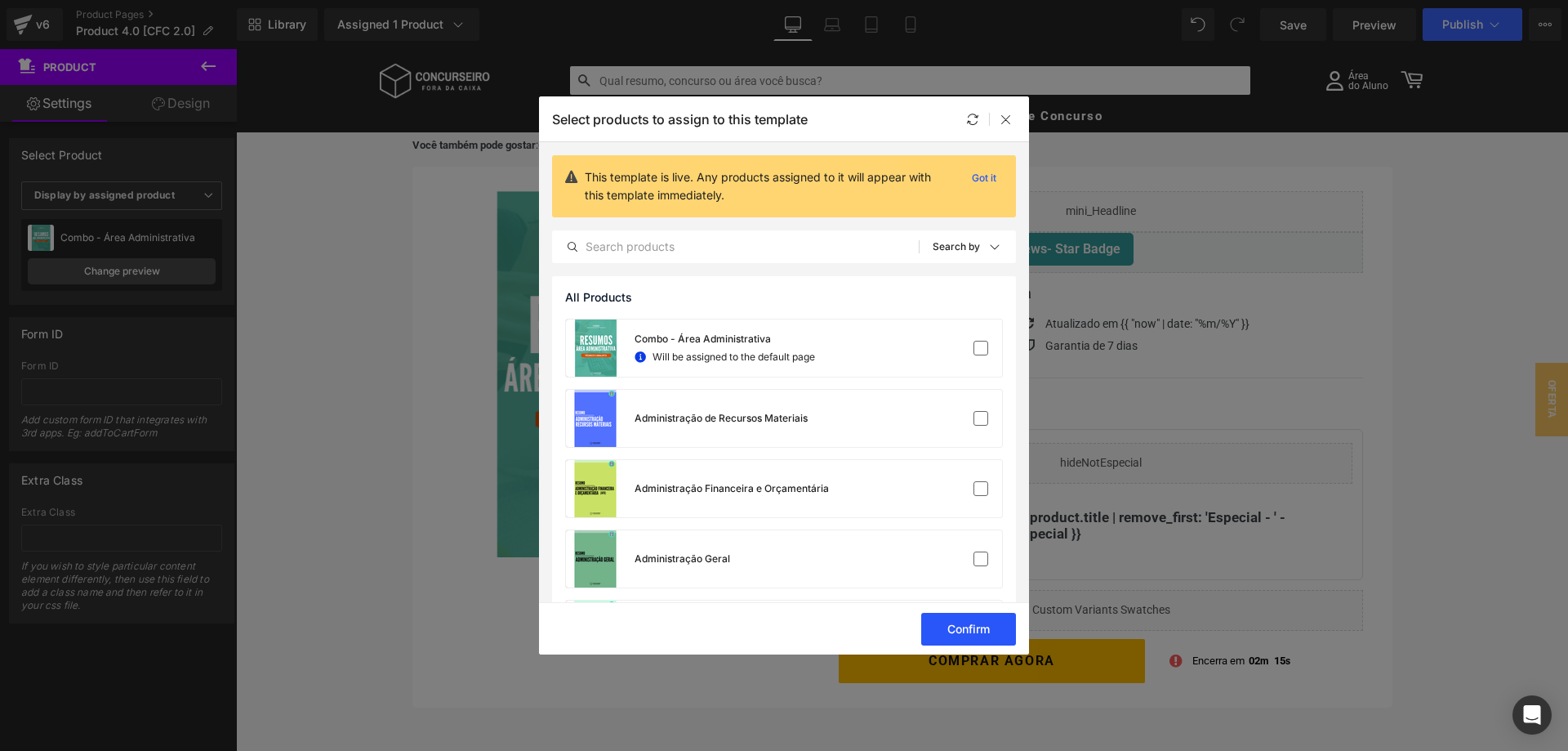
click at [976, 622] on button "Confirm" at bounding box center [969, 628] width 95 height 32
click at [943, 634] on button "Success" at bounding box center [958, 628] width 115 height 32
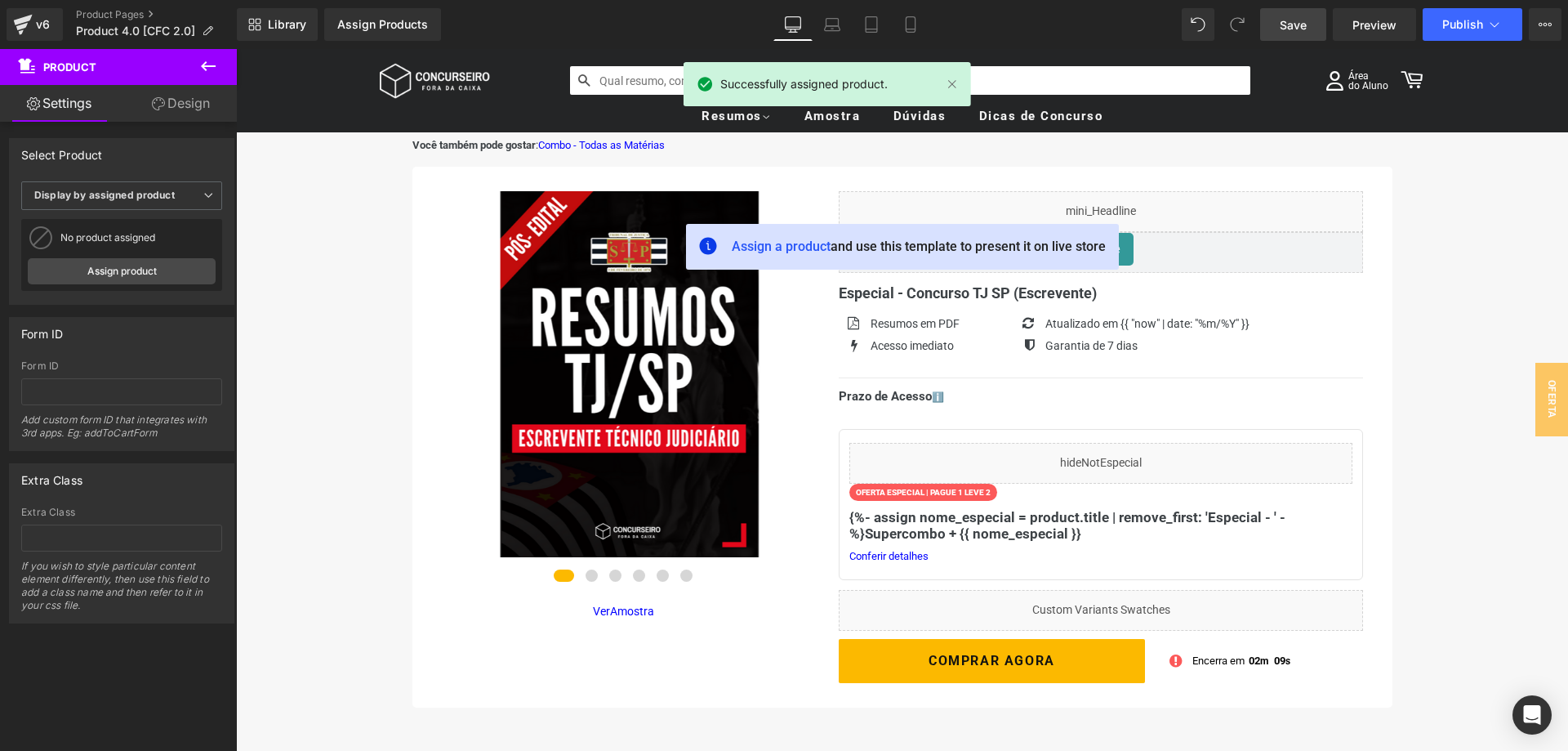
click at [1297, 23] on span "Save" at bounding box center [1293, 24] width 27 height 17
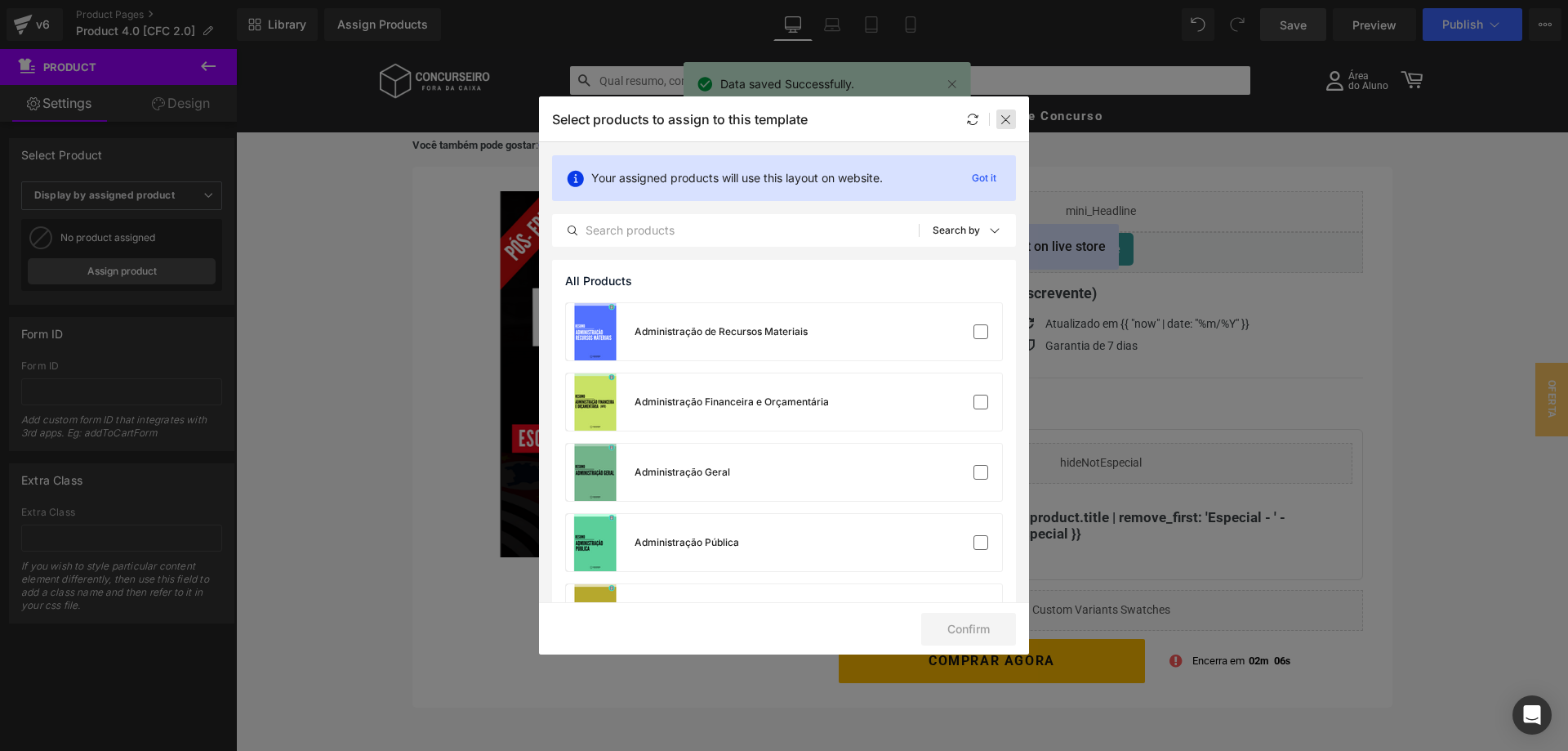
click at [1008, 122] on icon at bounding box center [1005, 119] width 13 height 13
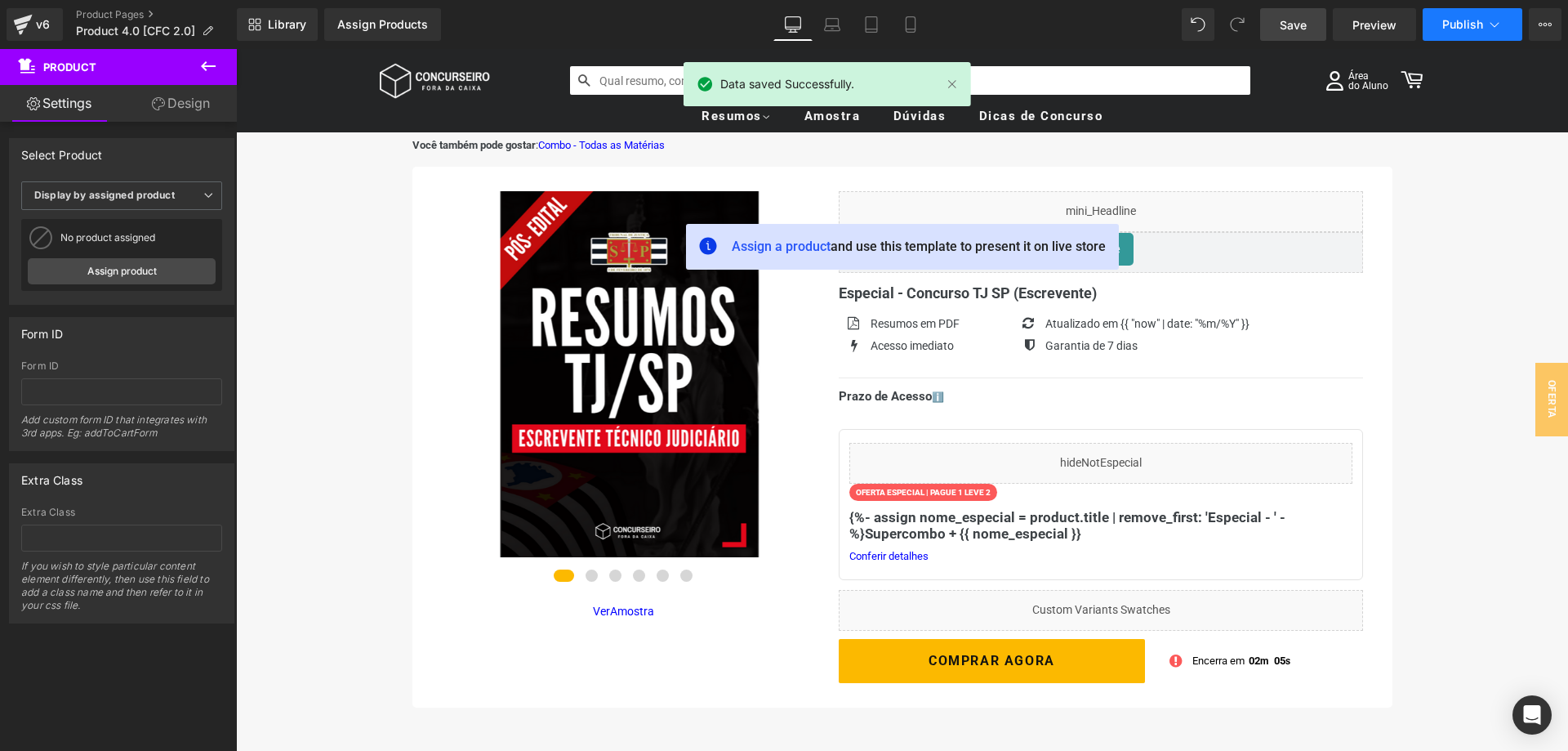
click at [1497, 26] on icon at bounding box center [1495, 24] width 16 height 16
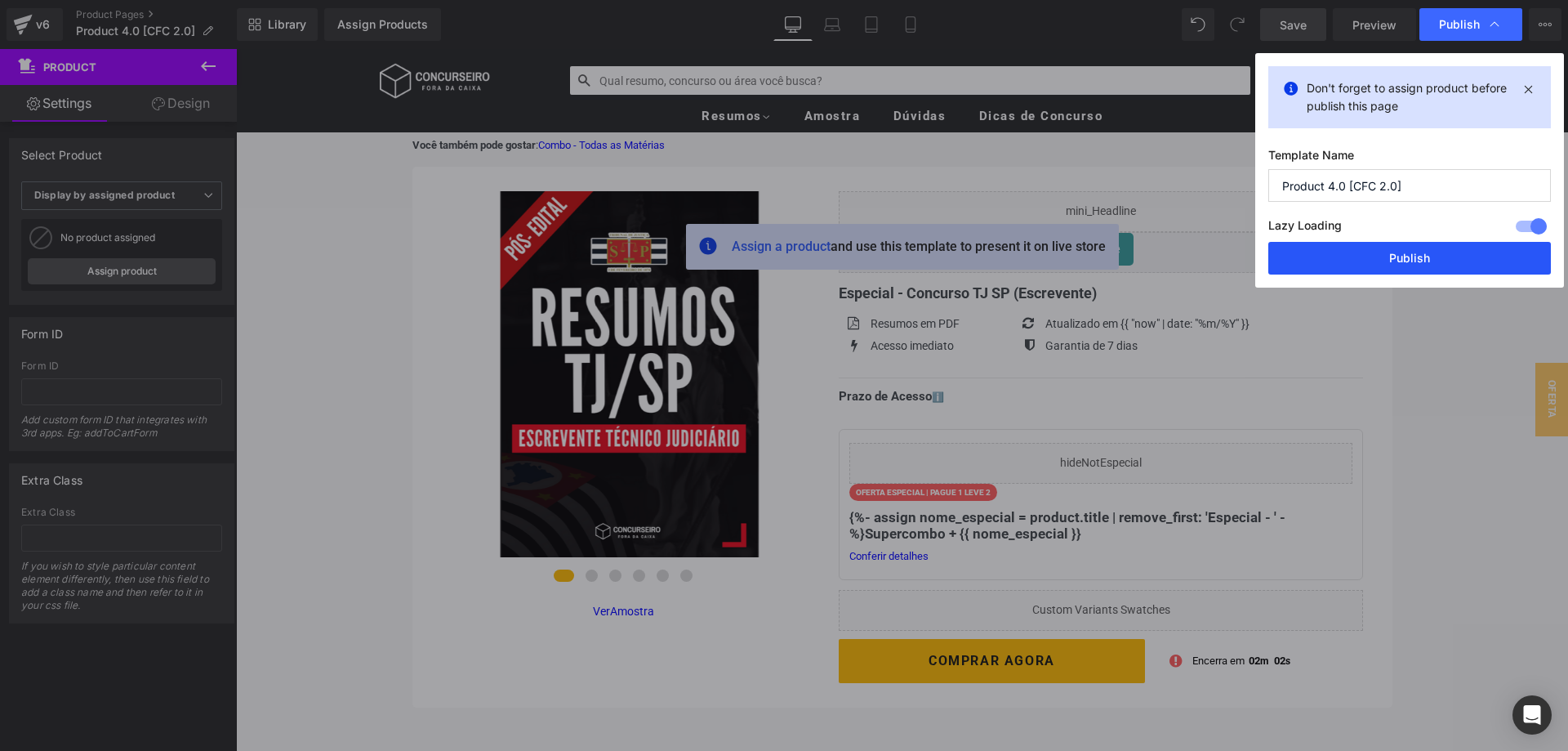
click at [1402, 261] on button "Publish" at bounding box center [1409, 258] width 282 height 32
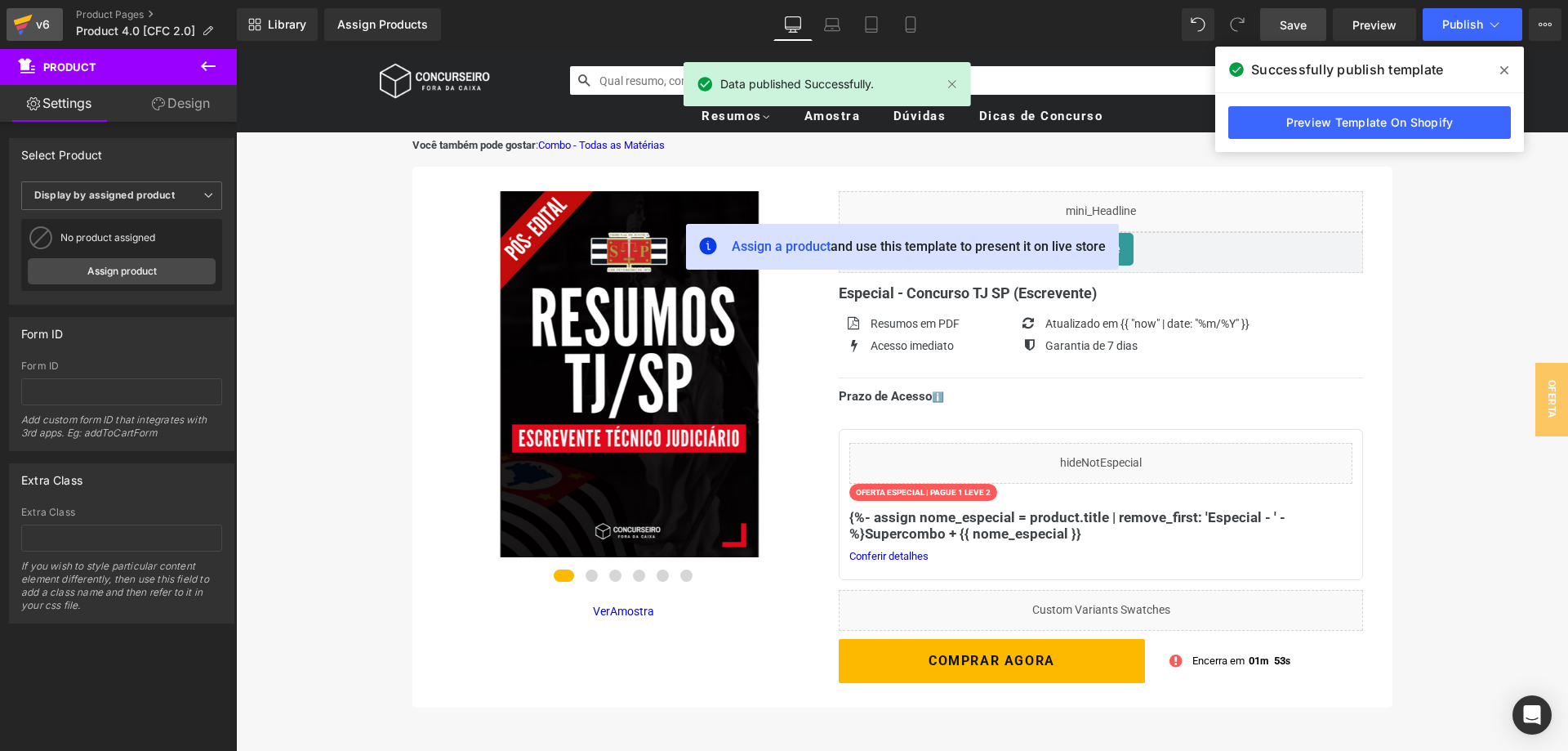
click at [37, 32] on div "v6" at bounding box center [42, 24] width 21 height 22
